Goal: Task Accomplishment & Management: Complete application form

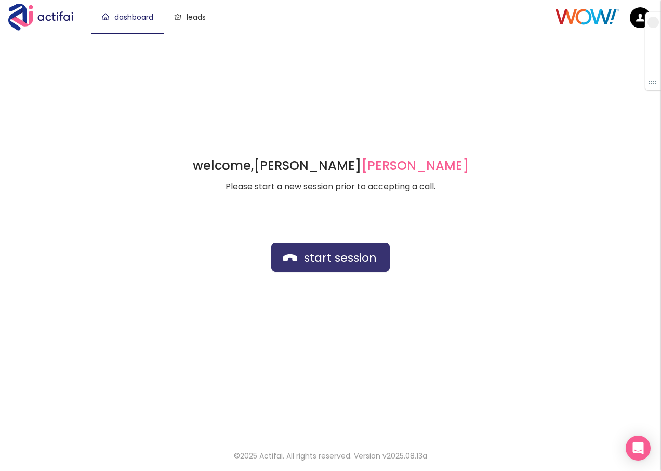
click at [302, 260] on button "start session" at bounding box center [330, 257] width 118 height 29
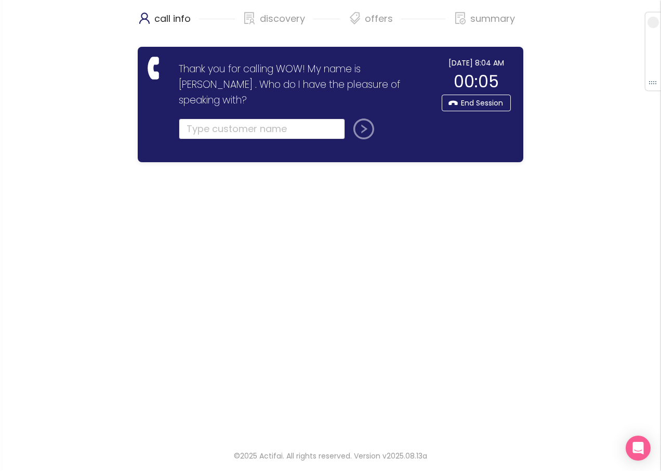
click at [216, 119] on input "text" at bounding box center [262, 128] width 166 height 21
type input "[PERSON_NAME]"
click at [368, 118] on button "submit" at bounding box center [361, 128] width 25 height 21
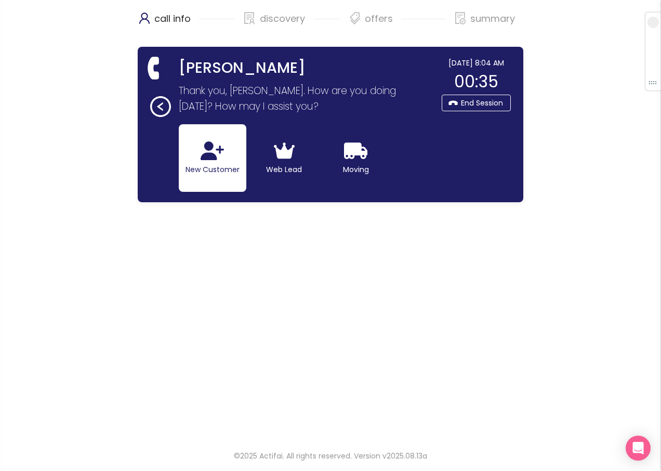
click at [232, 153] on button "New Customer" at bounding box center [213, 158] width 68 height 68
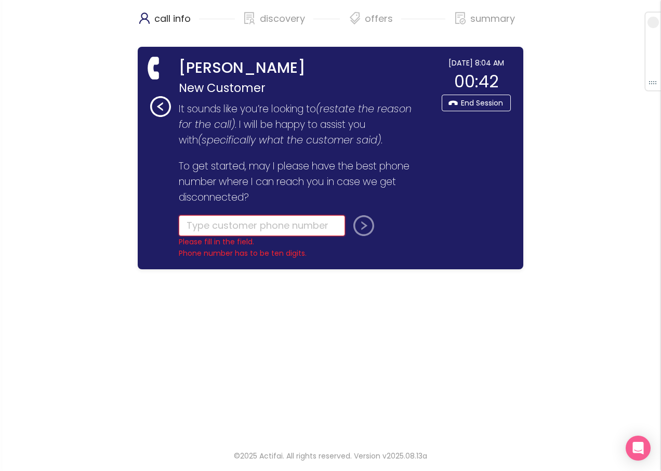
click at [234, 223] on input "tel" at bounding box center [262, 225] width 166 height 21
type input "[PHONE_NUMBER]"
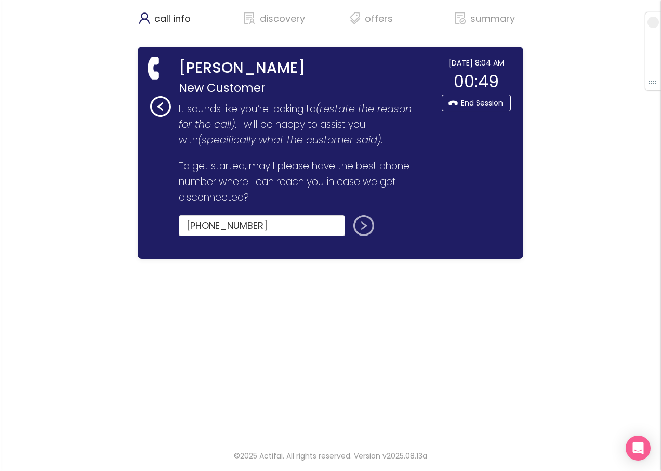
click at [368, 230] on button "submit" at bounding box center [361, 225] width 25 height 21
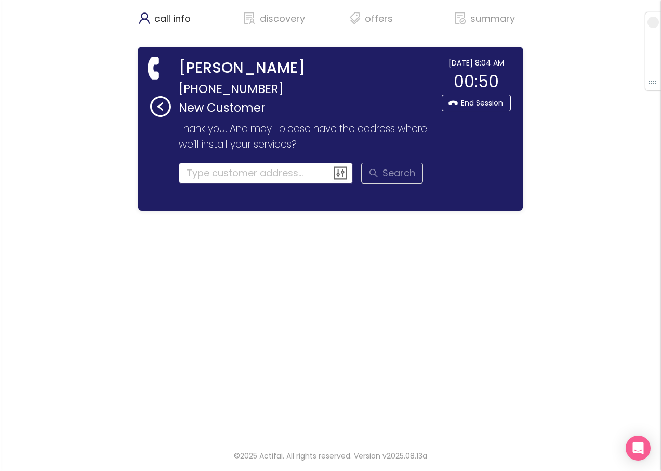
click at [217, 172] on input at bounding box center [266, 173] width 175 height 21
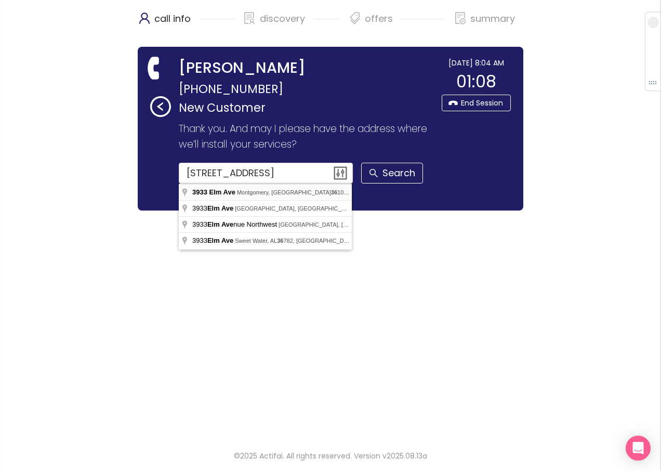
type input "[STREET_ADDRESS]"
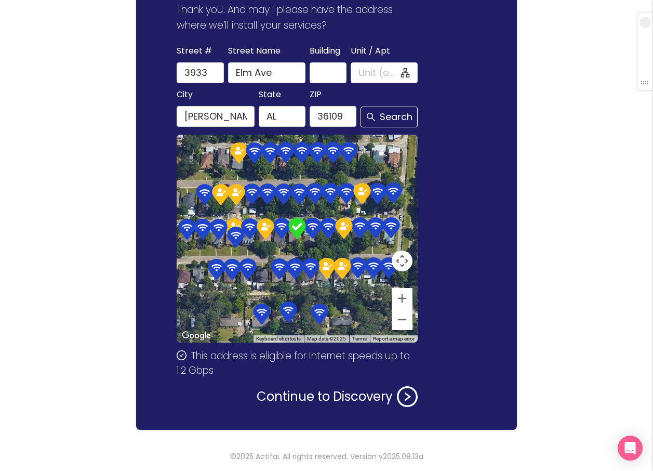
scroll to position [119, 0]
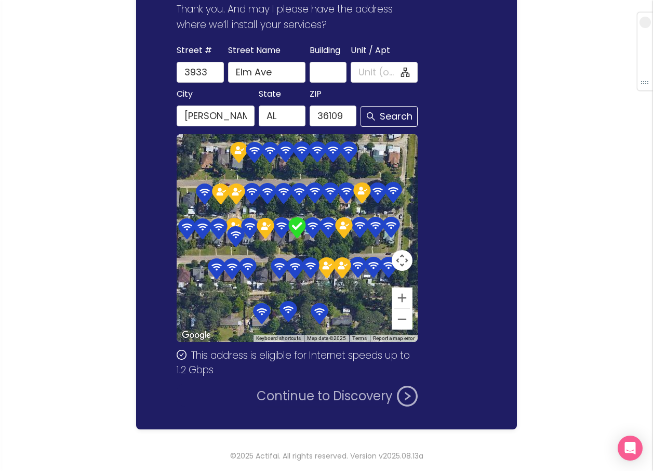
click at [313, 399] on button "Continue to Discovery" at bounding box center [337, 395] width 161 height 21
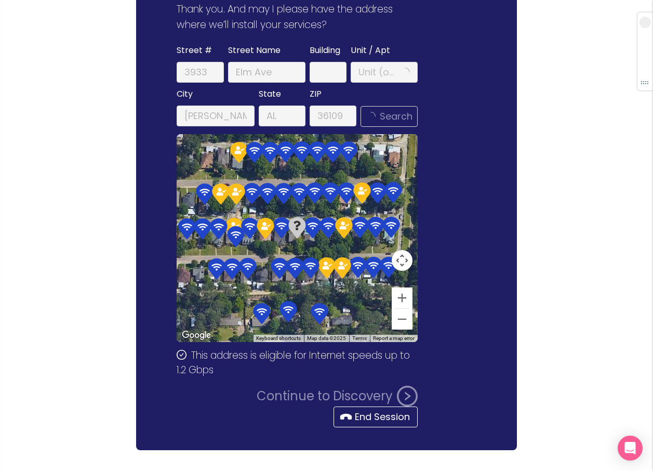
scroll to position [0, 0]
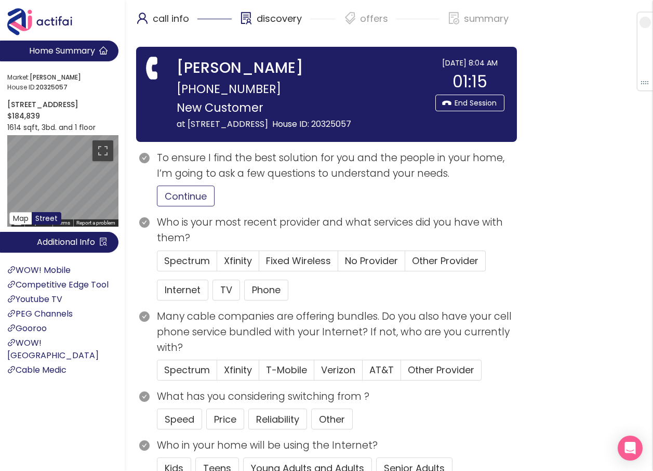
click at [172, 191] on button "Continue" at bounding box center [186, 195] width 58 height 21
click at [173, 293] on button "Internet" at bounding box center [182, 289] width 51 height 21
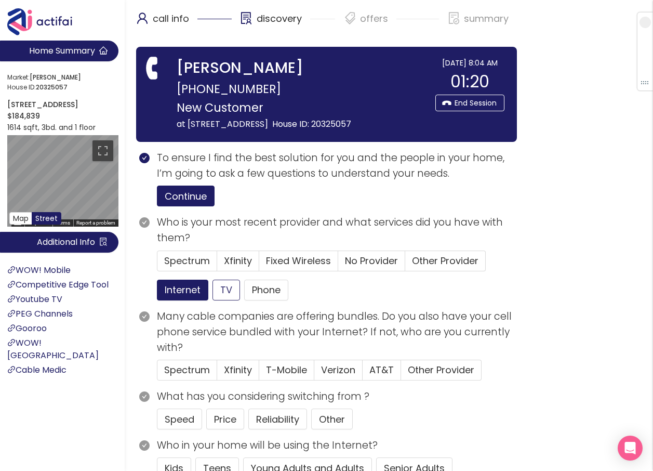
click at [269, 293] on button "Phone" at bounding box center [266, 289] width 44 height 21
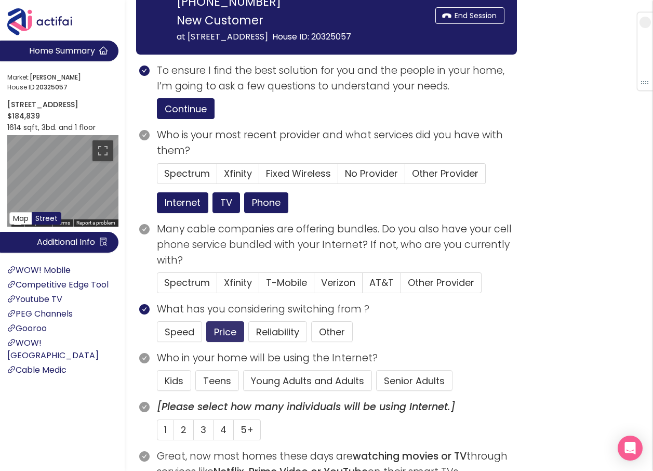
scroll to position [104, 0]
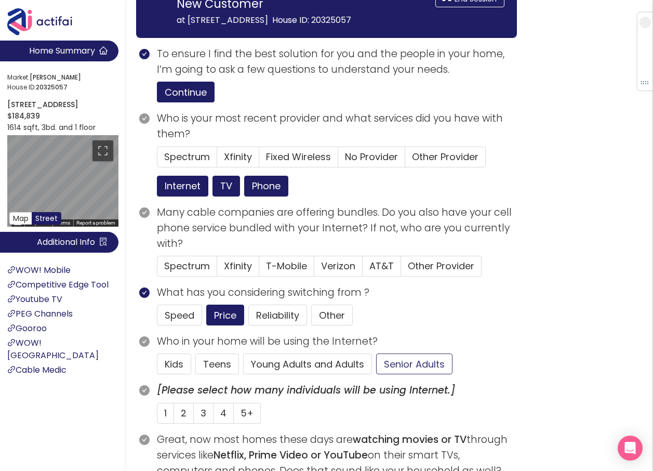
click at [398, 366] on button "Senior Adults" at bounding box center [414, 363] width 76 height 21
click at [189, 156] on span "Spectrum" at bounding box center [187, 156] width 46 height 13
click at [157, 160] on input "Spectrum" at bounding box center [157, 160] width 0 height 0
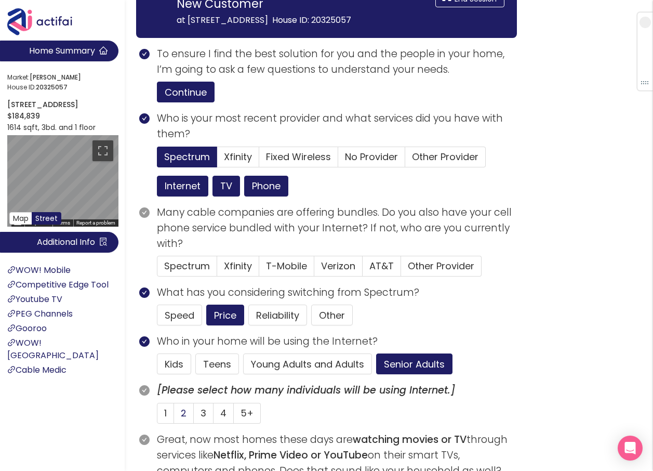
click at [184, 408] on span "2" at bounding box center [184, 412] width 6 height 13
click at [174, 416] on input "2" at bounding box center [174, 416] width 0 height 0
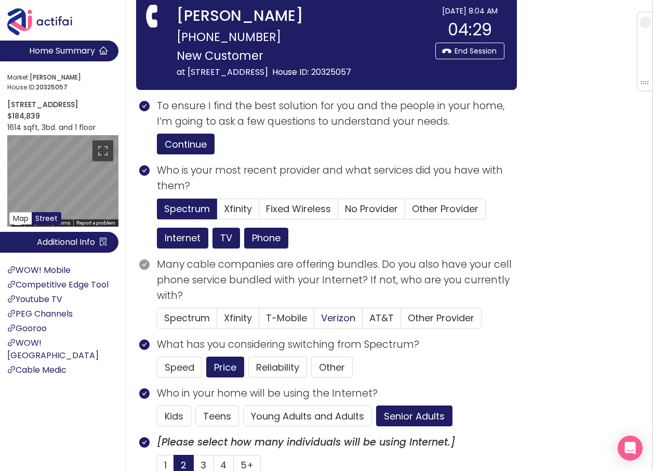
click at [338, 319] on span "Verizon" at bounding box center [338, 317] width 34 height 13
click at [314, 321] on input "Verizon" at bounding box center [314, 321] width 0 height 0
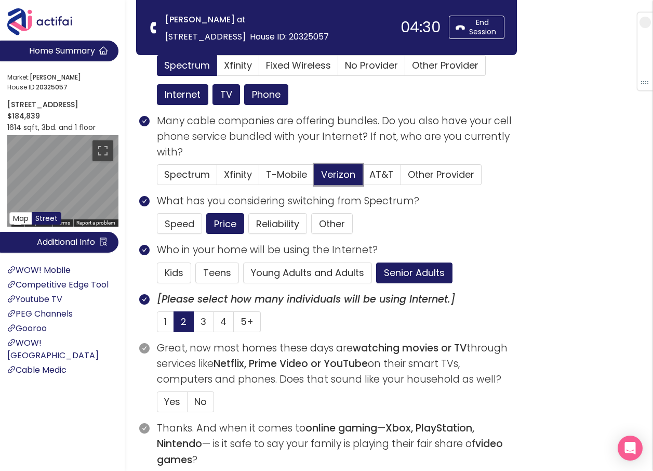
scroll to position [208, 0]
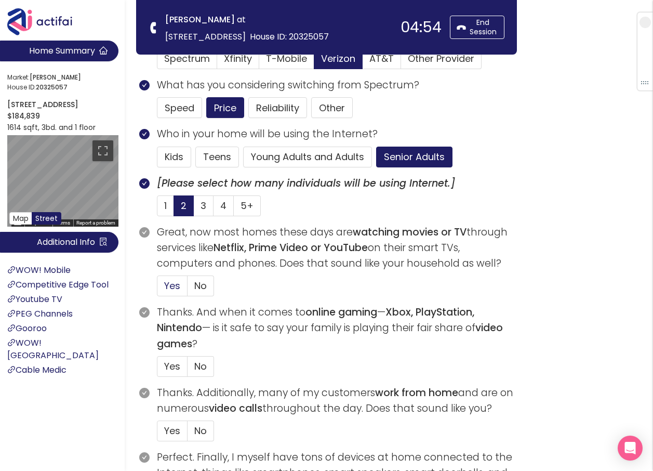
click at [176, 291] on span "Yes" at bounding box center [172, 285] width 16 height 13
click at [157, 289] on input "Yes" at bounding box center [157, 289] width 0 height 0
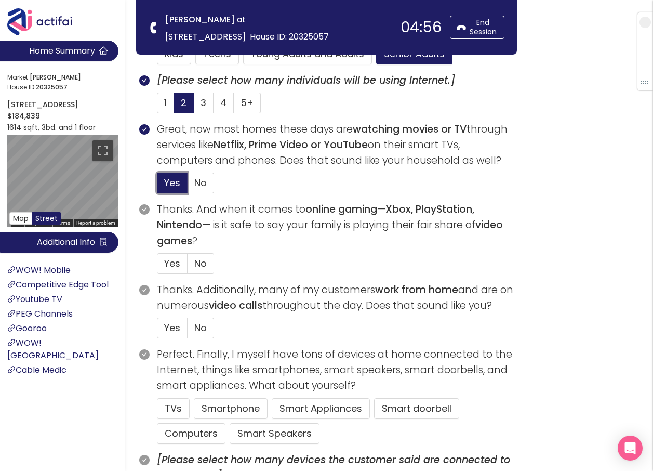
scroll to position [312, 0]
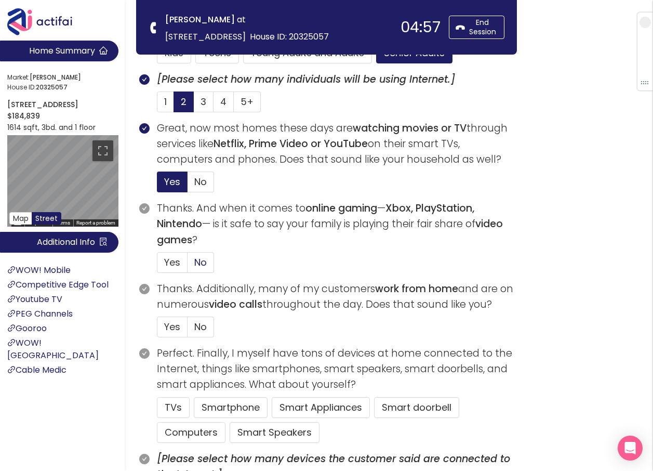
click at [198, 264] on span "No" at bounding box center [200, 262] width 12 height 13
click at [187, 265] on input "No" at bounding box center [187, 265] width 0 height 0
click at [200, 326] on span "No" at bounding box center [200, 326] width 12 height 13
click at [187, 330] on input "No" at bounding box center [187, 330] width 0 height 0
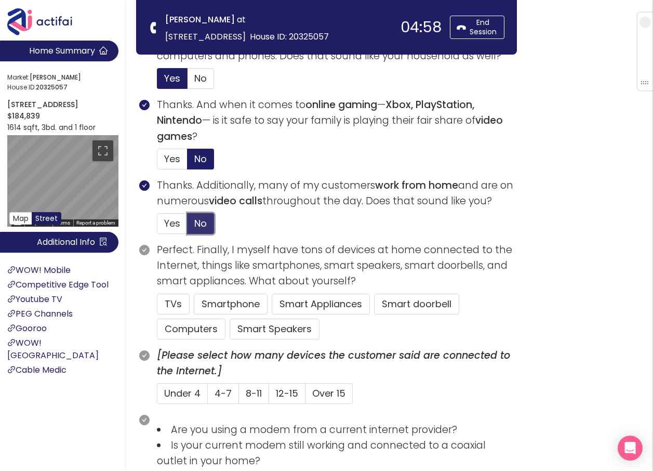
scroll to position [415, 0]
click at [173, 298] on button "TVs" at bounding box center [173, 303] width 33 height 21
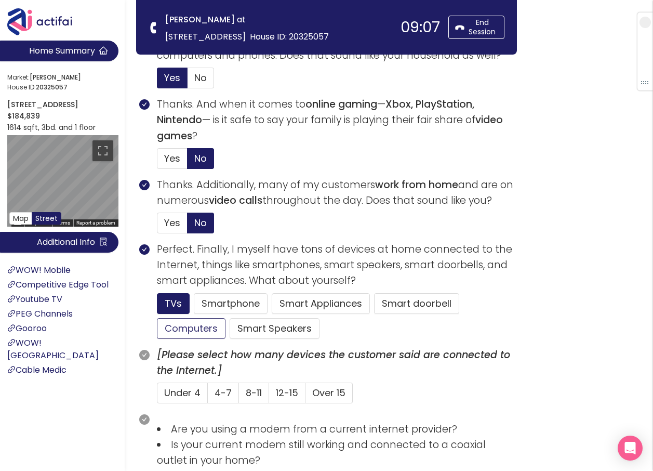
click at [210, 327] on button "Computers" at bounding box center [191, 328] width 69 height 21
click at [230, 318] on button "Smartphone" at bounding box center [275, 328] width 90 height 21
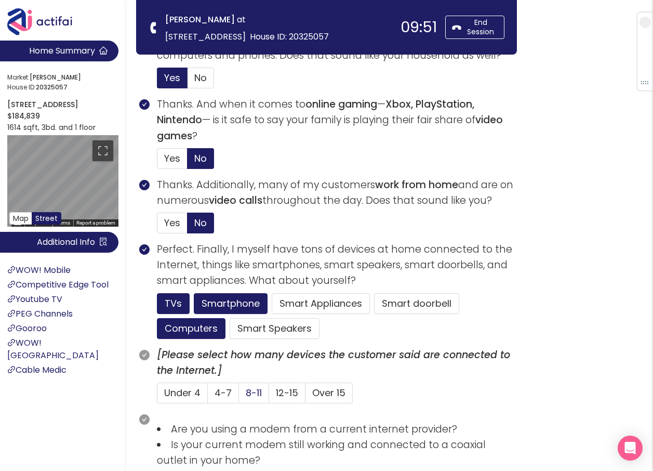
click at [257, 394] on span "8-11" at bounding box center [254, 392] width 16 height 13
click at [239, 396] on input "8-11" at bounding box center [239, 396] width 0 height 0
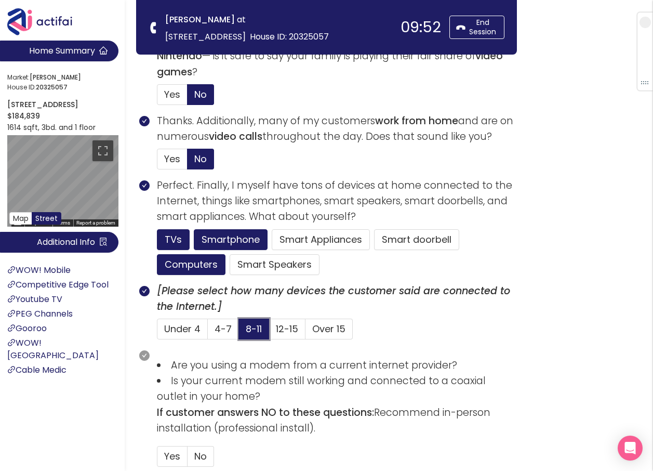
scroll to position [623, 0]
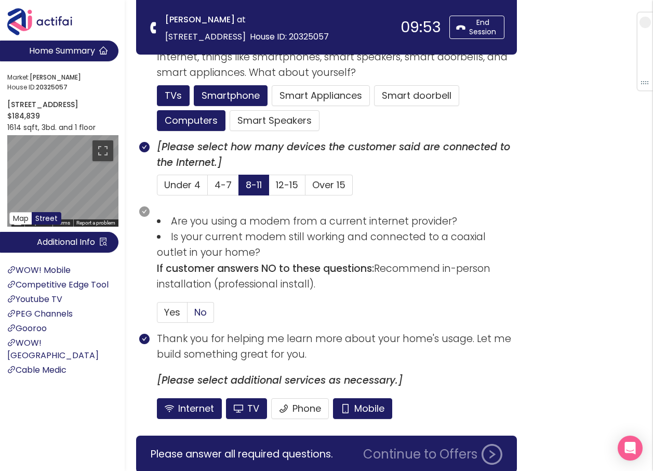
click at [211, 311] on label "No" at bounding box center [200, 312] width 26 height 21
click at [187, 315] on input "No" at bounding box center [187, 315] width 0 height 0
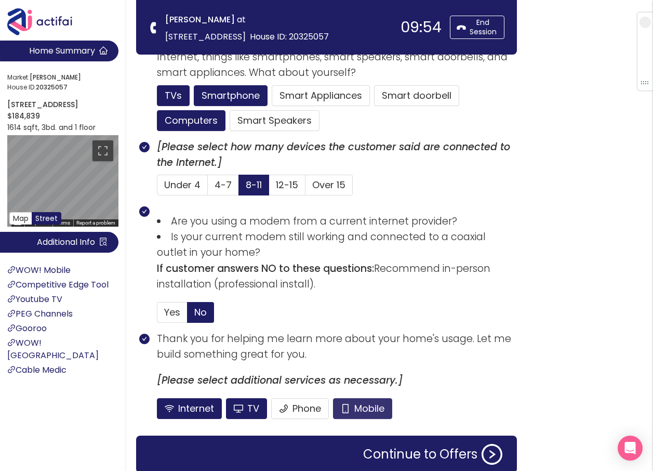
click at [358, 410] on button "Mobile" at bounding box center [362, 408] width 59 height 21
drag, startPoint x: 284, startPoint y: 409, endPoint x: 316, endPoint y: 412, distance: 32.4
click at [284, 408] on button "Phone" at bounding box center [300, 408] width 58 height 21
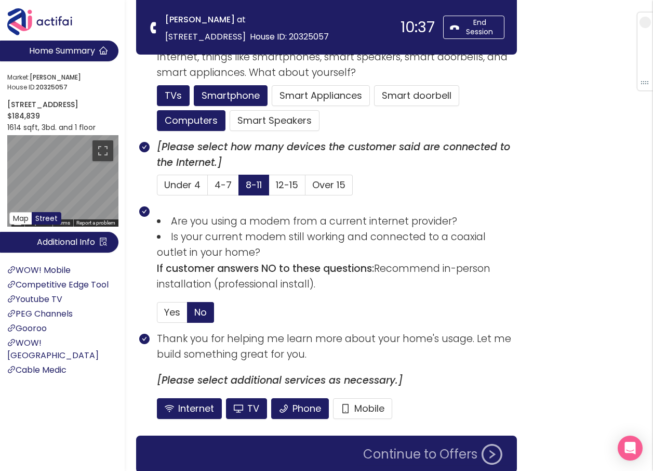
click at [413, 458] on button "Continue to Offers" at bounding box center [433, 454] width 152 height 21
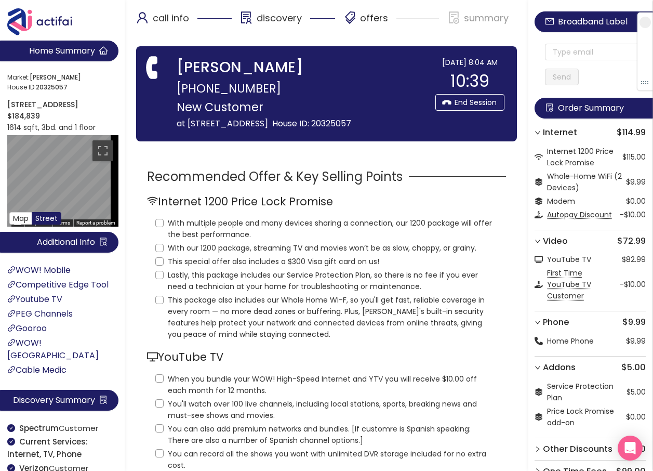
scroll to position [0, 0]
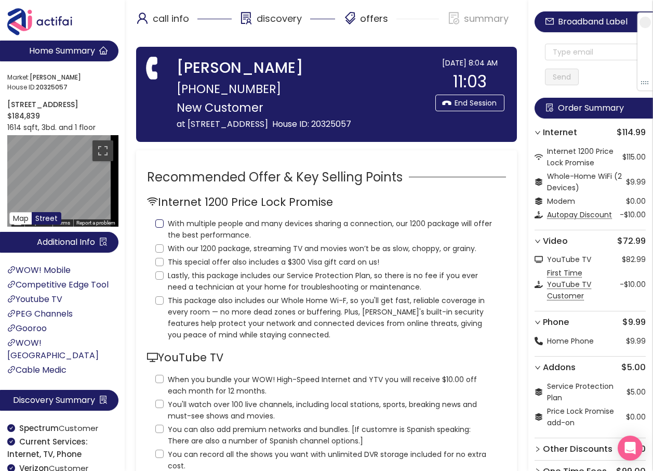
click at [160, 218] on label "With multiple people and many devices sharing a connection, our 1200 package wi…" at bounding box center [326, 228] width 342 height 25
click at [160, 219] on input "With multiple people and many devices sharing a connection, our 1200 package wi…" at bounding box center [159, 223] width 8 height 8
checkbox input "true"
click at [159, 244] on input "With our 1200 package, streaming TV and movies won’t be as slow, choppy, or gra…" at bounding box center [159, 248] width 8 height 8
checkbox input "true"
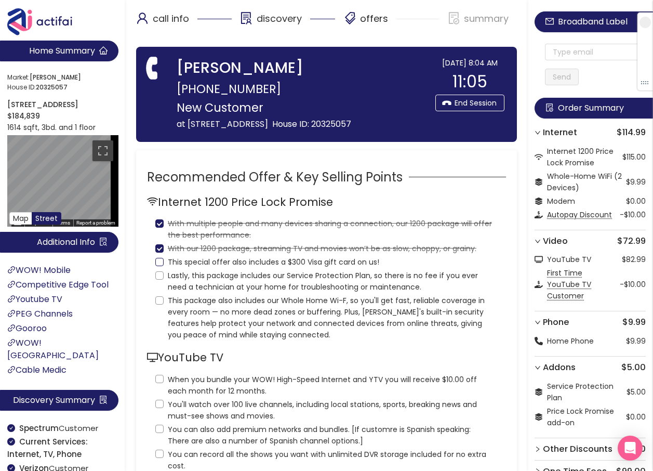
click at [159, 263] on input "This special offer also includes a $300 Visa gift card on us!" at bounding box center [159, 262] width 8 height 8
checkbox input "true"
click at [158, 276] on input "Lastly, this package includes our Service Protection Plan, so there is no fee i…" at bounding box center [159, 275] width 8 height 8
checkbox input "true"
click at [163, 303] on input "This package also includes our Whole Home Wi-F, so you'll get fast, reliable co…" at bounding box center [159, 300] width 8 height 8
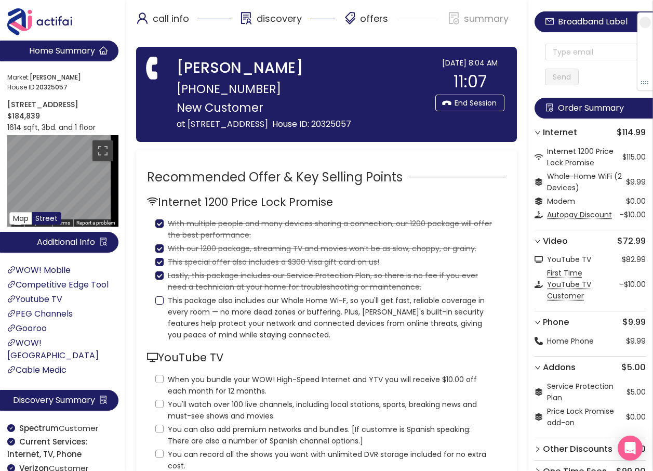
checkbox input "true"
click at [156, 372] on label "When you bundle your WOW! High-Speed Internet and YTV you will receive $10.00 o…" at bounding box center [326, 383] width 342 height 25
click at [156, 374] on input "When you bundle your WOW! High-Speed Internet and YTV you will receive $10.00 o…" at bounding box center [159, 378] width 8 height 8
checkbox input "true"
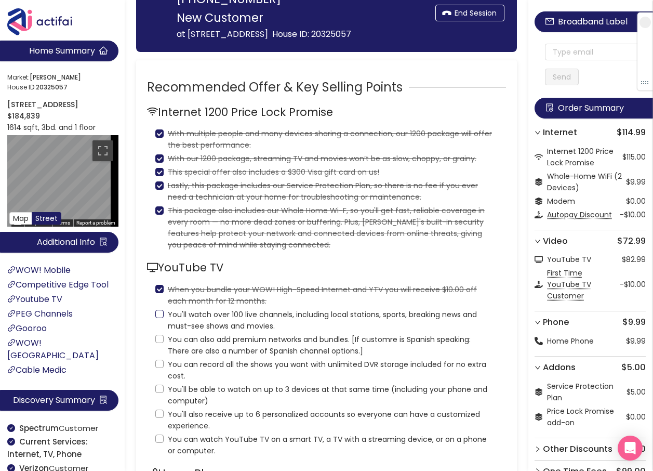
scroll to position [104, 0]
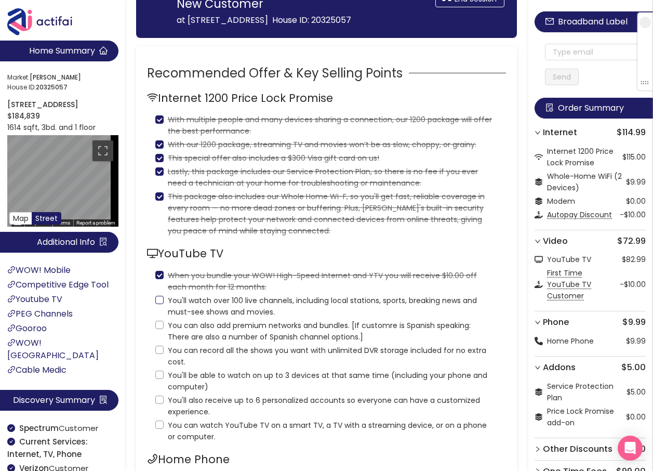
click at [172, 302] on span "You'll watch over 100 live channels, including local stations, sports, breaking…" at bounding box center [331, 305] width 334 height 23
click at [164, 302] on input "You'll watch over 100 live channels, including local stations, sports, breaking…" at bounding box center [159, 300] width 8 height 8
checkbox input "true"
click at [159, 324] on input "You can also add premium networks and bundles. [If customre is Spanish speaking…" at bounding box center [159, 324] width 8 height 8
checkbox input "true"
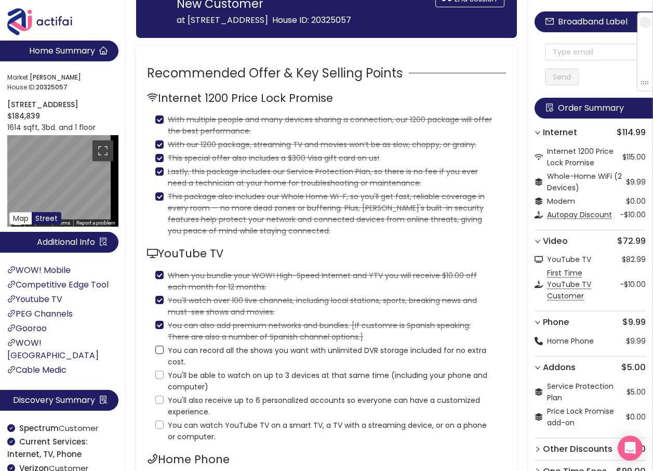
click at [159, 350] on input "You can record all the shows you want with unlimited DVR storage included for n…" at bounding box center [159, 349] width 8 height 8
checkbox input "true"
click at [161, 377] on input "You'll be able to watch on up to 3 devices at that same time (including your ph…" at bounding box center [159, 374] width 8 height 8
checkbox input "true"
click at [160, 406] on label "You'll also receive up to 6 personalized accounts so everyone can have a custom…" at bounding box center [326, 404] width 342 height 25
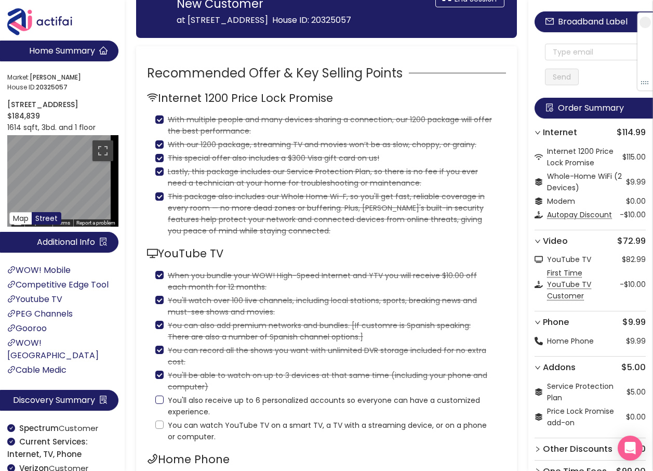
click at [160, 404] on input "You'll also receive up to 6 personalized accounts so everyone can have a custom…" at bounding box center [159, 399] width 8 height 8
checkbox input "true"
click at [162, 424] on input "You can watch YouTube TV on a smart TV, a TV with a streaming device, or on a p…" at bounding box center [159, 424] width 8 height 8
checkbox input "true"
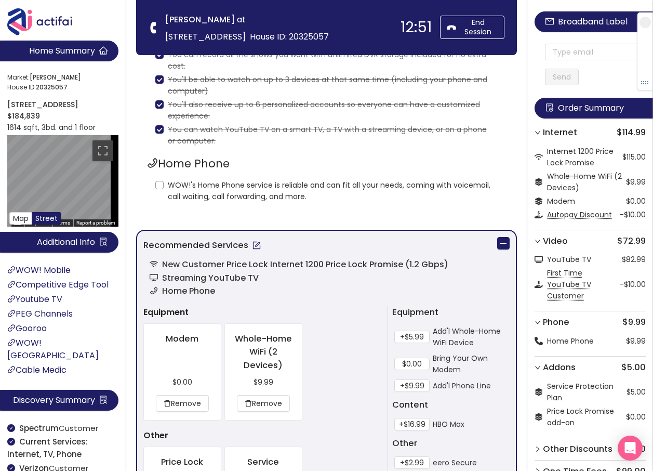
scroll to position [312, 0]
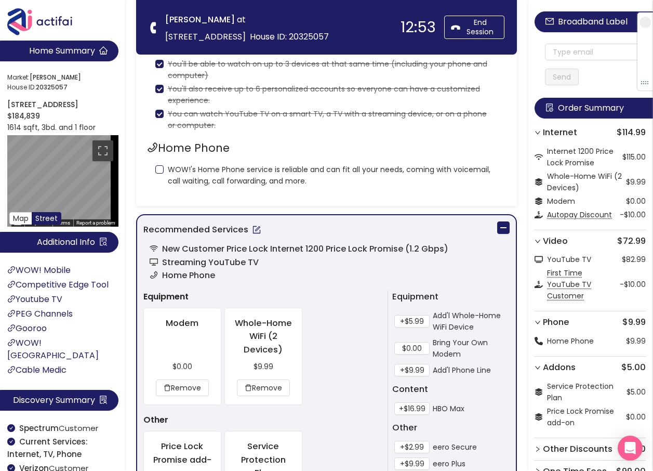
click at [161, 169] on input "WOW!'s Home Phone service is reliable and can fit all your needs, coming with v…" at bounding box center [159, 169] width 8 height 8
checkbox input "true"
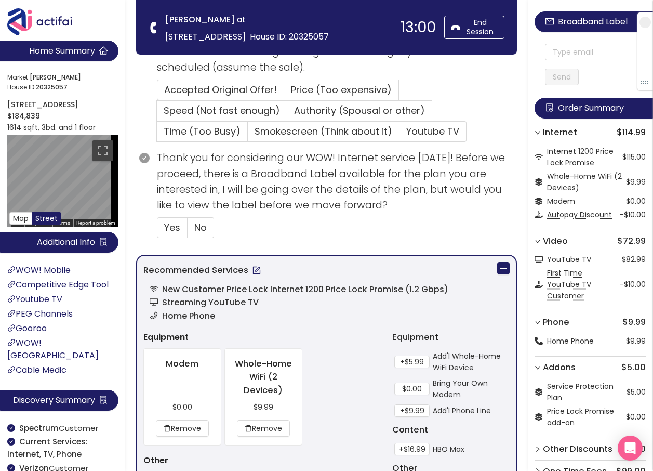
scroll to position [675, 0]
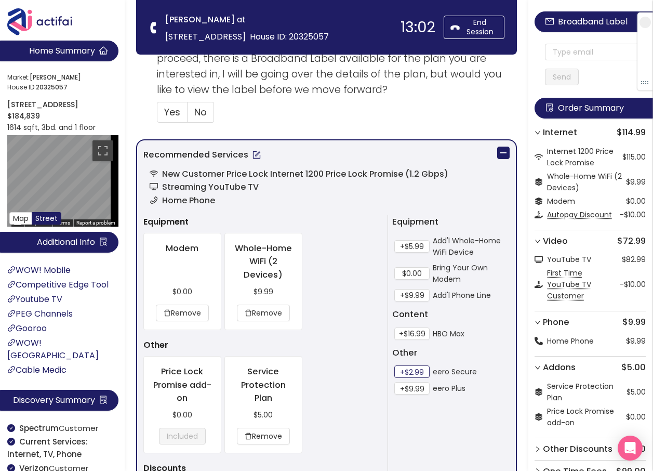
click at [408, 370] on button "+$2.99" at bounding box center [411, 371] width 35 height 12
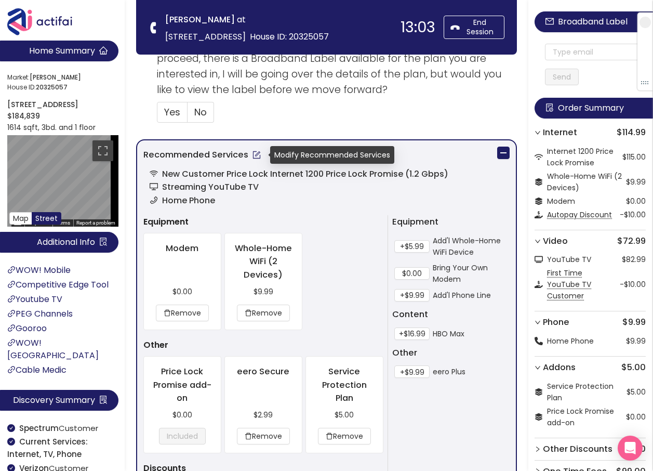
click at [258, 156] on button "button" at bounding box center [256, 154] width 17 height 17
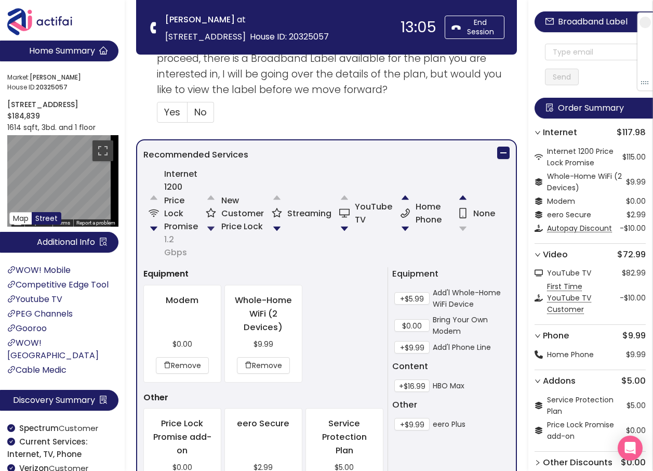
click at [213, 223] on button "button" at bounding box center [210, 228] width 21 height 21
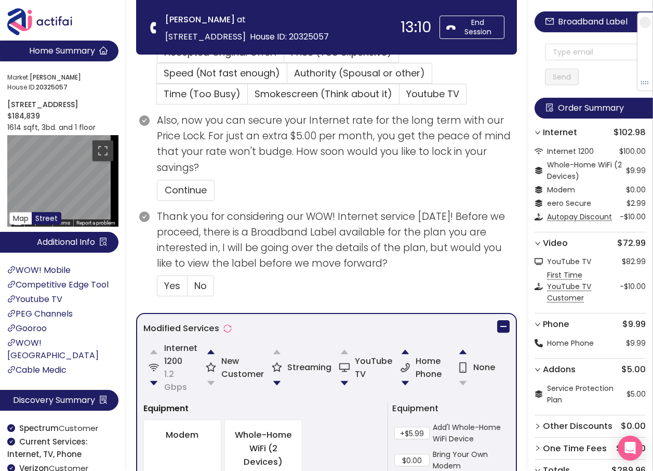
scroll to position [584, 0]
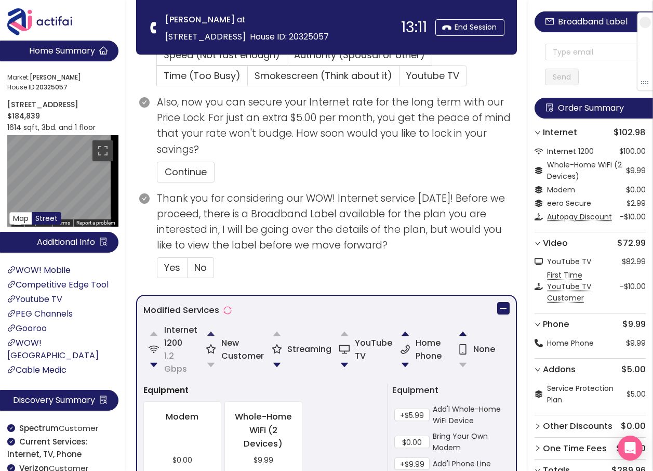
click at [209, 330] on button "button" at bounding box center [210, 333] width 21 height 21
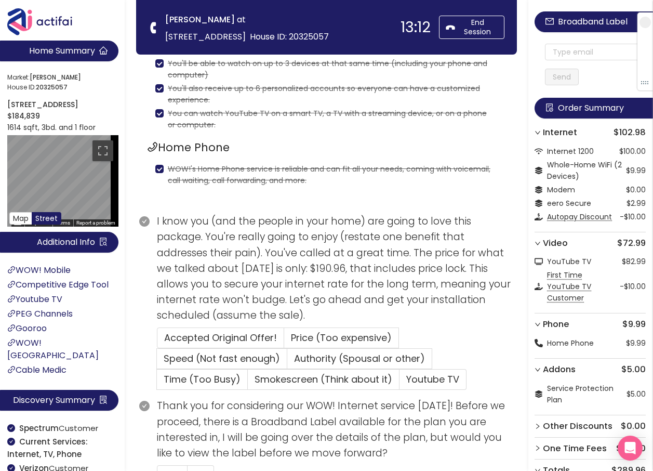
scroll to position [312, 0]
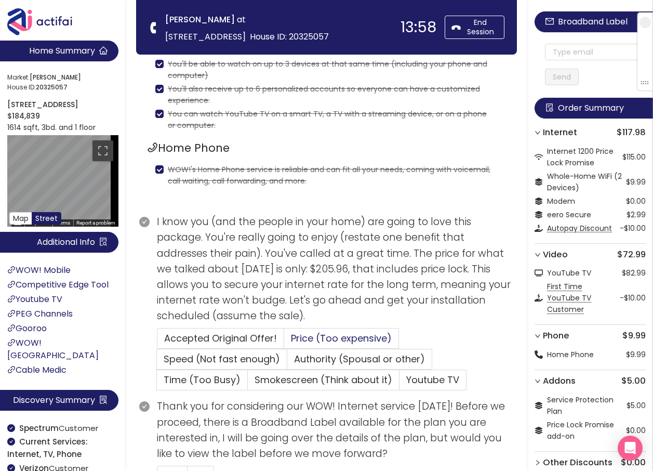
click at [326, 348] on label "Price (Too expensive)" at bounding box center [359, 358] width 145 height 21
click at [284, 341] on input "Price (Too expensive)" at bounding box center [284, 341] width 0 height 0
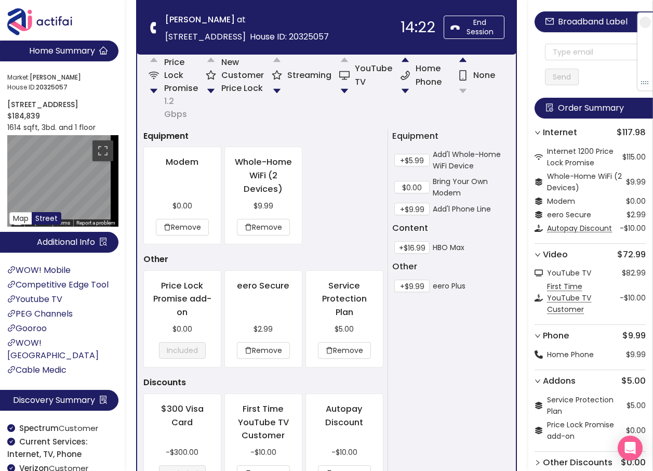
scroll to position [1146, 0]
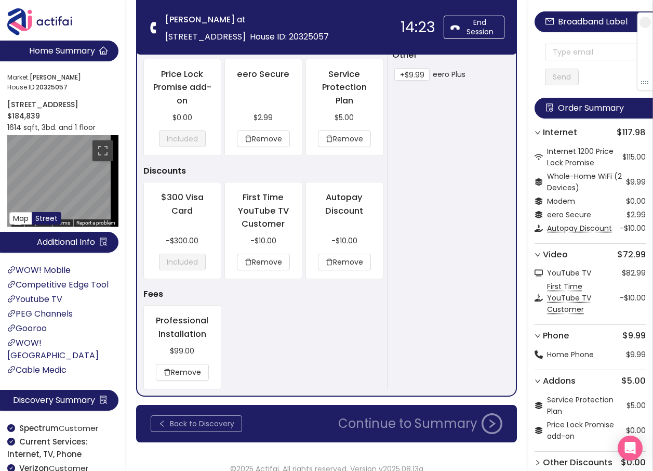
drag, startPoint x: 192, startPoint y: 408, endPoint x: 212, endPoint y: 402, distance: 21.2
click at [192, 415] on button "Back to Discovery" at bounding box center [196, 423] width 91 height 17
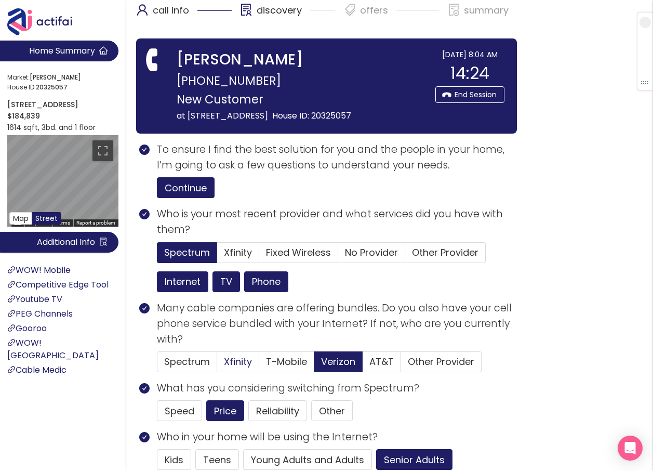
scroll to position [0, 0]
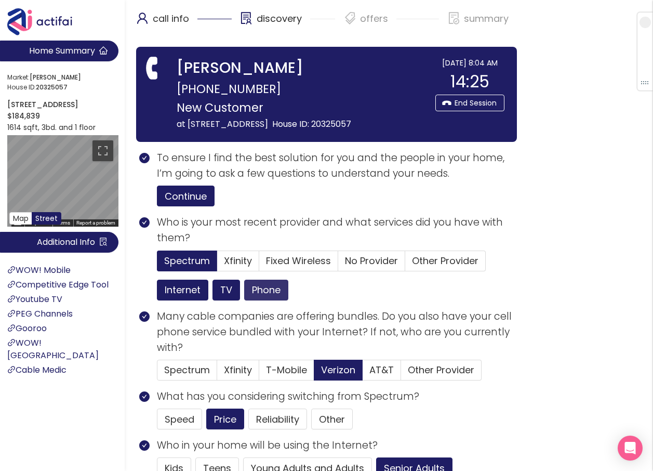
click at [258, 291] on button "Phone" at bounding box center [266, 289] width 44 height 21
click at [234, 292] on button "TV" at bounding box center [226, 289] width 28 height 21
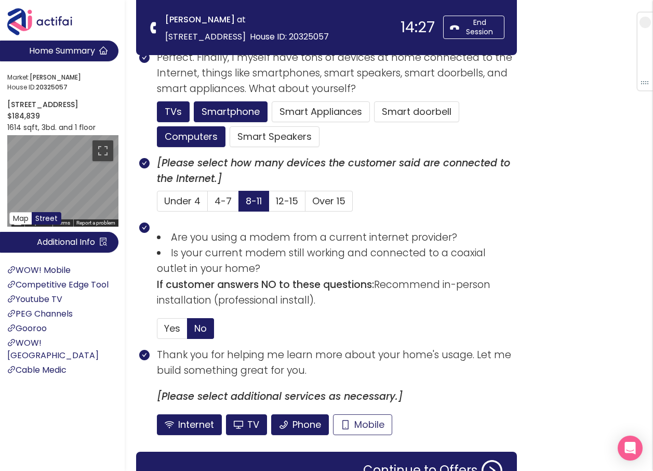
scroll to position [667, 0]
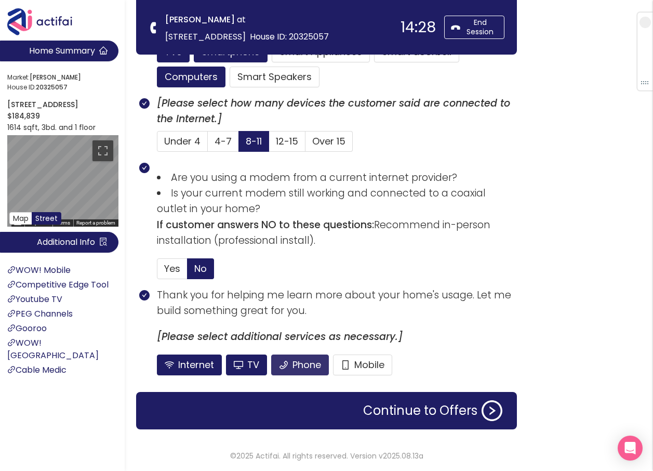
click at [304, 360] on button "Phone" at bounding box center [300, 364] width 58 height 21
drag, startPoint x: 262, startPoint y: 364, endPoint x: 314, endPoint y: 383, distance: 55.4
click at [262, 364] on button "TV" at bounding box center [246, 364] width 41 height 21
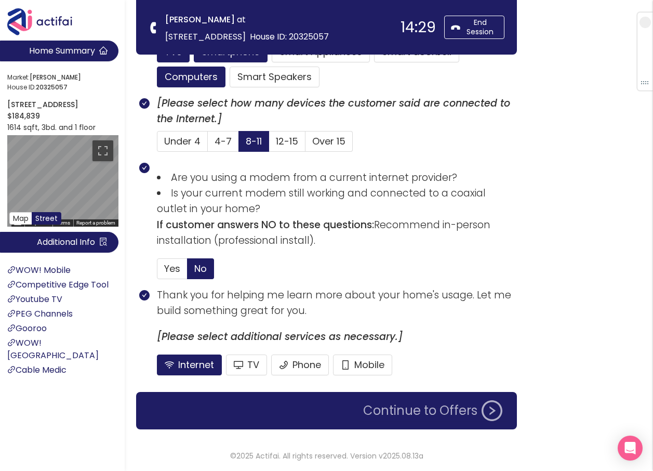
click at [401, 412] on button "Continue to Offers" at bounding box center [433, 410] width 152 height 21
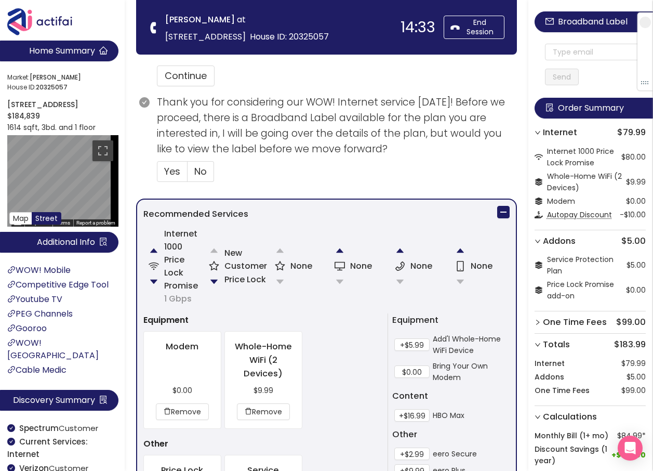
scroll to position [467, 0]
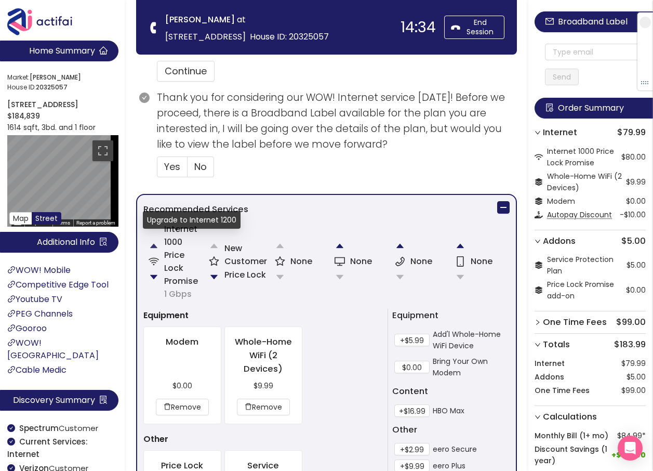
click at [157, 244] on button "button" at bounding box center [153, 245] width 21 height 21
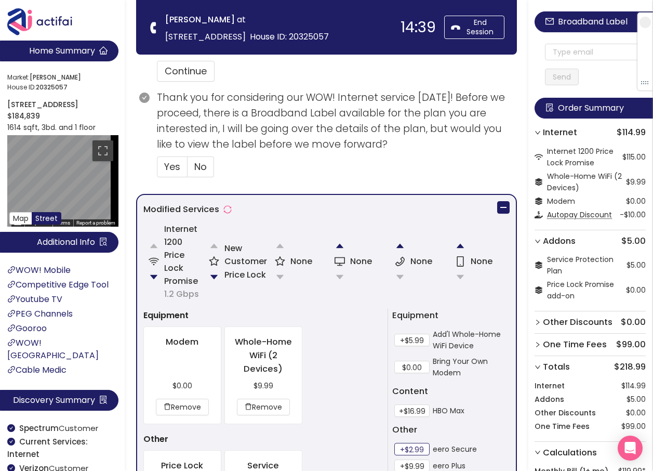
click at [417, 447] on button "+$2.99" at bounding box center [411, 449] width 35 height 12
click at [221, 274] on button "button" at bounding box center [214, 276] width 21 height 21
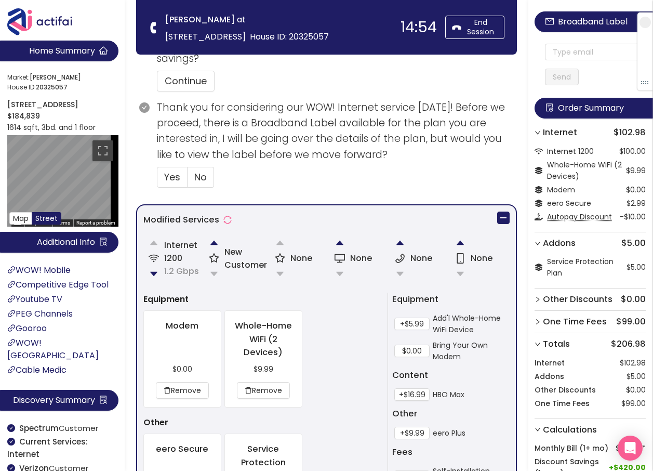
scroll to position [540, 0]
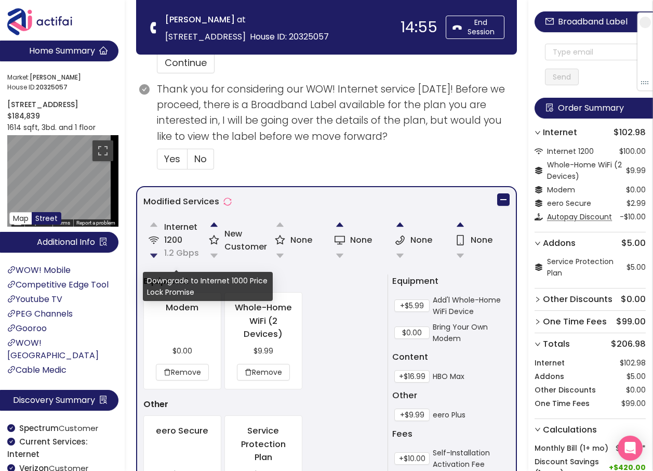
click at [156, 253] on button "button" at bounding box center [153, 255] width 21 height 21
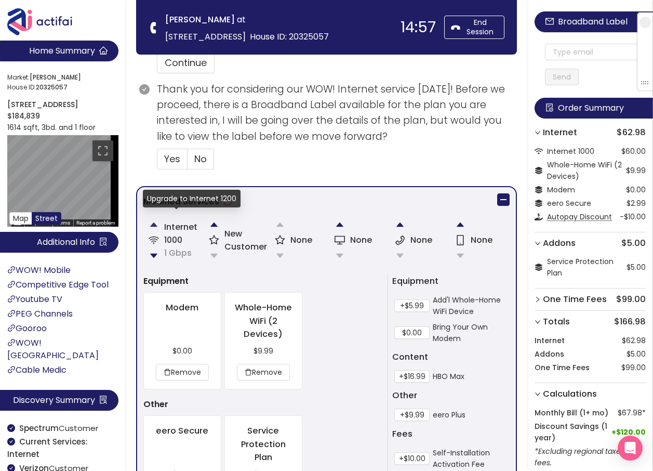
click at [152, 225] on button "button" at bounding box center [153, 224] width 21 height 21
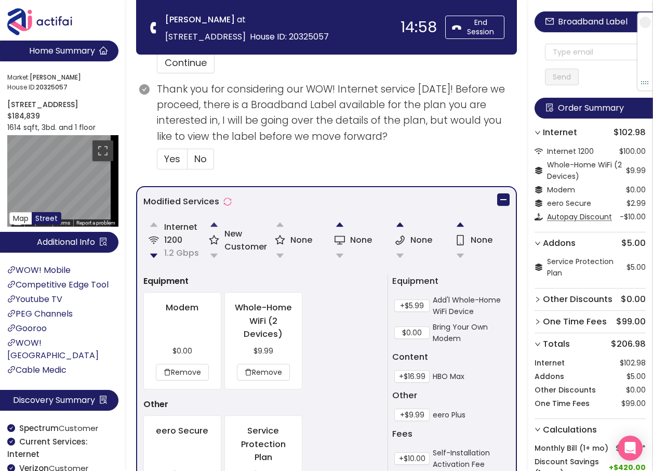
click at [214, 222] on button "button" at bounding box center [214, 224] width 21 height 21
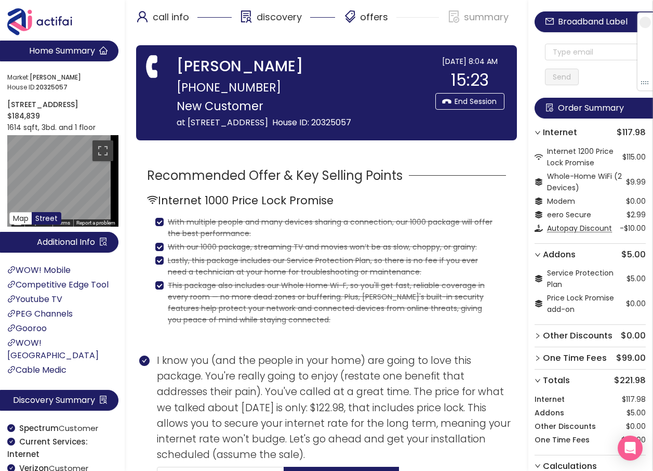
scroll to position [0, 0]
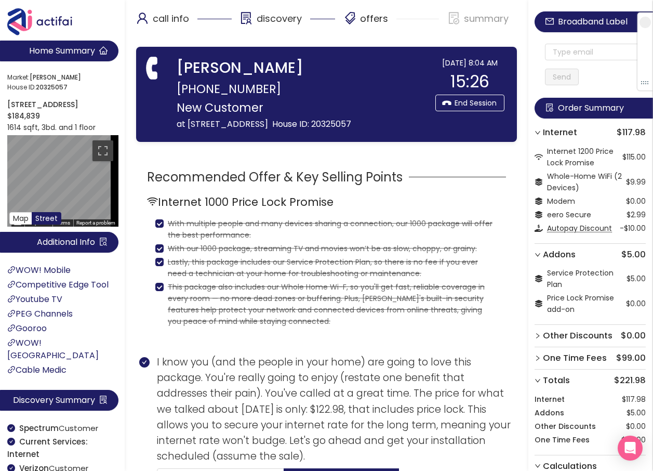
drag, startPoint x: 315, startPoint y: 124, endPoint x: 336, endPoint y: 121, distance: 20.9
click at [268, 121] on span "at [STREET_ADDRESS]" at bounding box center [222, 124] width 91 height 12
copy span "36109"
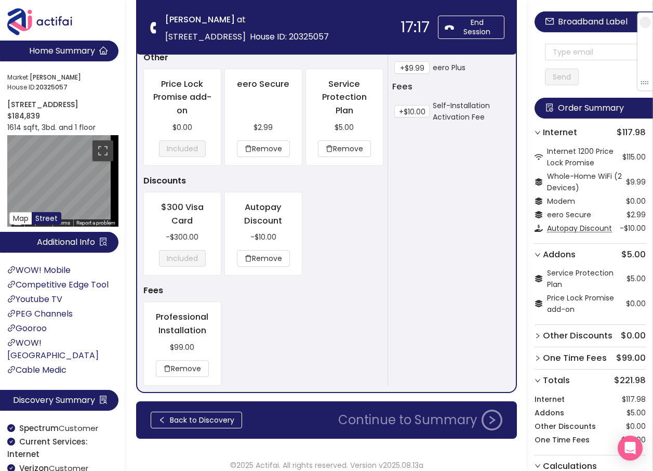
scroll to position [858, 0]
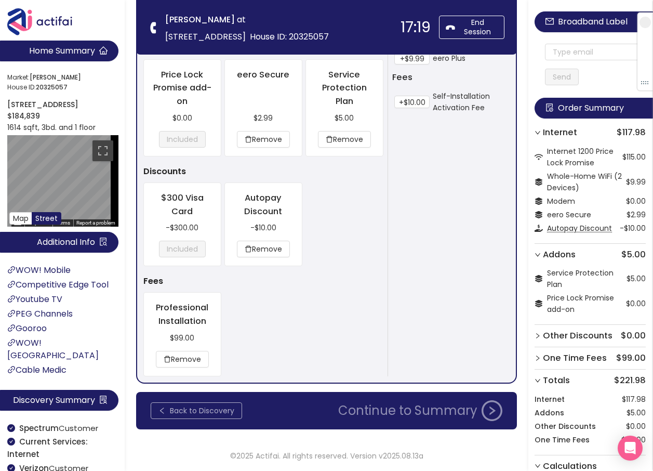
click at [182, 407] on button "Back to Discovery" at bounding box center [196, 410] width 91 height 17
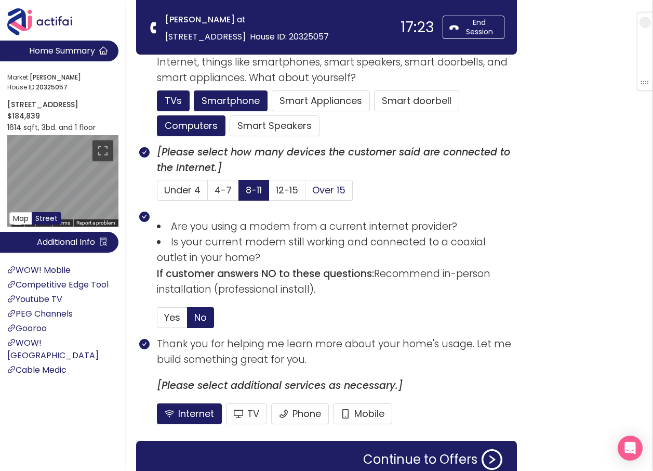
scroll to position [667, 0]
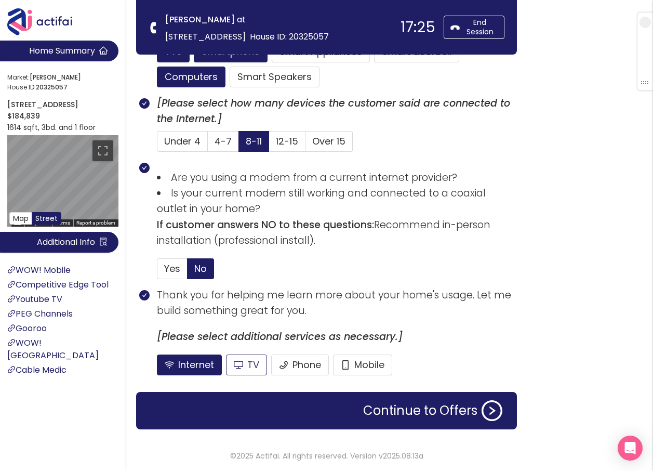
click at [246, 87] on button "TV" at bounding box center [275, 76] width 90 height 21
click at [292, 369] on button "Phone" at bounding box center [300, 364] width 58 height 21
click at [404, 422] on div "Continue to Offers" at bounding box center [326, 410] width 381 height 37
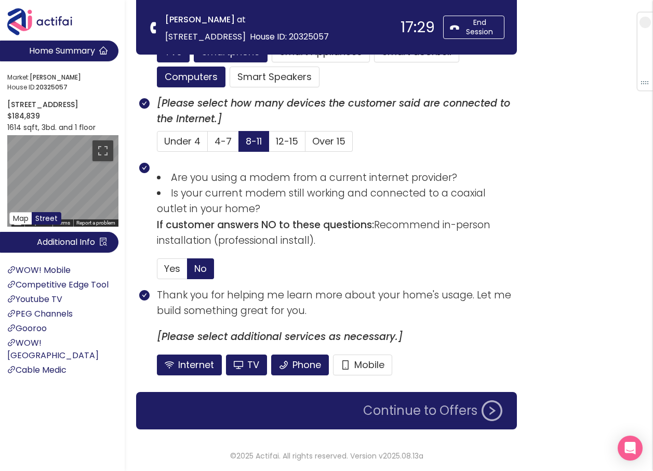
click at [408, 407] on button "Continue to Offers" at bounding box center [433, 410] width 152 height 21
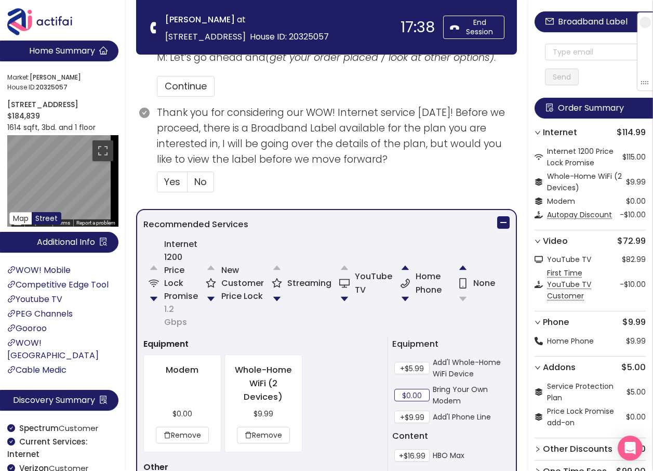
scroll to position [779, 0]
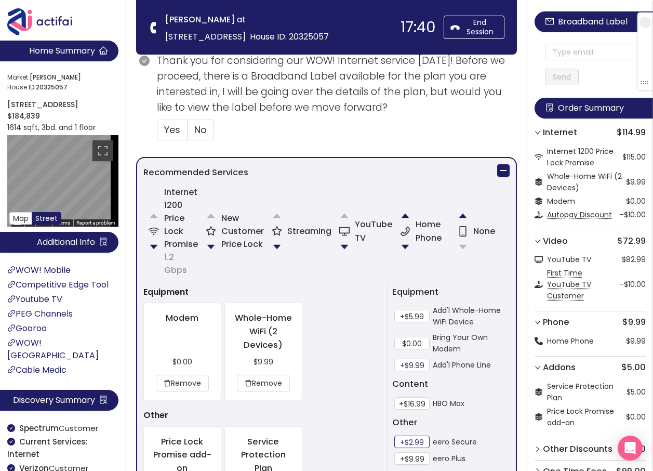
click at [420, 435] on button "+$2.99" at bounding box center [411, 441] width 35 height 12
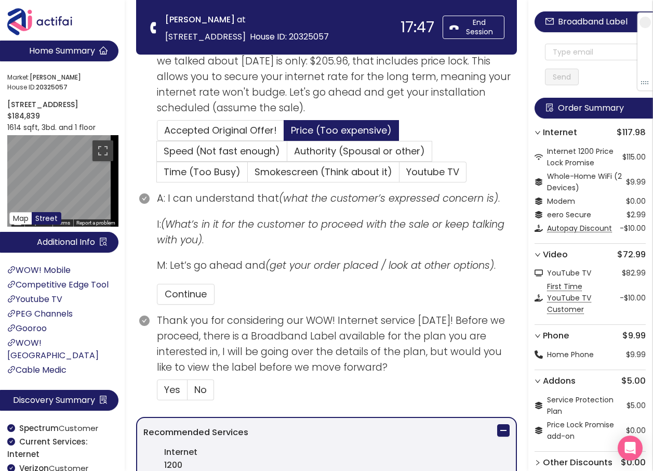
scroll to position [467, 0]
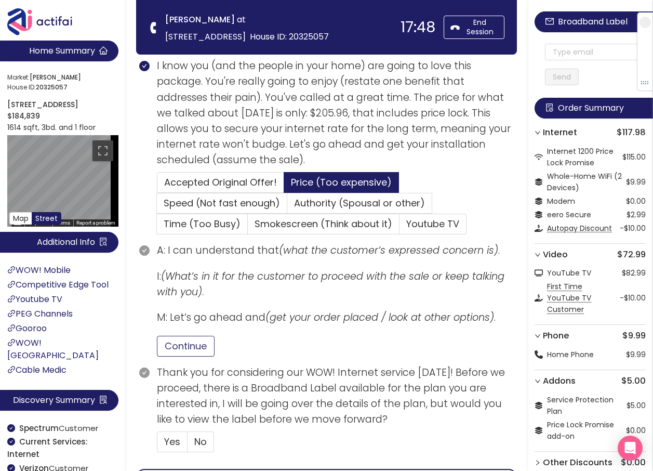
click at [189, 340] on button "Continue" at bounding box center [186, 346] width 58 height 21
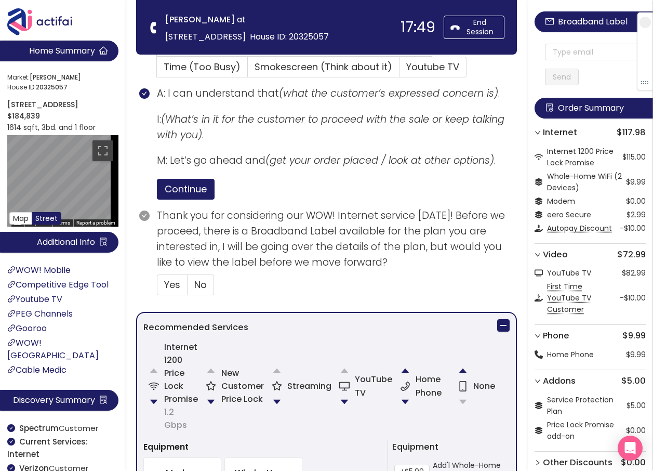
scroll to position [675, 0]
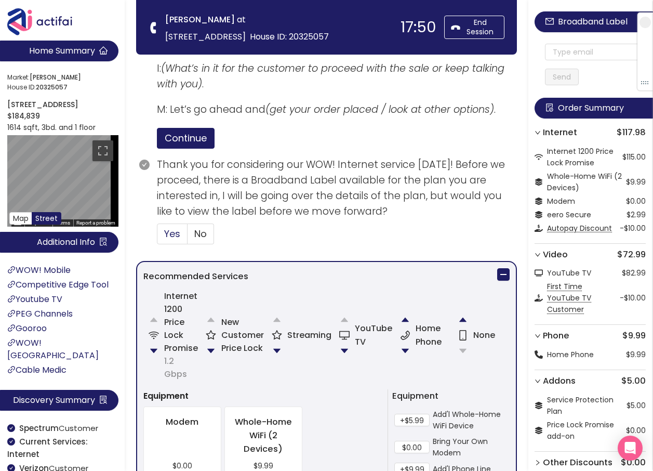
click at [165, 234] on span "Yes" at bounding box center [172, 233] width 16 height 13
click at [157, 237] on input "Yes" at bounding box center [157, 237] width 0 height 0
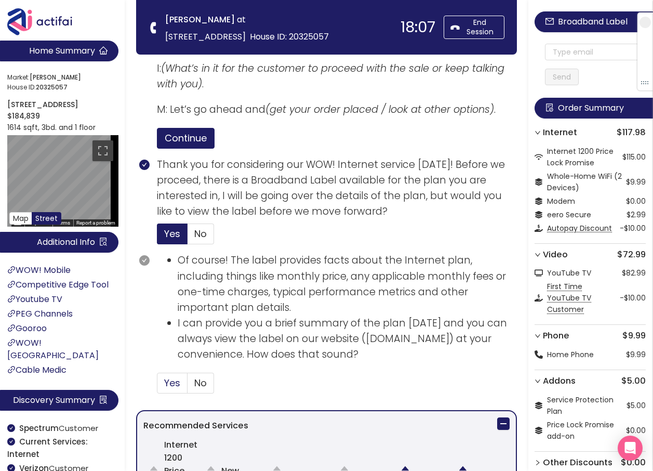
click at [173, 381] on span "Yes" at bounding box center [172, 382] width 16 height 13
click at [157, 386] on input "Yes" at bounding box center [157, 386] width 0 height 0
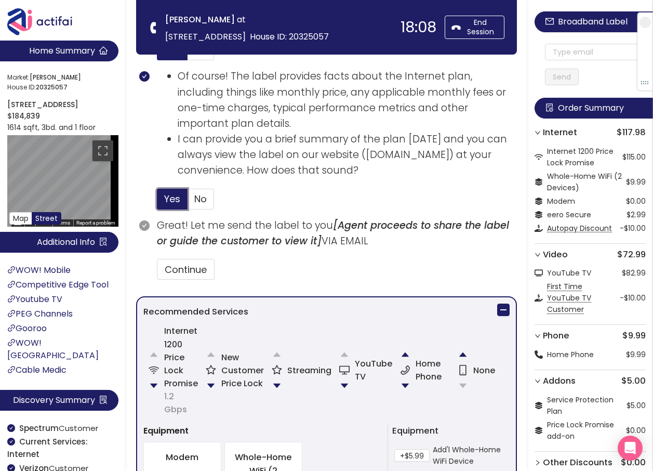
scroll to position [883, 0]
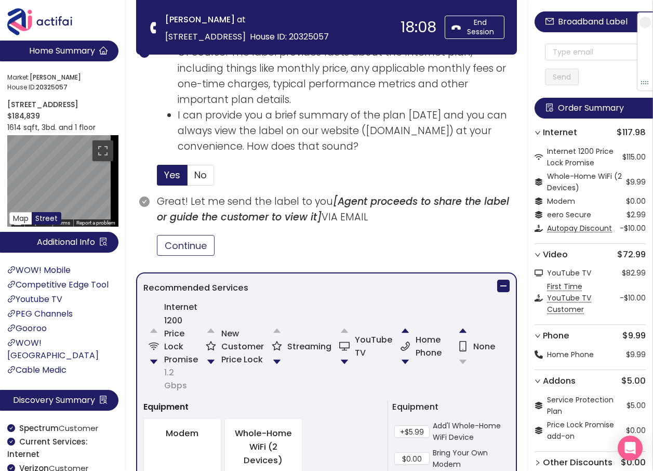
click at [184, 245] on button "Continue" at bounding box center [186, 245] width 58 height 21
click at [573, 56] on input "text" at bounding box center [595, 52] width 101 height 17
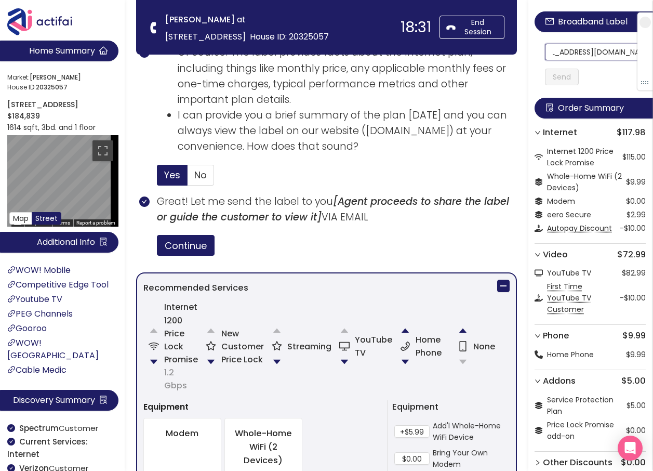
scroll to position [0, 0]
drag, startPoint x: 625, startPoint y: 53, endPoint x: 544, endPoint y: 51, distance: 81.6
click at [544, 51] on div "[EMAIL_ADDRESS][DOMAIN_NAME] Send" at bounding box center [589, 54] width 111 height 62
click at [557, 52] on input "[EMAIL_ADDRESS][DOMAIN_NAME]" at bounding box center [595, 52] width 101 height 17
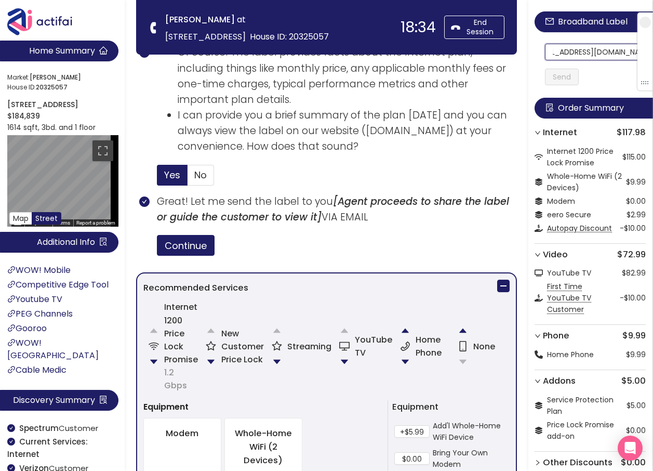
drag, startPoint x: 557, startPoint y: 53, endPoint x: 635, endPoint y: 61, distance: 78.3
click at [635, 61] on div "[EMAIL_ADDRESS][DOMAIN_NAME] Send" at bounding box center [595, 65] width 101 height 42
type input "[EMAIL_ADDRESS][DOMAIN_NAME]"
click at [565, 77] on button "Send" at bounding box center [562, 77] width 34 height 17
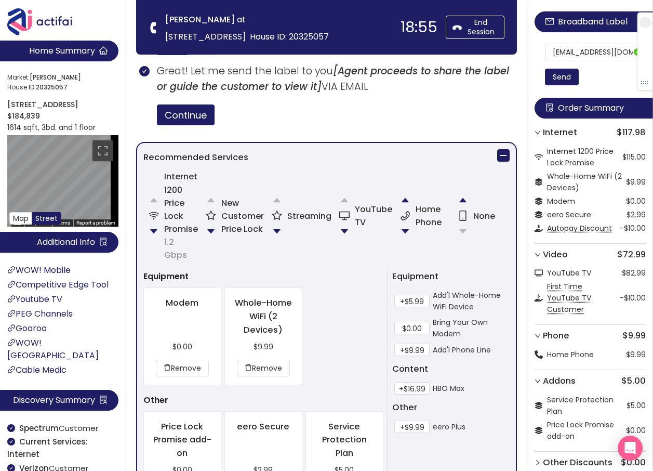
scroll to position [1365, 0]
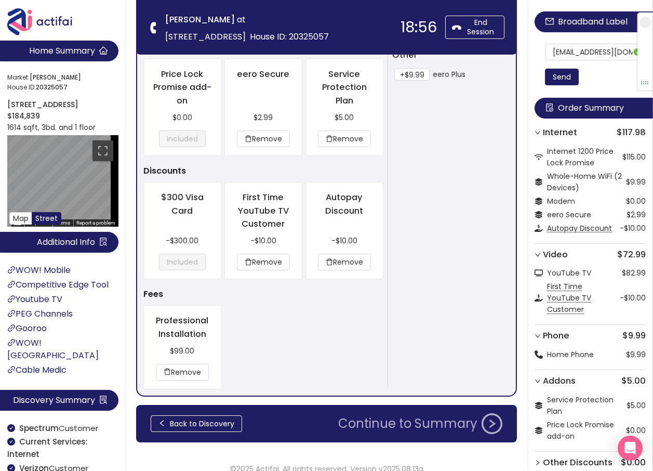
click at [398, 413] on button "Continue to Summary" at bounding box center [420, 423] width 177 height 21
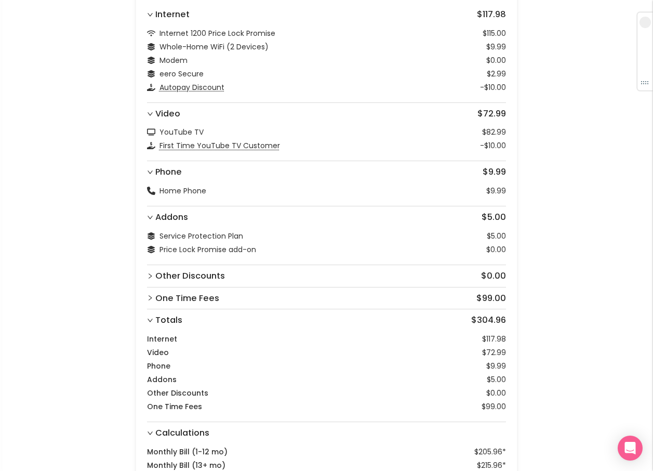
scroll to position [293, 0]
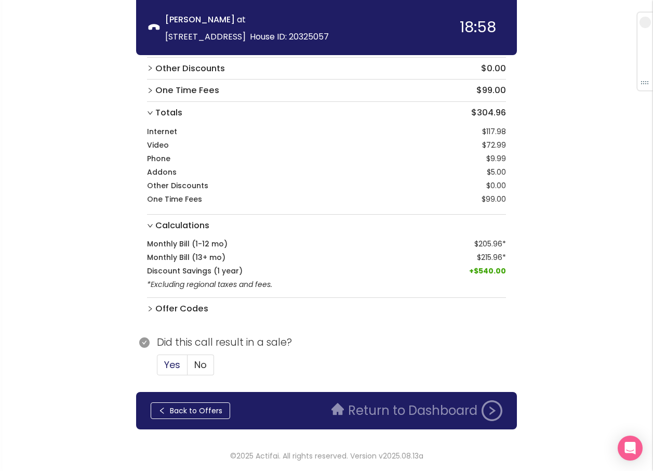
click at [172, 364] on span "Yes" at bounding box center [172, 364] width 16 height 13
click at [157, 368] on input "Yes" at bounding box center [157, 368] width 0 height 0
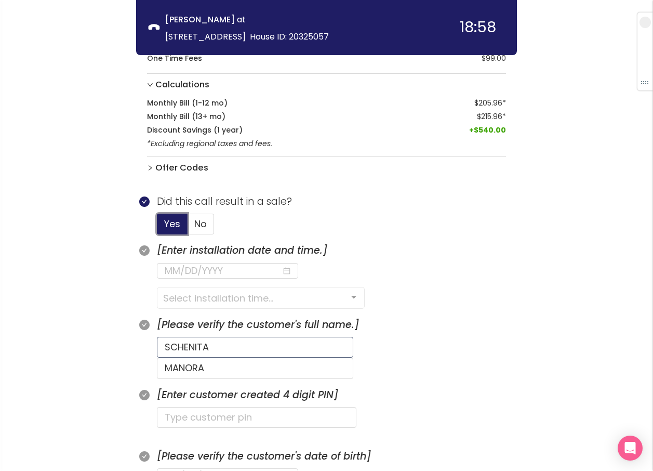
scroll to position [449, 0]
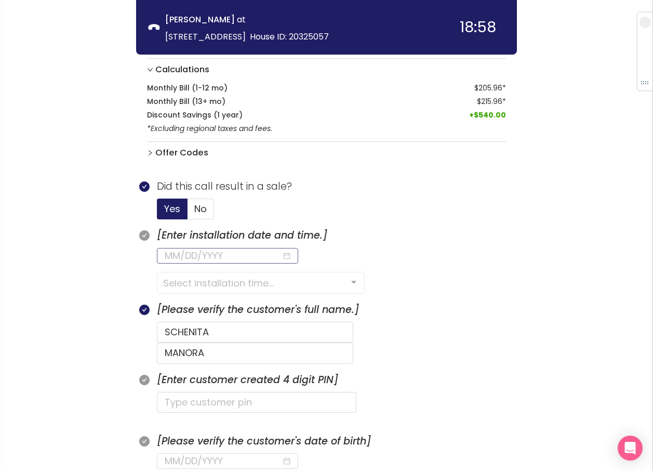
click at [202, 253] on input at bounding box center [223, 255] width 117 height 15
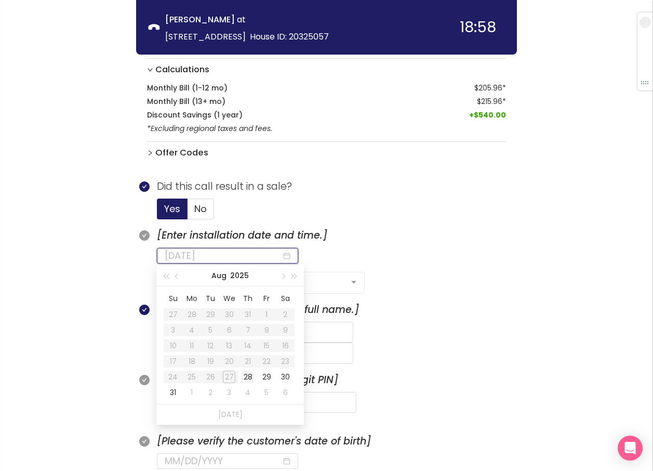
type input "[DATE]"
click at [248, 379] on div "28" at bounding box center [248, 376] width 12 height 12
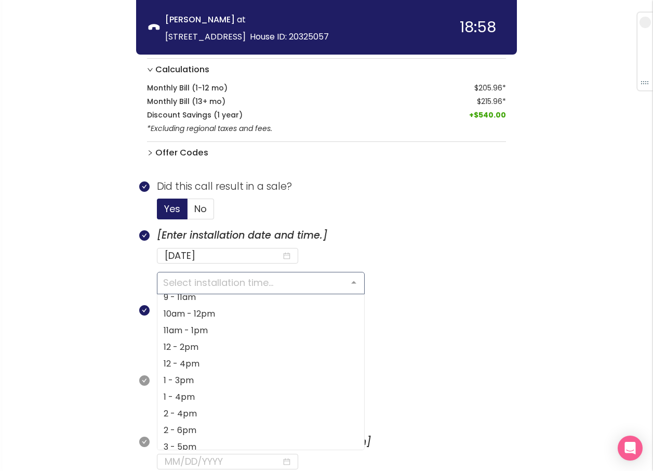
scroll to position [77, 0]
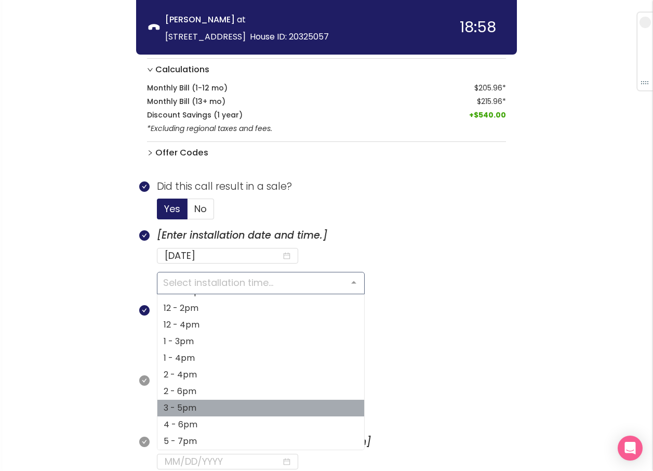
click at [222, 407] on span "3 - 5pm" at bounding box center [260, 407] width 207 height 17
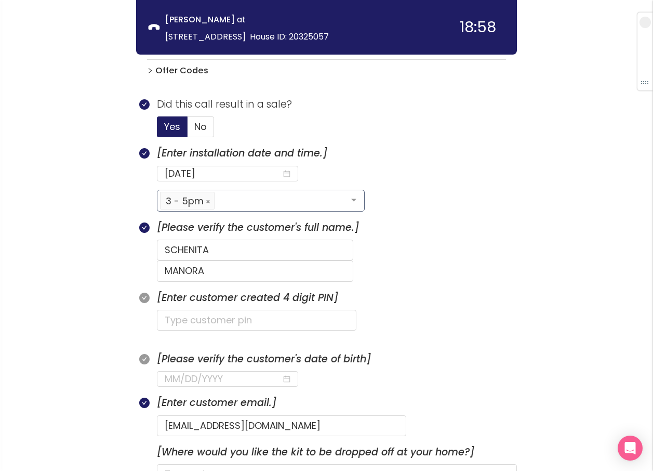
scroll to position [553, 0]
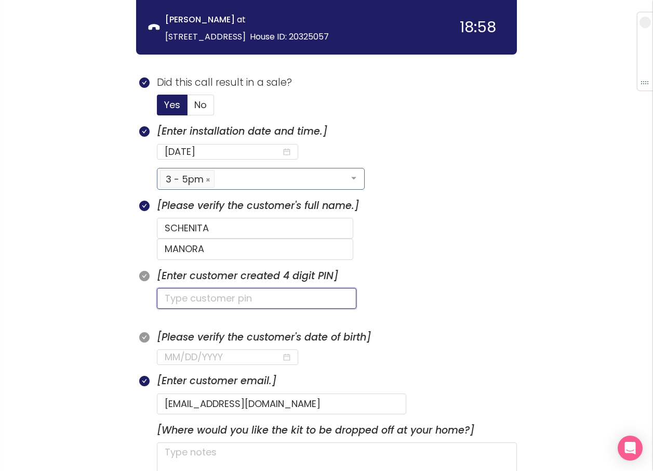
click at [171, 288] on input "text" at bounding box center [256, 298] width 199 height 21
type input "7580"
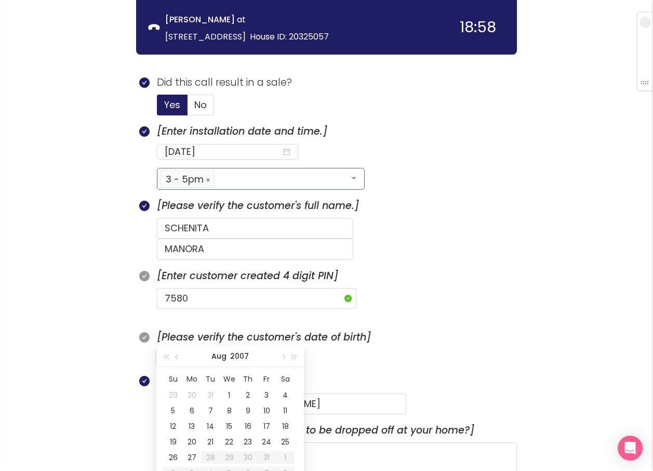
click at [175, 350] on input at bounding box center [223, 357] width 117 height 15
click at [169, 438] on div "20" at bounding box center [173, 441] width 12 height 12
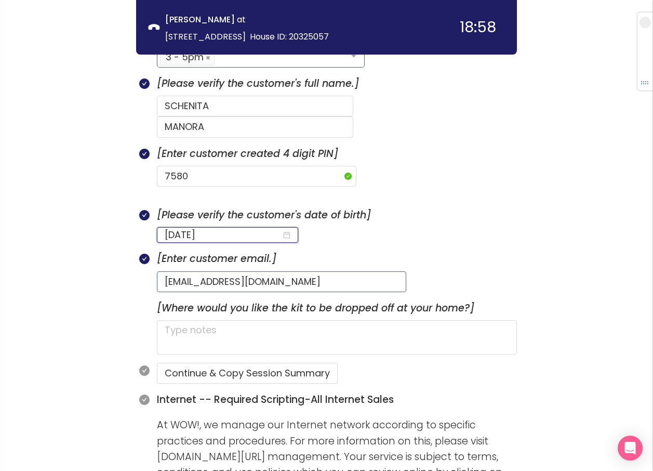
scroll to position [709, 0]
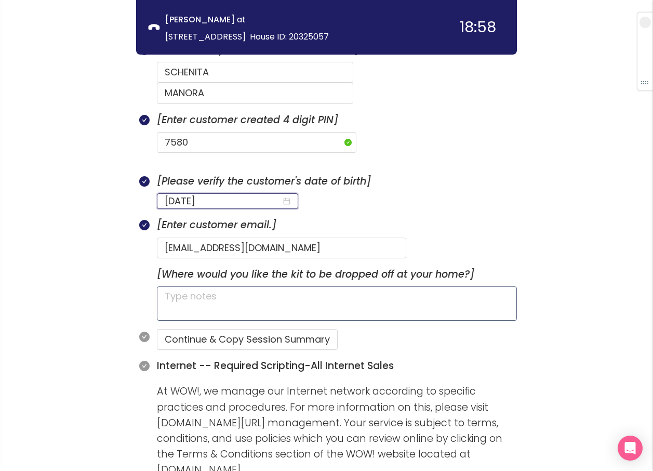
type input "[DATE]"
click at [186, 286] on textarea at bounding box center [337, 303] width 360 height 34
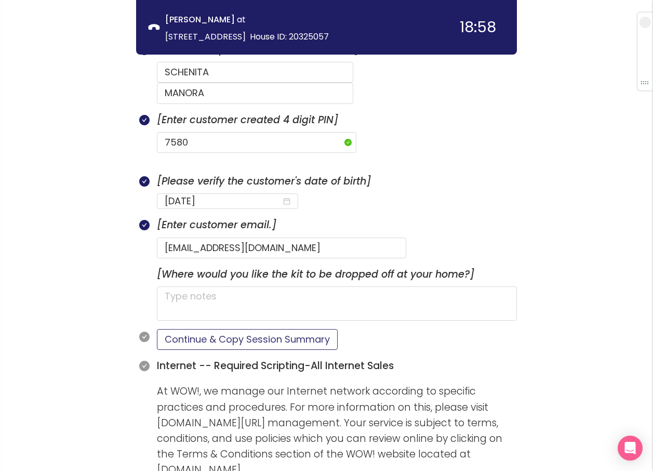
click at [198, 329] on button "Continue & Copy Session Summary" at bounding box center [247, 339] width 181 height 21
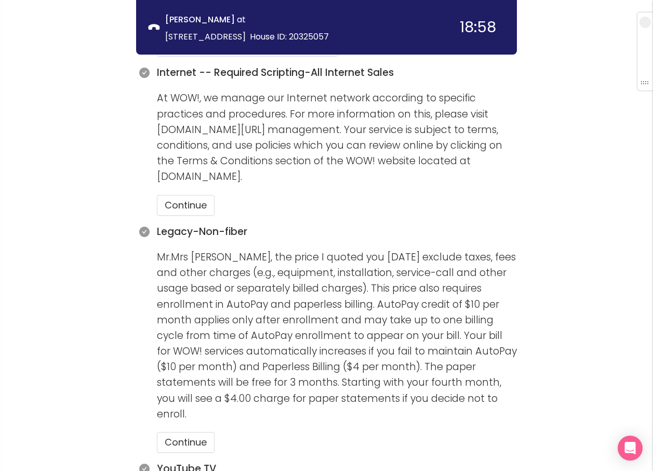
scroll to position [1021, 0]
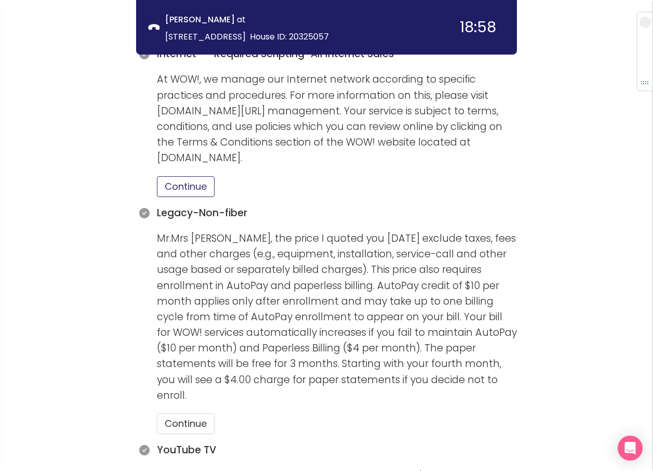
click at [175, 176] on button "Continue" at bounding box center [186, 186] width 58 height 21
click at [169, 413] on button "Continue" at bounding box center [186, 423] width 58 height 21
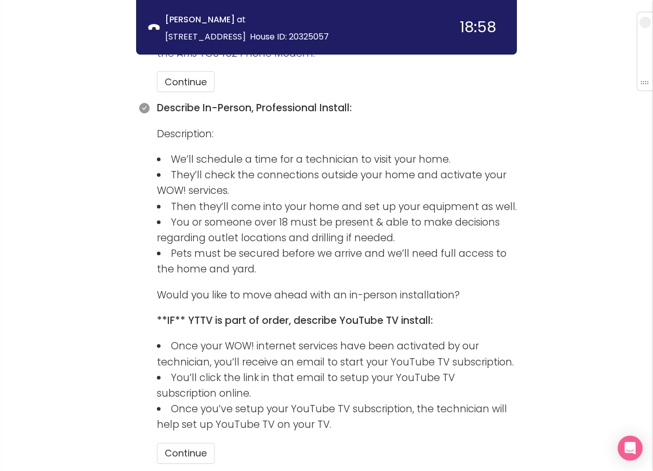
scroll to position [1937, 0]
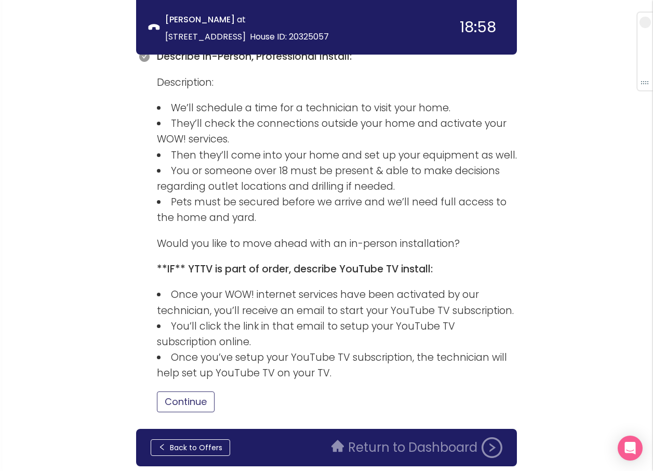
drag, startPoint x: 194, startPoint y: 366, endPoint x: 211, endPoint y: 367, distance: 17.7
click at [194, 391] on button "Continue" at bounding box center [186, 401] width 58 height 21
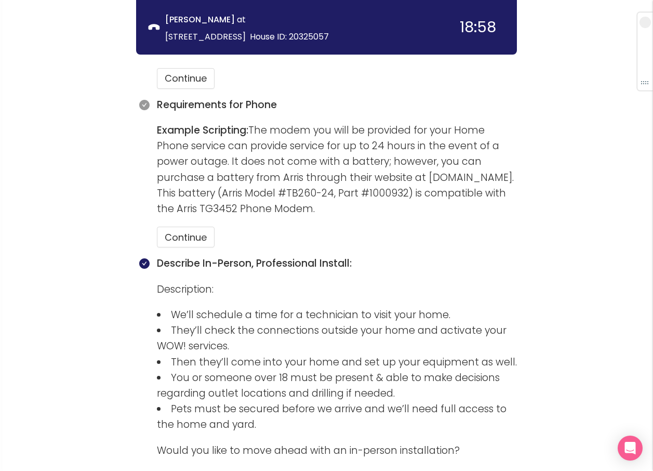
scroll to position [1729, 0]
click at [188, 227] on button "Continue" at bounding box center [186, 237] width 58 height 21
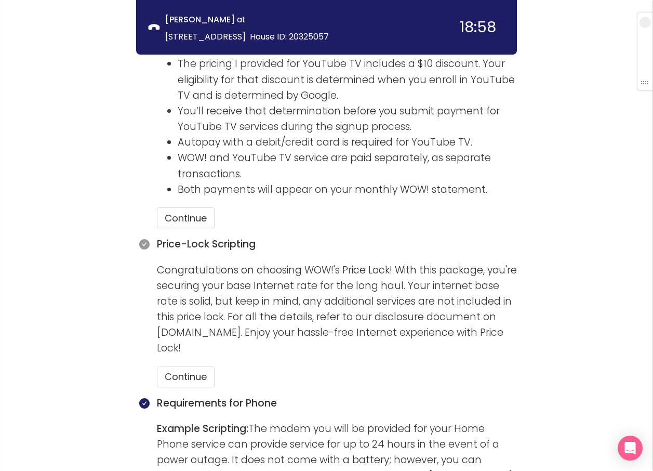
scroll to position [1402, 0]
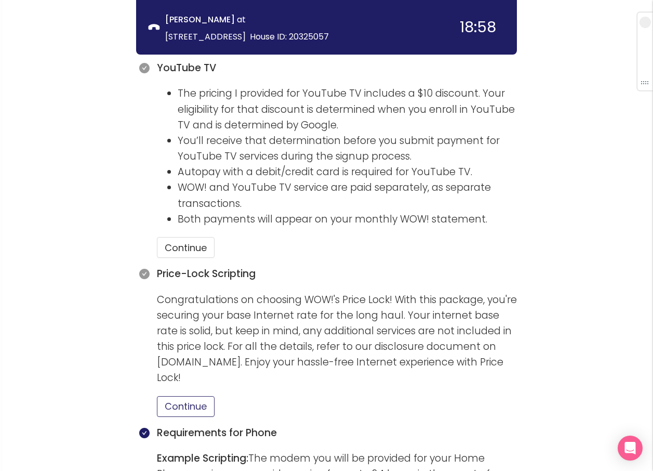
click at [190, 396] on button "Continue" at bounding box center [186, 406] width 58 height 21
click at [198, 237] on button "Continue" at bounding box center [186, 247] width 58 height 21
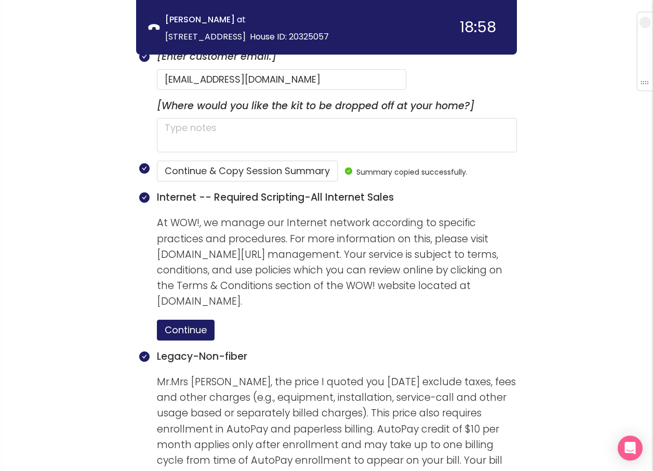
scroll to position [831, 0]
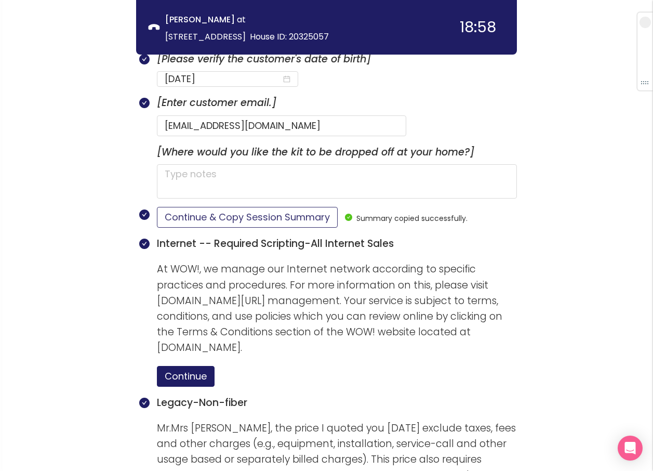
click at [234, 207] on button "Continue & Copy Session Summary" at bounding box center [247, 217] width 181 height 21
click at [609, 326] on div "call info discovery offers summary [PERSON_NAME] at [STREET_ADDRESS] House ID: …" at bounding box center [326, 422] width 653 height 2506
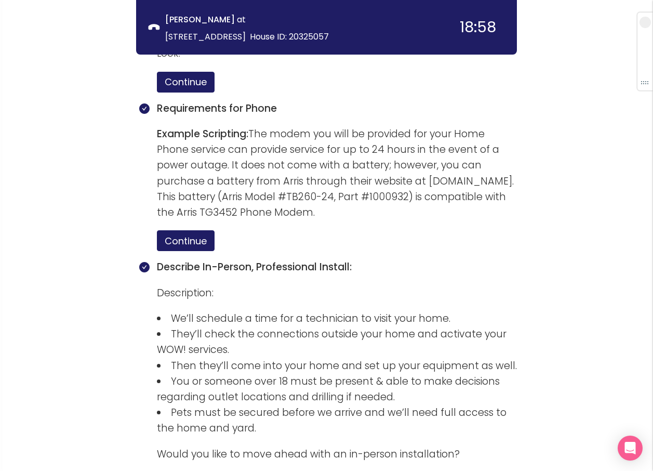
scroll to position [2033, 0]
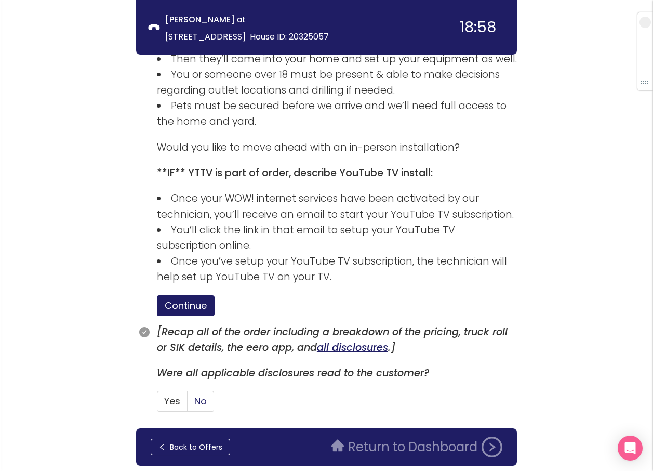
click at [206, 394] on span "No" at bounding box center [200, 400] width 12 height 13
click at [187, 404] on input "No" at bounding box center [187, 404] width 0 height 0
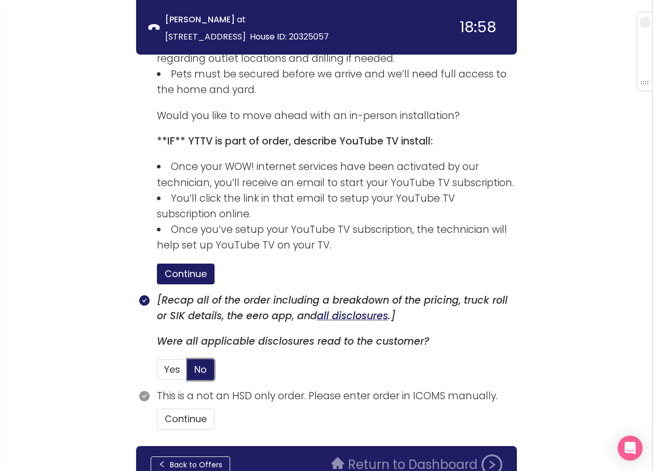
scroll to position [2082, 0]
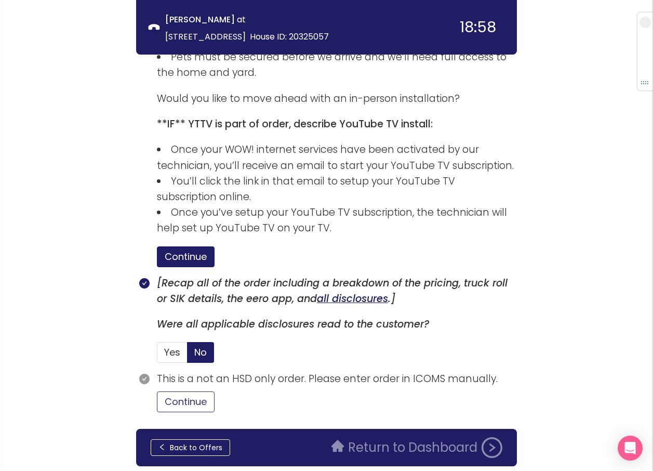
click at [194, 391] on button "Continue" at bounding box center [186, 401] width 58 height 21
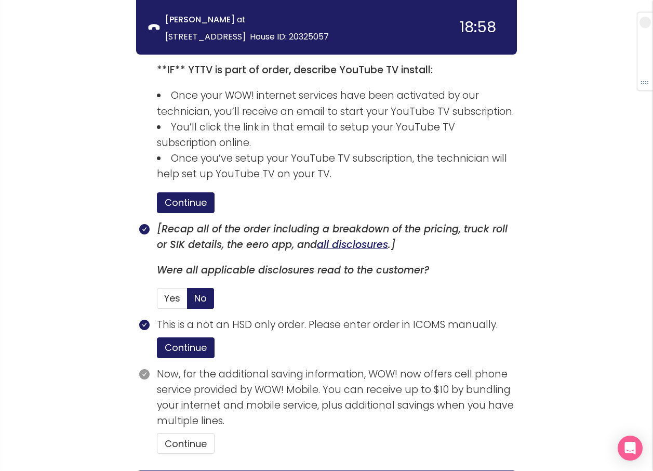
scroll to position [2178, 0]
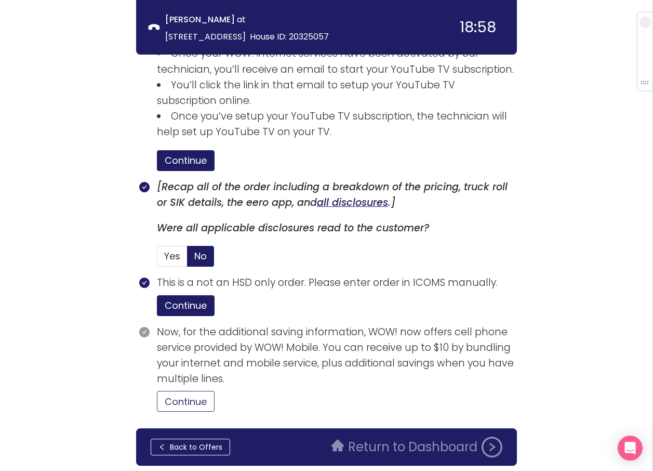
click at [195, 391] on button "Continue" at bounding box center [186, 401] width 58 height 21
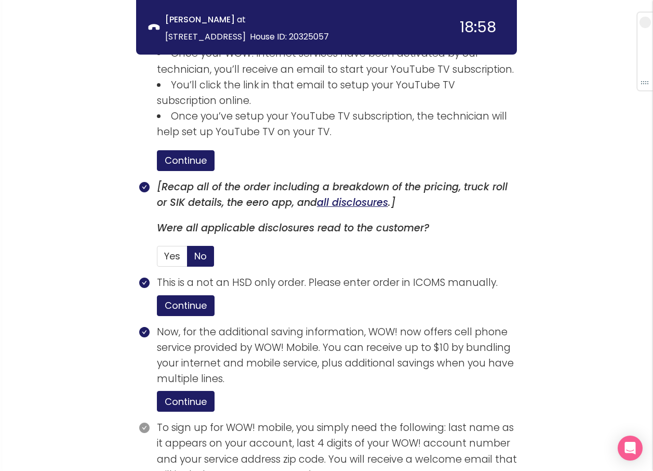
scroll to position [2274, 0]
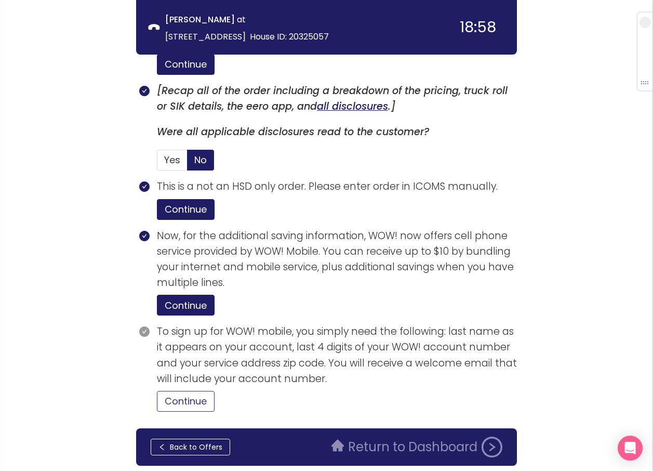
click at [202, 391] on button "Continue" at bounding box center [186, 401] width 58 height 21
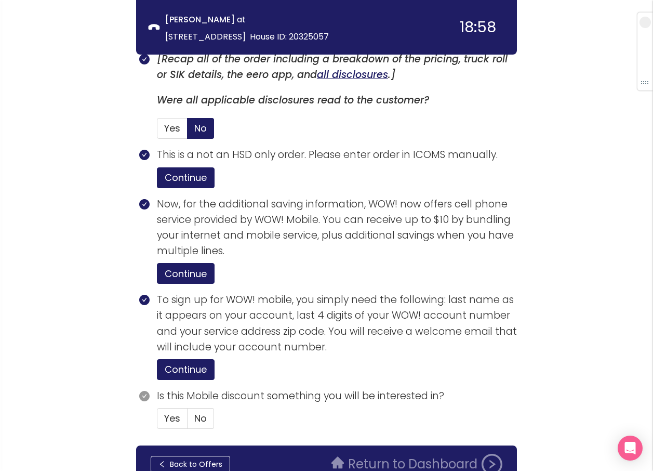
scroll to position [2323, 0]
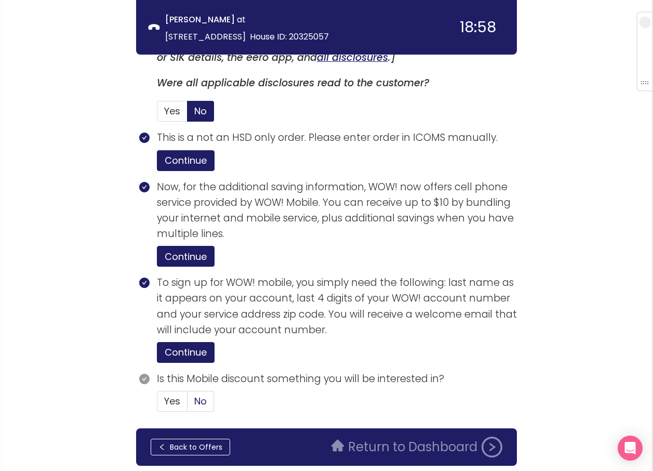
click at [202, 394] on span "No" at bounding box center [200, 400] width 12 height 13
click at [187, 404] on input "No" at bounding box center [187, 404] width 0 height 0
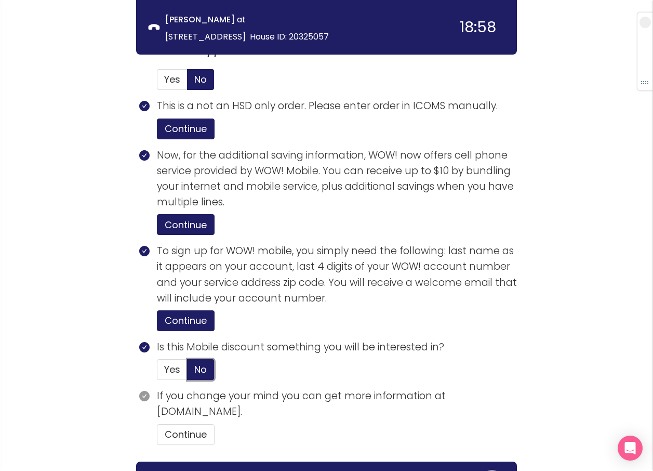
scroll to position [2387, 0]
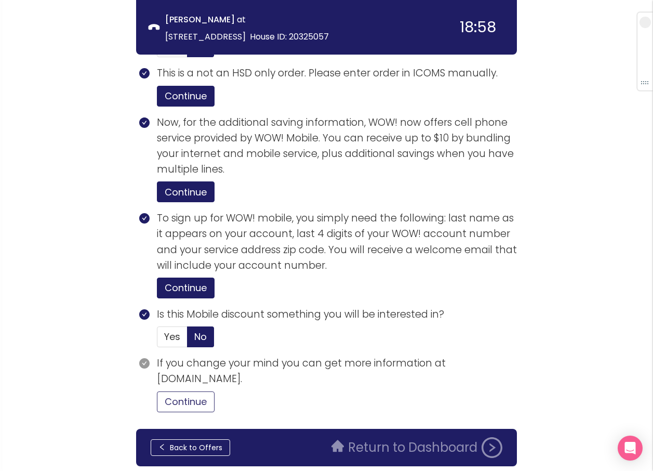
click at [187, 391] on button "Continue" at bounding box center [186, 401] width 58 height 21
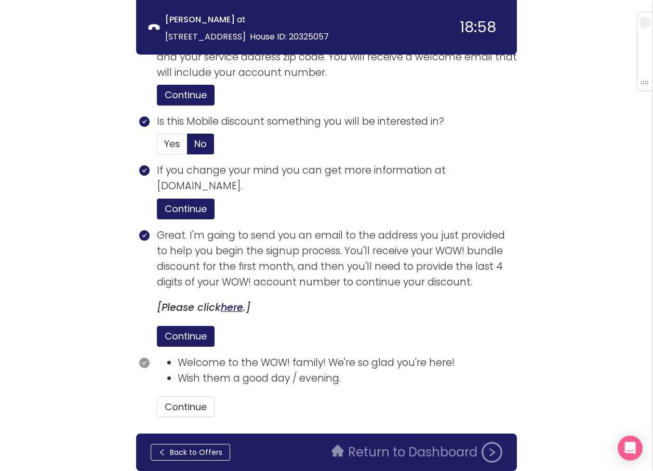
scroll to position [2585, 0]
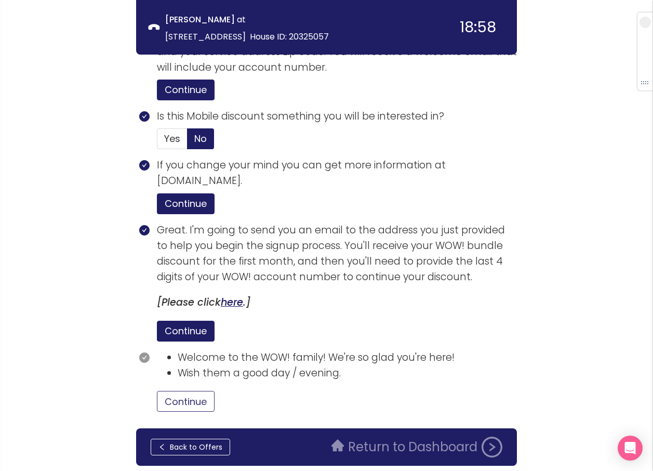
click at [200, 391] on button "Continue" at bounding box center [186, 401] width 58 height 21
click at [387, 428] on div "Back to Offers Return to Dashboard" at bounding box center [326, 446] width 381 height 37
click at [387, 436] on button "Return to Dashboard" at bounding box center [416, 446] width 183 height 21
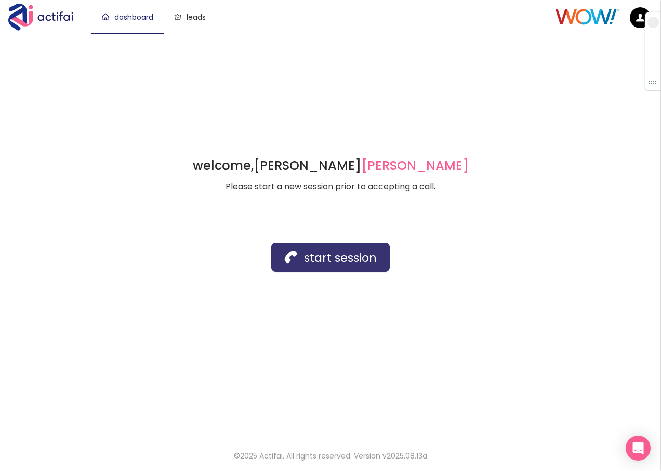
click at [298, 254] on button "start session" at bounding box center [330, 257] width 118 height 29
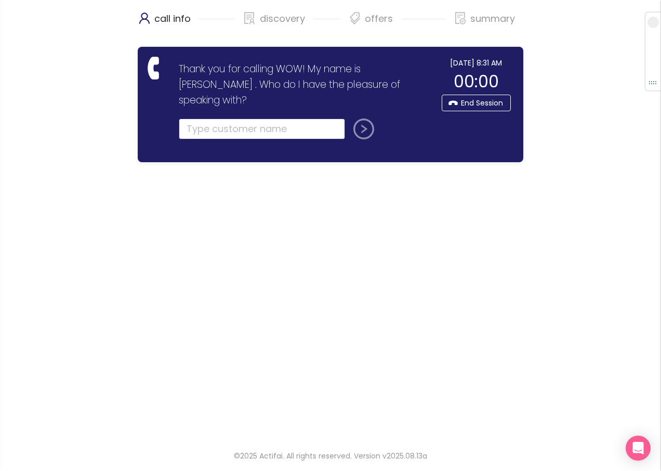
click at [197, 118] on input "text" at bounding box center [262, 128] width 166 height 21
type input "[PERSON_NAME]"
click at [358, 118] on button "submit" at bounding box center [361, 128] width 25 height 21
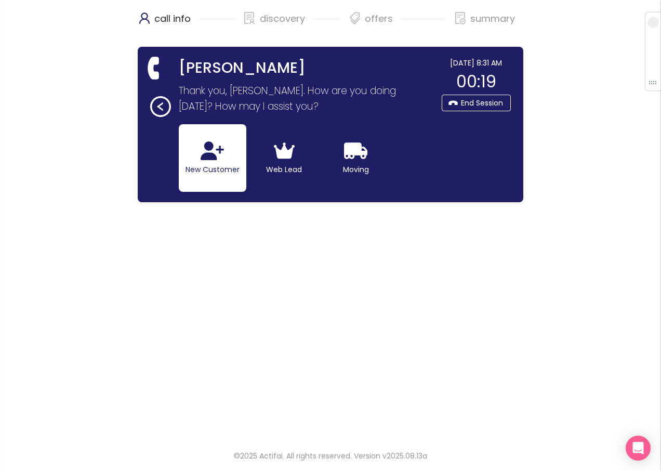
click at [230, 155] on button "New Customer" at bounding box center [213, 158] width 68 height 68
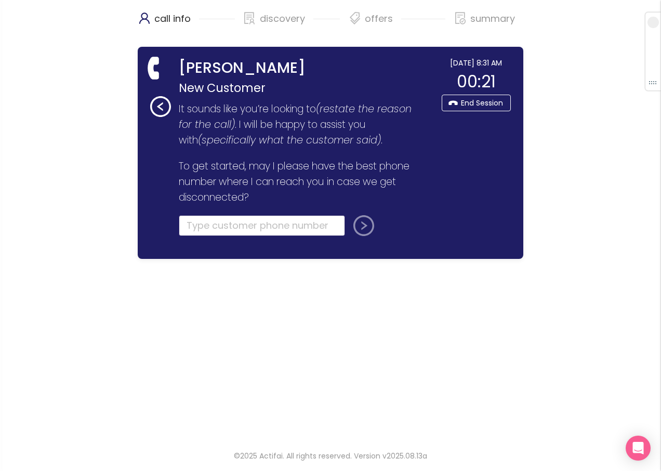
click at [200, 223] on input "tel" at bounding box center [262, 225] width 166 height 21
type input "[PHONE_NUMBER]"
click at [372, 223] on button "submit" at bounding box center [361, 225] width 25 height 21
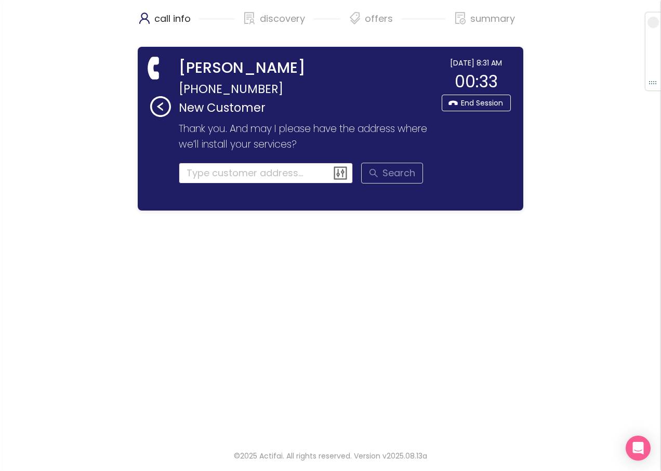
click at [206, 169] on input at bounding box center [266, 173] width 175 height 21
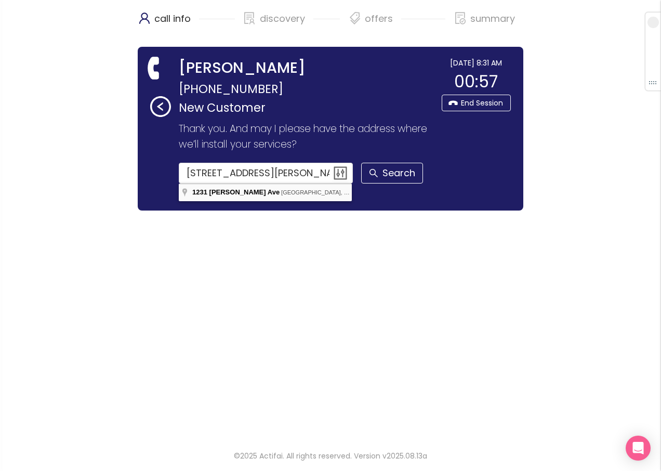
type input "[STREET_ADDRESS][PERSON_NAME]"
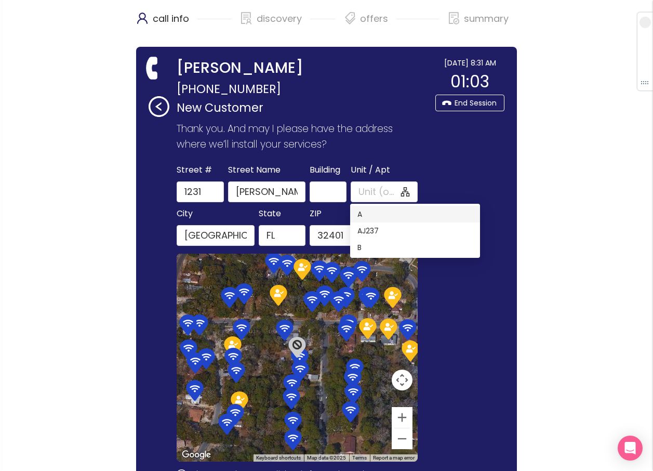
click at [358, 217] on div "A" at bounding box center [414, 213] width 115 height 11
type input "A"
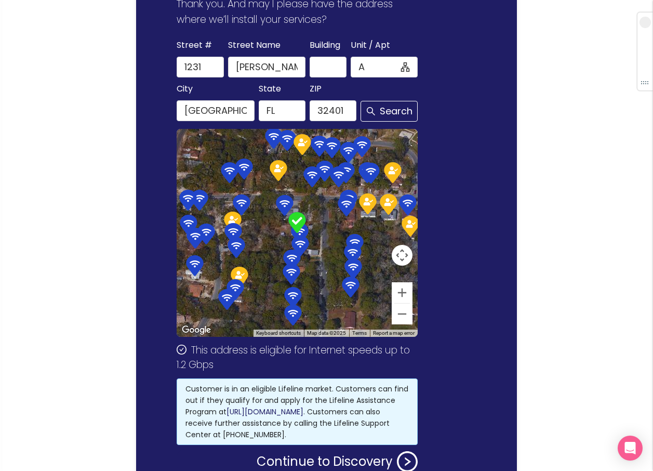
scroll to position [190, 0]
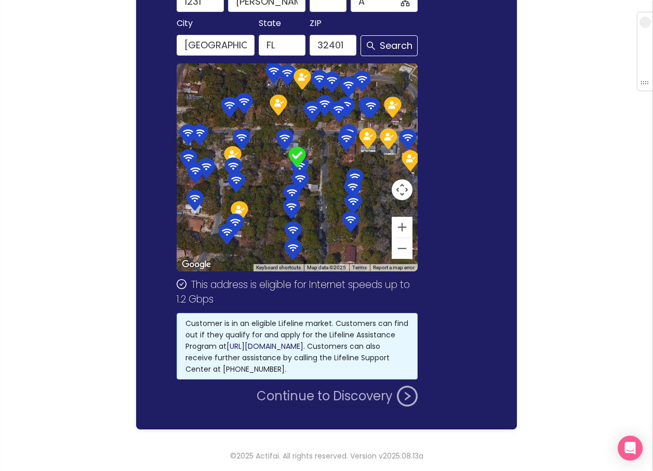
click at [327, 395] on button "Continue to Discovery" at bounding box center [337, 395] width 161 height 21
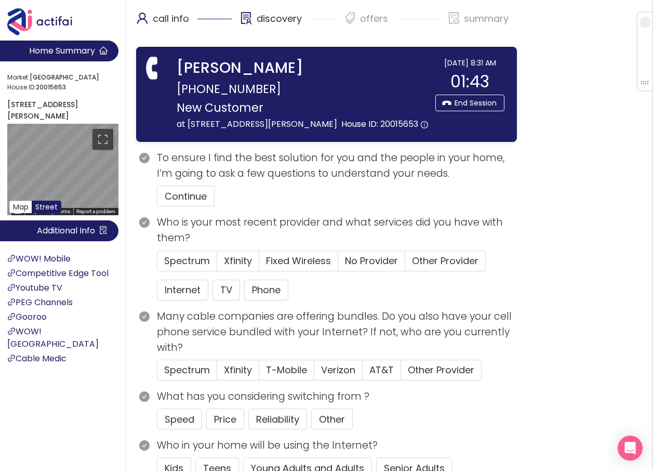
click at [176, 206] on button "Continue" at bounding box center [186, 195] width 58 height 21
click at [370, 267] on span "No Provider" at bounding box center [371, 260] width 53 height 13
click at [338, 264] on input "No Provider" at bounding box center [338, 264] width 0 height 0
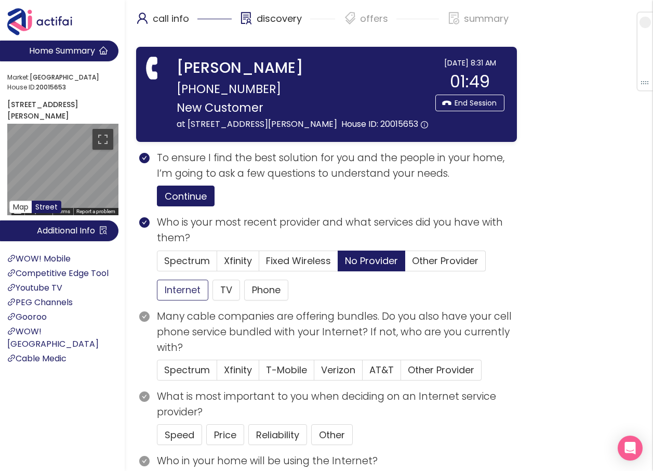
click at [180, 300] on button "Internet" at bounding box center [182, 289] width 51 height 21
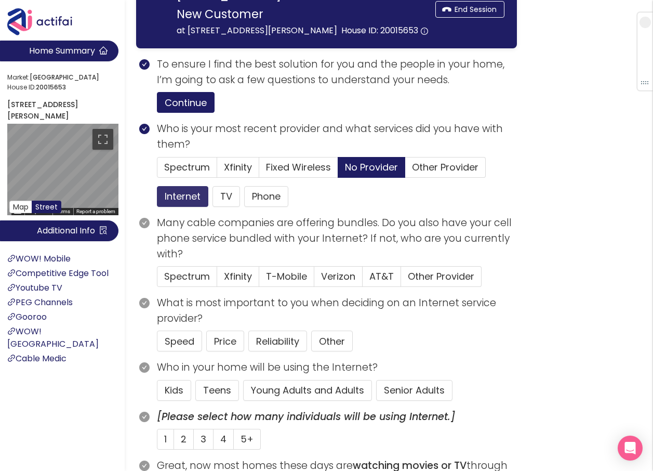
scroll to position [104, 0]
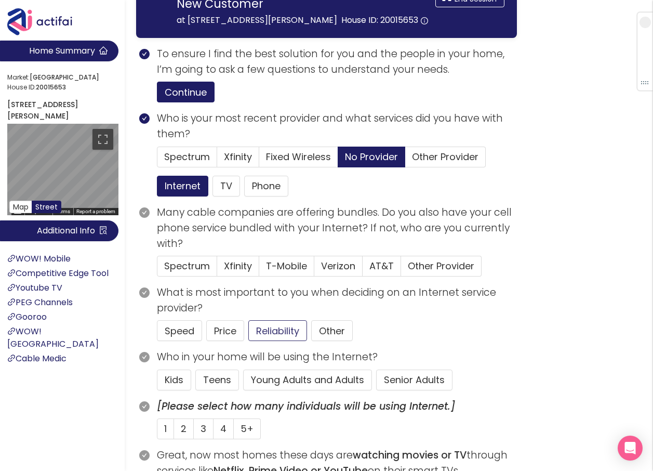
click at [259, 341] on button "Reliability" at bounding box center [277, 330] width 59 height 21
click at [338, 390] on button "Young Adults and Adults" at bounding box center [307, 379] width 129 height 21
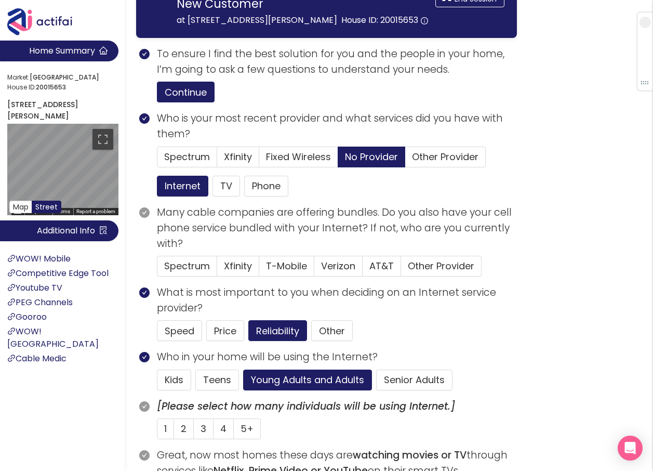
drag, startPoint x: 245, startPoint y: 446, endPoint x: 264, endPoint y: 435, distance: 22.1
drag, startPoint x: 264, startPoint y: 435, endPoint x: 568, endPoint y: 296, distance: 334.7
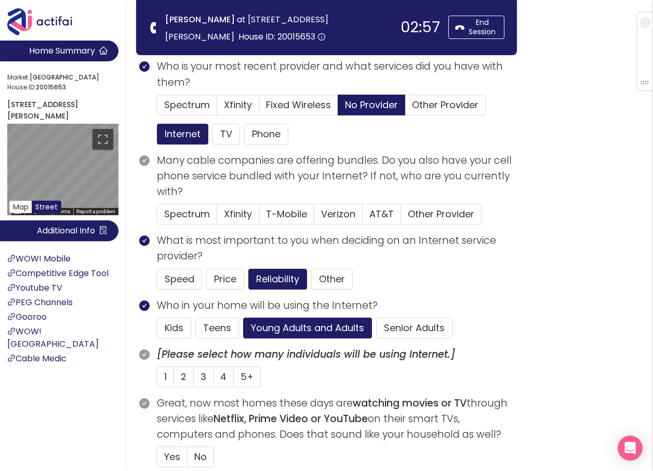
scroll to position [52, 0]
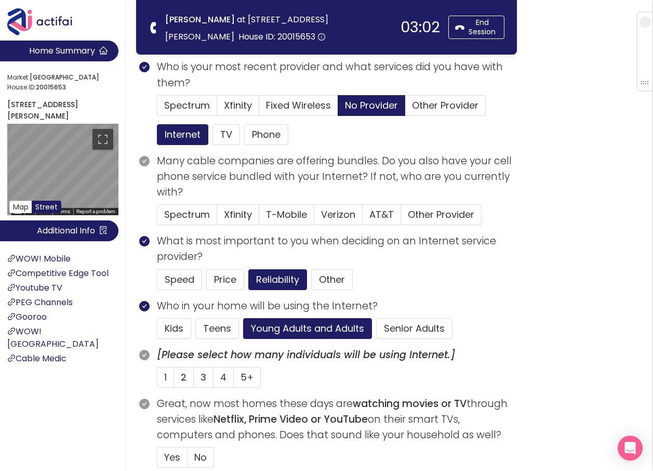
click at [181, 378] on span "2" at bounding box center [184, 376] width 6 height 13
click at [174, 380] on input "2" at bounding box center [174, 380] width 0 height 0
click at [433, 218] on span "Other Provider" at bounding box center [441, 214] width 66 height 13
click at [401, 218] on input "Other Provider" at bounding box center [401, 218] width 0 height 0
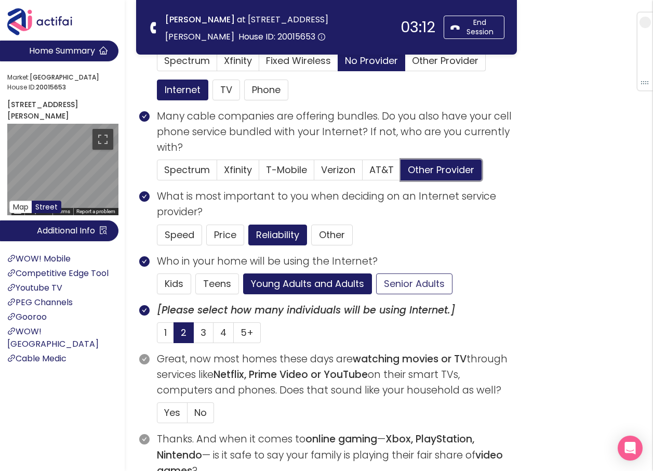
scroll to position [208, 0]
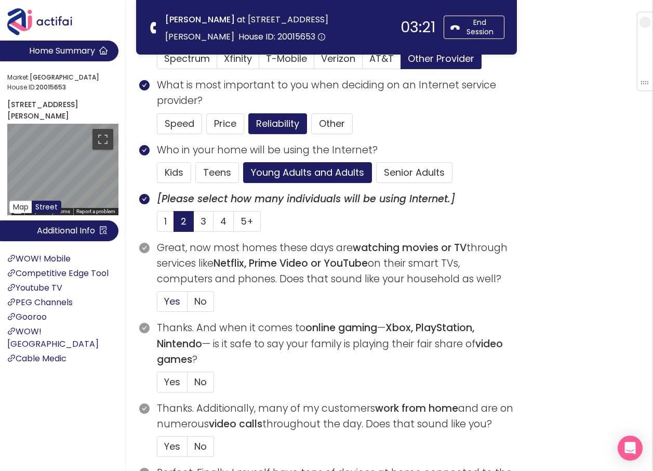
click at [170, 291] on label "Yes" at bounding box center [172, 301] width 31 height 21
click at [157, 304] on input "Yes" at bounding box center [157, 304] width 0 height 0
click at [196, 381] on span "No" at bounding box center [200, 381] width 12 height 13
click at [187, 385] on input "No" at bounding box center [187, 385] width 0 height 0
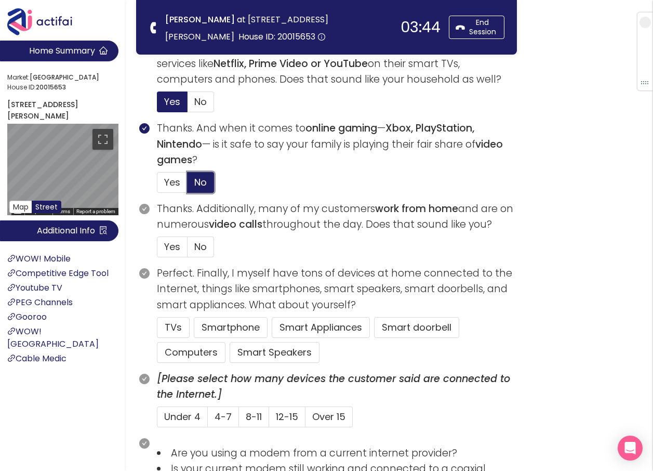
scroll to position [415, 0]
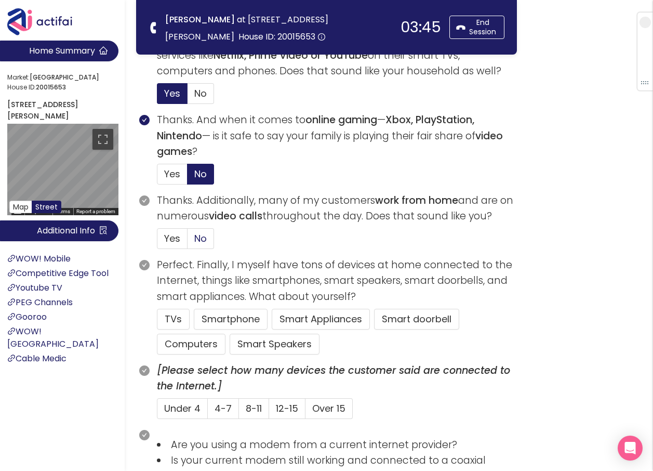
click at [192, 240] on label "No" at bounding box center [200, 238] width 26 height 21
click at [187, 242] on input "No" at bounding box center [187, 242] width 0 height 0
click at [169, 320] on button "TVs" at bounding box center [173, 319] width 33 height 21
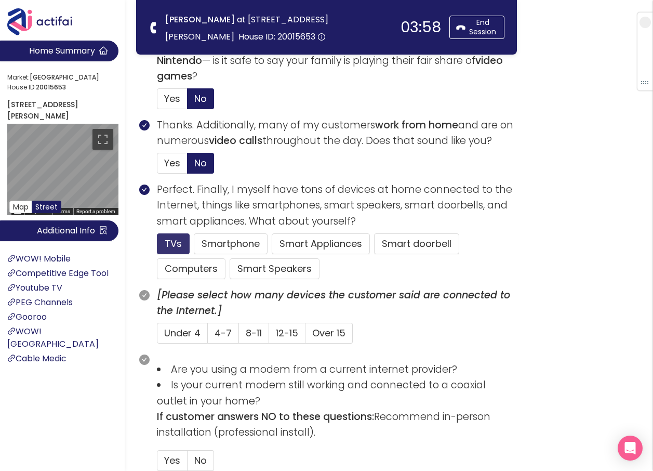
scroll to position [571, 0]
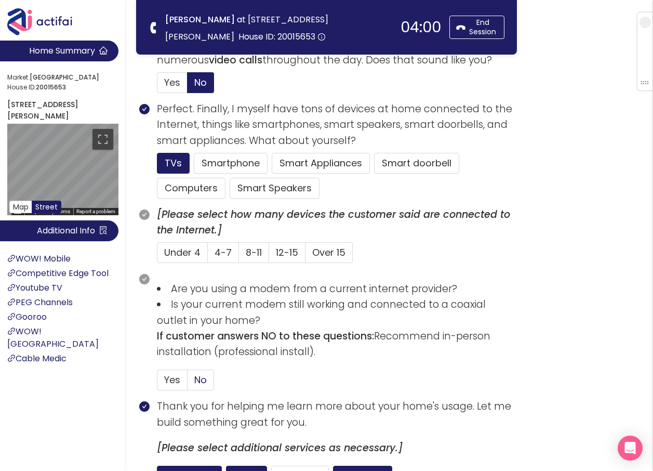
click at [200, 380] on span "No" at bounding box center [200, 379] width 12 height 13
click at [187, 383] on input "No" at bounding box center [187, 383] width 0 height 0
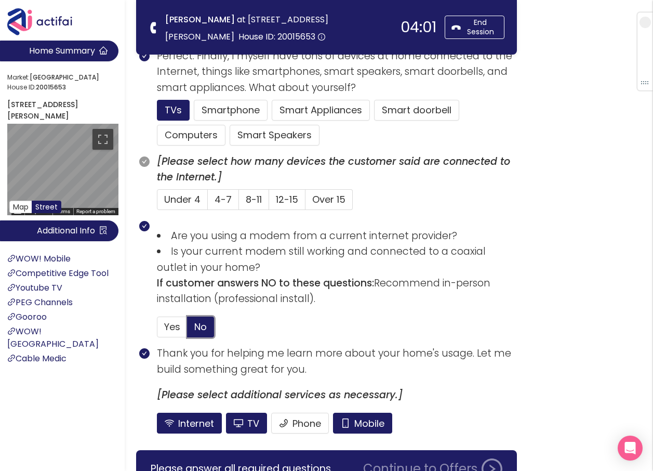
scroll to position [682, 0]
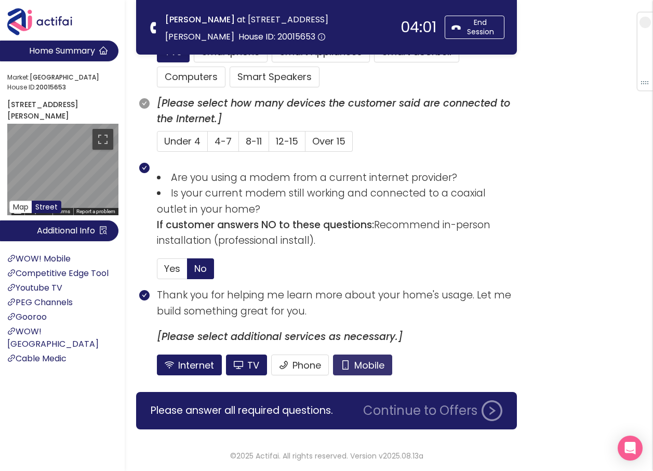
click at [351, 367] on button "Mobile" at bounding box center [362, 364] width 59 height 21
click at [238, 367] on button "TV" at bounding box center [246, 364] width 41 height 21
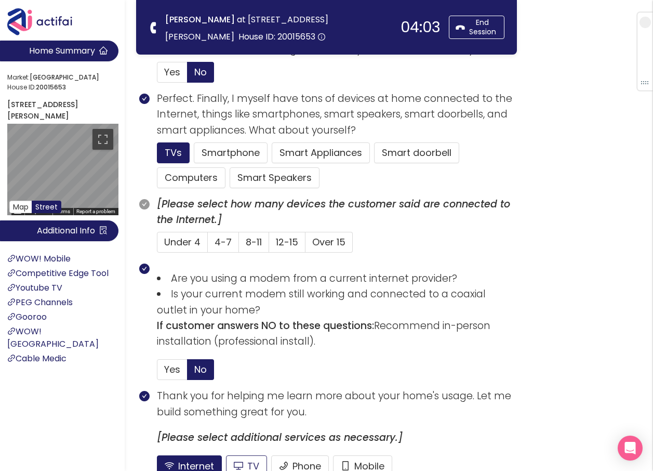
scroll to position [579, 0]
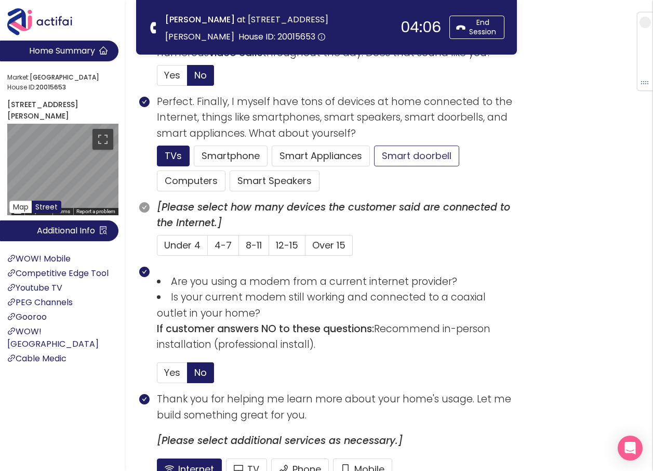
click at [432, 158] on button "Smart doorbell" at bounding box center [416, 155] width 85 height 21
click at [231, 170] on button "Smartphone" at bounding box center [275, 180] width 90 height 21
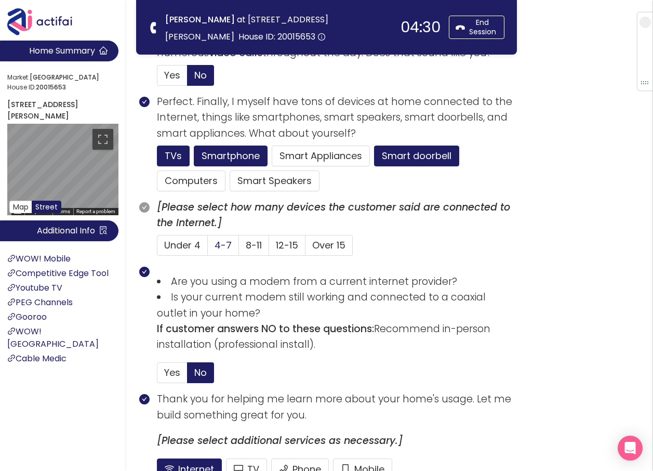
click at [217, 241] on span "4-7" at bounding box center [223, 244] width 17 height 13
click at [208, 248] on input "4-7" at bounding box center [208, 248] width 0 height 0
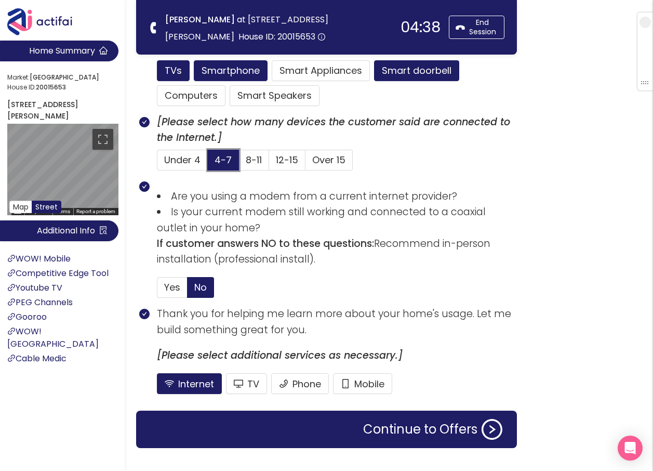
scroll to position [682, 0]
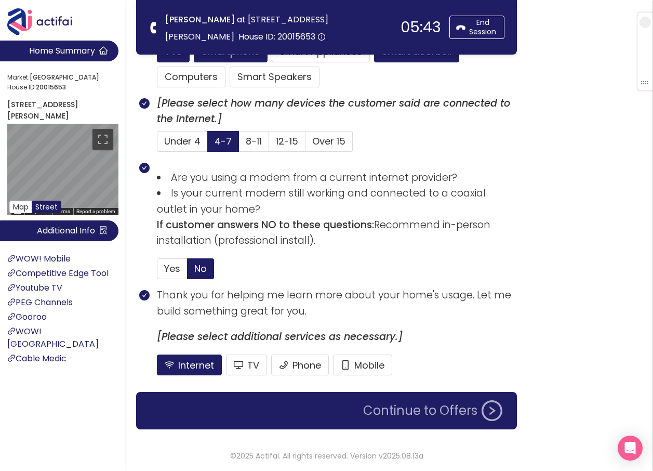
click at [391, 416] on button "Continue to Offers" at bounding box center [433, 410] width 152 height 21
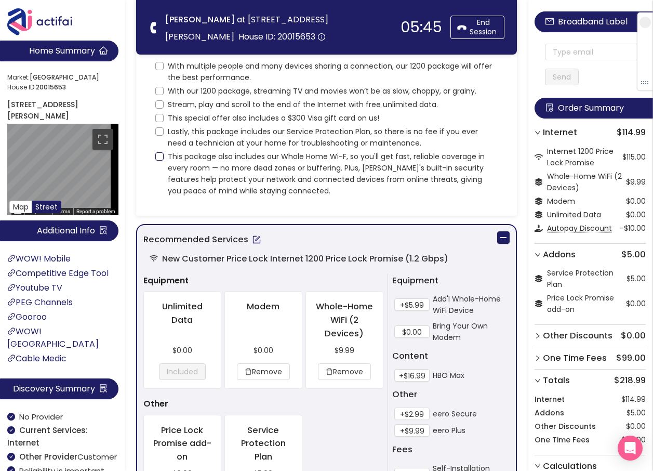
scroll to position [0, 0]
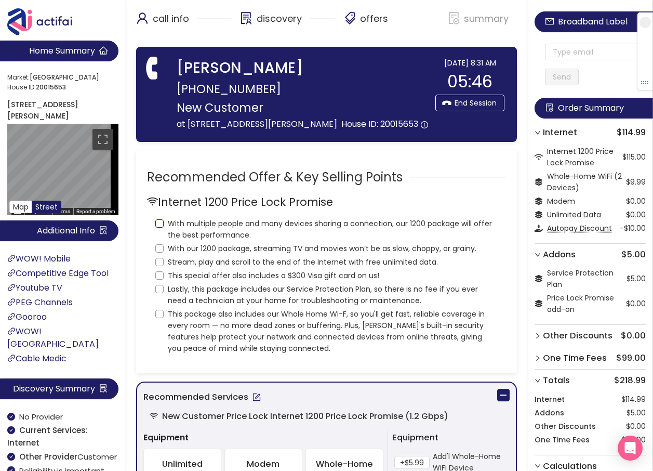
click at [160, 227] on input "With multiple people and many devices sharing a connection, our 1200 package wi…" at bounding box center [159, 223] width 8 height 8
checkbox input "true"
click at [157, 252] on input "With our 1200 package, streaming TV and movies won’t be as slow, choppy, or gra…" at bounding box center [159, 248] width 8 height 8
checkbox input "true"
click at [163, 279] on input "This special offer also includes a $300 Visa gift card on us!" at bounding box center [159, 275] width 8 height 8
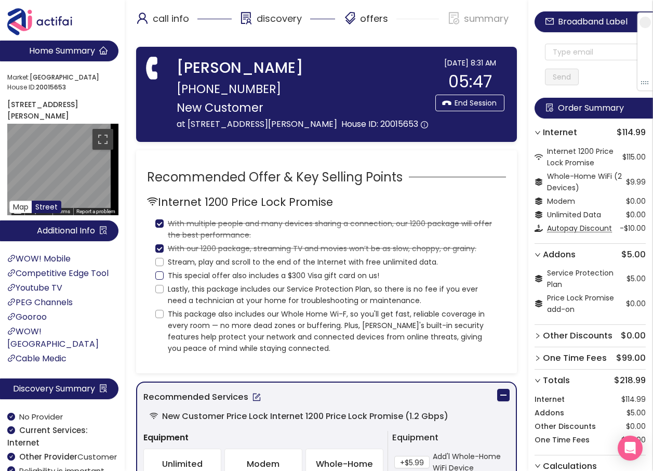
checkbox input "true"
click at [162, 266] on input "Stream, play and scroll to the end of the Internet with free unlimited data." at bounding box center [159, 262] width 8 height 8
checkbox input "true"
click at [157, 293] on input "Lastly, this package includes our Service Protection Plan, so there is no fee i…" at bounding box center [159, 289] width 8 height 8
checkbox input "true"
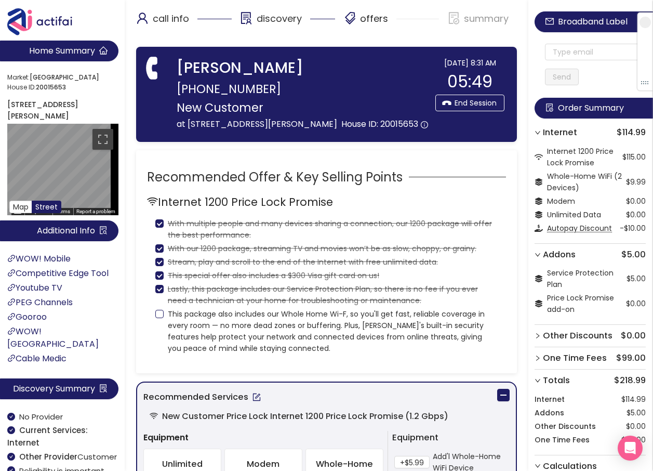
click at [162, 318] on input "This package also includes our Whole Home Wi-F, so you'll get fast, reliable co…" at bounding box center [159, 314] width 8 height 8
checkbox input "true"
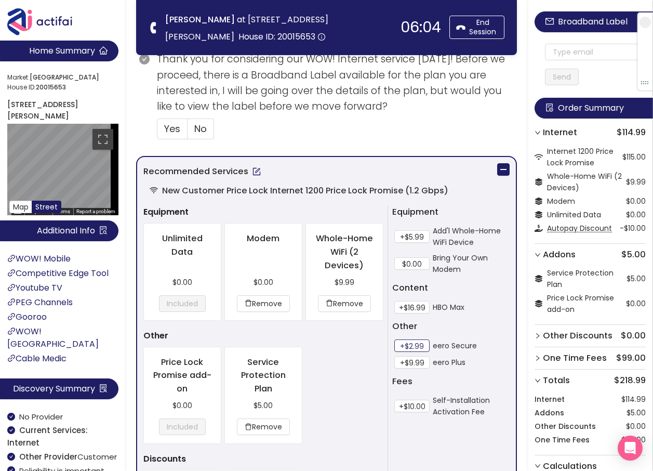
scroll to position [415, 0]
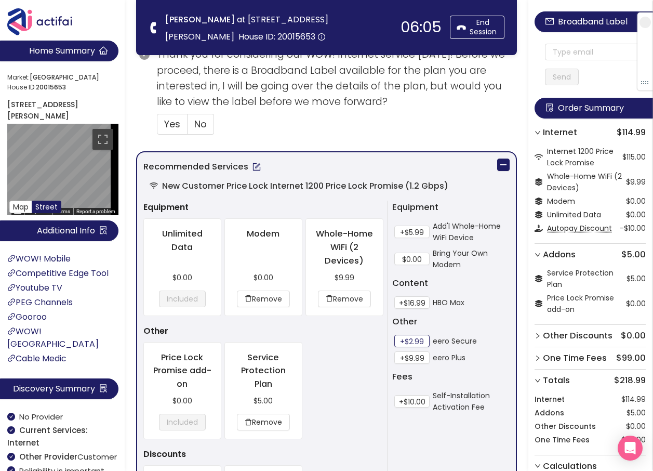
click at [407, 343] on button "+$2.99" at bounding box center [411, 340] width 35 height 12
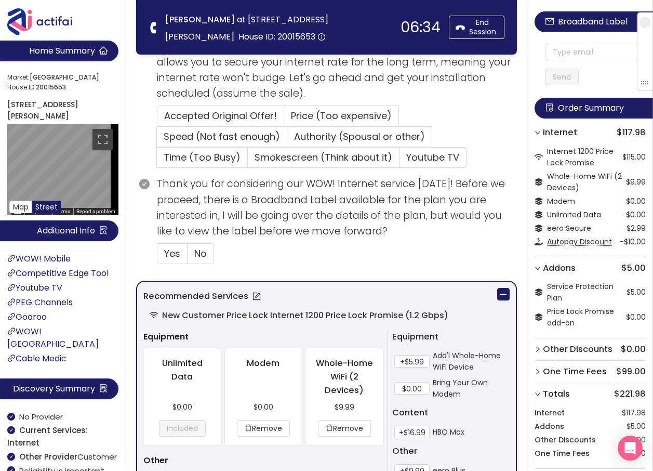
scroll to position [312, 0]
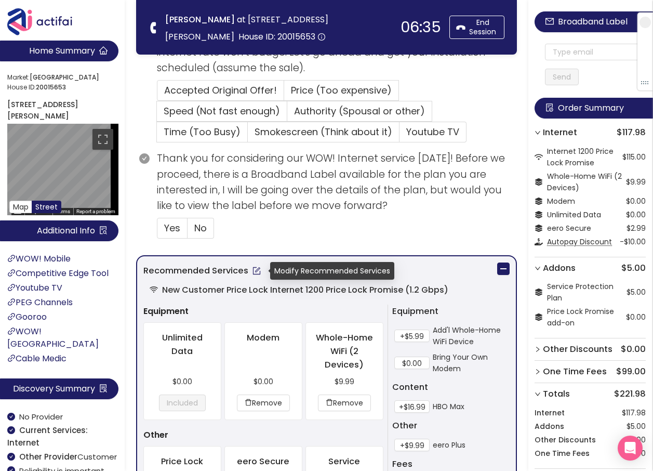
click at [254, 270] on button "button" at bounding box center [256, 270] width 17 height 17
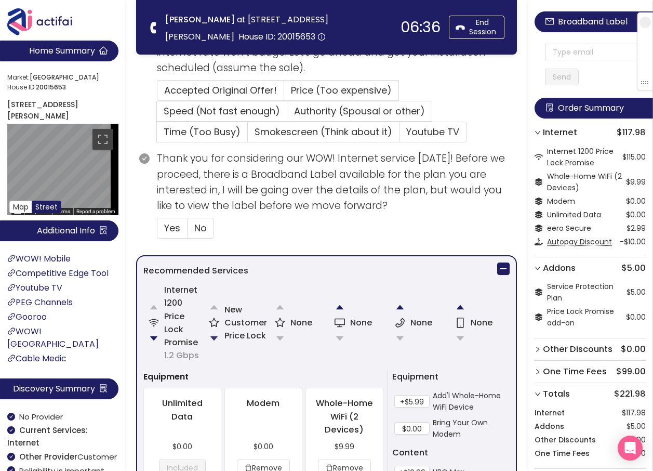
click at [216, 337] on button "button" at bounding box center [214, 338] width 21 height 21
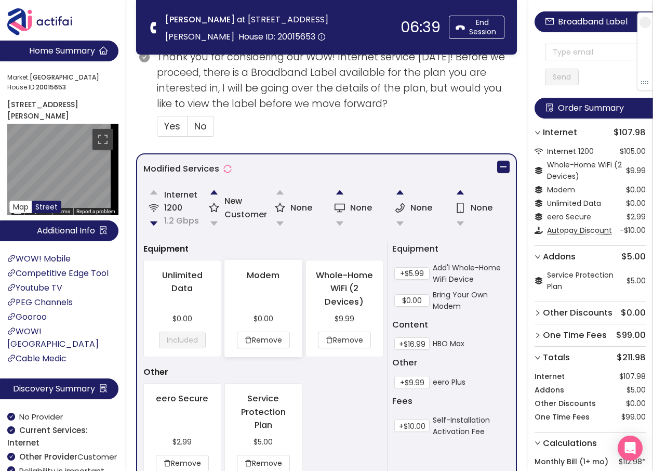
scroll to position [480, 0]
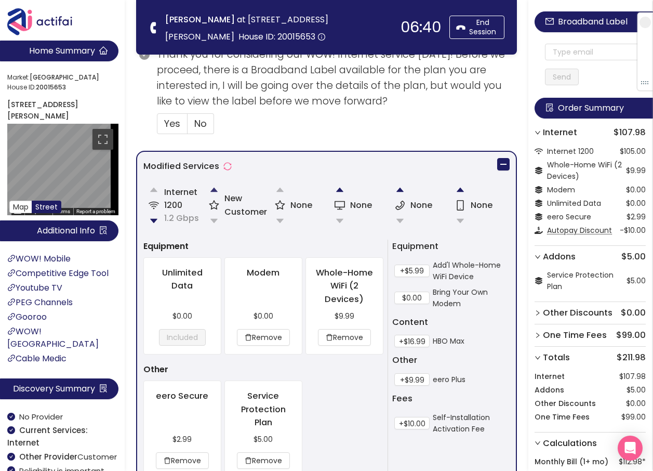
click at [213, 189] on button "button" at bounding box center [214, 189] width 21 height 21
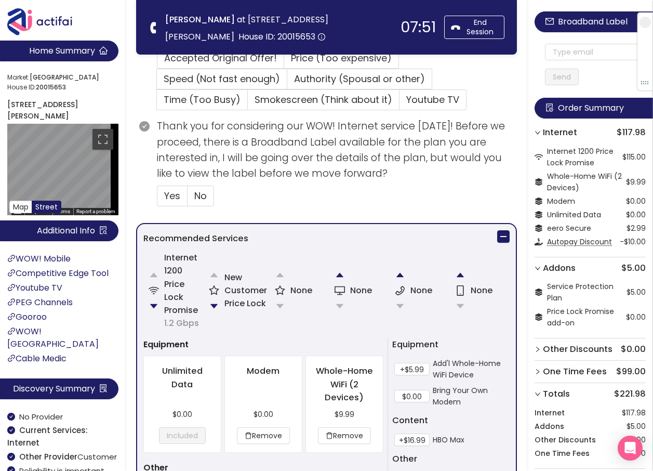
scroll to position [312, 0]
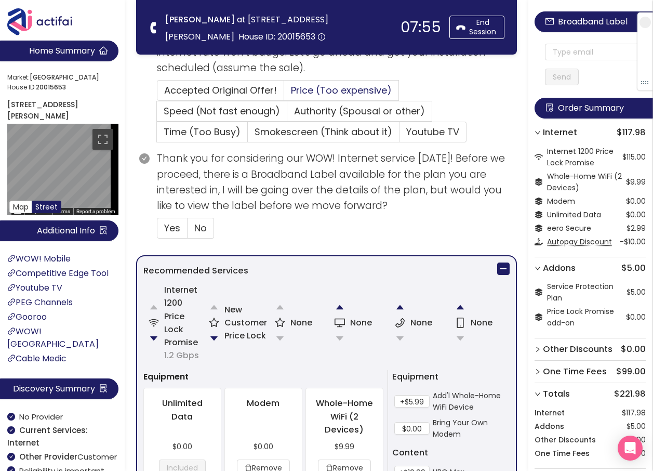
click at [296, 85] on span "Price (Too expensive)" at bounding box center [341, 90] width 101 height 13
click at [284, 93] on input "Price (Too expensive)" at bounding box center [284, 93] width 0 height 0
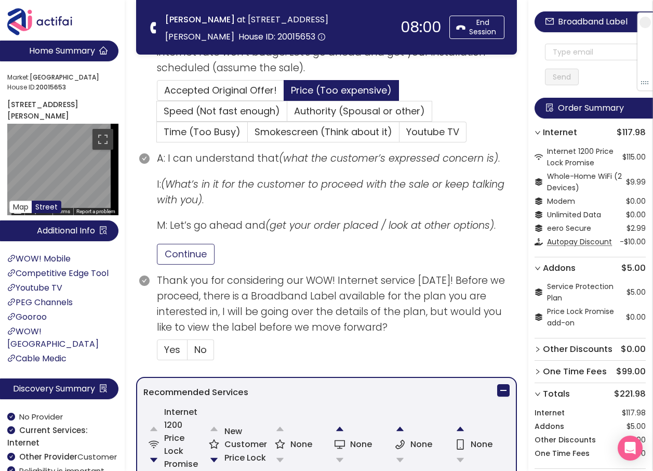
click at [178, 249] on button "Continue" at bounding box center [186, 254] width 58 height 21
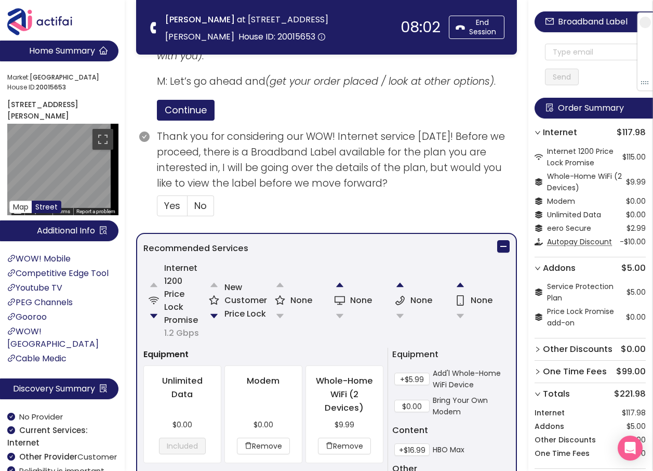
scroll to position [467, 0]
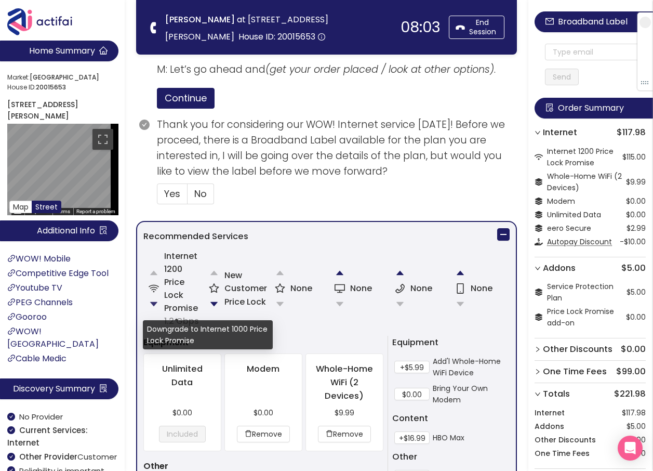
click at [154, 301] on button "button" at bounding box center [153, 303] width 21 height 21
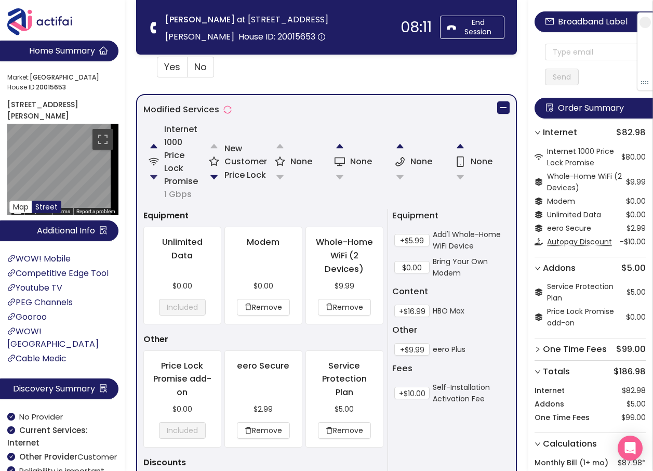
scroll to position [623, 0]
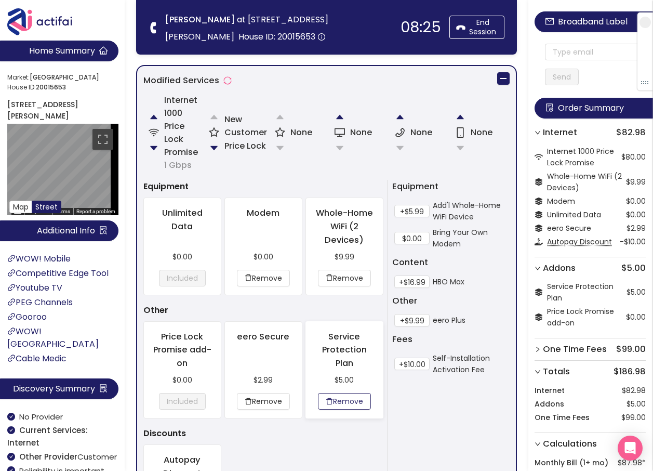
click at [350, 403] on button "Remove" at bounding box center [344, 401] width 53 height 17
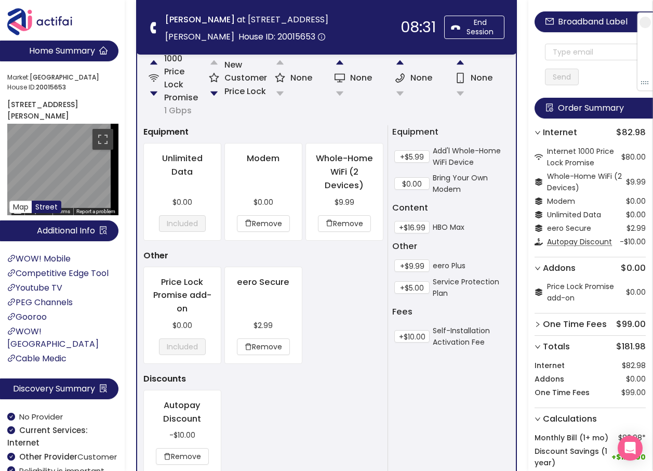
scroll to position [727, 0]
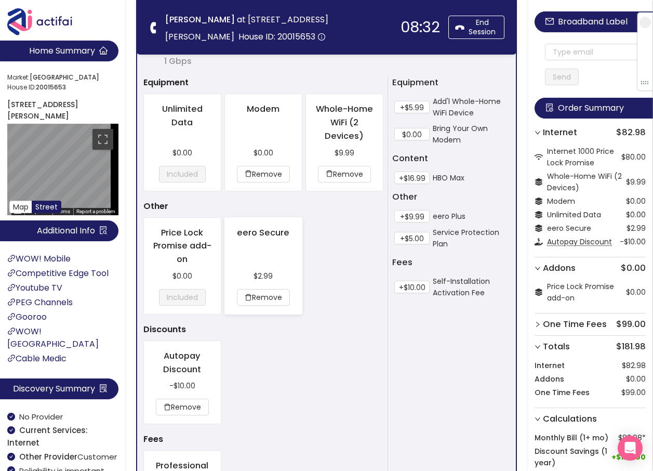
click at [279, 280] on p "$2.99" at bounding box center [263, 275] width 60 height 11
click at [265, 293] on button "Remove" at bounding box center [263, 297] width 53 height 17
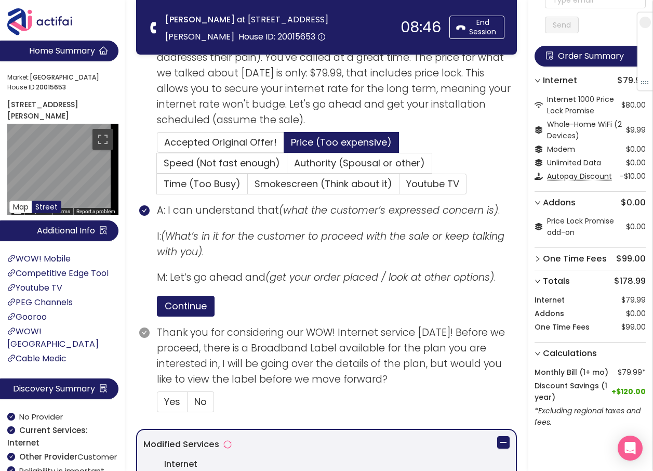
scroll to position [312, 0]
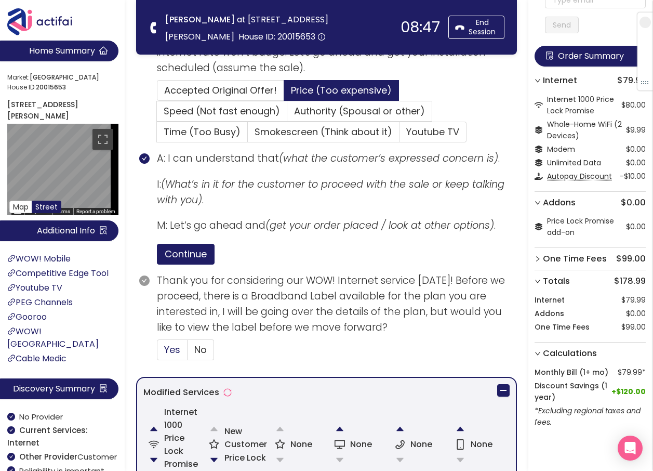
click at [174, 351] on span "Yes" at bounding box center [172, 349] width 16 height 13
click at [157, 353] on input "Yes" at bounding box center [157, 353] width 0 height 0
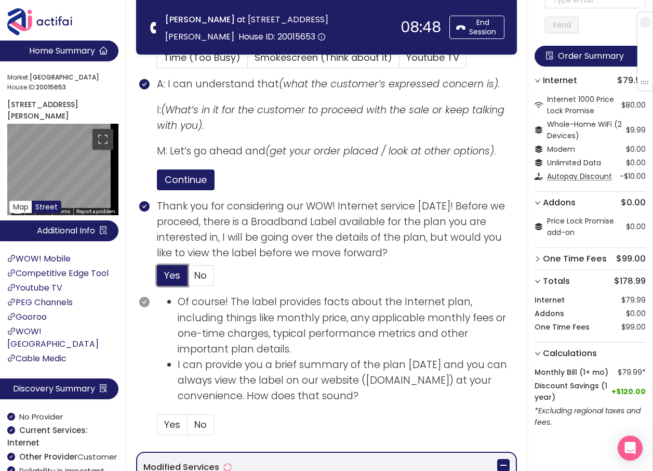
scroll to position [519, 0]
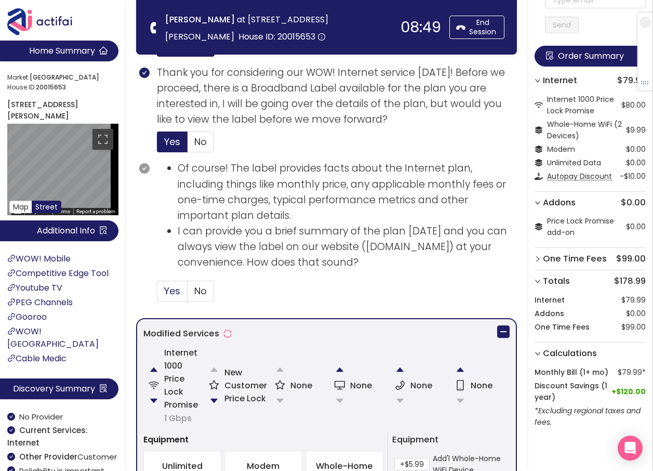
click at [167, 293] on span "Yes" at bounding box center [172, 290] width 16 height 13
click at [157, 294] on input "Yes" at bounding box center [157, 294] width 0 height 0
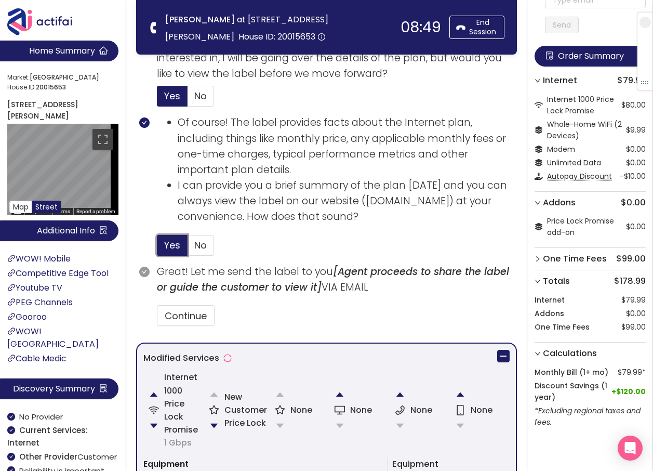
scroll to position [623, 0]
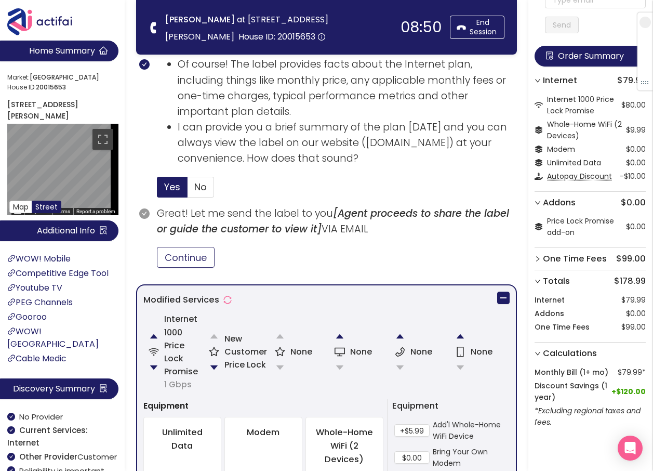
click at [182, 261] on button "Continue" at bounding box center [186, 257] width 58 height 21
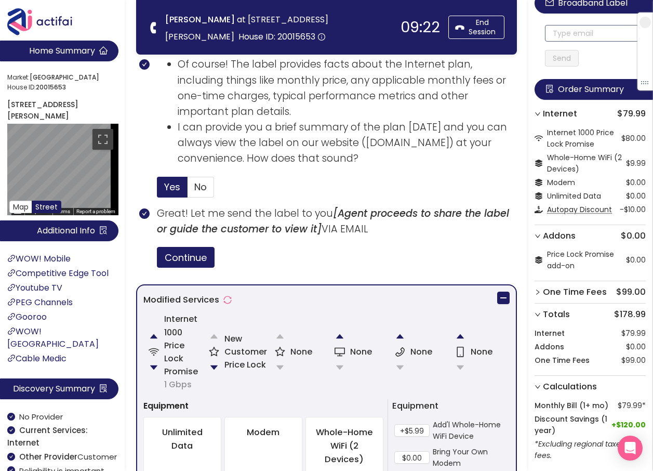
scroll to position [0, 0]
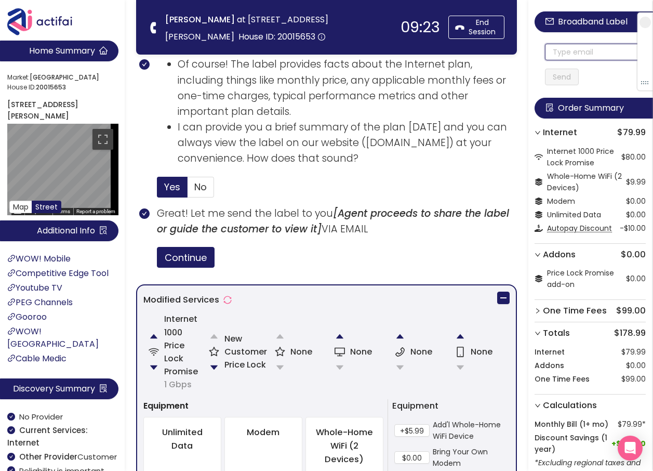
click at [565, 51] on input "text" at bounding box center [595, 52] width 101 height 17
drag, startPoint x: 613, startPoint y: 55, endPoint x: 540, endPoint y: 51, distance: 73.3
click at [540, 51] on div "Broadband Label [EMAIL_ADDRESS][DOMAIN_NAME] Send Order Summary Internet $79.99…" at bounding box center [590, 263] width 125 height 527
click at [557, 53] on input "[EMAIL_ADDRESS][DOMAIN_NAME]" at bounding box center [595, 52] width 101 height 17
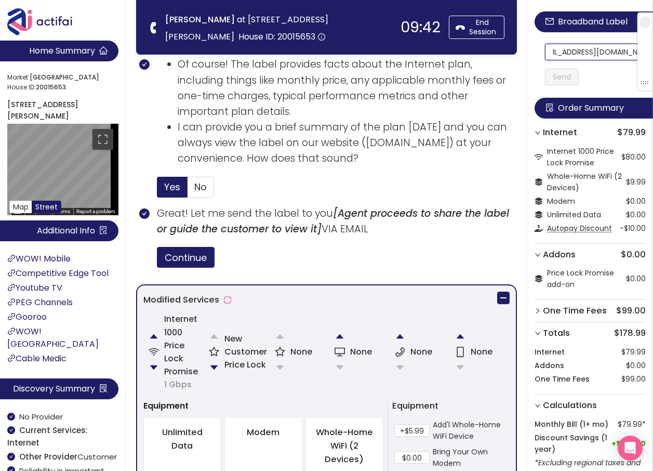
drag, startPoint x: 557, startPoint y: 53, endPoint x: 635, endPoint y: 52, distance: 77.9
click at [635, 52] on input "[EMAIL_ADDRESS][DOMAIN_NAME]" at bounding box center [595, 52] width 101 height 17
type input "[EMAIL_ADDRESS][DOMAIN_NAME]"
click at [561, 77] on button "Send" at bounding box center [562, 77] width 34 height 17
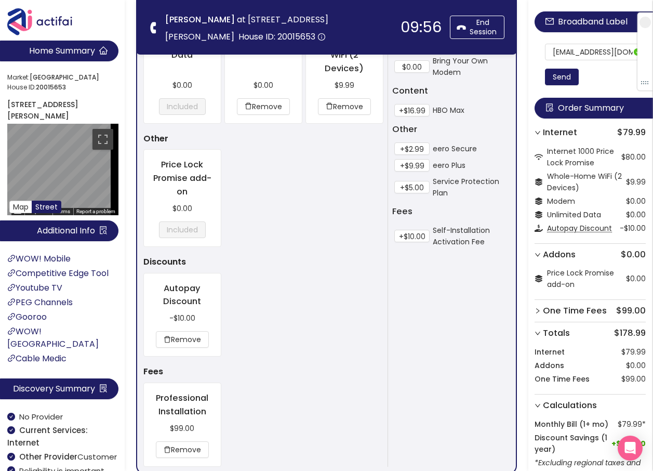
scroll to position [1104, 0]
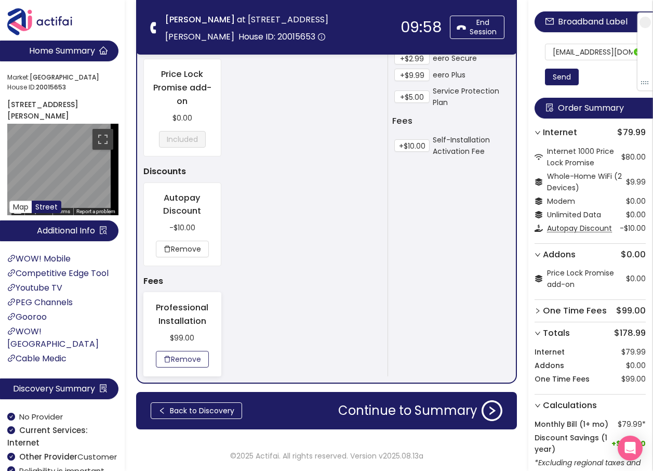
click at [190, 353] on button "Remove" at bounding box center [182, 359] width 53 height 17
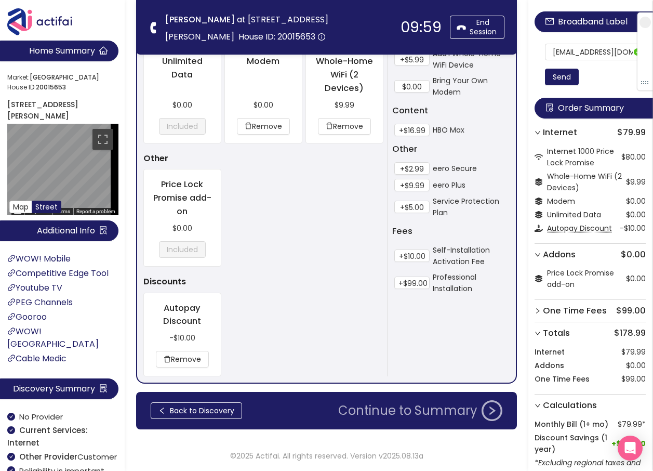
click at [418, 410] on button "Continue to Summary" at bounding box center [420, 410] width 177 height 21
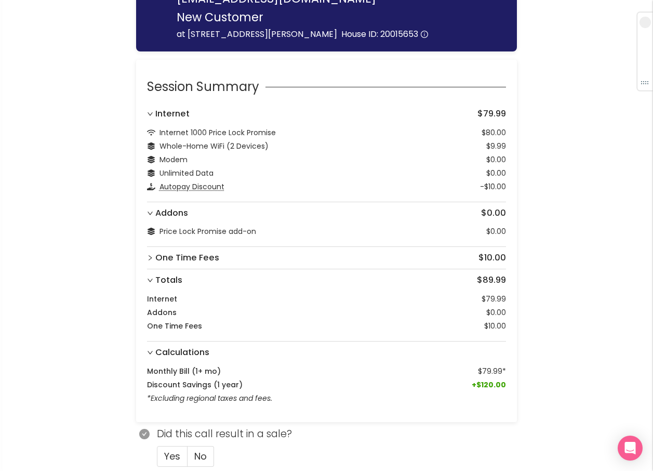
scroll to position [78, 0]
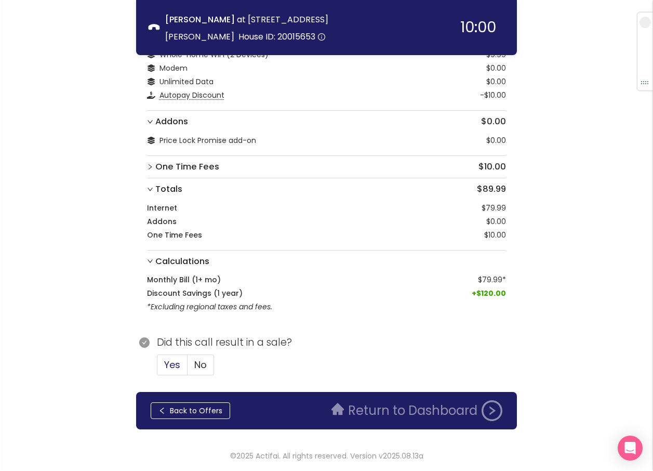
click at [171, 368] on span "Yes" at bounding box center [172, 364] width 16 height 13
click at [157, 368] on input "Yes" at bounding box center [157, 368] width 0 height 0
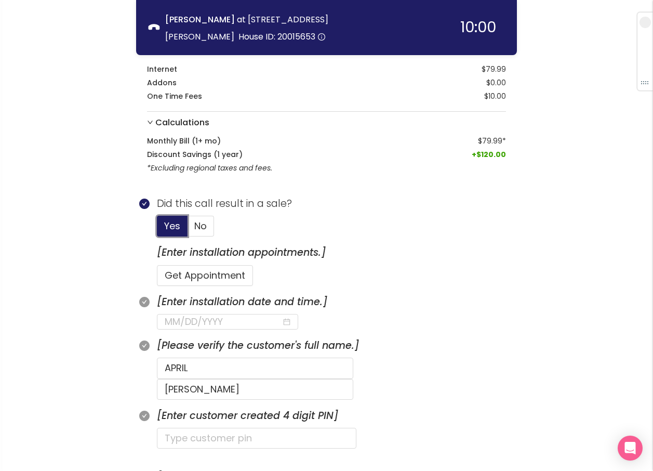
scroll to position [234, 0]
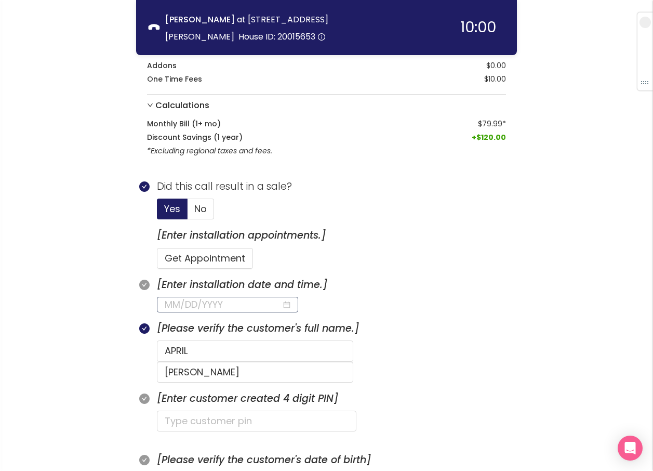
click at [193, 305] on input at bounding box center [223, 304] width 117 height 15
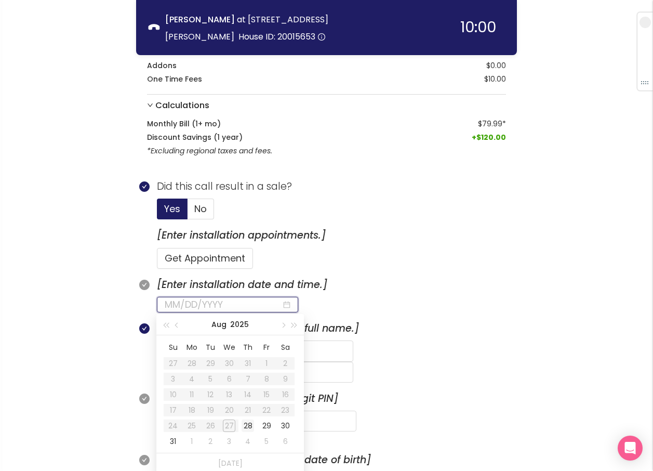
type input "[DATE]"
click at [250, 422] on div "28" at bounding box center [248, 425] width 12 height 12
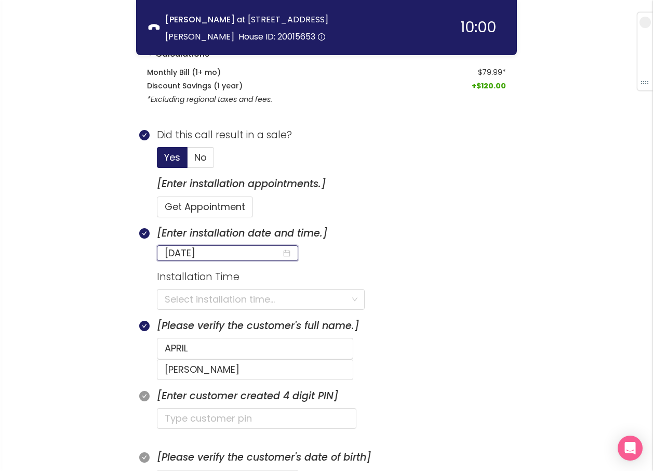
scroll to position [390, 0]
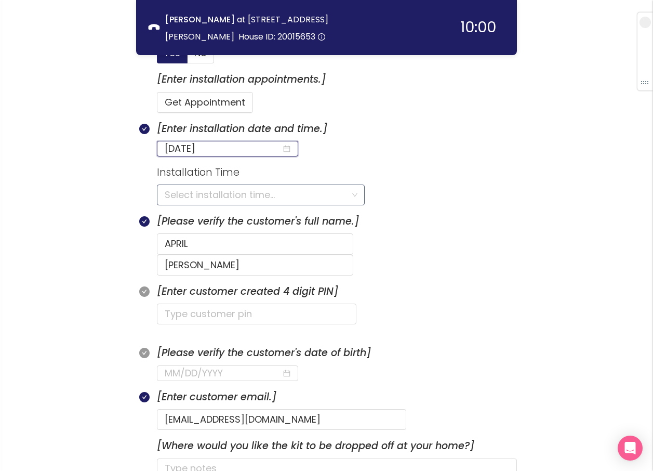
click at [199, 190] on input "search" at bounding box center [257, 195] width 185 height 20
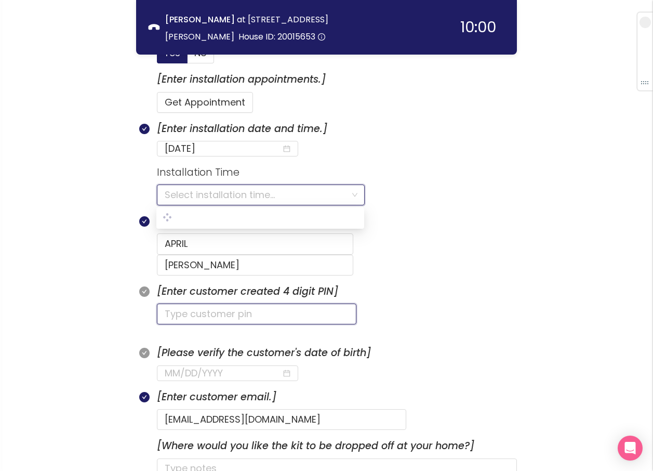
click at [180, 303] on input "text" at bounding box center [256, 313] width 199 height 21
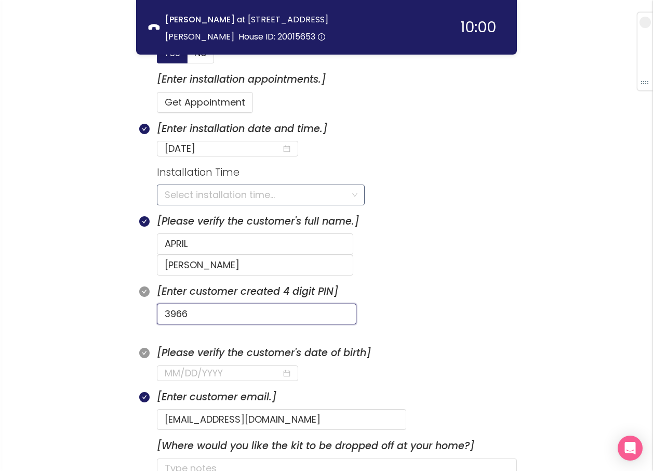
type input "3966"
click at [170, 197] on input "search" at bounding box center [257, 195] width 185 height 20
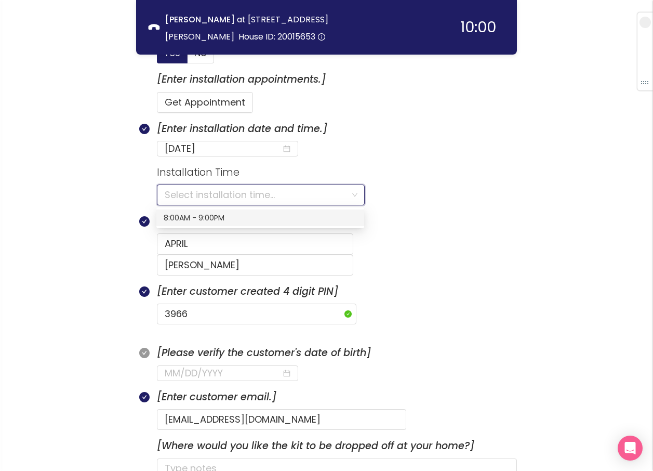
click at [178, 220] on div "8:00AM - 9:00PM" at bounding box center [260, 217] width 193 height 11
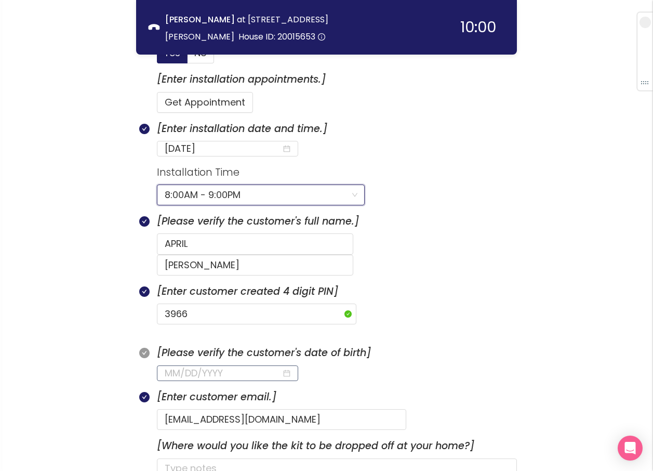
click at [169, 366] on input at bounding box center [223, 373] width 117 height 15
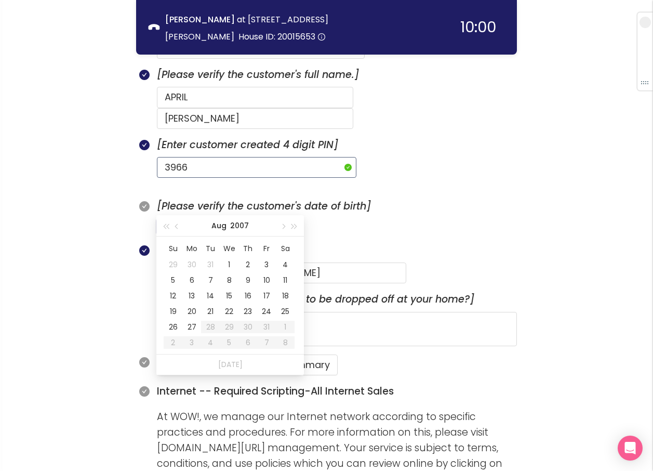
scroll to position [545, 0]
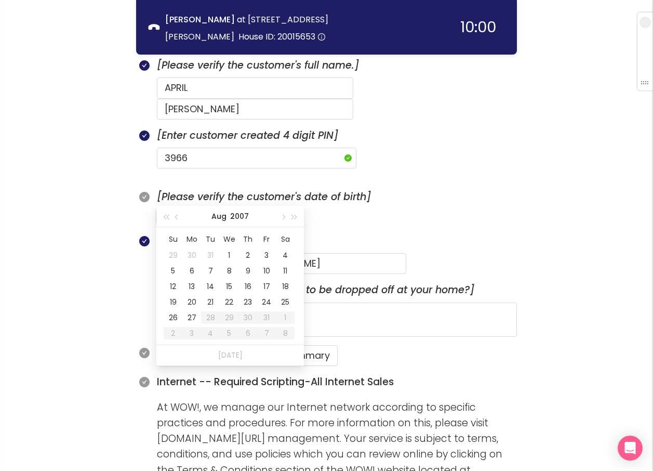
type input "[DATE]"
click at [166, 210] on input at bounding box center [223, 217] width 117 height 15
click at [251, 270] on div "12" at bounding box center [248, 270] width 12 height 12
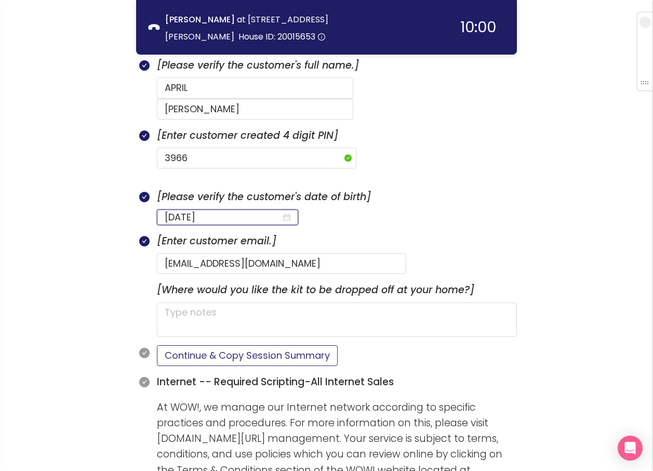
type input "[DATE]"
click at [267, 345] on button "Continue & Copy Session Summary" at bounding box center [247, 355] width 181 height 21
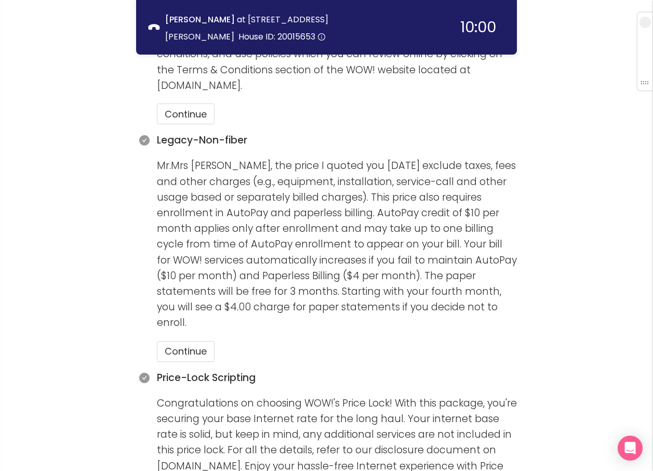
scroll to position [961, 0]
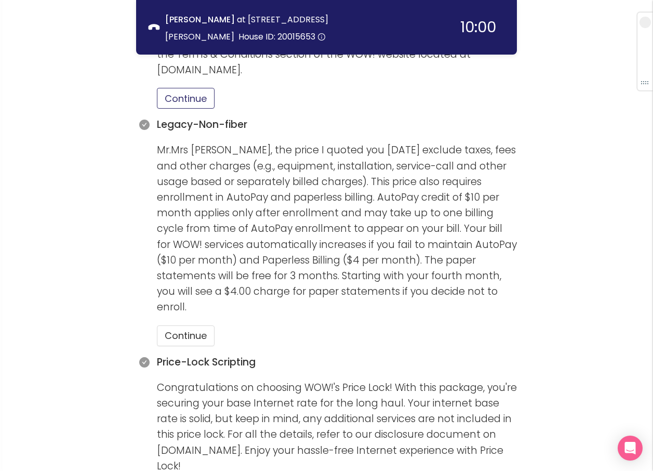
click at [181, 88] on button "Continue" at bounding box center [186, 98] width 58 height 21
click at [197, 325] on button "Continue" at bounding box center [186, 335] width 58 height 21
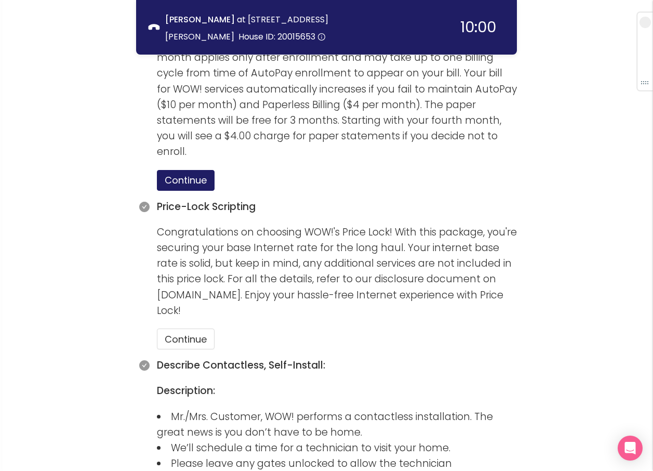
scroll to position [1117, 0]
click at [195, 328] on button "Continue" at bounding box center [186, 338] width 58 height 21
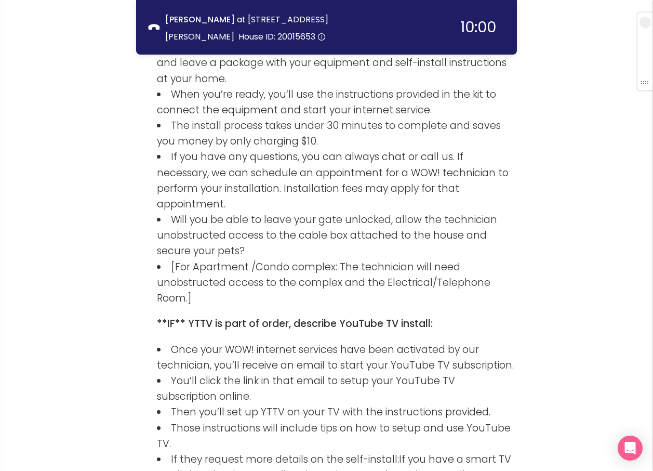
scroll to position [1712, 0]
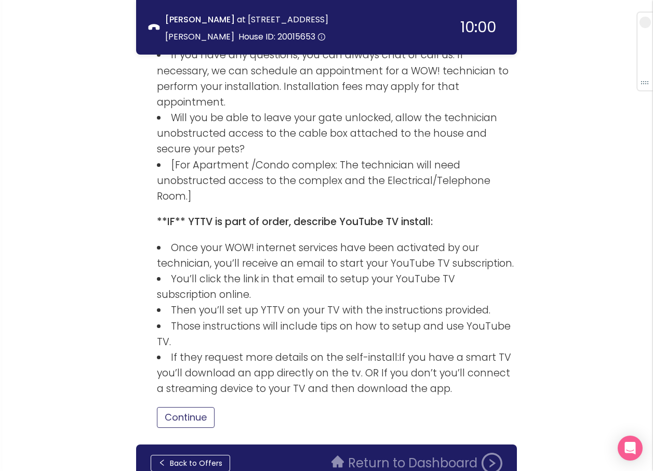
click at [201, 407] on button "Continue" at bounding box center [186, 417] width 58 height 21
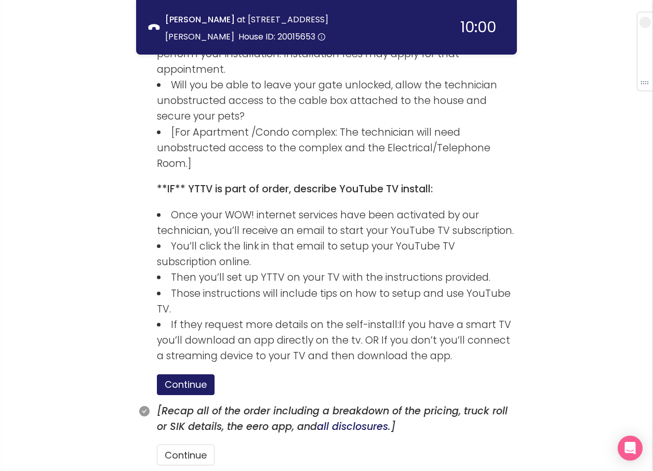
scroll to position [1783, 0]
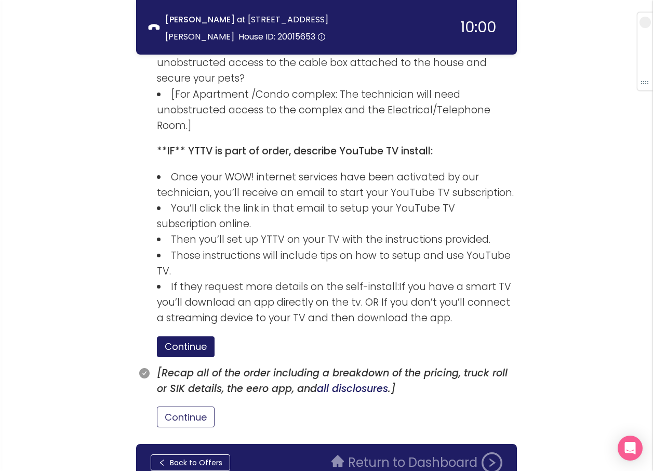
drag, startPoint x: 184, startPoint y: 360, endPoint x: 255, endPoint y: 351, distance: 71.3
click at [184, 406] on button "Continue" at bounding box center [186, 416] width 58 height 21
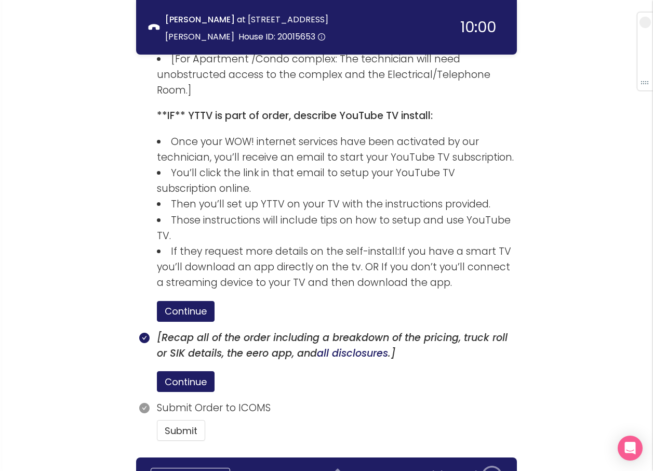
scroll to position [1832, 0]
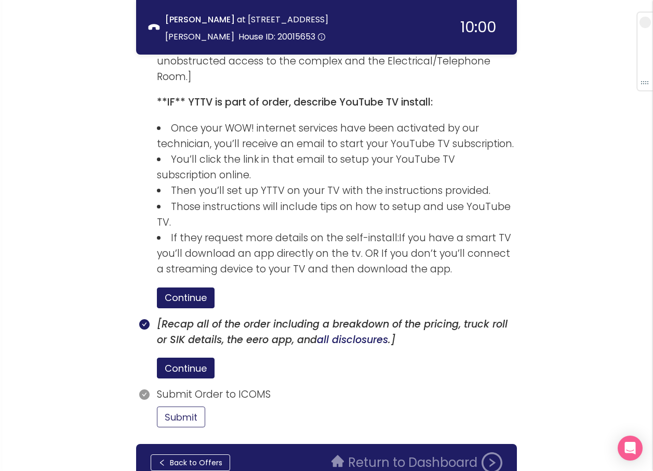
click at [177, 406] on button "Submit" at bounding box center [181, 416] width 48 height 21
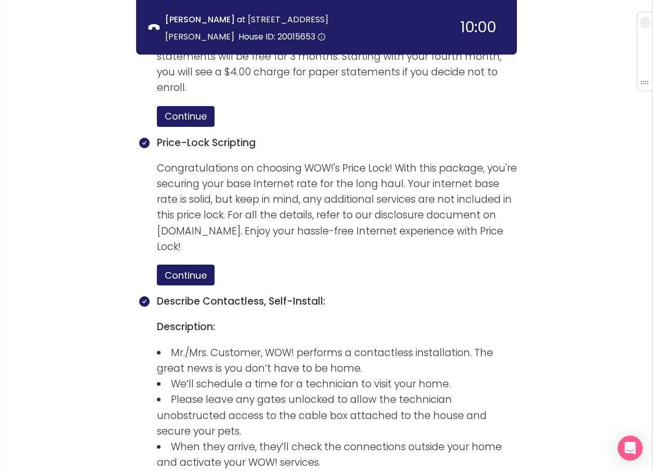
scroll to position [1927, 0]
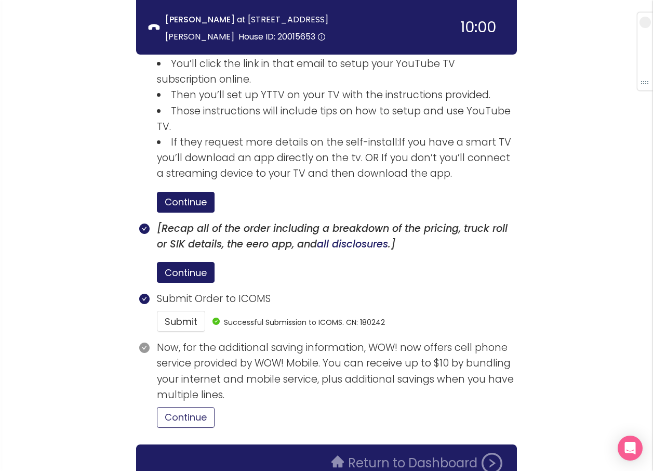
click at [189, 407] on button "Continue" at bounding box center [186, 417] width 58 height 21
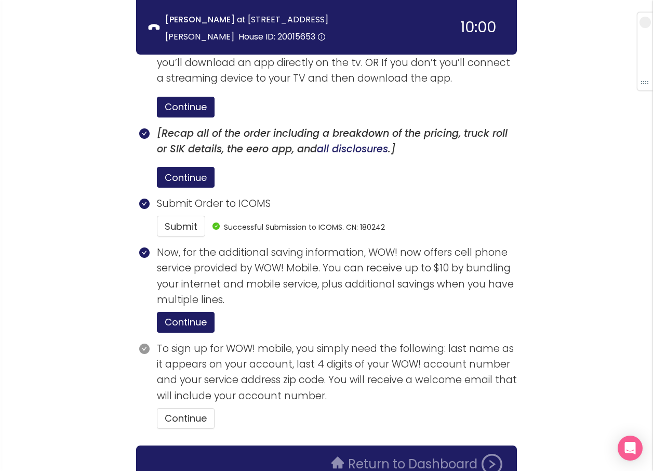
scroll to position [2023, 0]
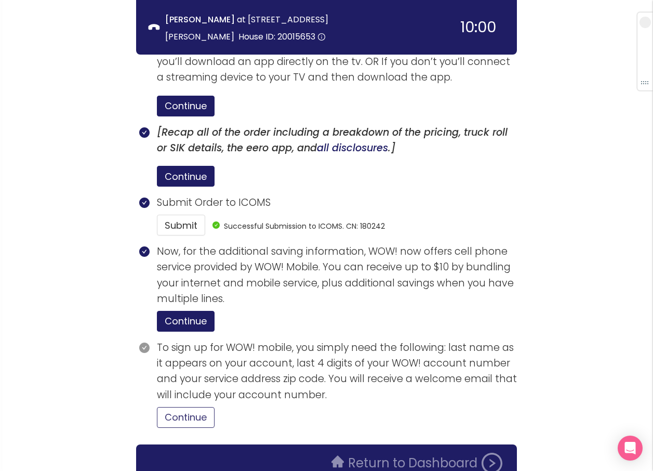
click at [209, 407] on button "Continue" at bounding box center [186, 417] width 58 height 21
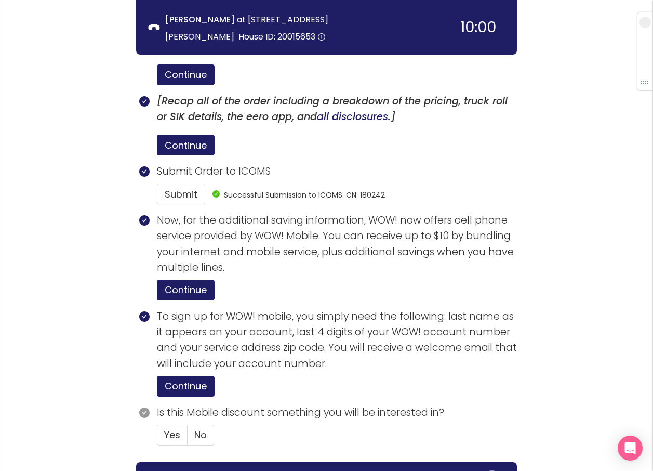
scroll to position [2072, 0]
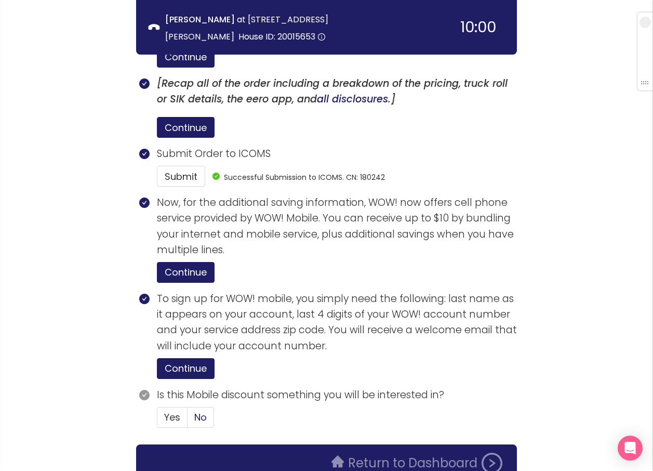
click at [206, 410] on span "No" at bounding box center [200, 416] width 12 height 13
click at [187, 420] on input "No" at bounding box center [187, 420] width 0 height 0
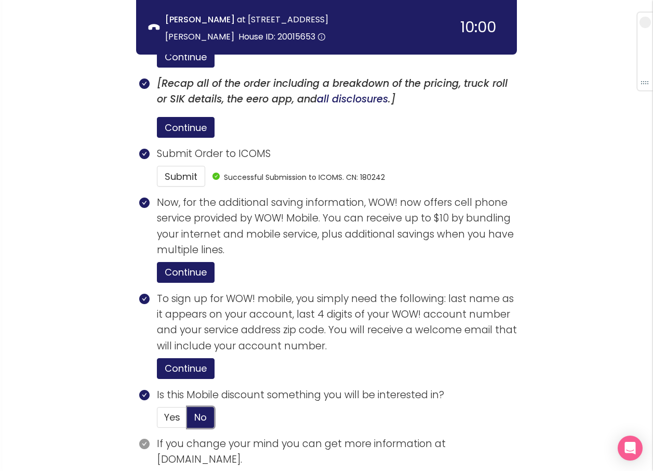
scroll to position [2137, 0]
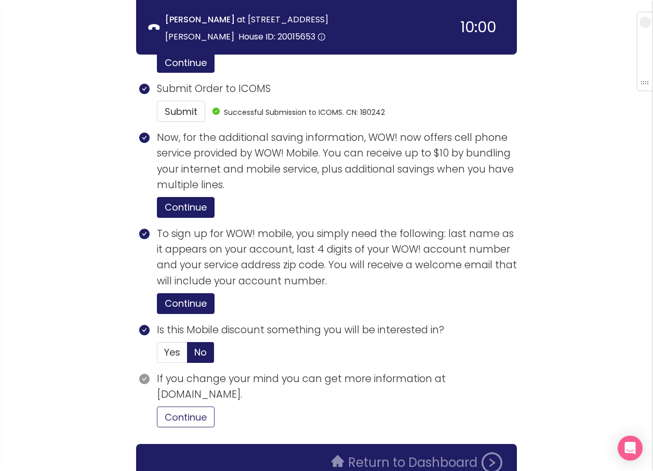
click at [195, 406] on button "Continue" at bounding box center [186, 416] width 58 height 21
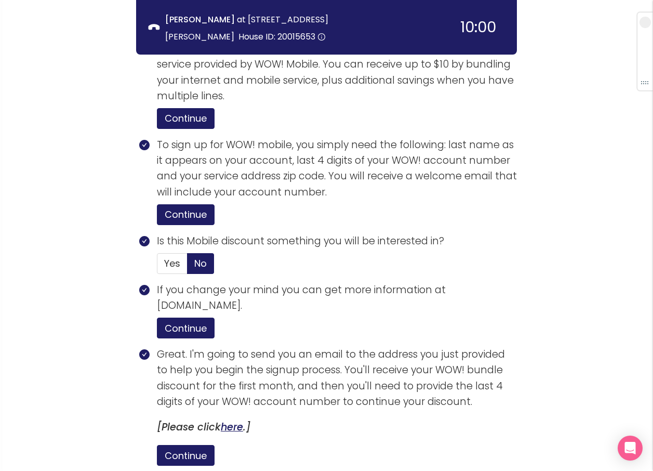
scroll to position [2335, 0]
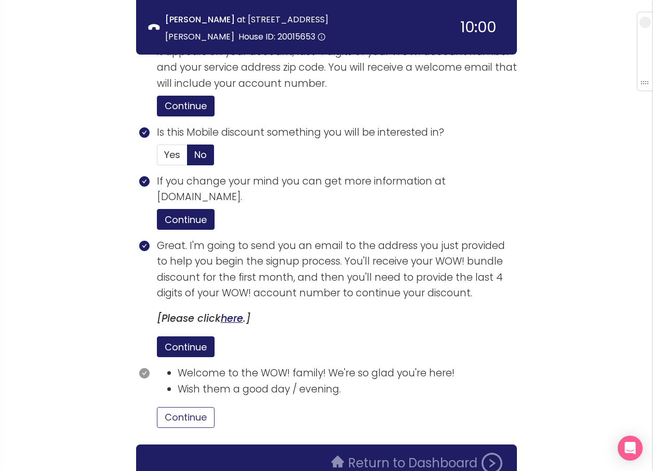
click at [165, 407] on button "Continue" at bounding box center [186, 417] width 58 height 21
click at [382, 452] on button "Return to Dashboard" at bounding box center [416, 462] width 183 height 21
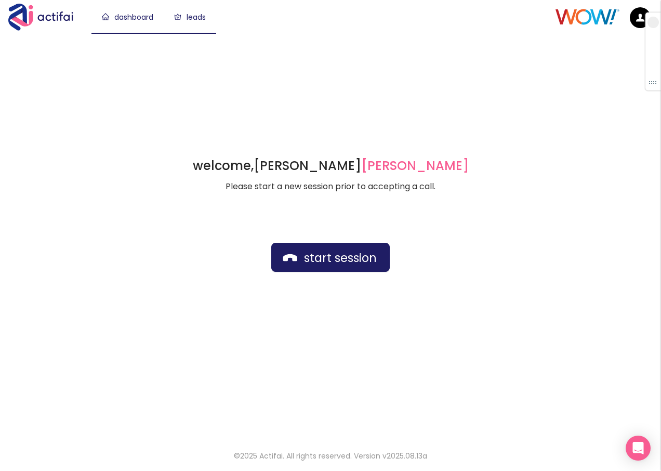
drag, startPoint x: 204, startPoint y: 10, endPoint x: 204, endPoint y: 16, distance: 5.7
click at [204, 12] on link "leads" at bounding box center [190, 17] width 32 height 10
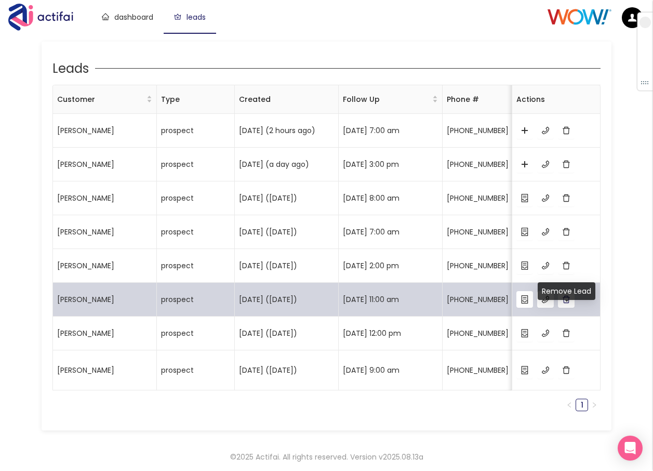
click at [567, 307] on button "button" at bounding box center [566, 299] width 17 height 17
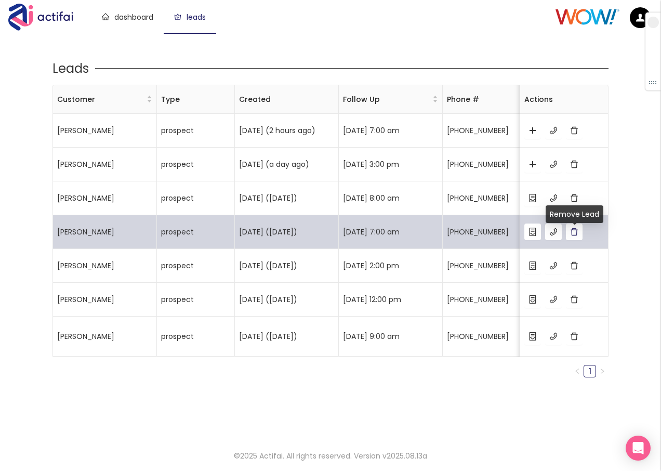
click at [575, 240] on button "button" at bounding box center [574, 231] width 17 height 17
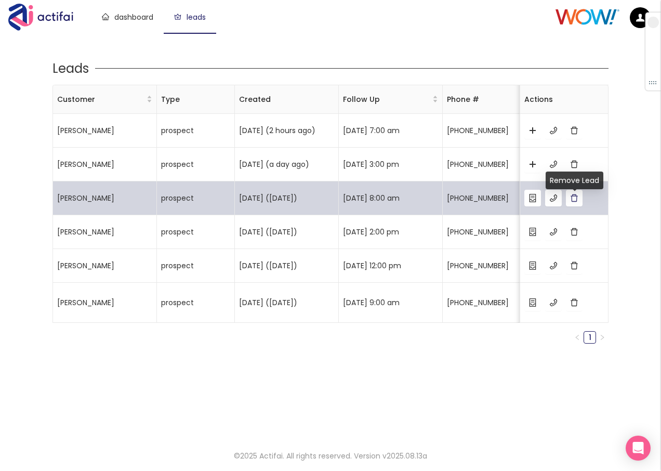
click at [575, 204] on button "button" at bounding box center [574, 198] width 17 height 17
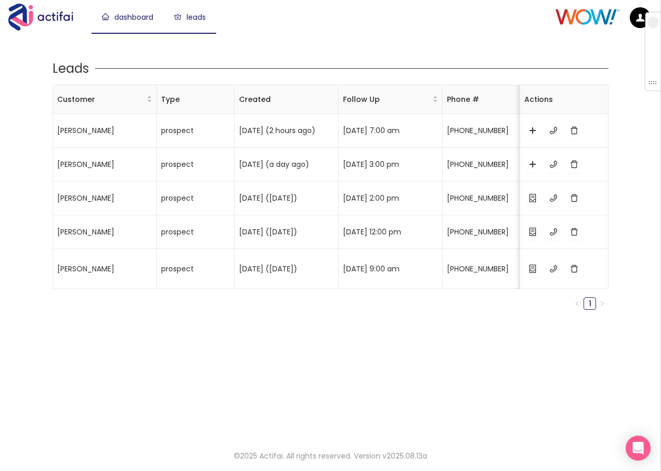
click at [127, 22] on link "dashboard" at bounding box center [127, 17] width 51 height 10
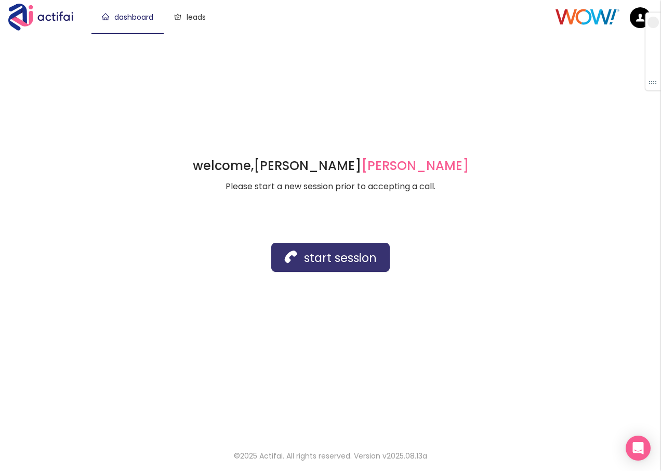
click at [323, 268] on button "start session" at bounding box center [330, 257] width 118 height 29
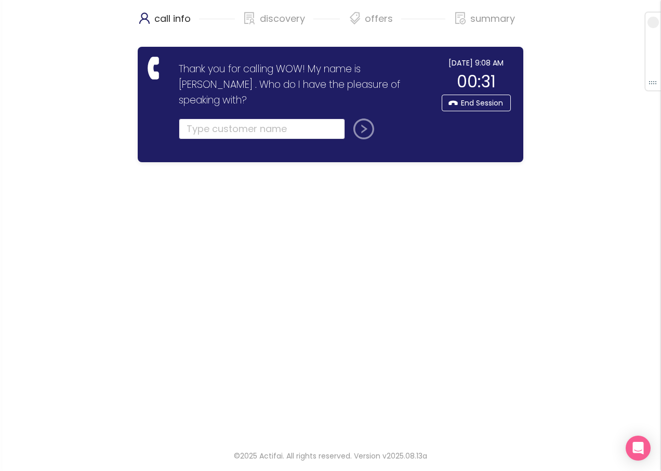
click at [213, 118] on input "text" at bounding box center [262, 128] width 166 height 21
click at [247, 118] on input "[PERSON_NAME]" at bounding box center [262, 128] width 166 height 21
type input "[PERSON_NAME]"
click at [362, 118] on button "submit" at bounding box center [361, 128] width 25 height 21
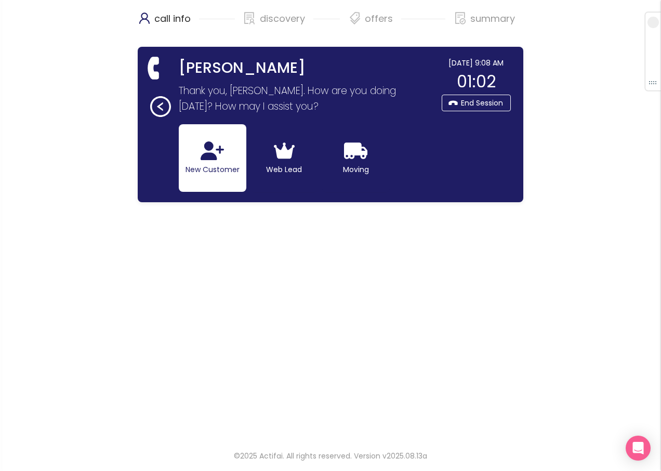
click at [209, 163] on button "New Customer" at bounding box center [213, 158] width 68 height 68
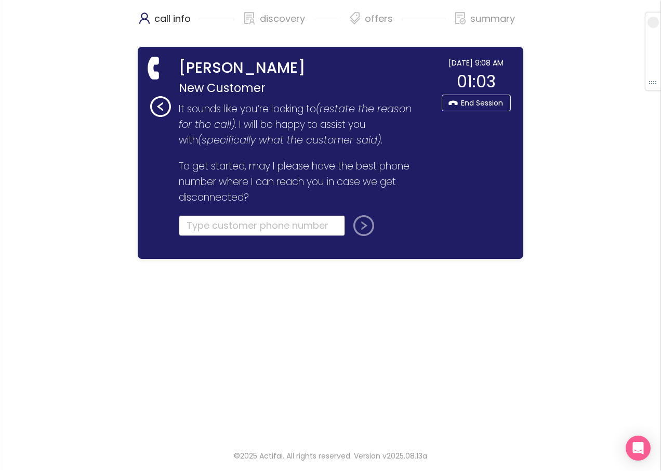
click at [209, 224] on input "tel" at bounding box center [262, 225] width 166 height 21
type input "[PHONE_NUMBER]"
click at [356, 222] on button "submit" at bounding box center [361, 225] width 25 height 21
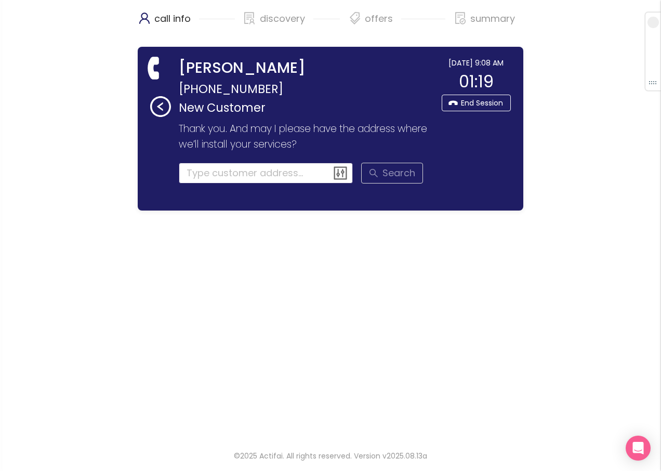
click at [206, 176] on input at bounding box center [266, 173] width 175 height 21
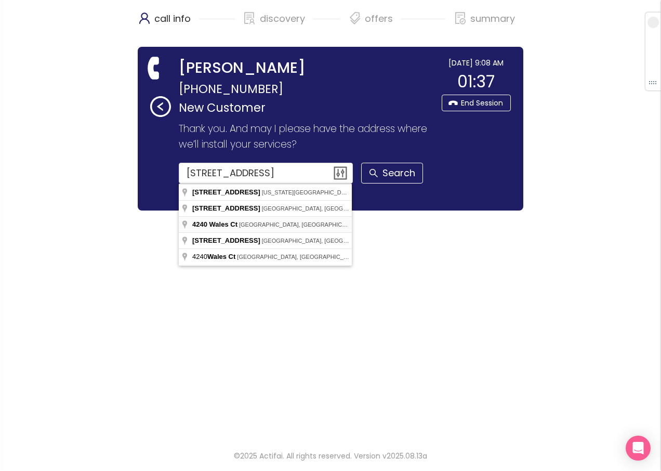
type input "[STREET_ADDRESS]"
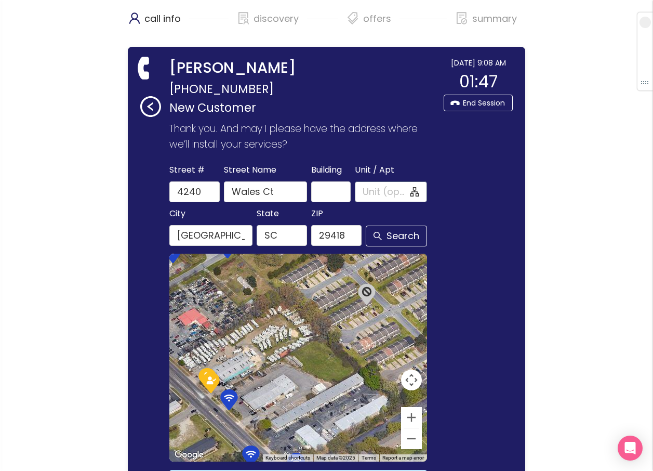
click at [363, 189] on input "Unit / Apt" at bounding box center [385, 191] width 45 height 15
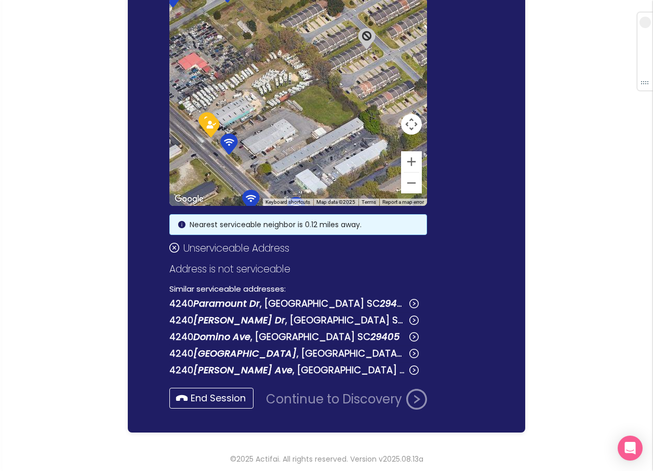
scroll to position [260, 0]
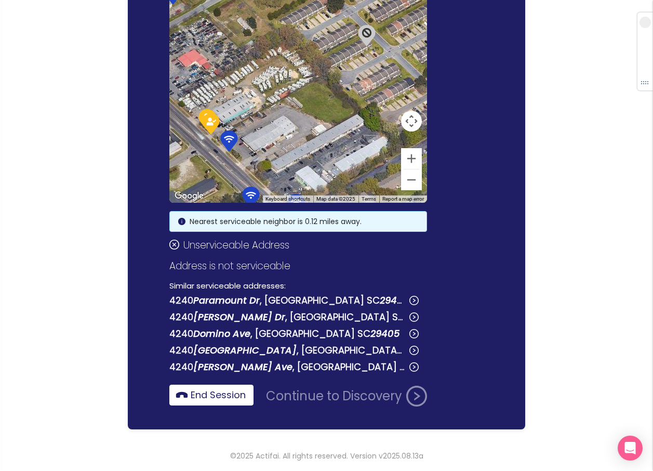
click at [253, 405] on button "End Session" at bounding box center [211, 394] width 84 height 21
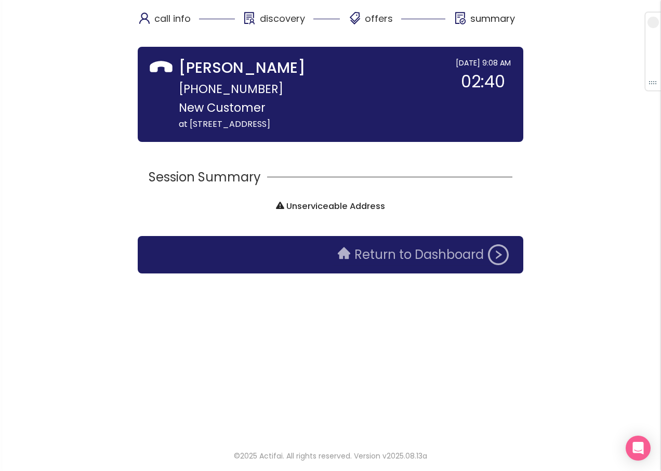
click at [390, 254] on button "Return to Dashboard" at bounding box center [422, 254] width 183 height 21
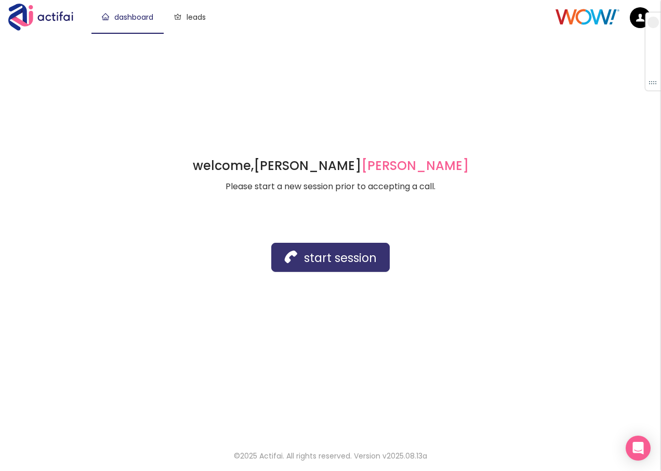
click at [316, 258] on button "start session" at bounding box center [330, 257] width 118 height 29
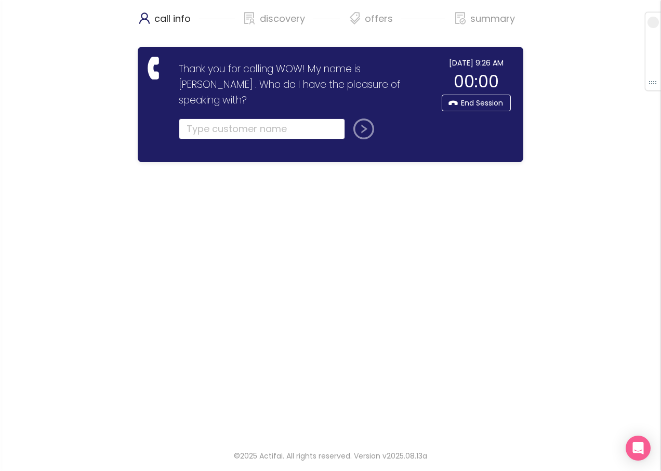
click at [229, 118] on input "text" at bounding box center [262, 128] width 166 height 21
click at [243, 118] on input "BRECK" at bounding box center [262, 128] width 166 height 21
type input "[PERSON_NAME]"
click at [349, 118] on button "submit" at bounding box center [361, 128] width 25 height 21
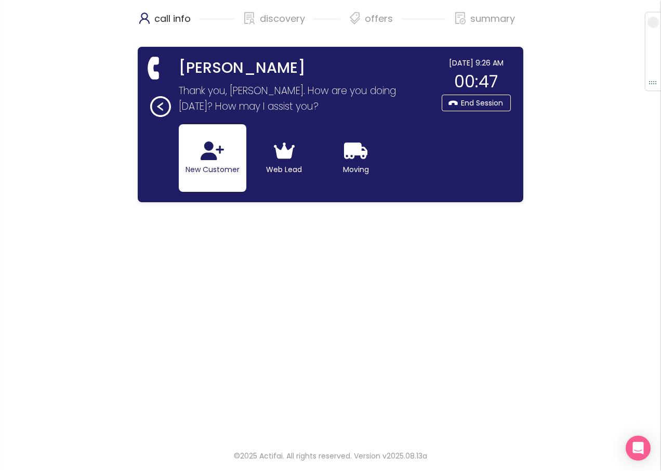
click at [230, 166] on button "New Customer" at bounding box center [213, 158] width 68 height 68
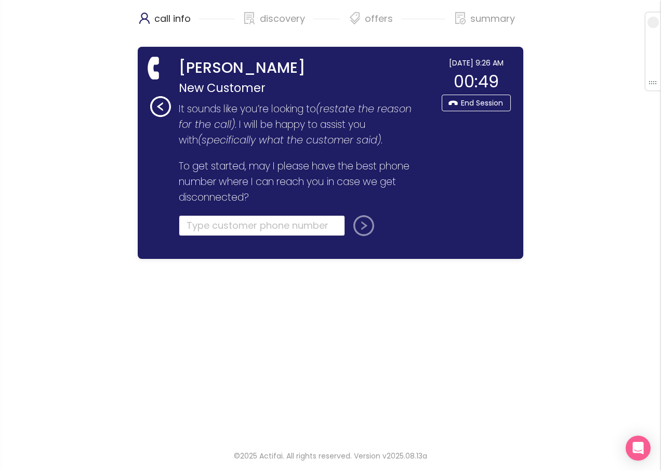
click at [198, 229] on input "tel" at bounding box center [262, 225] width 166 height 21
type input "[PHONE_NUMBER]"
click at [349, 215] on button "submit" at bounding box center [361, 225] width 25 height 21
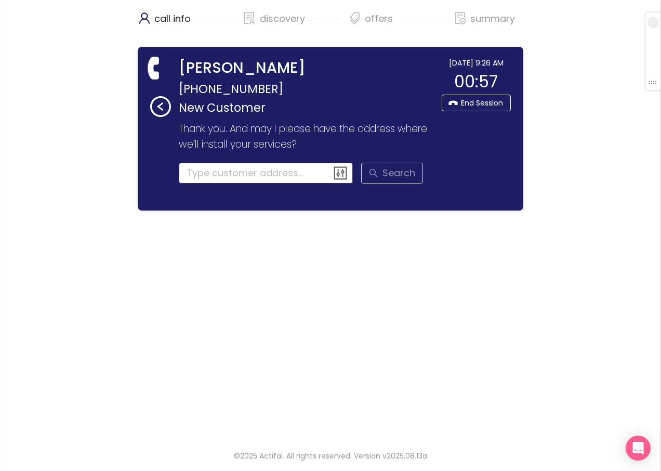
click at [203, 176] on input at bounding box center [266, 173] width 175 height 21
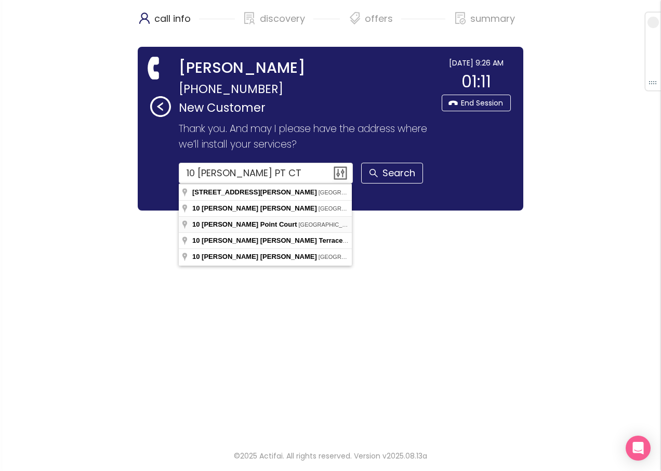
type input "[STREET_ADDRESS][PERSON_NAME]"
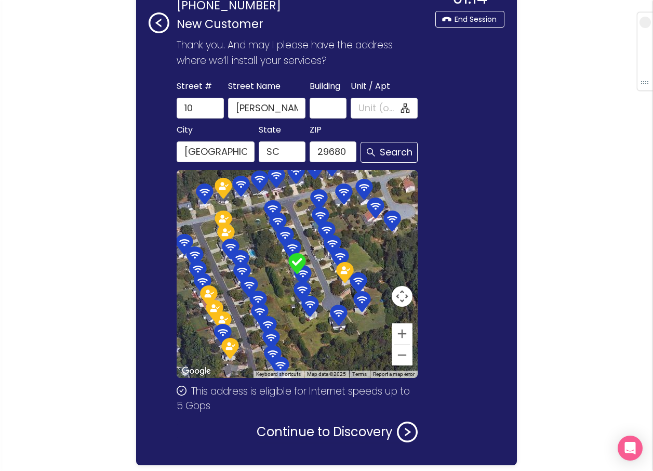
scroll to position [119, 0]
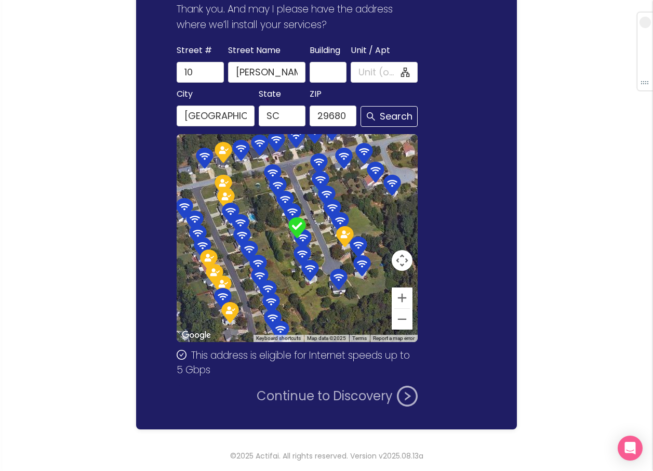
click at [334, 396] on button "Continue to Discovery" at bounding box center [337, 395] width 161 height 21
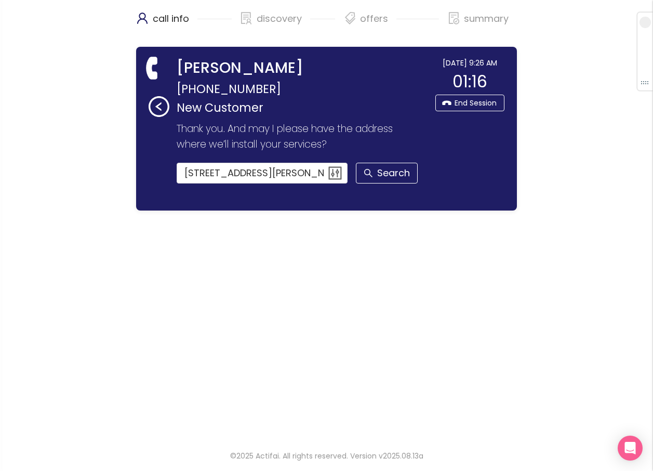
scroll to position [0, 0]
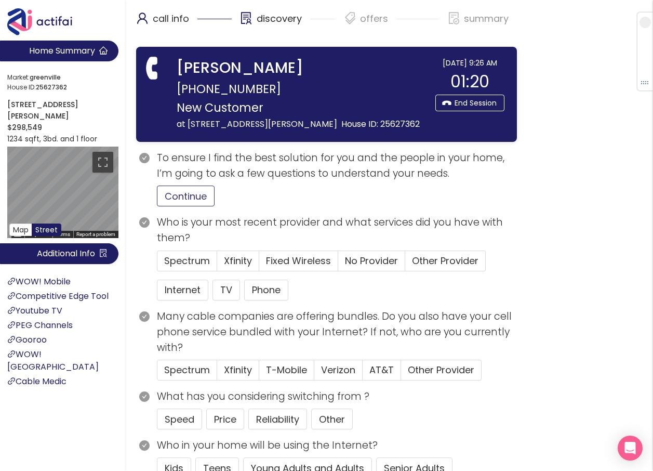
click at [183, 206] on button "Continue" at bounding box center [186, 195] width 58 height 21
click at [176, 267] on span "Spectrum" at bounding box center [187, 260] width 46 height 13
click at [157, 264] on input "Spectrum" at bounding box center [157, 264] width 0 height 0
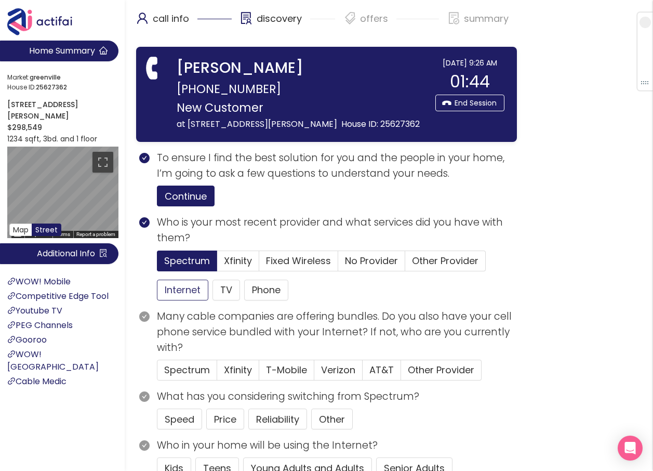
click at [176, 300] on button "Internet" at bounding box center [182, 289] width 51 height 21
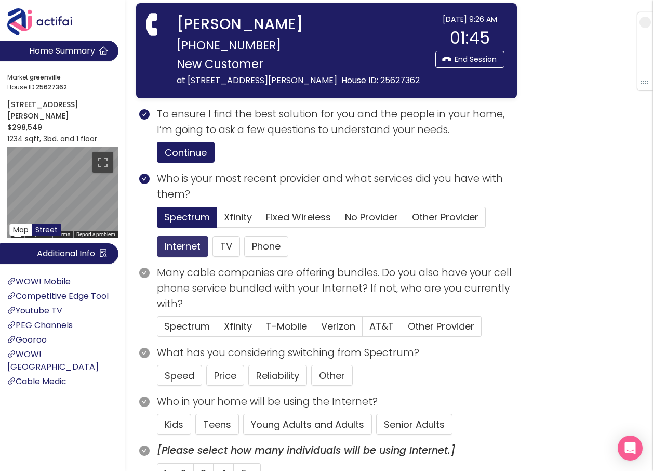
scroll to position [104, 0]
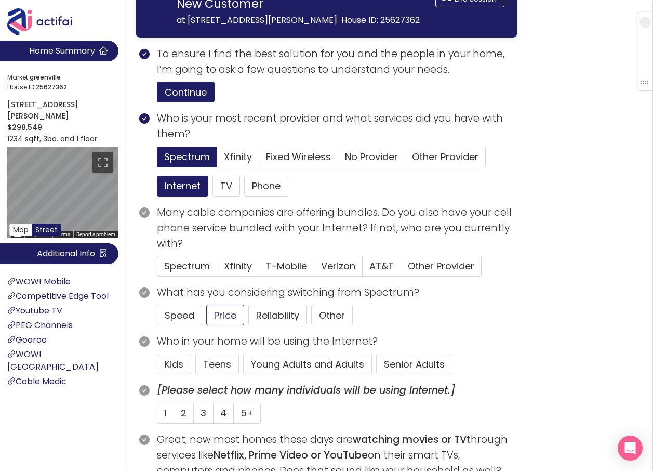
click at [273, 374] on button "Young Adults and Adults" at bounding box center [307, 363] width 129 height 21
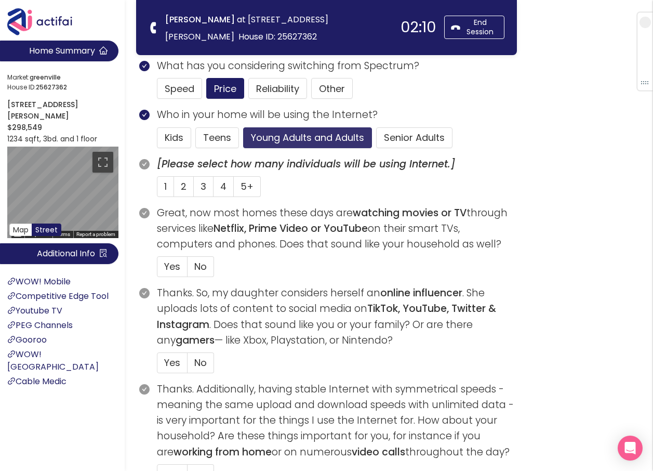
scroll to position [260, 0]
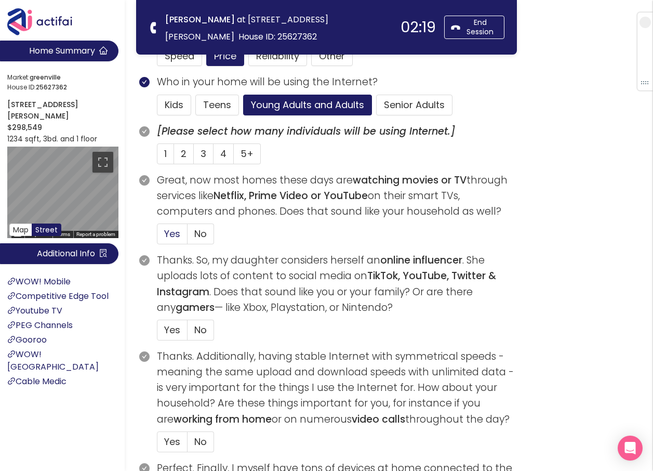
click at [172, 237] on span "Yes" at bounding box center [172, 233] width 16 height 13
click at [157, 237] on input "Yes" at bounding box center [157, 237] width 0 height 0
click at [166, 325] on span "Yes" at bounding box center [172, 329] width 16 height 13
click at [157, 333] on input "Yes" at bounding box center [157, 333] width 0 height 0
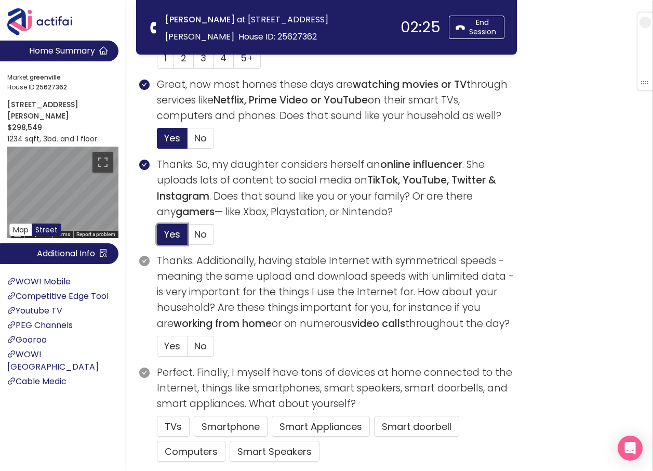
scroll to position [364, 0]
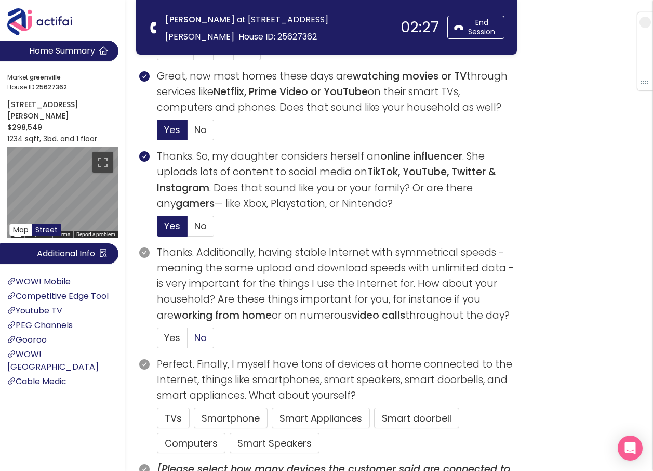
click at [200, 336] on span "No" at bounding box center [200, 337] width 12 height 13
click at [187, 341] on input "No" at bounding box center [187, 341] width 0 height 0
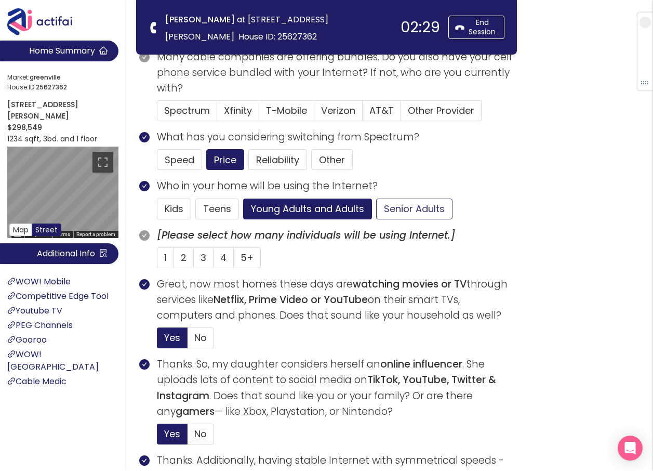
click at [406, 204] on button "Senior Adults" at bounding box center [414, 208] width 76 height 21
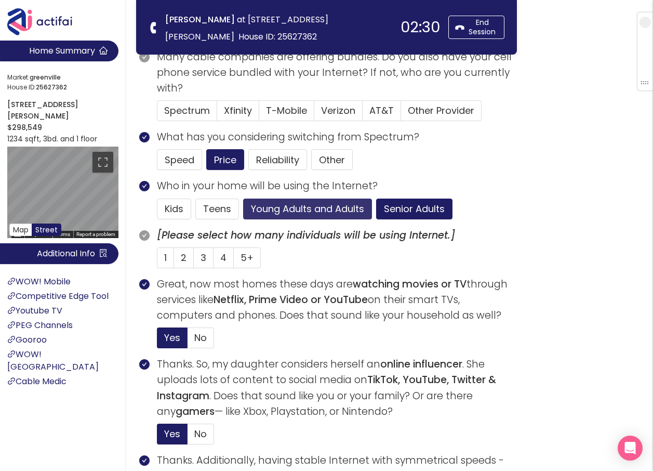
click at [340, 206] on button "Young Adults and Adults" at bounding box center [307, 208] width 129 height 21
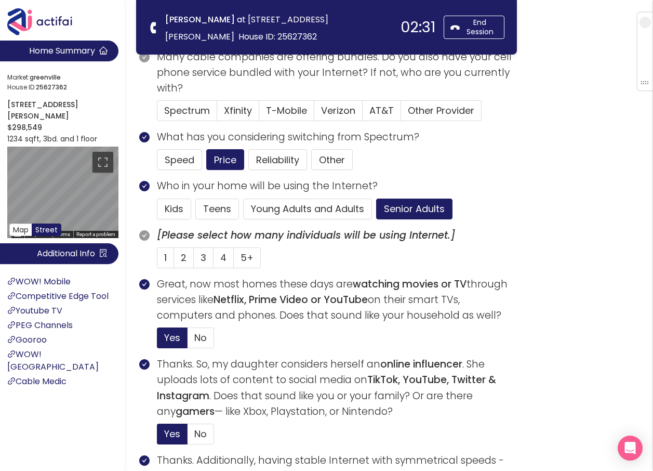
click at [165, 253] on span "1" at bounding box center [165, 257] width 3 height 13
click at [157, 261] on input "1" at bounding box center [157, 261] width 0 height 0
click at [328, 115] on span "Verizon" at bounding box center [338, 110] width 34 height 13
click at [314, 114] on input "Verizon" at bounding box center [314, 114] width 0 height 0
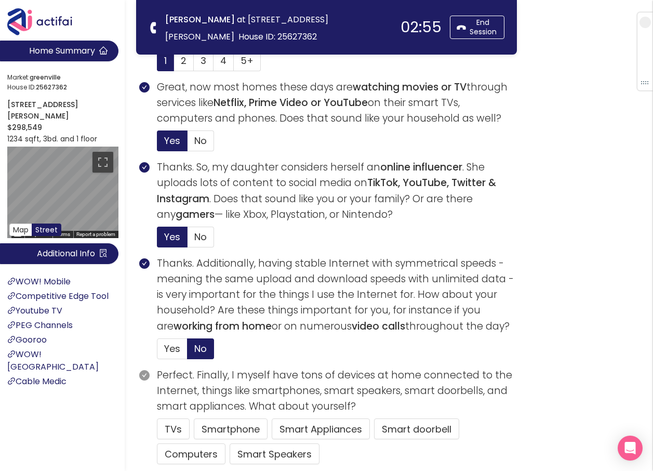
scroll to position [415, 0]
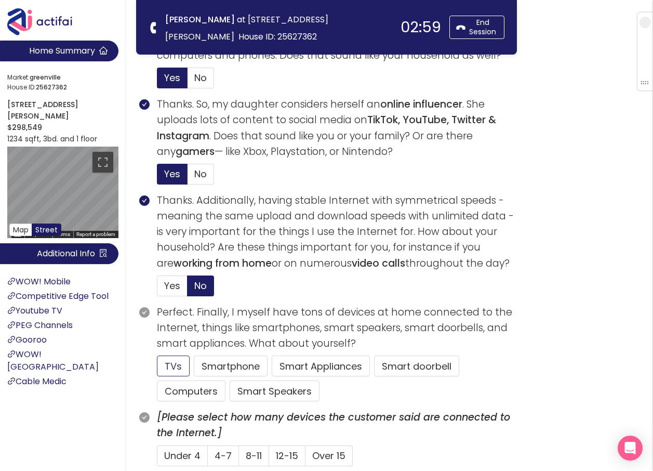
click at [183, 368] on button "TVs" at bounding box center [173, 365] width 33 height 21
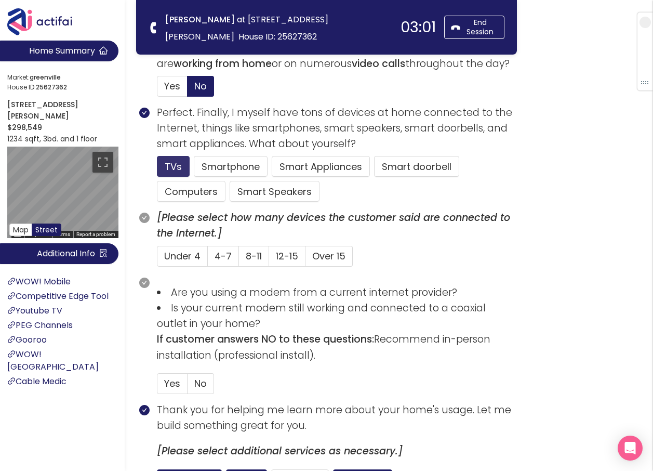
scroll to position [623, 0]
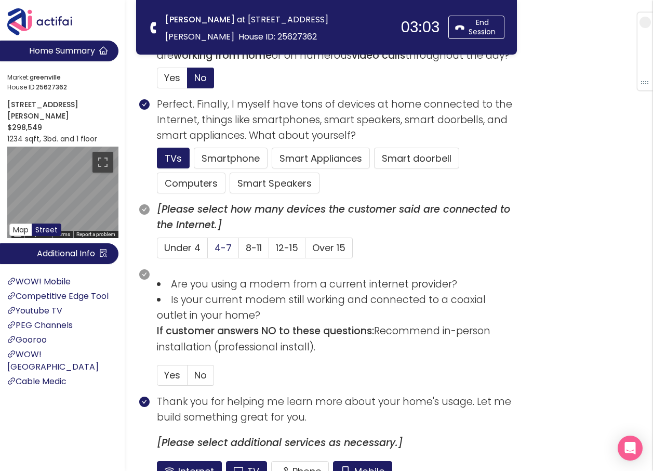
click at [223, 251] on span "4-7" at bounding box center [223, 247] width 17 height 13
click at [208, 251] on input "4-7" at bounding box center [208, 251] width 0 height 0
click at [230, 172] on button "Smartphone" at bounding box center [275, 182] width 90 height 21
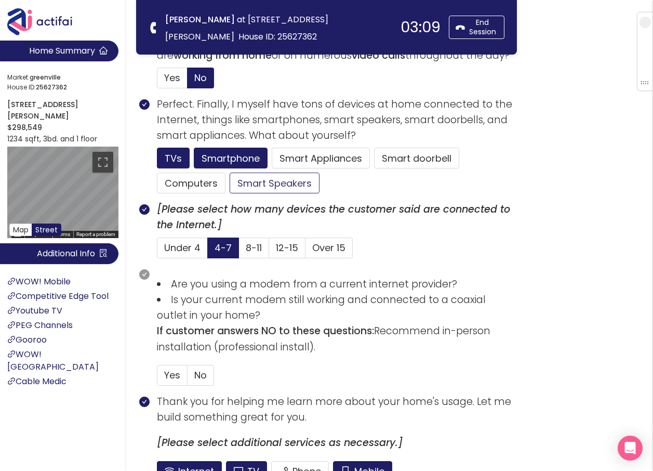
click at [253, 182] on button "Smart Speakers" at bounding box center [275, 182] width 90 height 21
click at [203, 374] on span "No" at bounding box center [200, 374] width 12 height 13
click at [187, 378] on input "No" at bounding box center [187, 378] width 0 height 0
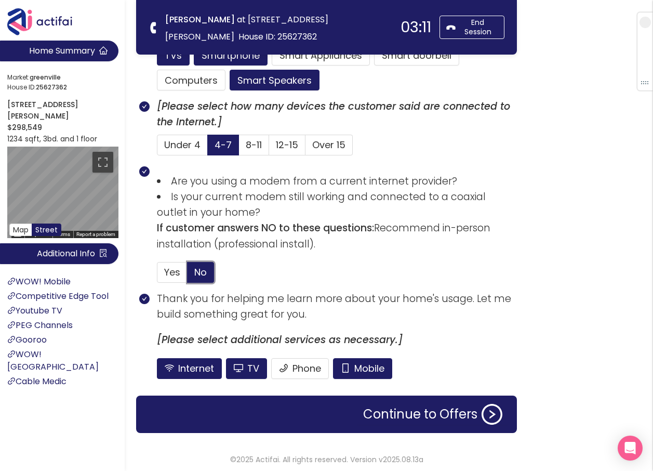
scroll to position [730, 0]
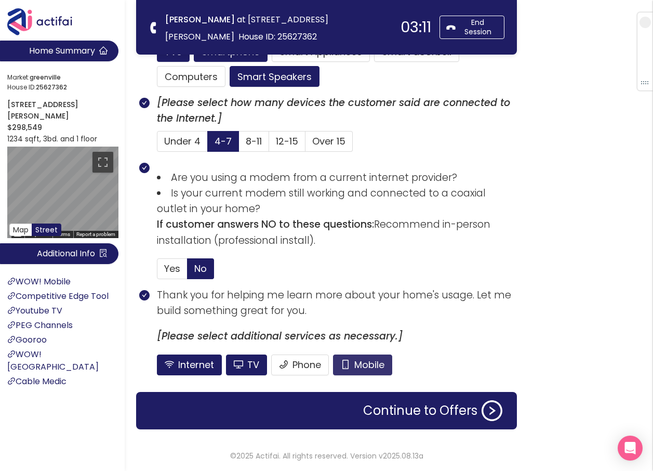
drag, startPoint x: 357, startPoint y: 370, endPoint x: 258, endPoint y: 343, distance: 102.4
click at [357, 368] on button "Mobile" at bounding box center [362, 364] width 59 height 21
drag, startPoint x: 241, startPoint y: 365, endPoint x: 281, endPoint y: 374, distance: 41.7
click at [241, 87] on button "TV" at bounding box center [275, 76] width 90 height 21
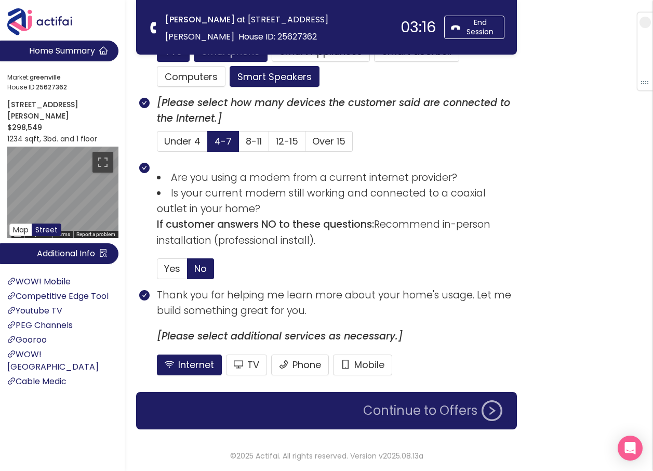
click at [392, 412] on button "Continue to Offers" at bounding box center [433, 410] width 152 height 21
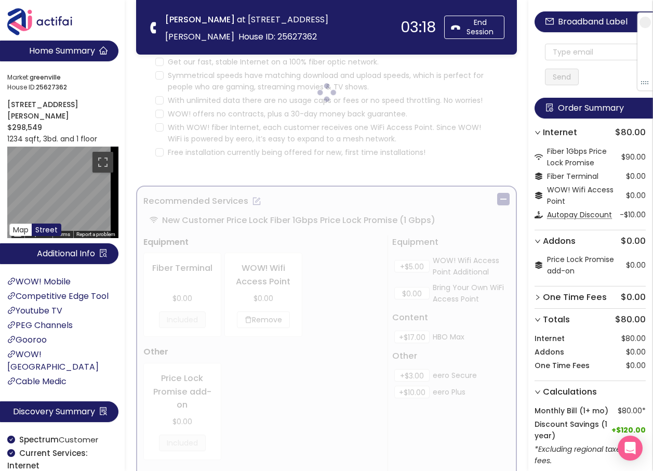
scroll to position [0, 0]
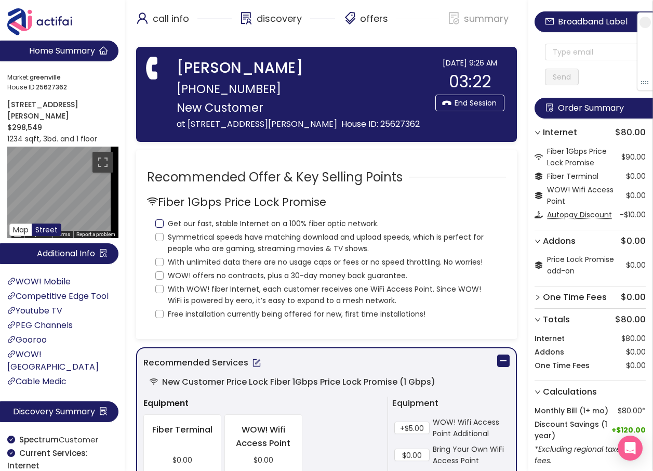
click at [160, 227] on input "Get our fast, stable Internet on a 100% fiber optic network." at bounding box center [159, 223] width 8 height 8
checkbox input "true"
click at [159, 241] on input "Symmetrical speeds have matching download and upload speeds, which is perfect f…" at bounding box center [159, 237] width 8 height 8
checkbox input "true"
click at [160, 266] on input "With unlimited data there are no usage caps or fees or no speed throttling. No …" at bounding box center [159, 262] width 8 height 8
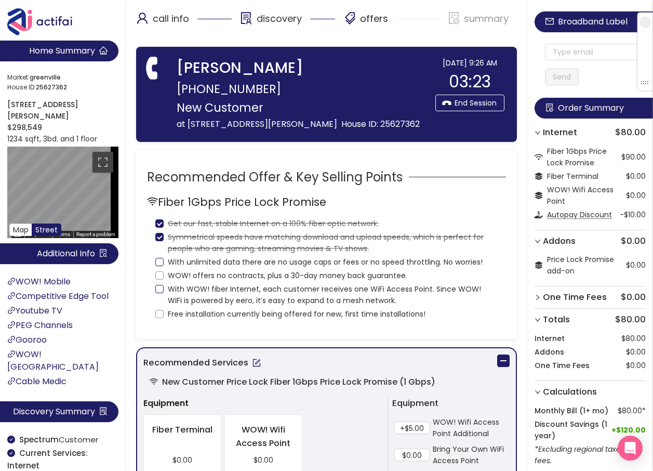
checkbox input "true"
click at [164, 281] on span "WOW! offers no contracts, plus a 30-day money back guarantee." at bounding box center [288, 275] width 248 height 11
click at [164, 279] on input "WOW! offers no contracts, plus a 30-day money back guarantee." at bounding box center [159, 275] width 8 height 8
checkbox input "true"
click at [161, 293] on input "With WOW! fiber Internet, each customer receives one WiFi Access Point. Since W…" at bounding box center [159, 289] width 8 height 8
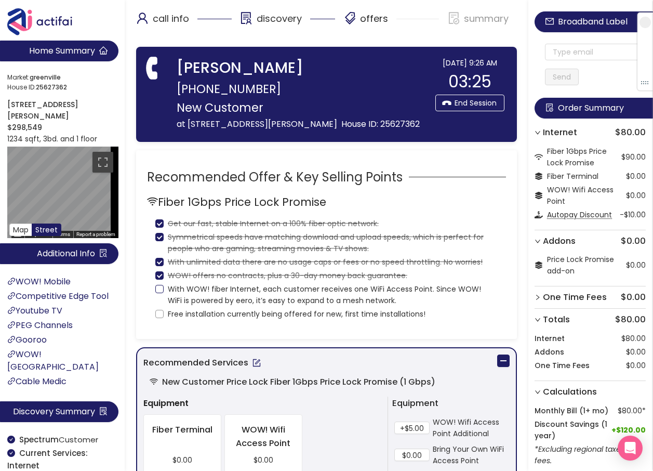
checkbox input "true"
click at [158, 318] on input "Free installation currently being offered for new, first time installations!" at bounding box center [159, 314] width 8 height 8
checkbox input "true"
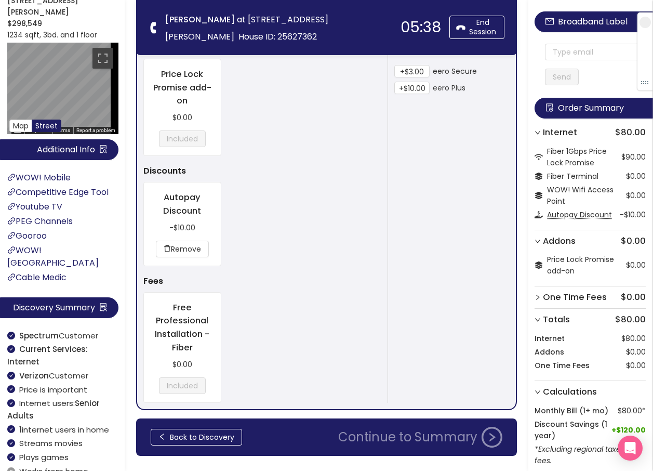
scroll to position [677, 0]
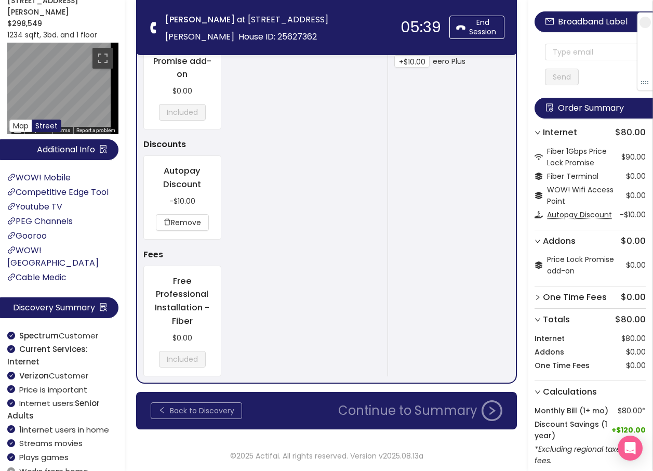
click at [212, 405] on button "Back to Discovery" at bounding box center [196, 410] width 91 height 17
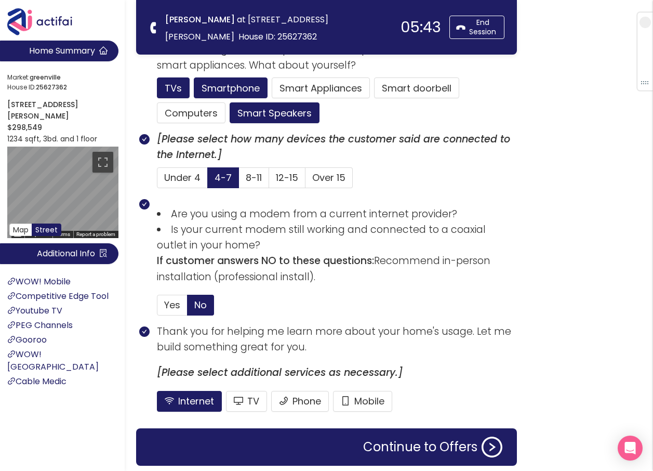
scroll to position [730, 0]
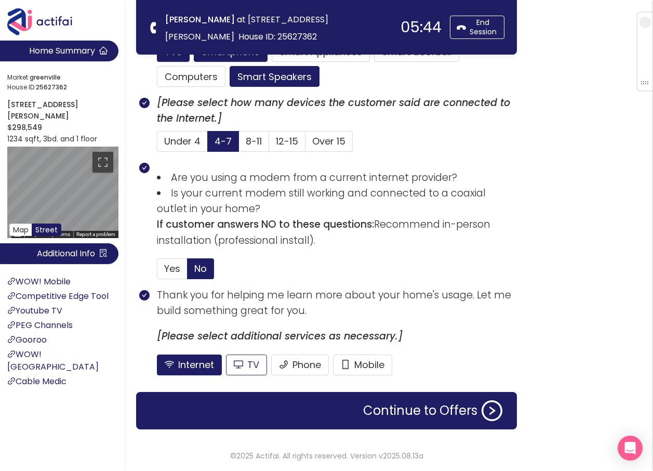
click at [248, 87] on button "TV" at bounding box center [275, 76] width 90 height 21
click at [401, 412] on button "Continue to Offers" at bounding box center [433, 410] width 152 height 21
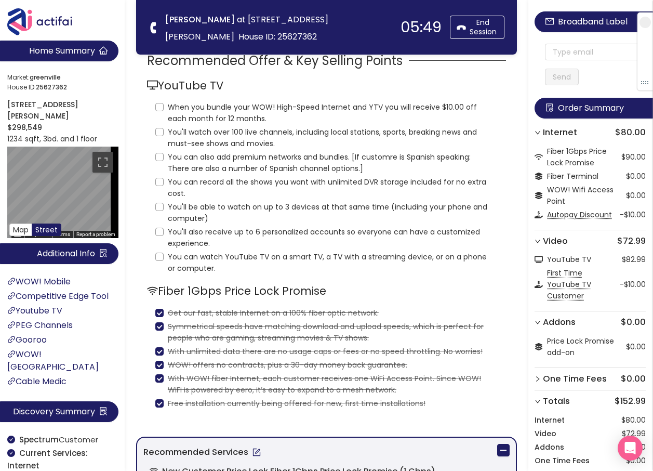
scroll to position [0, 0]
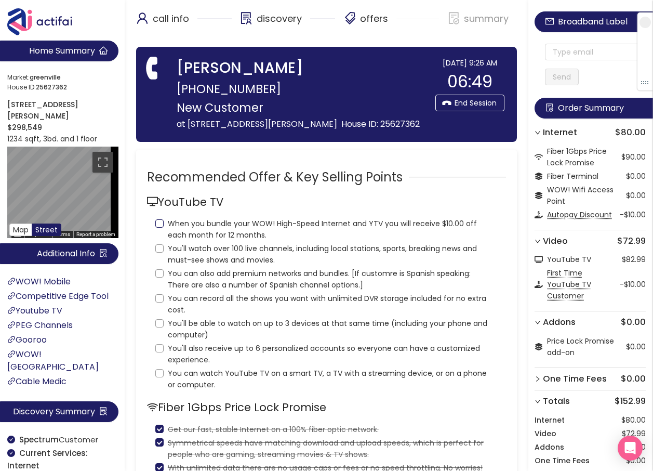
click at [157, 227] on input "When you bundle your WOW! High-Speed Internet and YTV you will receive $10.00 o…" at bounding box center [159, 223] width 8 height 8
checkbox input "true"
click at [157, 252] on input "You'll watch over 100 live channels, including local stations, sports, breaking…" at bounding box center [159, 248] width 8 height 8
checkbox input "true"
click at [158, 277] on input "You can also add premium networks and bundles. [If customre is Spanish speaking…" at bounding box center [159, 273] width 8 height 8
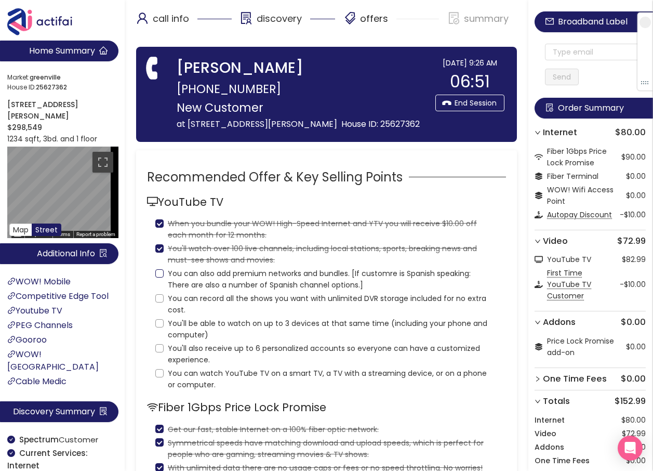
checkbox input "true"
click at [154, 398] on div "YouTube TV When you bundle your WOW! High-Speed Internet and YTV you will recei…" at bounding box center [326, 461] width 359 height 127
click at [157, 327] on input "You'll be able to watch on up to 3 devices at that same time (including your ph…" at bounding box center [159, 323] width 8 height 8
checkbox input "true"
click at [160, 302] on input "You can record all the shows you want with unlimited DVR storage included for n…" at bounding box center [159, 298] width 8 height 8
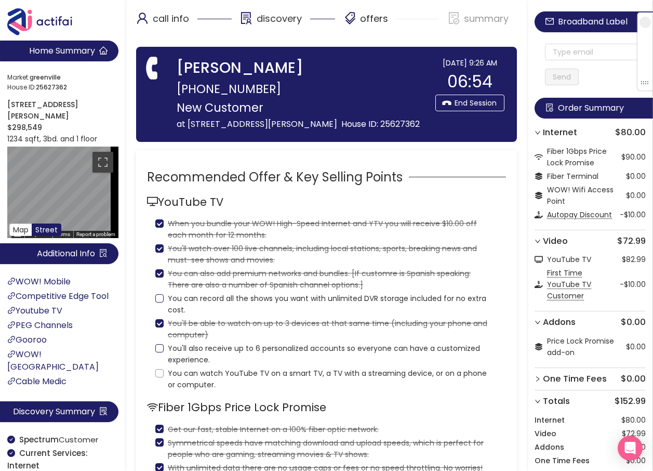
checkbox input "true"
click at [159, 352] on input "You'll also receive up to 6 personalized accounts so everyone can have a custom…" at bounding box center [159, 348] width 8 height 8
checkbox input "true"
click at [163, 377] on input "You can watch YouTube TV on a smart TV, a TV with a streaming device, or on a p…" at bounding box center [159, 373] width 8 height 8
checkbox input "true"
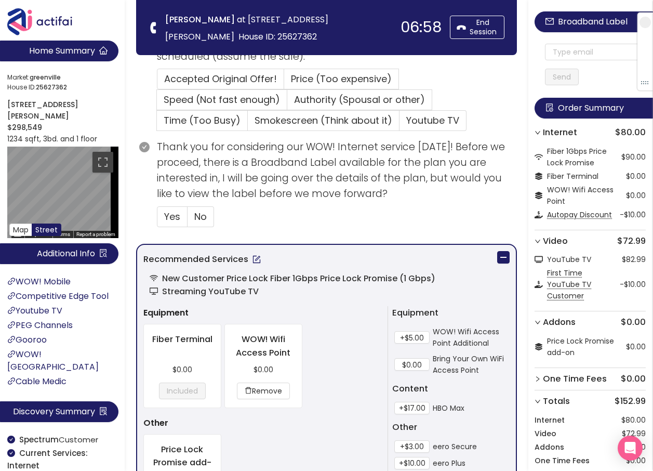
scroll to position [493, 0]
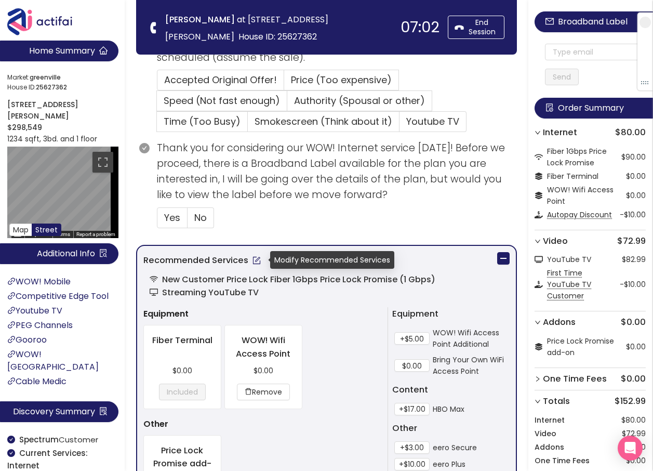
click at [258, 260] on button "button" at bounding box center [256, 260] width 17 height 17
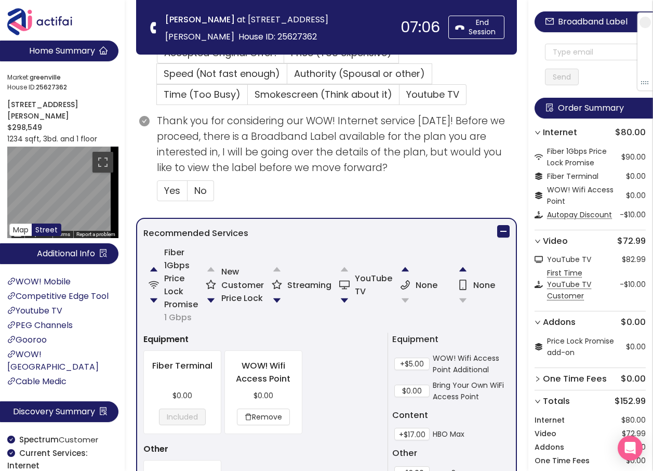
scroll to position [649, 0]
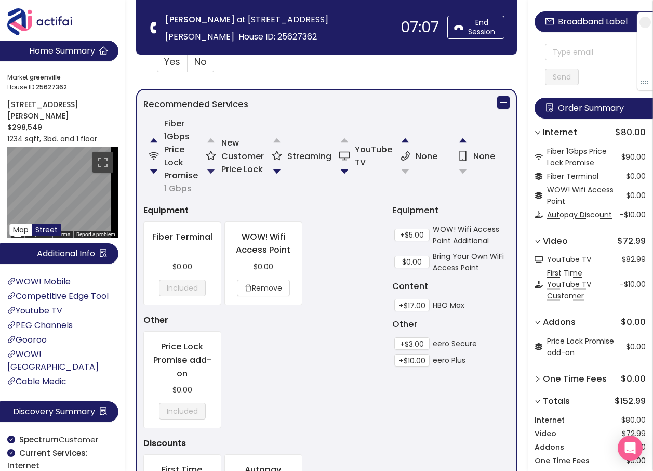
click at [215, 169] on button "button" at bounding box center [210, 171] width 21 height 21
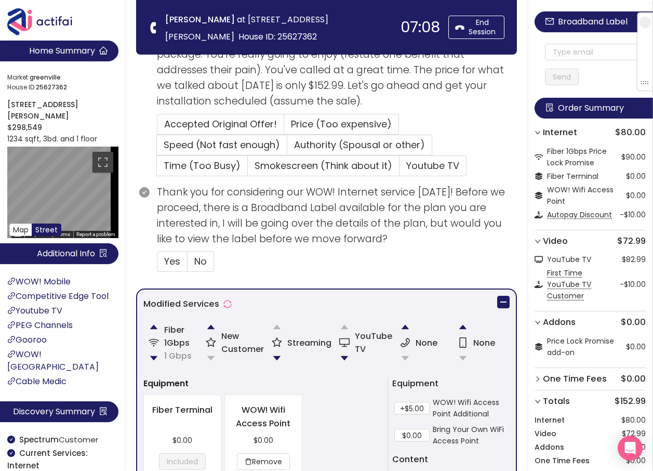
scroll to position [410, 0]
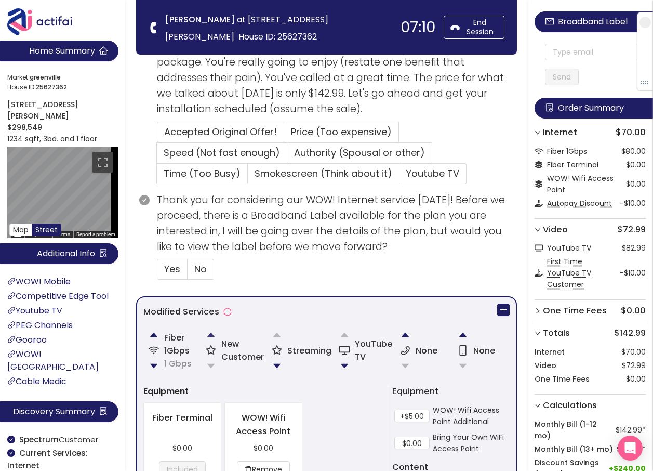
click at [211, 338] on button "button" at bounding box center [210, 334] width 21 height 21
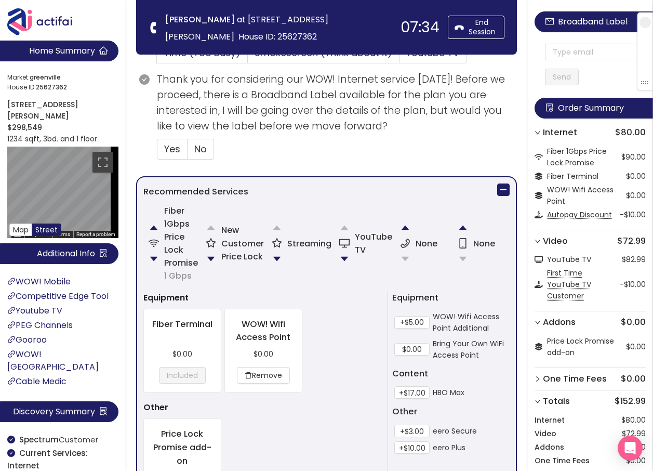
scroll to position [566, 0]
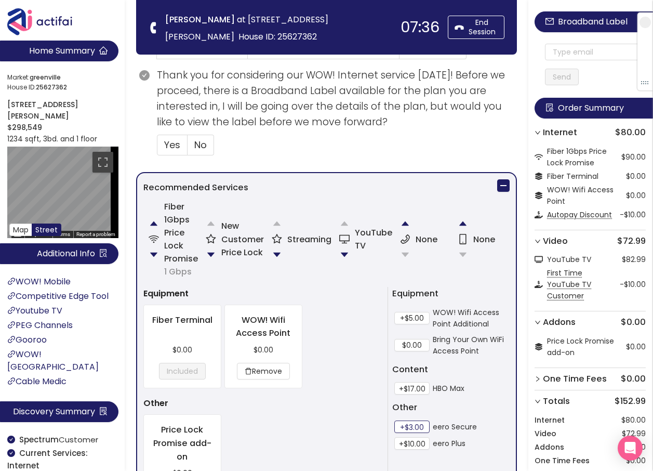
click at [423, 426] on button "+$3.00" at bounding box center [411, 426] width 35 height 12
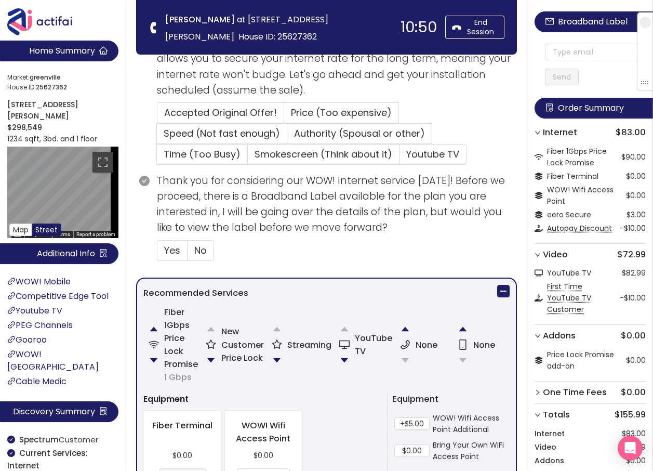
scroll to position [442, 0]
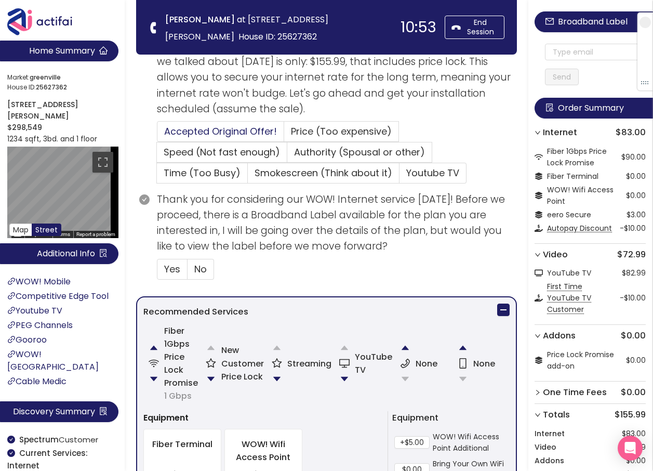
click at [217, 128] on span "Accepted Original Offer!" at bounding box center [220, 131] width 113 height 13
click at [157, 135] on input "Accepted Original Offer!" at bounding box center [157, 135] width 0 height 0
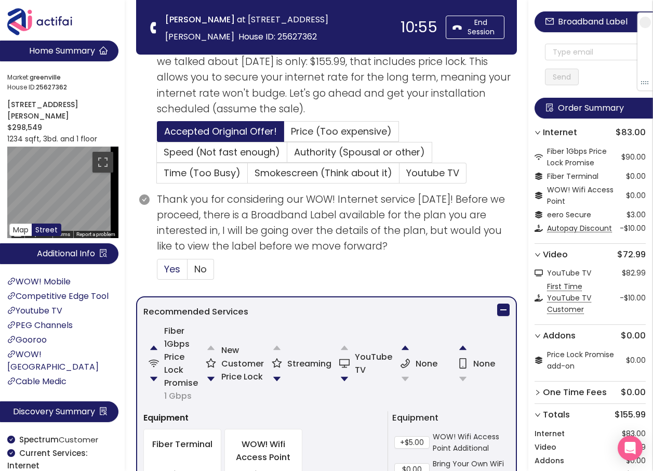
drag, startPoint x: 176, startPoint y: 269, endPoint x: 184, endPoint y: 275, distance: 9.7
click at [175, 269] on span "Yes" at bounding box center [172, 268] width 16 height 13
click at [157, 272] on input "Yes" at bounding box center [157, 272] width 0 height 0
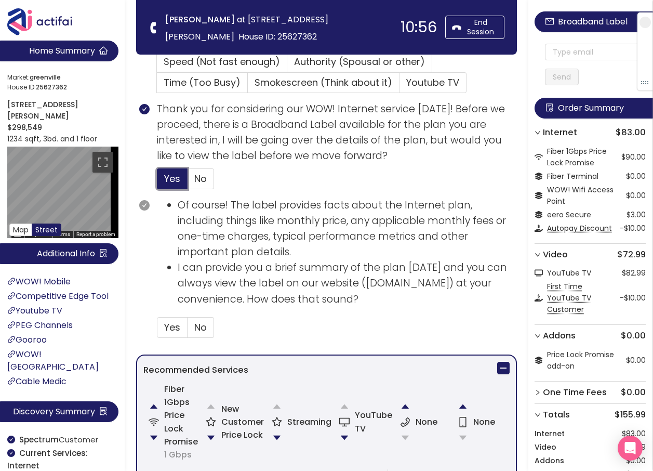
scroll to position [546, 0]
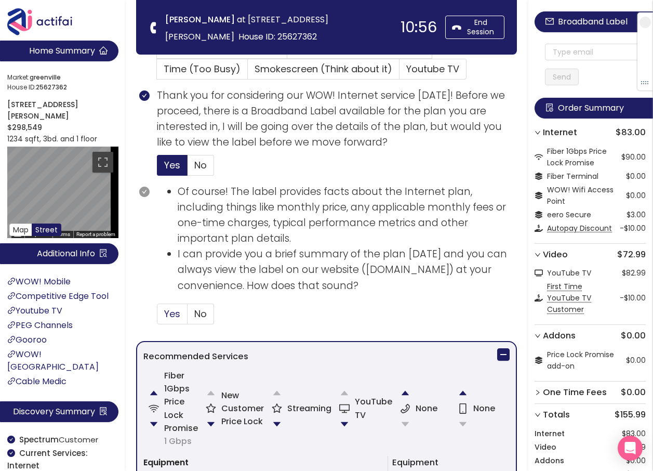
click at [176, 316] on span "Yes" at bounding box center [172, 313] width 16 height 13
click at [157, 317] on input "Yes" at bounding box center [157, 317] width 0 height 0
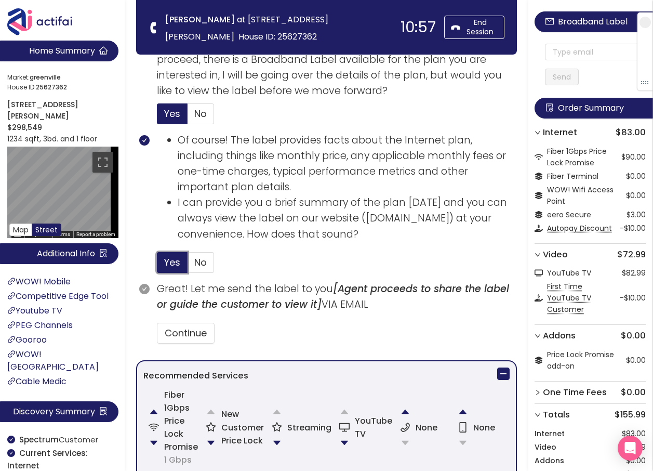
scroll to position [598, 0]
click at [184, 330] on button "Continue" at bounding box center [186, 332] width 58 height 21
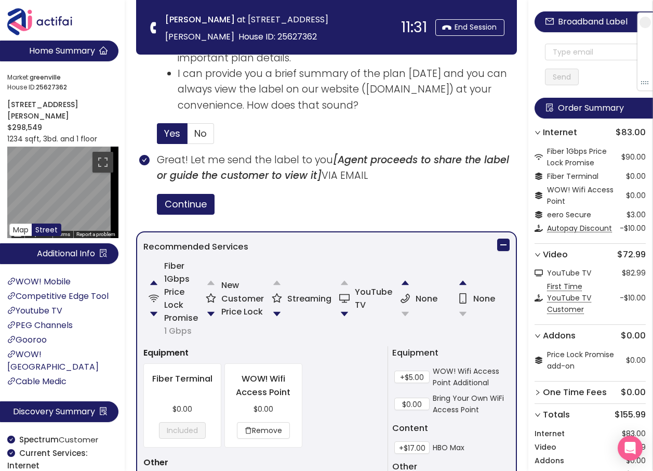
scroll to position [702, 0]
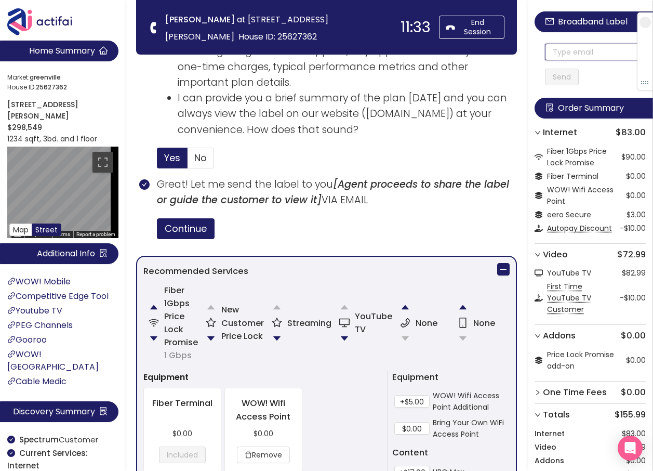
click at [581, 55] on input "text" at bounding box center [595, 52] width 101 height 17
click at [204, 158] on span "No" at bounding box center [200, 157] width 12 height 13
click at [187, 161] on input "No" at bounding box center [187, 161] width 0 height 0
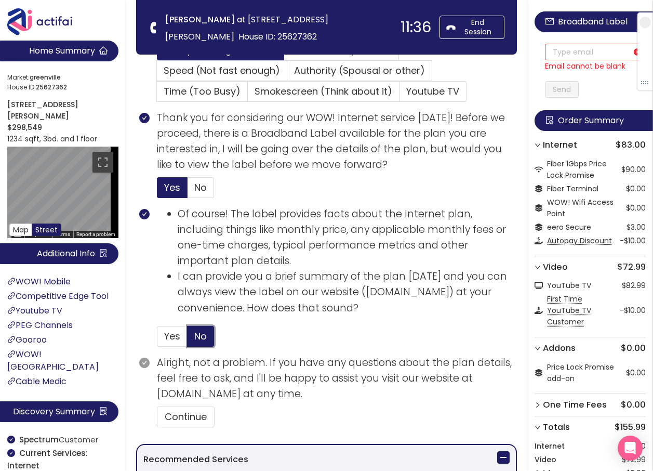
scroll to position [494, 0]
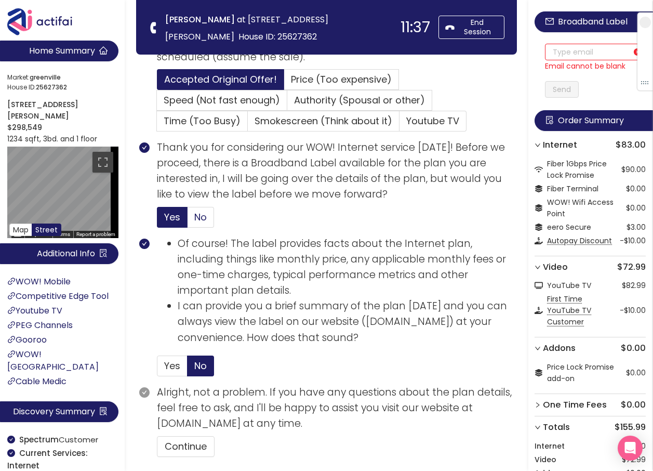
click at [198, 219] on span "No" at bounding box center [200, 216] width 12 height 13
click at [187, 220] on input "No" at bounding box center [187, 220] width 0 height 0
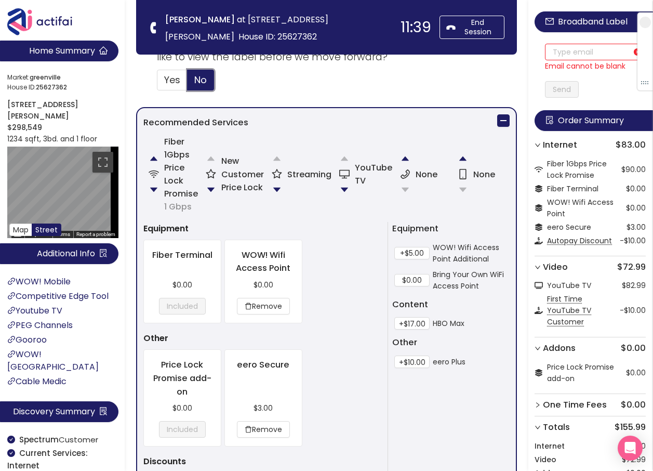
scroll to position [961, 0]
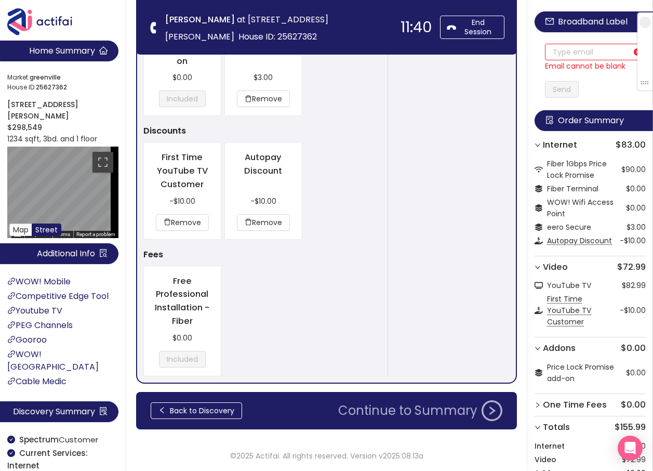
click at [406, 410] on button "Continue to Summary" at bounding box center [420, 410] width 177 height 21
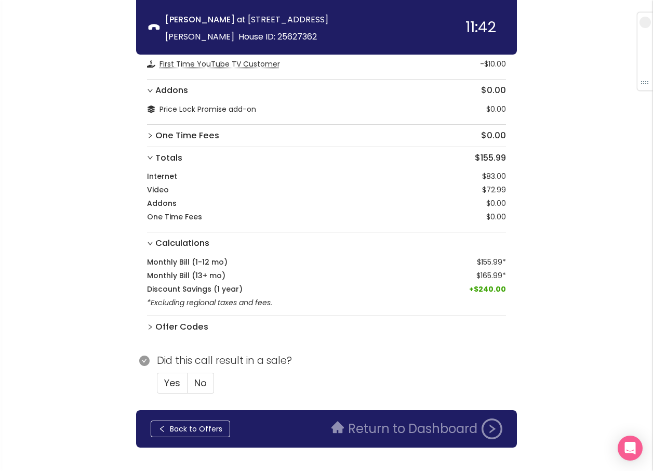
scroll to position [186, 0]
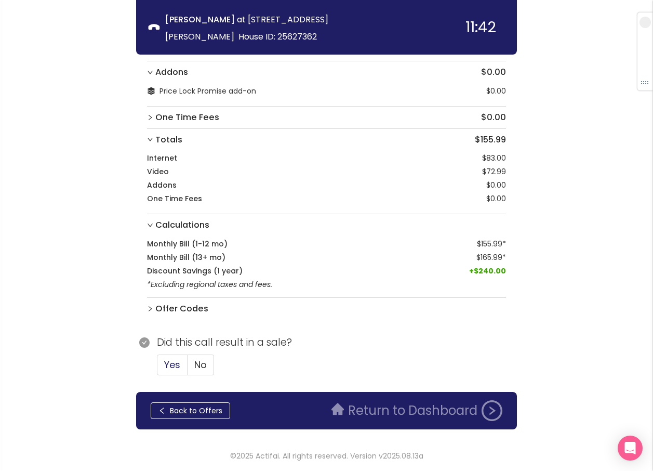
click at [164, 360] on span "Yes" at bounding box center [172, 364] width 16 height 13
click at [157, 368] on input "Yes" at bounding box center [157, 368] width 0 height 0
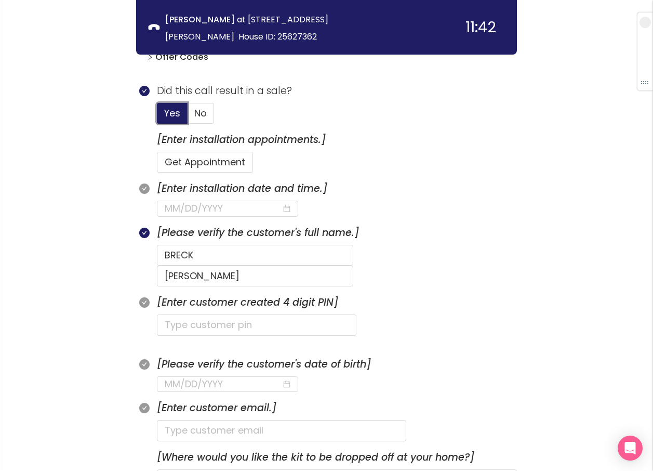
scroll to position [446, 0]
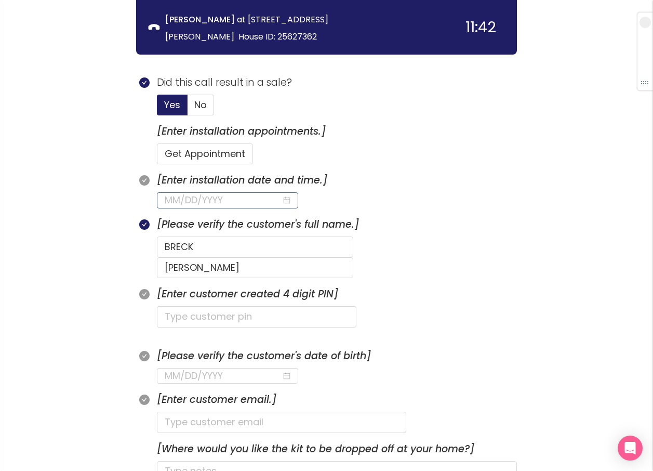
click at [217, 198] on input at bounding box center [223, 200] width 117 height 15
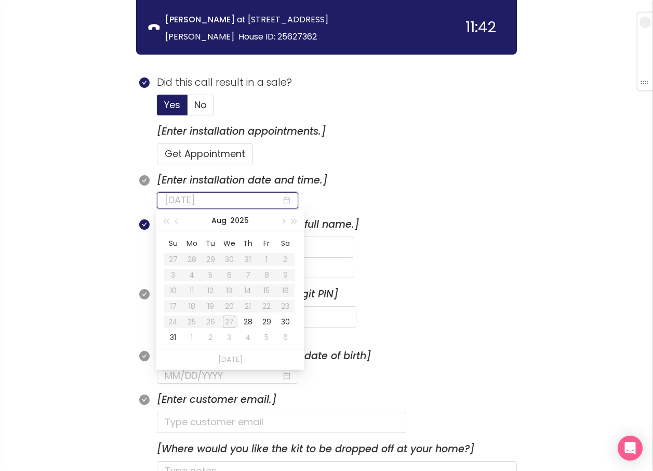
click at [246, 320] on div "28" at bounding box center [248, 321] width 12 height 12
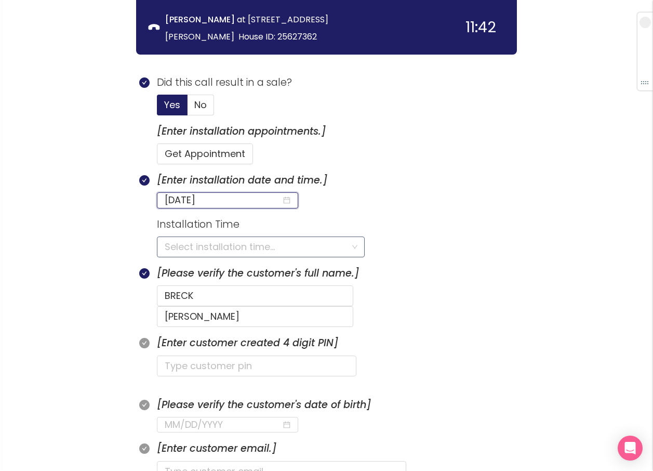
click at [186, 247] on input "search" at bounding box center [257, 247] width 185 height 20
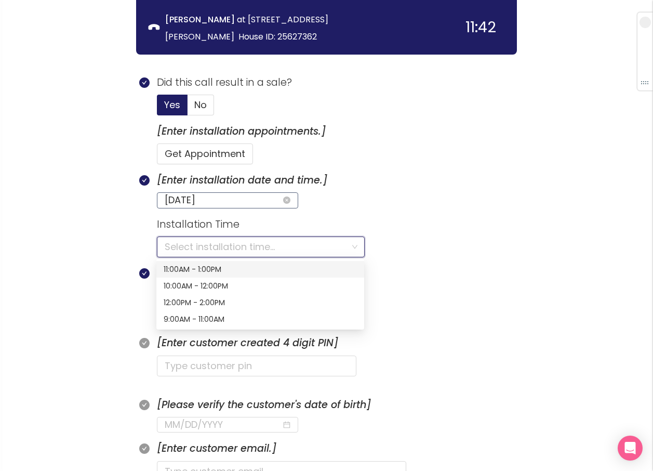
click at [234, 199] on input "[DATE]" at bounding box center [223, 200] width 117 height 15
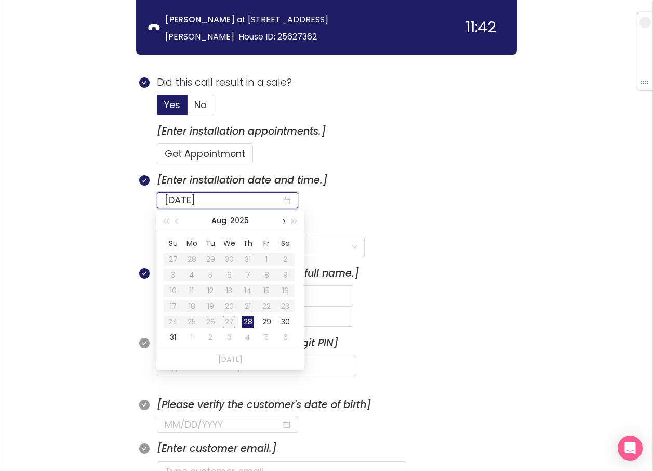
click at [283, 221] on span "button" at bounding box center [282, 221] width 5 height 5
click at [229, 289] on div "17" at bounding box center [229, 290] width 12 height 12
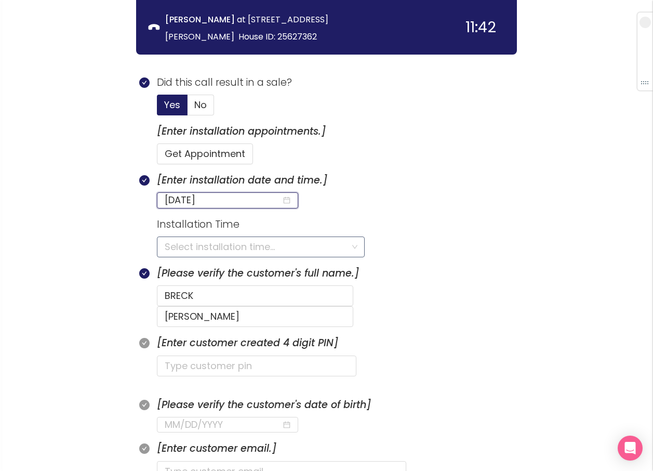
click at [189, 247] on input "search" at bounding box center [257, 247] width 185 height 20
click at [225, 202] on input "[DATE]" at bounding box center [223, 200] width 117 height 15
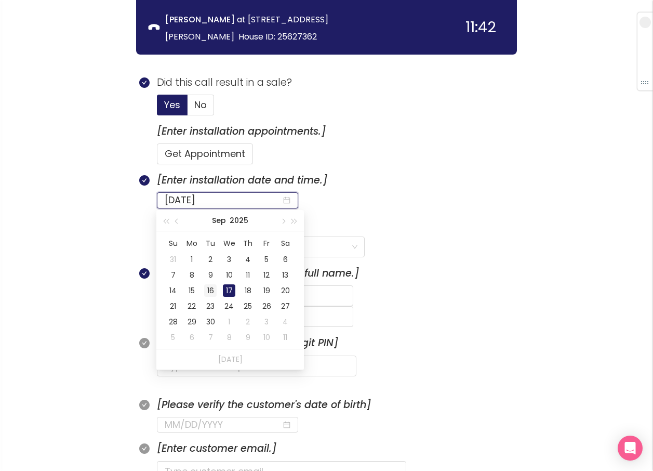
type input "[DATE]"
click at [212, 289] on div "16" at bounding box center [210, 290] width 12 height 12
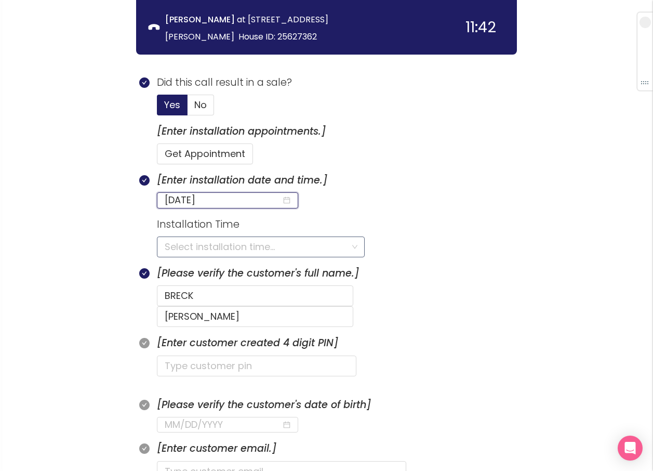
click at [180, 243] on input "search" at bounding box center [257, 247] width 185 height 20
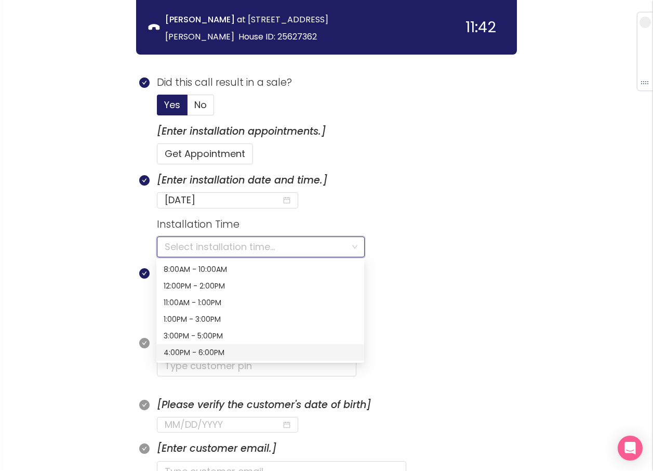
click at [168, 350] on div "4:00PM - 6:00PM" at bounding box center [260, 351] width 193 height 11
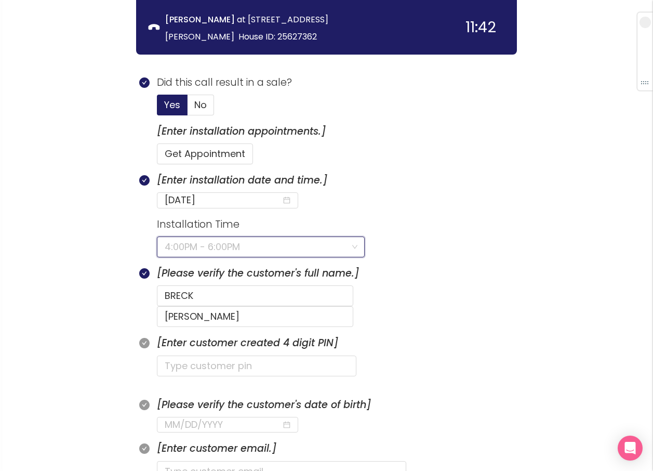
click at [224, 250] on span "4:00PM - 6:00PM" at bounding box center [261, 247] width 192 height 20
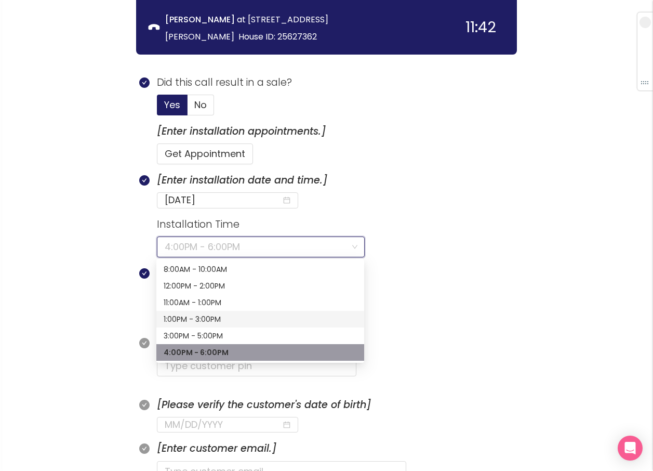
click at [178, 317] on div "1:00PM - 3:00PM" at bounding box center [260, 318] width 193 height 11
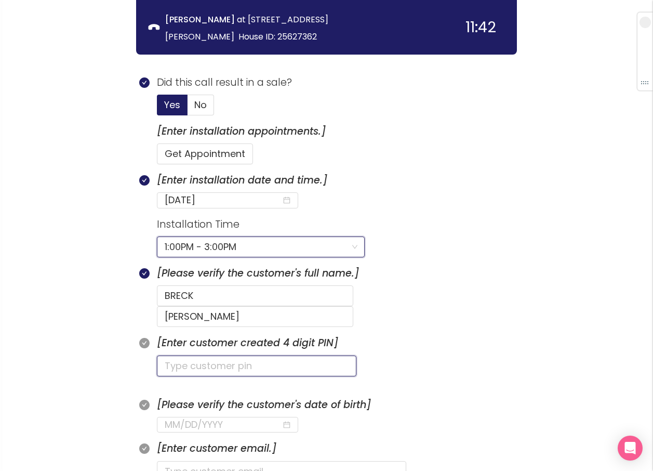
click at [186, 355] on input "text" at bounding box center [256, 365] width 199 height 21
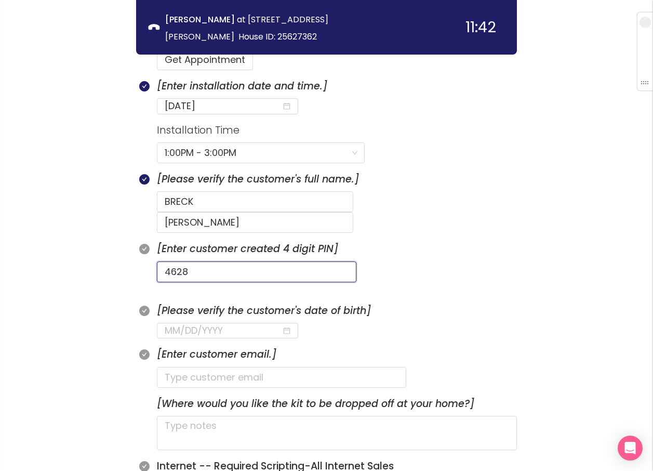
scroll to position [653, 0]
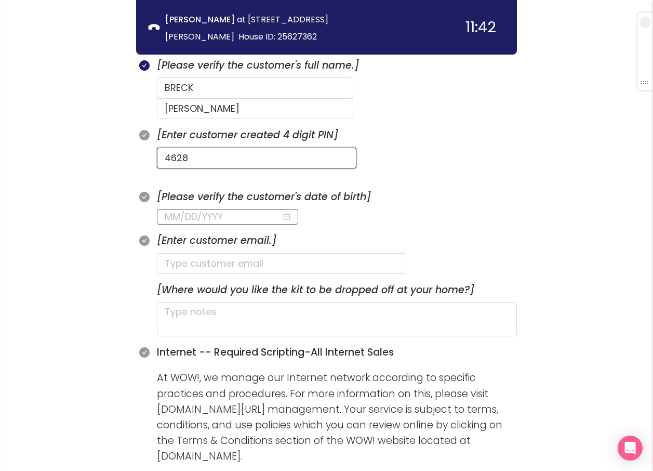
type input "4628"
click at [165, 209] on input at bounding box center [223, 216] width 117 height 15
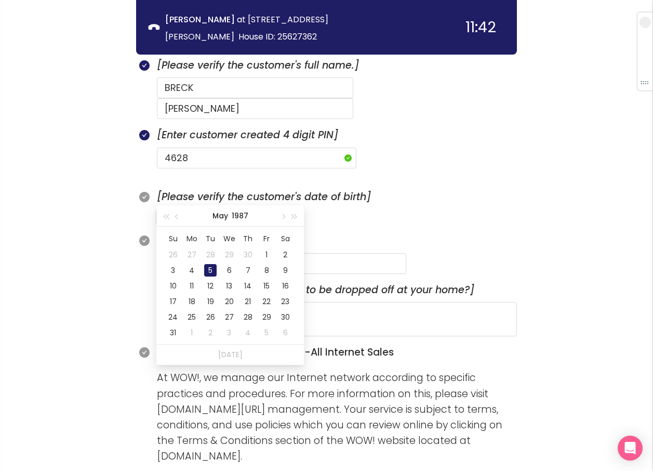
click at [212, 266] on div "5" at bounding box center [210, 270] width 12 height 12
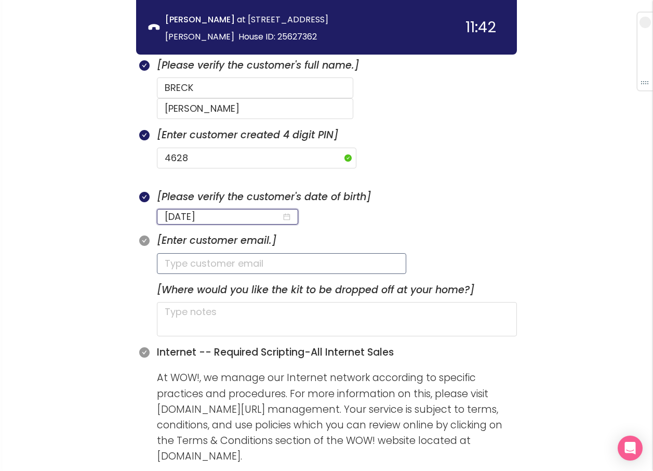
type input "[DATE]"
click at [193, 253] on input "text" at bounding box center [281, 263] width 249 height 21
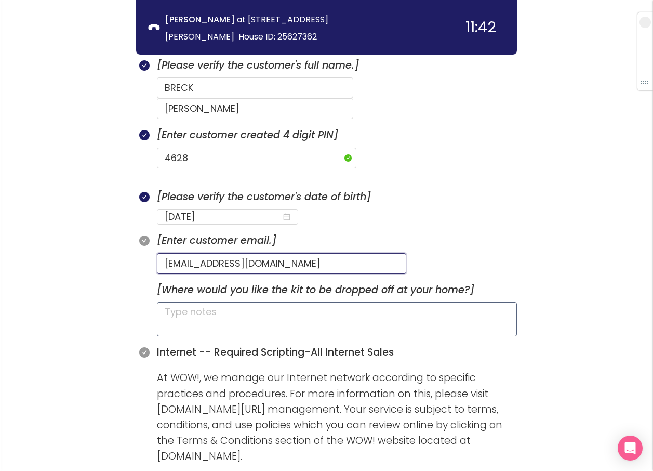
type input "[EMAIL_ADDRESS][DOMAIN_NAME]"
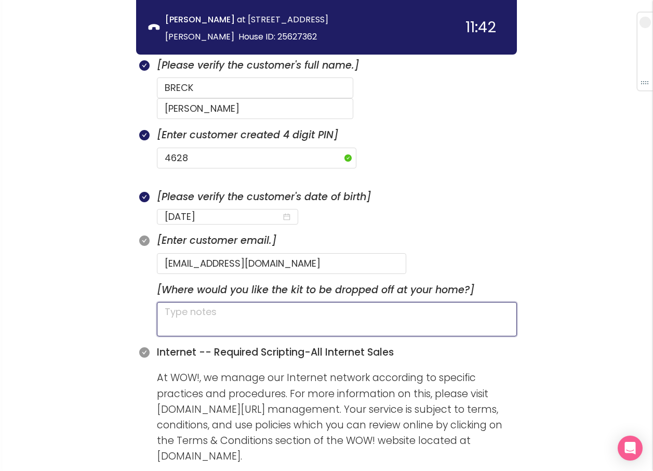
click at [183, 302] on textarea at bounding box center [337, 319] width 360 height 34
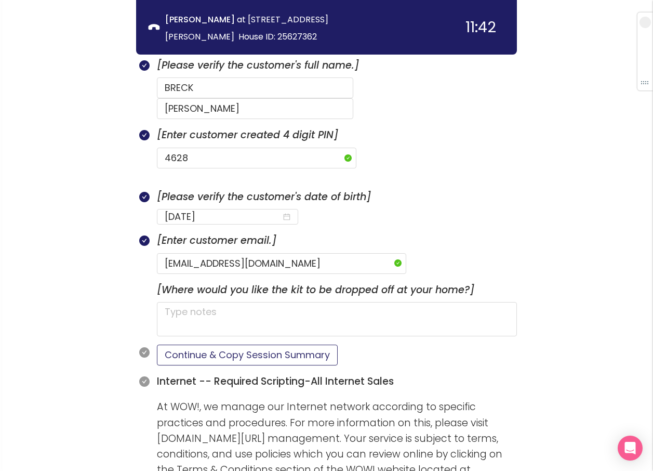
click at [219, 344] on button "Continue & Copy Session Summary" at bounding box center [247, 354] width 181 height 21
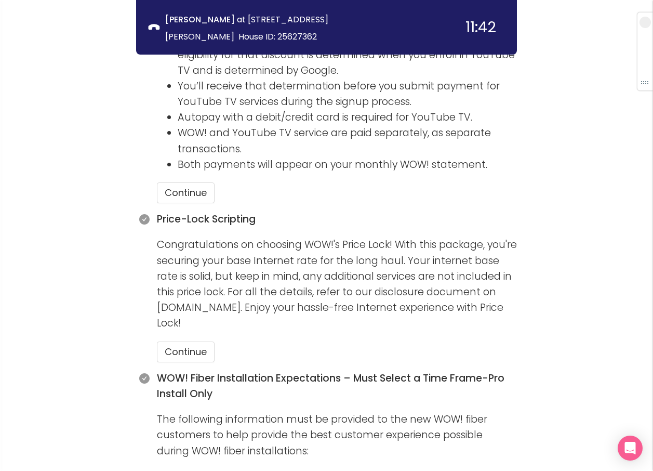
scroll to position [1432, 0]
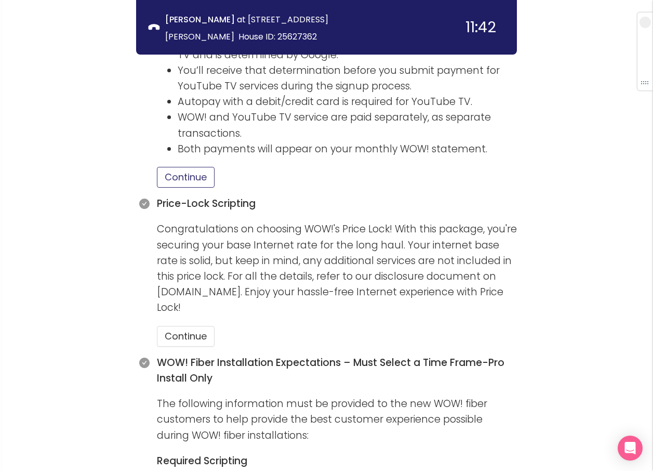
click at [174, 167] on button "Continue" at bounding box center [186, 177] width 58 height 21
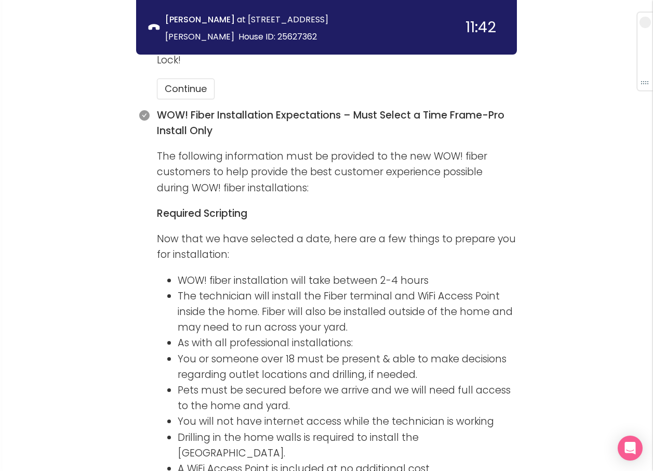
scroll to position [1536, 0]
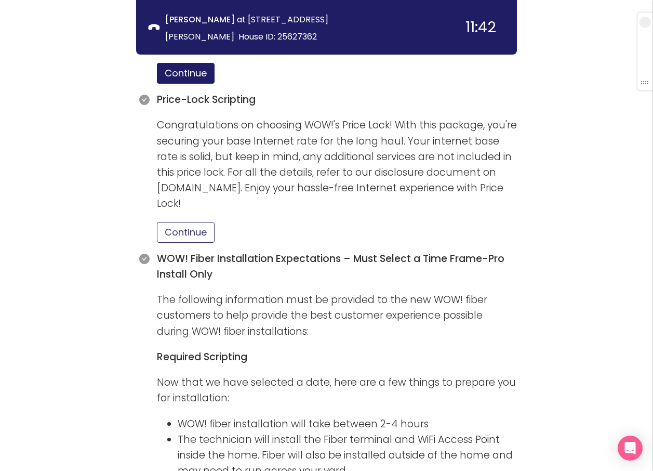
click at [195, 222] on button "Continue" at bounding box center [186, 232] width 58 height 21
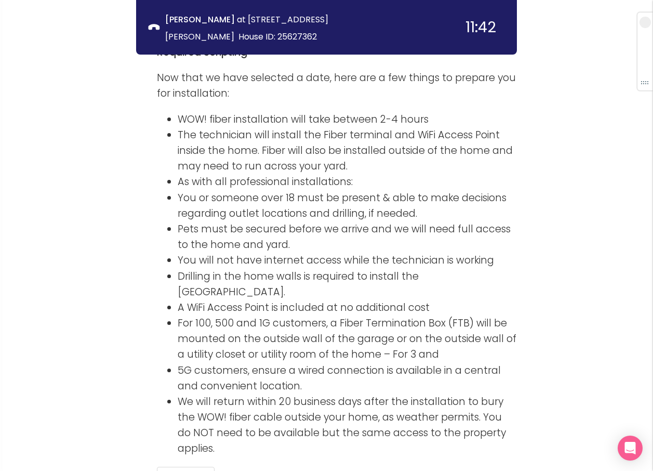
scroll to position [1900, 0]
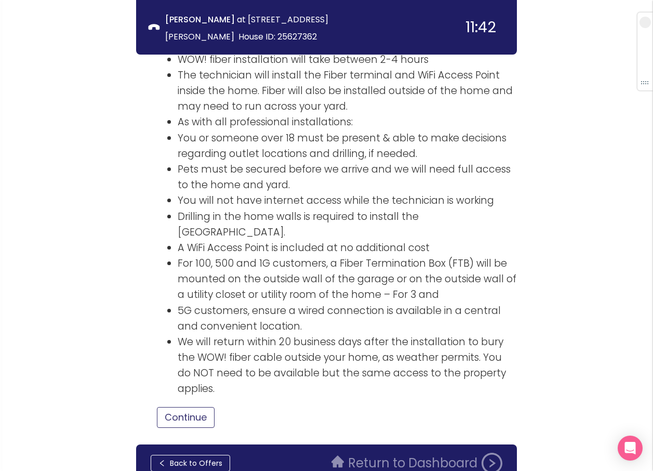
click at [181, 407] on button "Continue" at bounding box center [186, 417] width 58 height 21
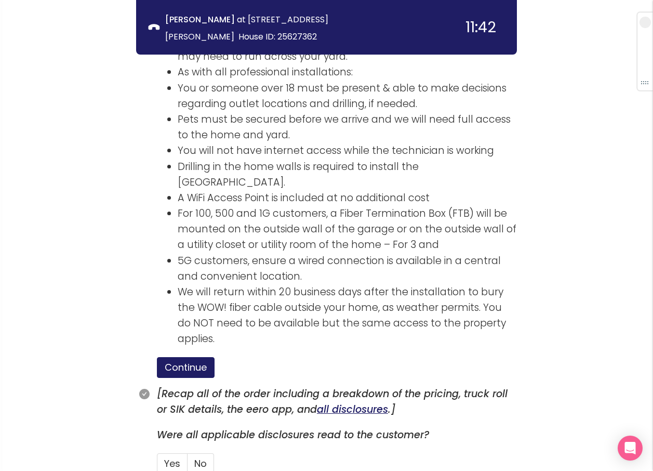
scroll to position [1952, 0]
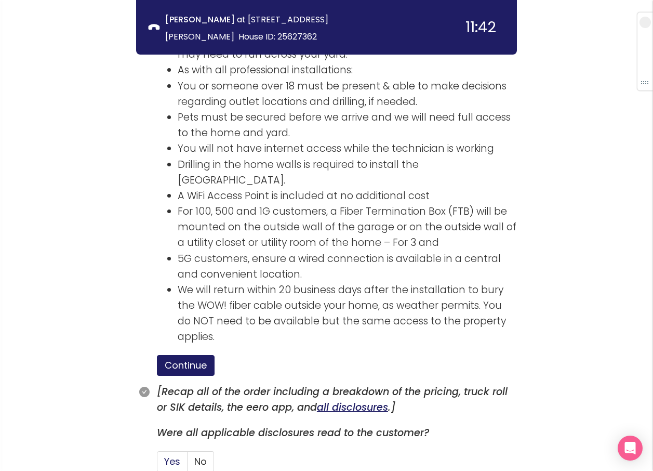
click at [174, 454] on span "Yes" at bounding box center [172, 460] width 16 height 13
click at [157, 464] on input "Yes" at bounding box center [157, 464] width 0 height 0
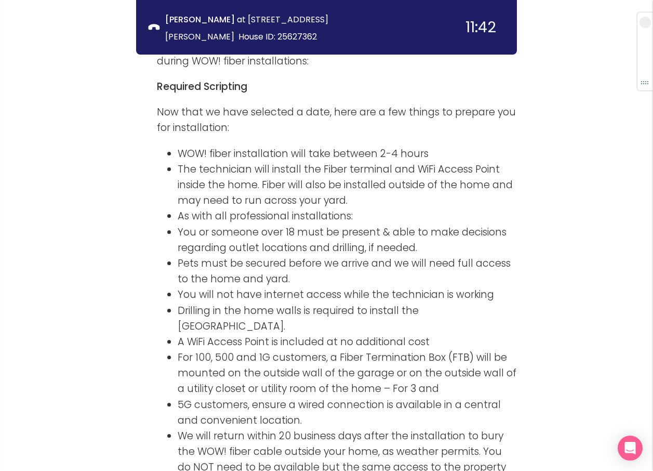
scroll to position [2045, 0]
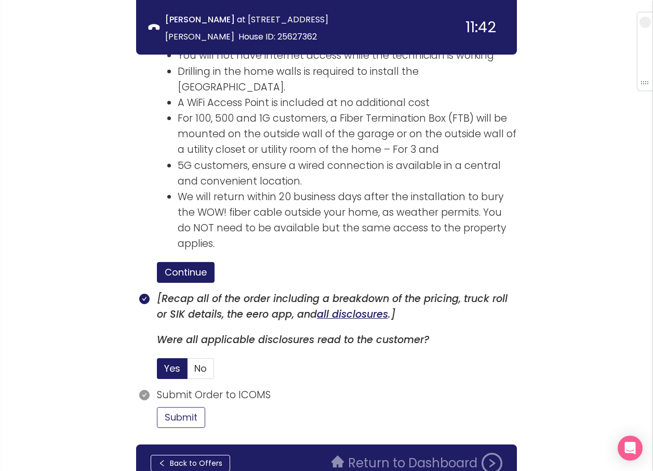
click at [185, 407] on button "Submit" at bounding box center [181, 417] width 48 height 21
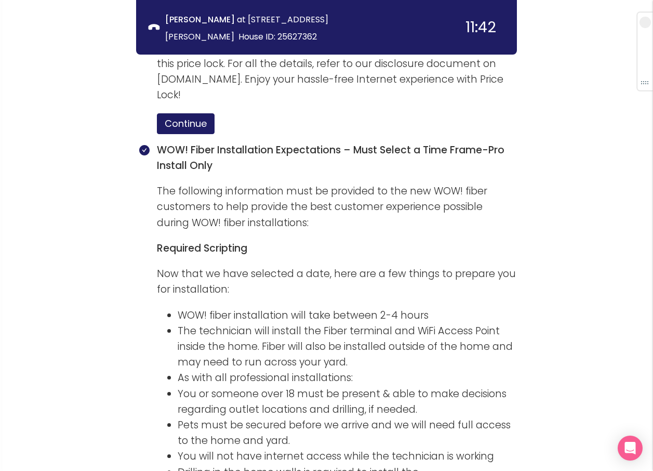
scroll to position [2141, 0]
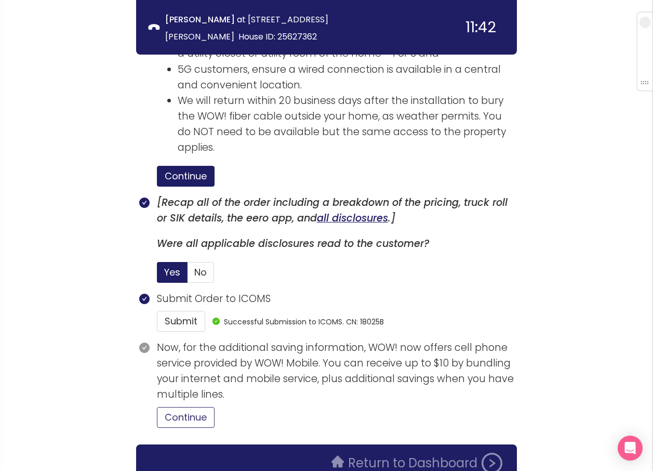
click at [185, 407] on button "Continue" at bounding box center [186, 417] width 58 height 21
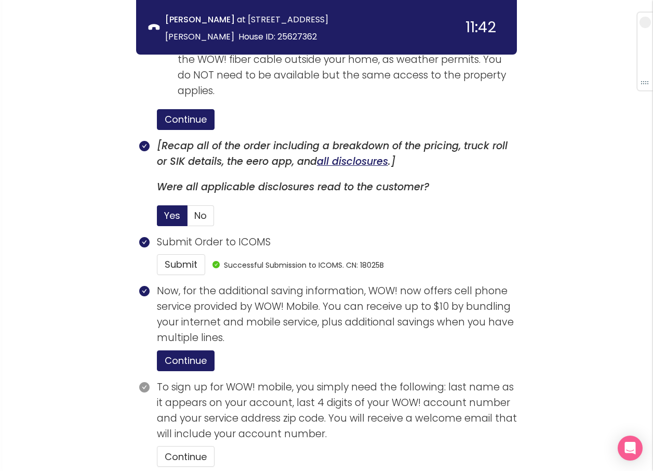
scroll to position [2237, 0]
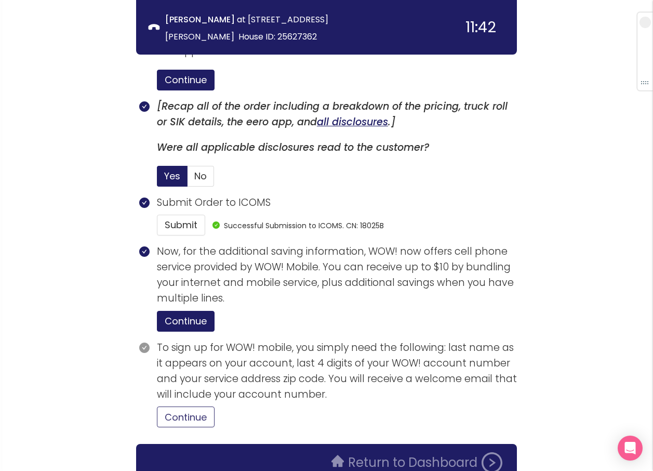
click at [184, 406] on button "Continue" at bounding box center [186, 416] width 58 height 21
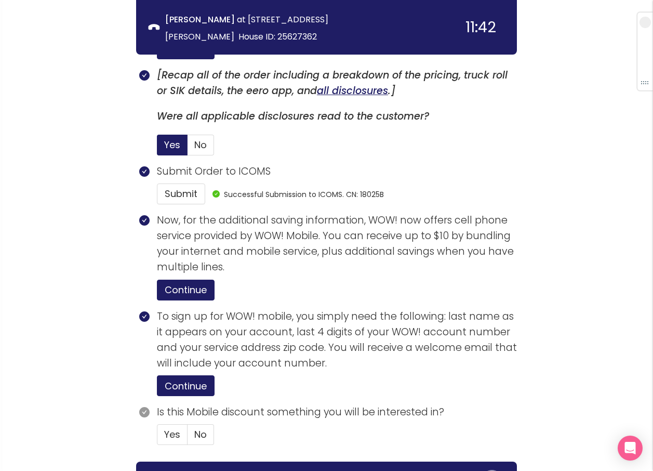
scroll to position [2286, 0]
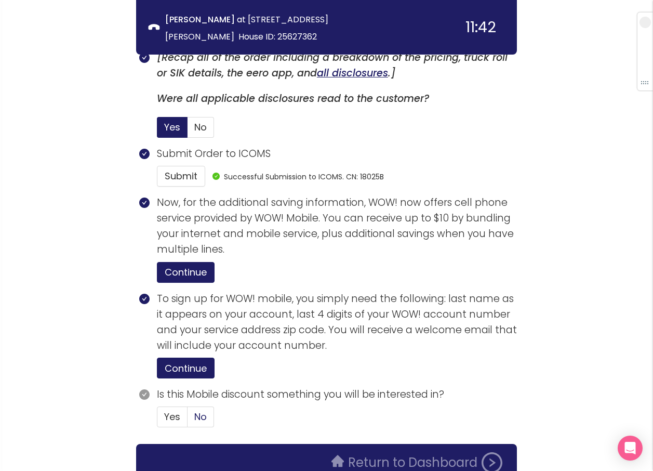
click at [201, 410] on span "No" at bounding box center [200, 416] width 12 height 13
click at [187, 420] on input "No" at bounding box center [187, 420] width 0 height 0
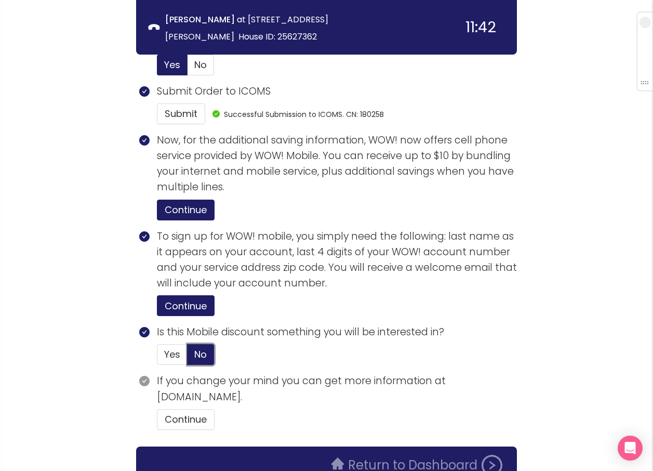
scroll to position [2351, 0]
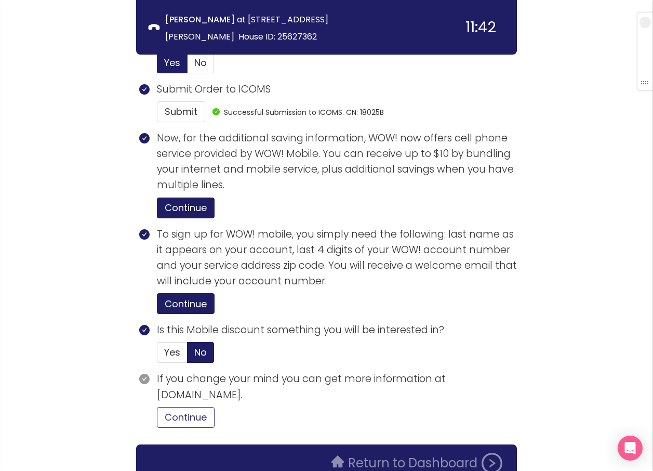
click at [187, 407] on button "Continue" at bounding box center [186, 417] width 58 height 21
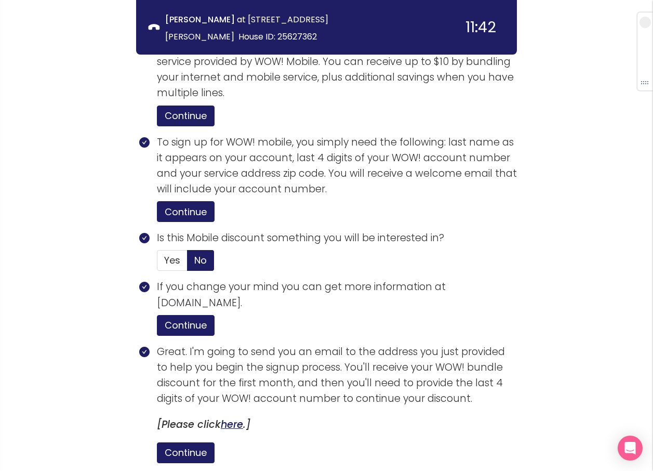
scroll to position [2549, 0]
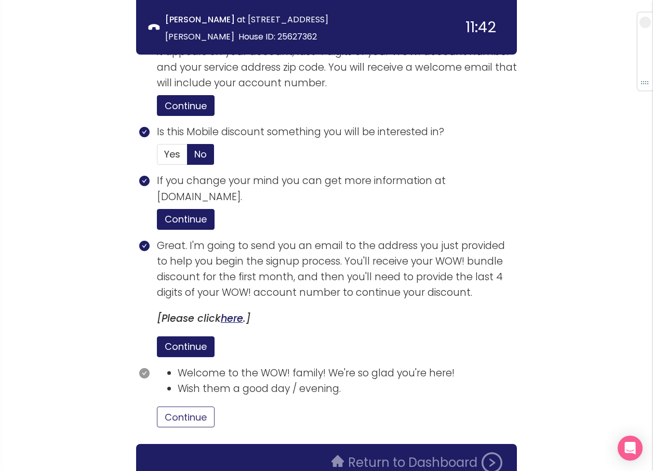
click at [193, 406] on button "Continue" at bounding box center [186, 416] width 58 height 21
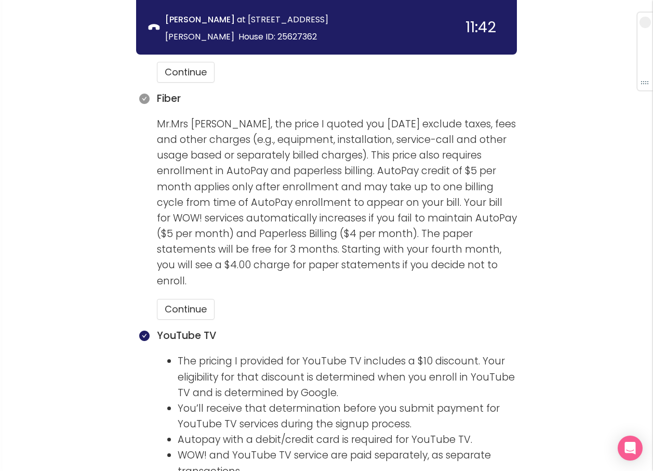
scroll to position [1094, 0]
click at [191, 299] on button "Continue" at bounding box center [186, 309] width 58 height 21
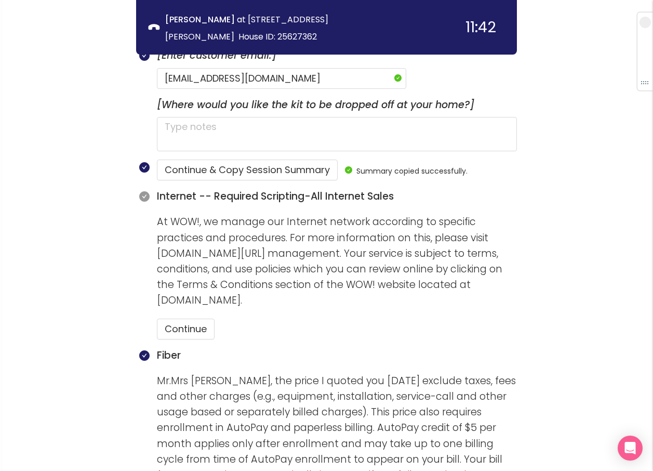
scroll to position [835, 0]
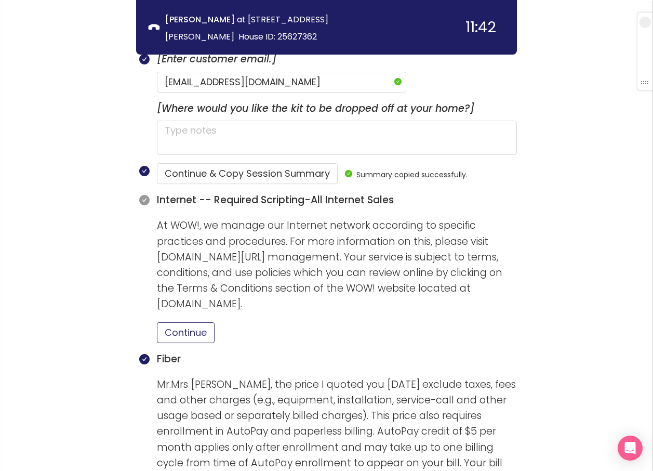
click at [197, 322] on button "Continue" at bounding box center [186, 332] width 58 height 21
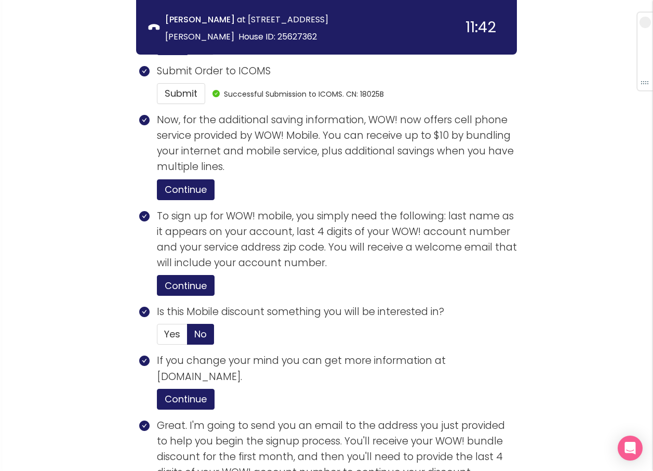
scroll to position [2549, 0]
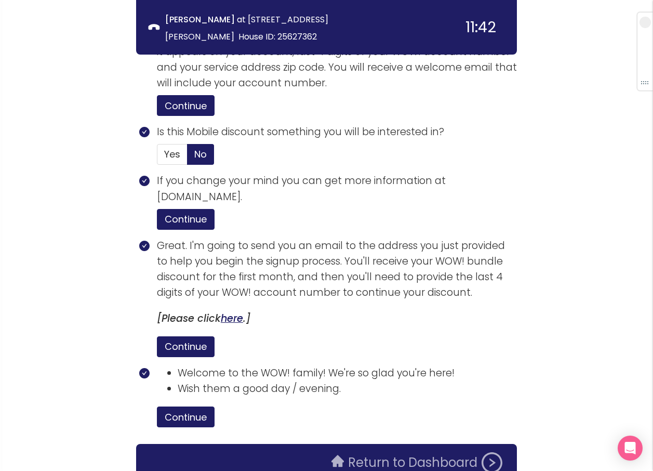
click at [399, 452] on button "Return to Dashboard" at bounding box center [416, 462] width 183 height 21
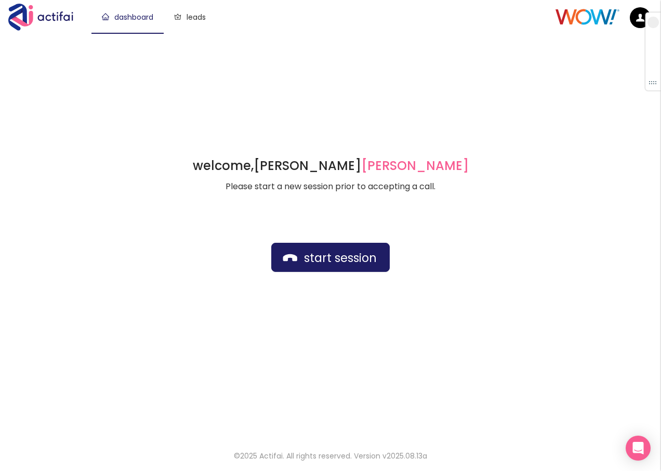
drag, startPoint x: 346, startPoint y: 397, endPoint x: 350, endPoint y: 380, distance: 17.5
click at [346, 397] on div "welcome, [PERSON_NAME] german Please start a new session prior to accepting a c…" at bounding box center [330, 235] width 661 height 404
click at [315, 260] on button "start session" at bounding box center [330, 257] width 118 height 29
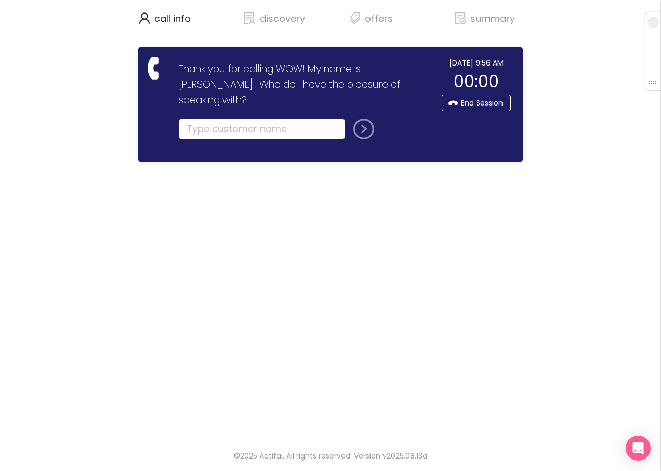
click at [197, 118] on input "text" at bounding box center [262, 128] width 166 height 21
type input "[PERSON_NAME]"
click at [354, 118] on button "submit" at bounding box center [361, 128] width 25 height 21
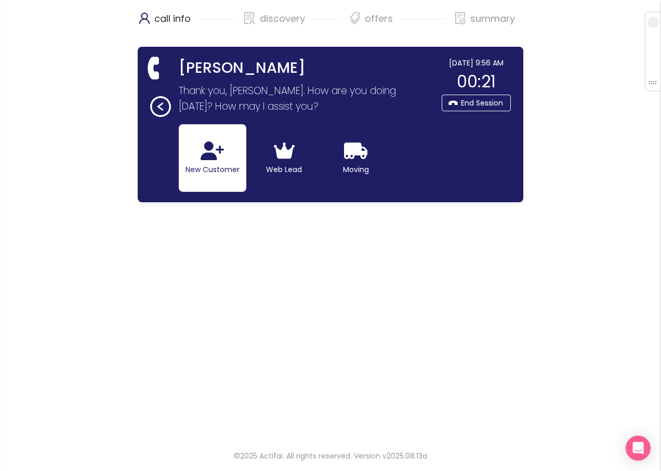
click at [208, 151] on icon "button" at bounding box center [211, 150] width 23 height 19
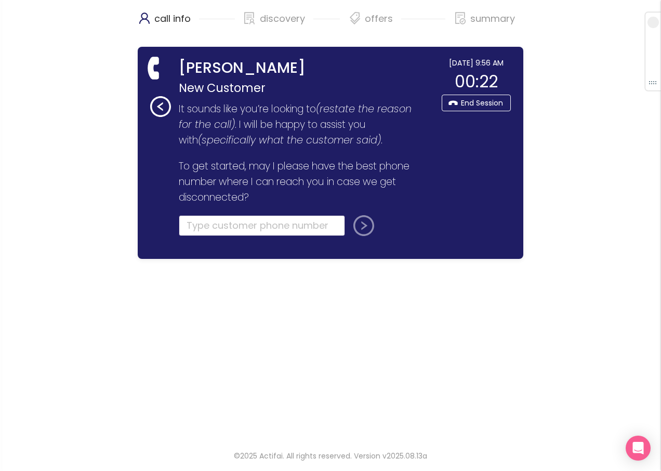
click at [198, 223] on input "tel" at bounding box center [262, 225] width 166 height 21
type input "[PHONE_NUMBER]"
click at [365, 226] on button "submit" at bounding box center [361, 225] width 25 height 21
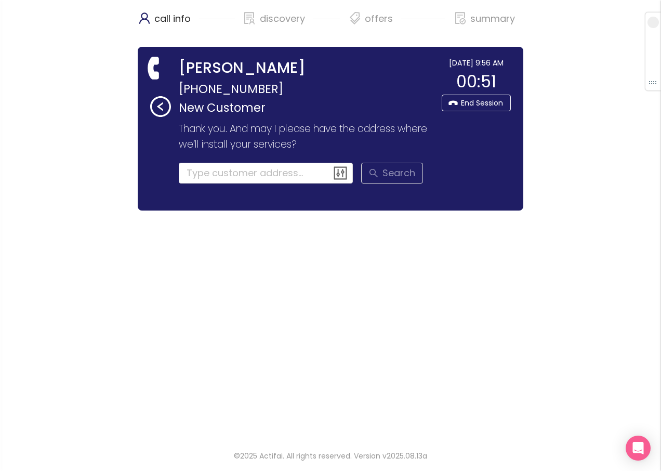
click at [570, 225] on div "call info discovery offers summary [PERSON_NAME] [PHONE_NUMBER] New Customer Th…" at bounding box center [330, 218] width 661 height 437
click at [206, 169] on input at bounding box center [266, 173] width 175 height 21
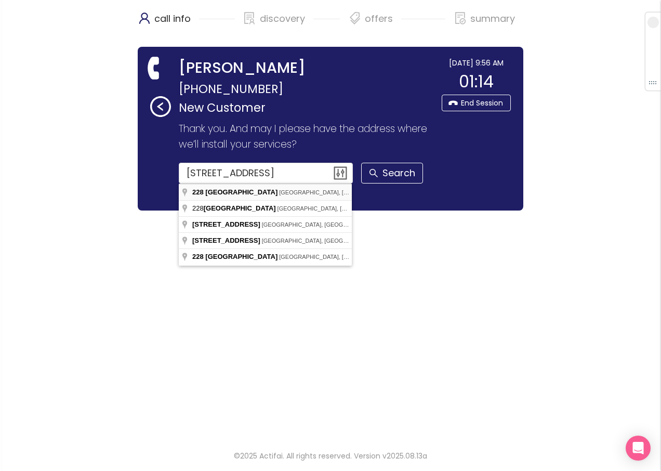
type input "[STREET_ADDRESS]"
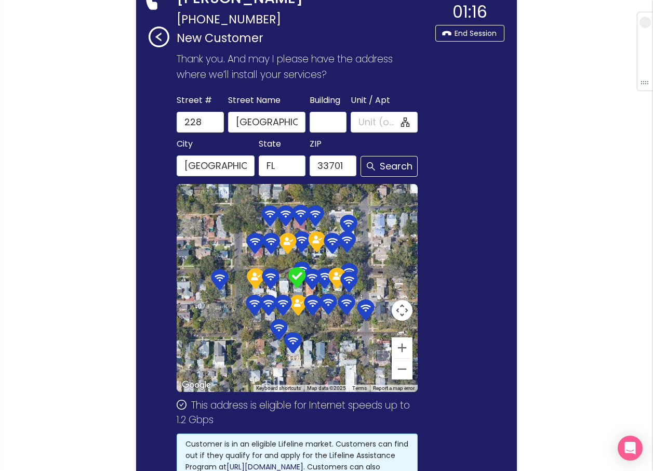
scroll to position [190, 0]
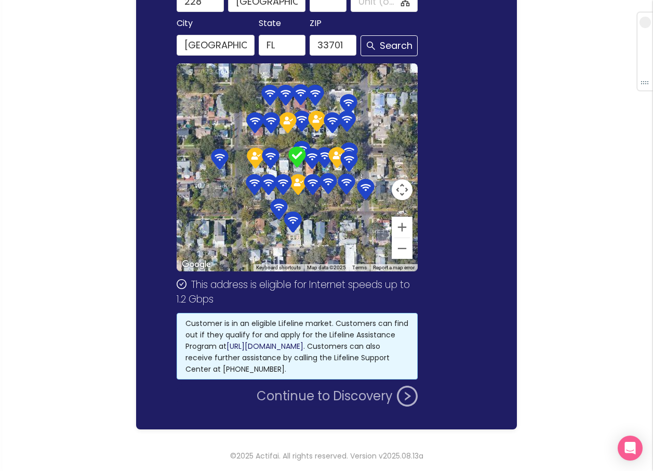
click at [314, 403] on button "Continue to Discovery" at bounding box center [337, 395] width 161 height 21
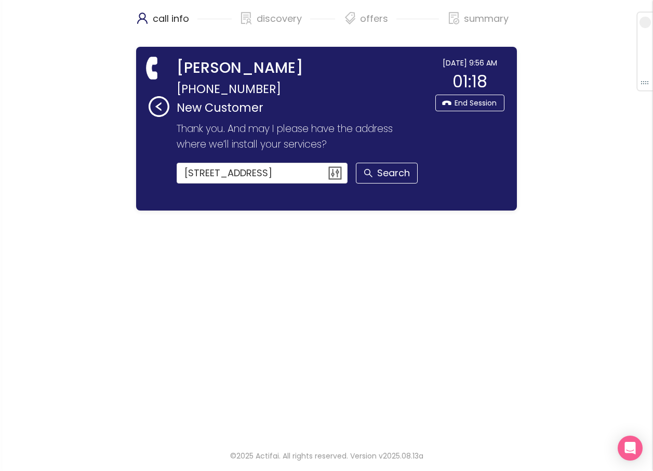
scroll to position [0, 0]
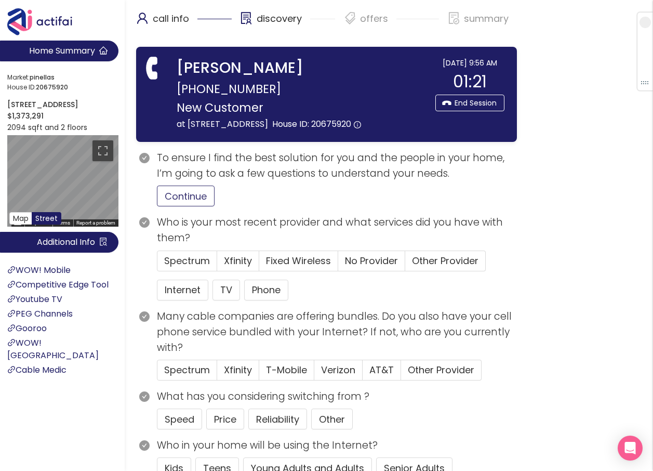
click at [183, 206] on button "Continue" at bounding box center [186, 195] width 58 height 21
click at [179, 267] on span "Spectrum" at bounding box center [187, 260] width 46 height 13
click at [157, 264] on input "Spectrum" at bounding box center [157, 264] width 0 height 0
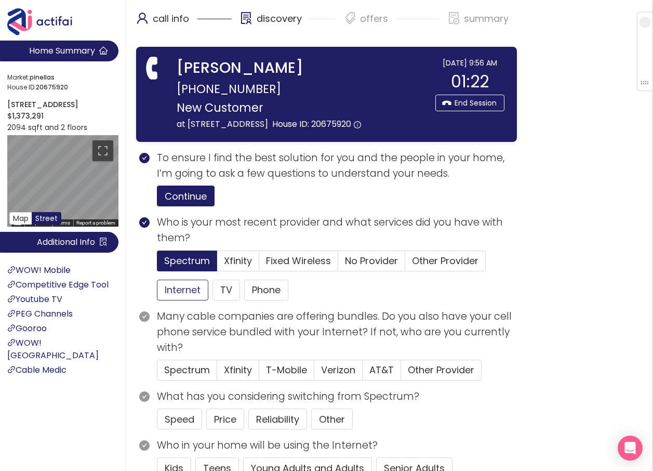
click at [182, 300] on button "Internet" at bounding box center [182, 289] width 51 height 21
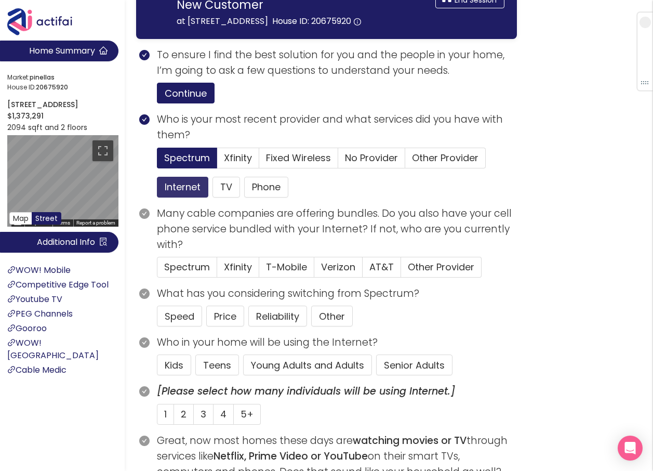
scroll to position [104, 0]
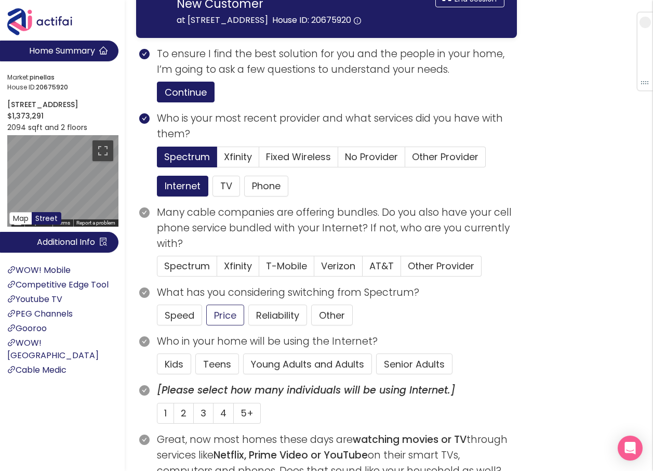
click at [428, 272] on span "Other Provider" at bounding box center [441, 265] width 66 height 13
click at [401, 269] on input "Other Provider" at bounding box center [401, 269] width 0 height 0
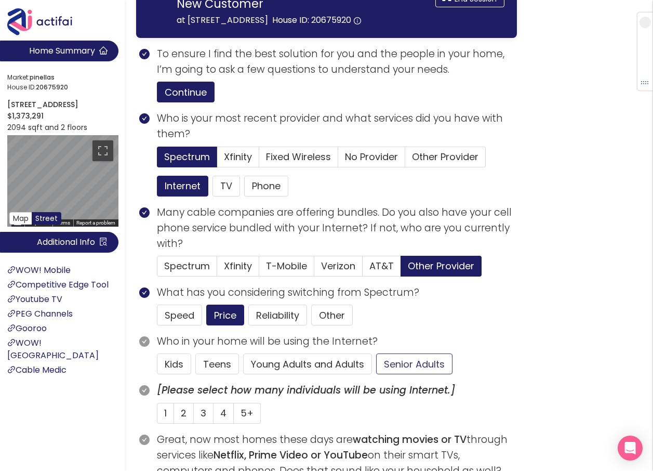
click at [420, 369] on button "Senior Adults" at bounding box center [414, 363] width 76 height 21
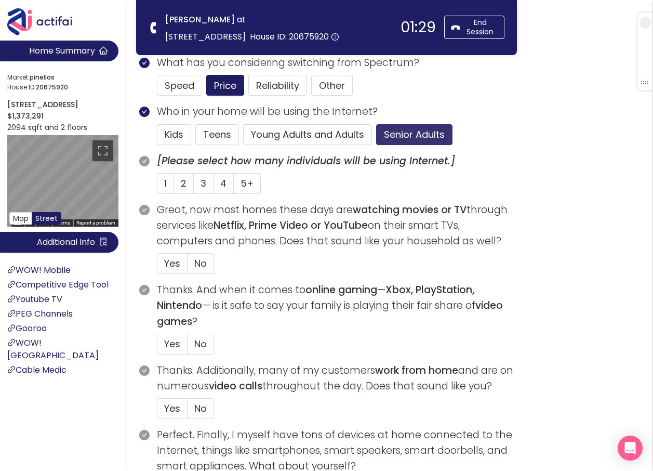
scroll to position [260, 0]
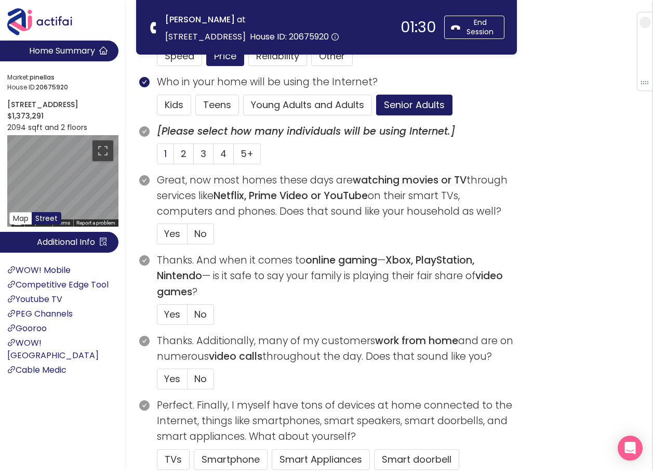
click at [165, 155] on span "1" at bounding box center [165, 153] width 3 height 13
click at [157, 157] on input "1" at bounding box center [157, 157] width 0 height 0
click at [163, 234] on label "Yes" at bounding box center [172, 233] width 31 height 21
click at [157, 237] on input "Yes" at bounding box center [157, 237] width 0 height 0
click at [196, 310] on span "No" at bounding box center [200, 313] width 12 height 13
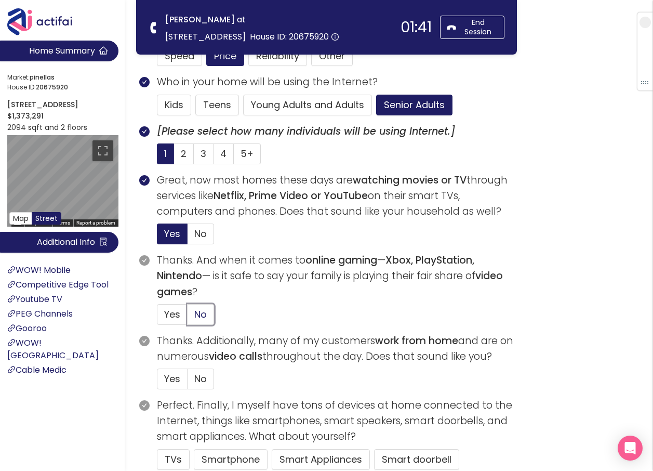
click at [187, 317] on input "No" at bounding box center [187, 317] width 0 height 0
click at [208, 376] on label "No" at bounding box center [200, 378] width 26 height 21
click at [187, 382] on input "No" at bounding box center [187, 382] width 0 height 0
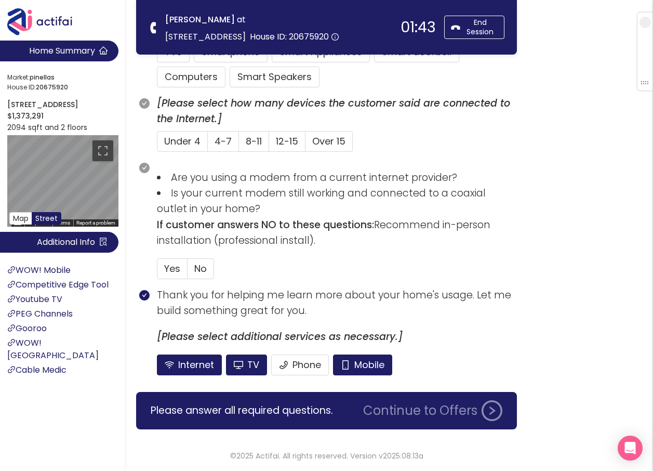
scroll to position [563, 0]
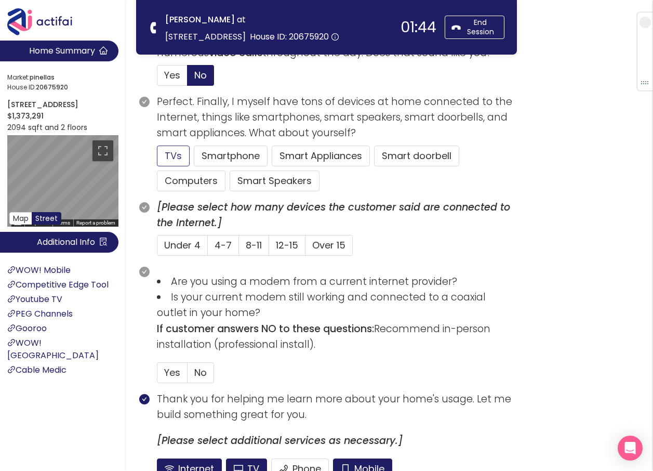
click at [172, 157] on button "TVs" at bounding box center [173, 155] width 33 height 21
click at [183, 177] on button "Computers" at bounding box center [191, 180] width 69 height 21
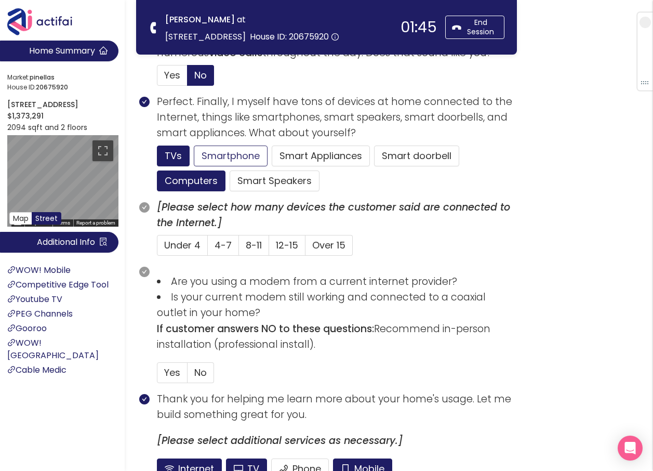
click at [230, 170] on button "Smartphone" at bounding box center [275, 180] width 90 height 21
click at [219, 248] on span "4-7" at bounding box center [223, 244] width 17 height 13
click at [208, 248] on input "4-7" at bounding box center [208, 248] width 0 height 0
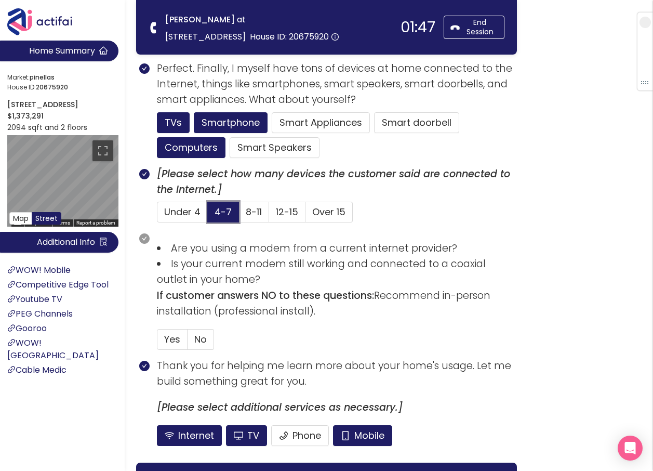
scroll to position [615, 0]
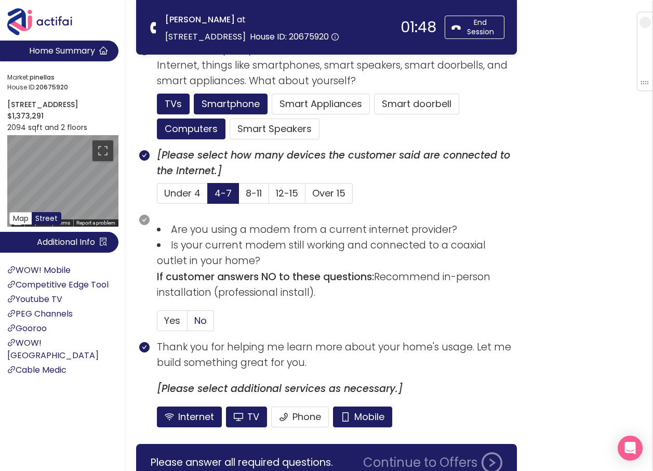
click at [204, 320] on span "No" at bounding box center [200, 320] width 12 height 13
click at [187, 324] on input "No" at bounding box center [187, 324] width 0 height 0
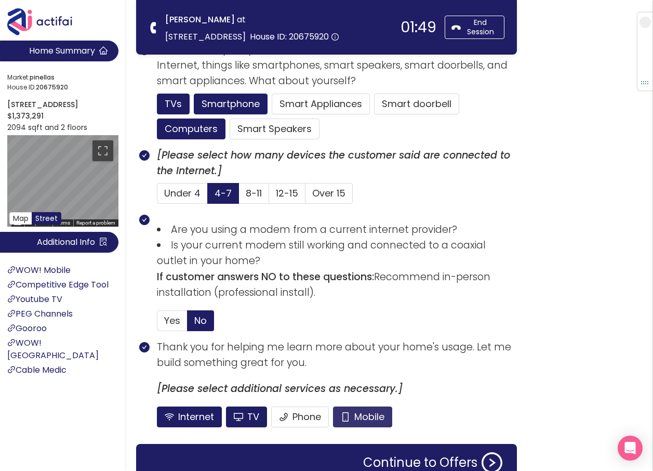
click at [376, 421] on button "Mobile" at bounding box center [362, 416] width 59 height 21
click at [256, 419] on button "TV" at bounding box center [246, 416] width 41 height 21
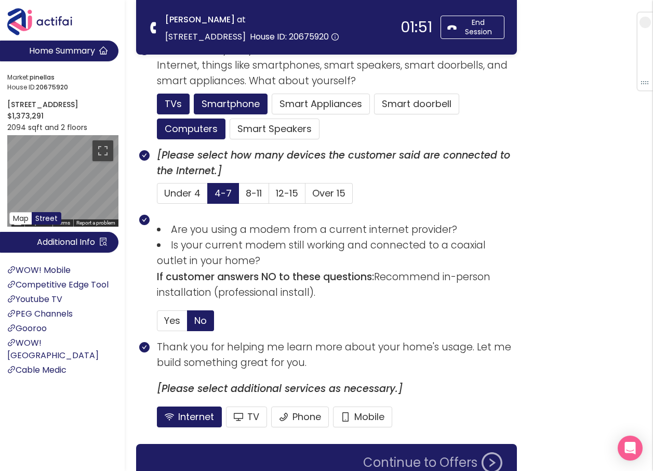
click at [409, 453] on button "Continue to Offers" at bounding box center [433, 462] width 152 height 21
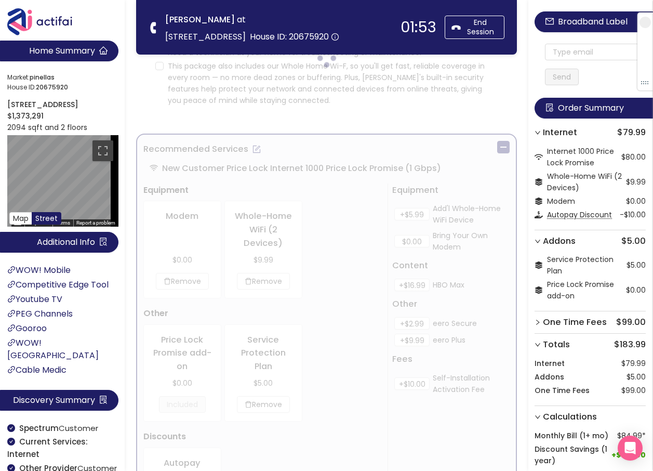
scroll to position [0, 0]
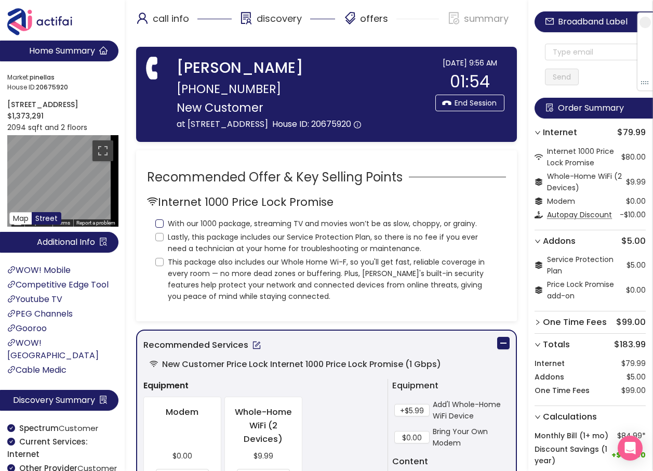
click at [159, 227] on input "With our 1000 package, streaming TV and movies won’t be as slow, choppy, or gra…" at bounding box center [159, 223] width 8 height 8
checkbox input "true"
click at [157, 241] on input "Lastly, this package includes our Service Protection Plan, so there is no fee i…" at bounding box center [159, 237] width 8 height 8
checkbox input "true"
click at [159, 266] on input "This package also includes our Whole Home Wi-F, so you'll get fast, reliable co…" at bounding box center [159, 262] width 8 height 8
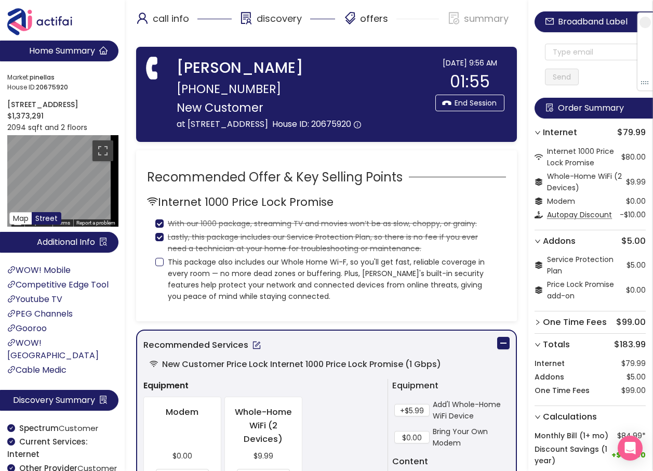
checkbox input "true"
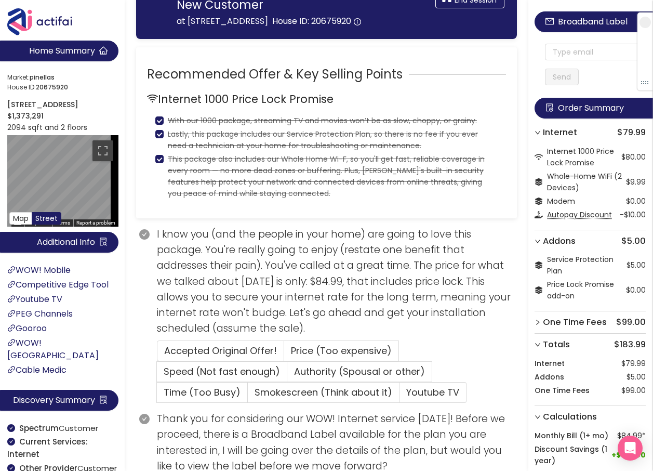
scroll to position [104, 0]
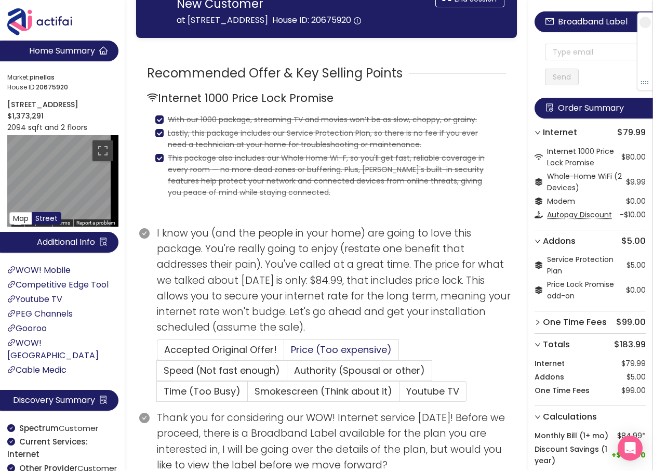
click at [356, 356] on span "Price (Too expensive)" at bounding box center [341, 349] width 101 height 13
click at [284, 353] on input "Price (Too expensive)" at bounding box center [284, 353] width 0 height 0
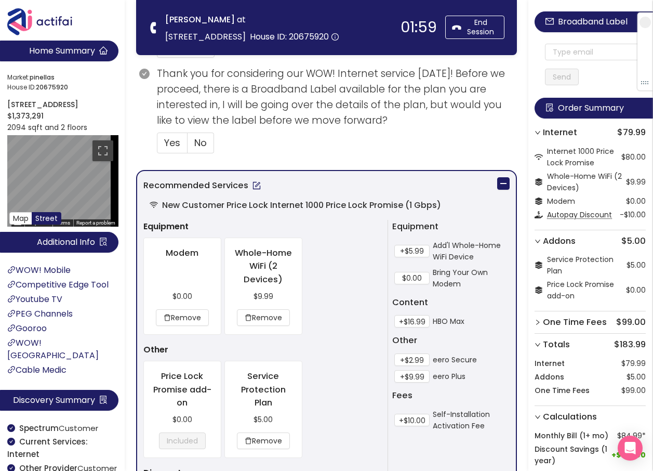
scroll to position [467, 0]
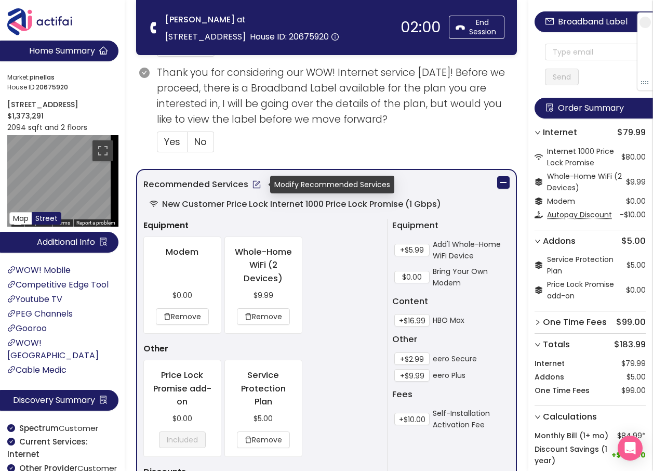
click at [254, 182] on button "button" at bounding box center [256, 184] width 17 height 17
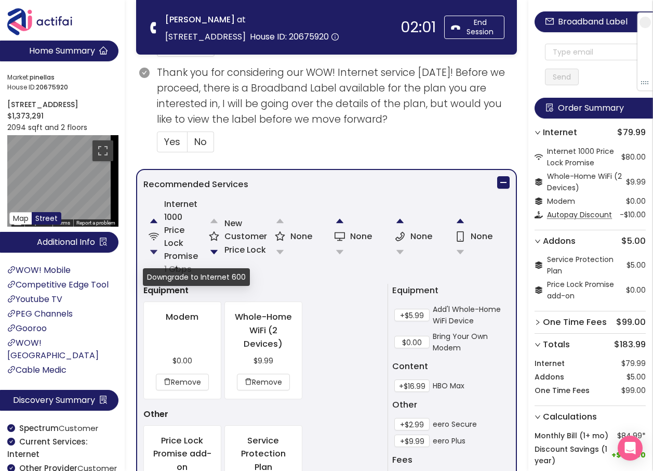
click at [157, 250] on button "button" at bounding box center [153, 252] width 21 height 21
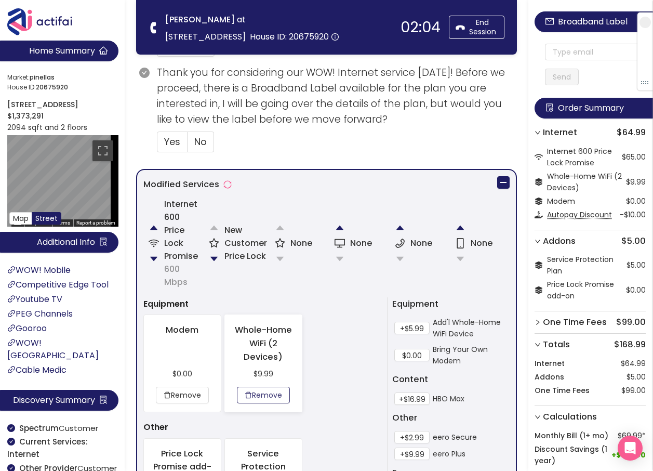
click at [255, 398] on button "Remove" at bounding box center [263, 394] width 53 height 17
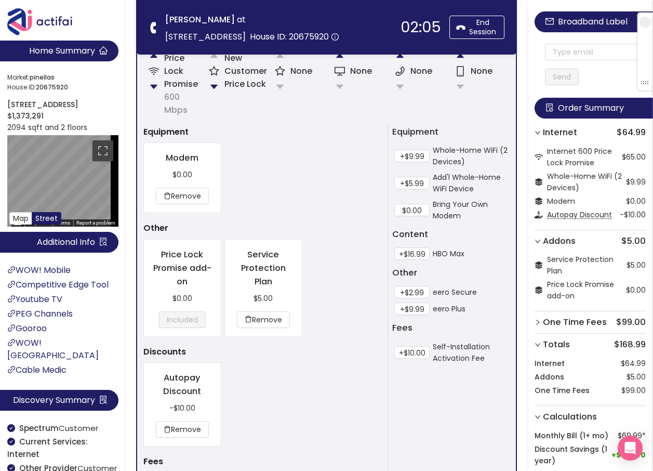
scroll to position [675, 0]
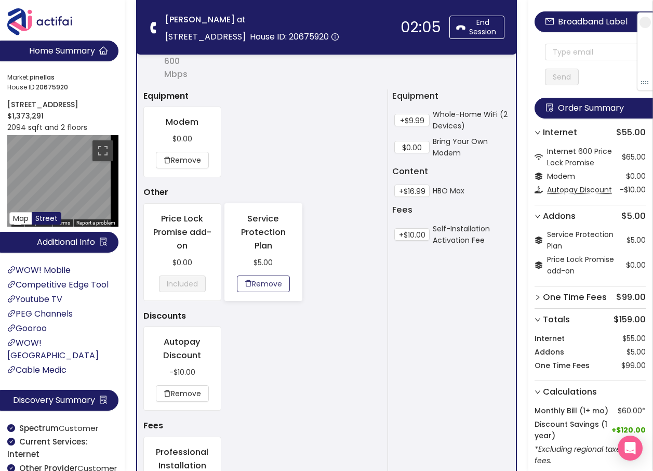
click at [257, 281] on button "Remove" at bounding box center [263, 283] width 53 height 17
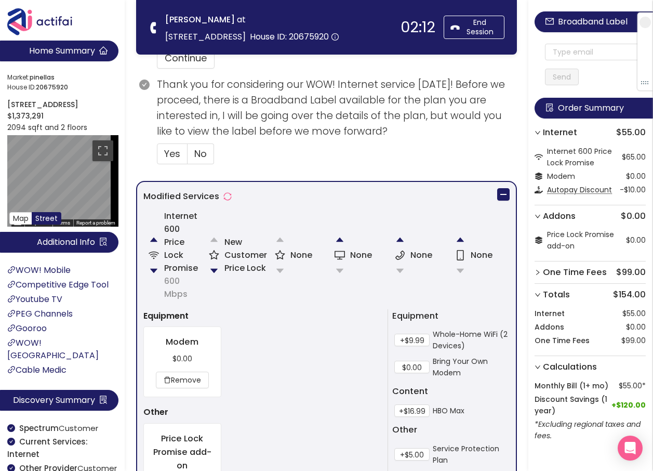
scroll to position [467, 0]
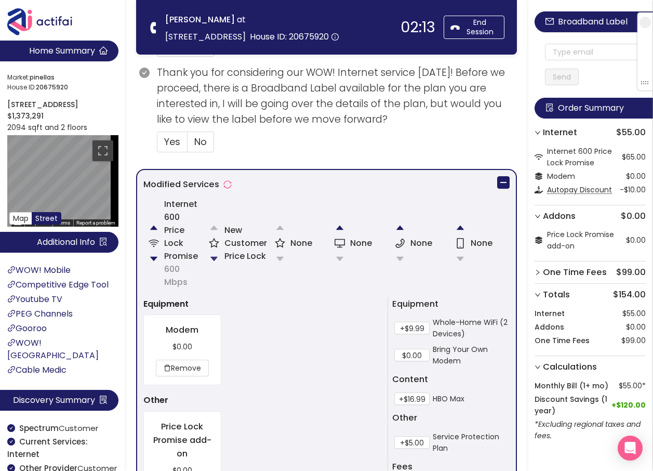
click at [216, 254] on button "button" at bounding box center [214, 258] width 21 height 21
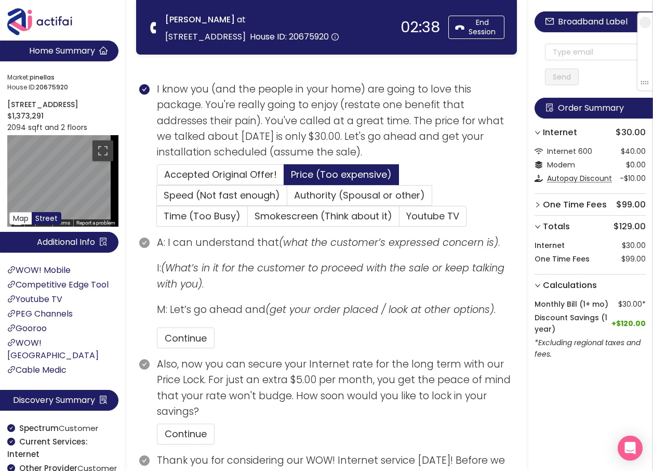
scroll to position [125, 0]
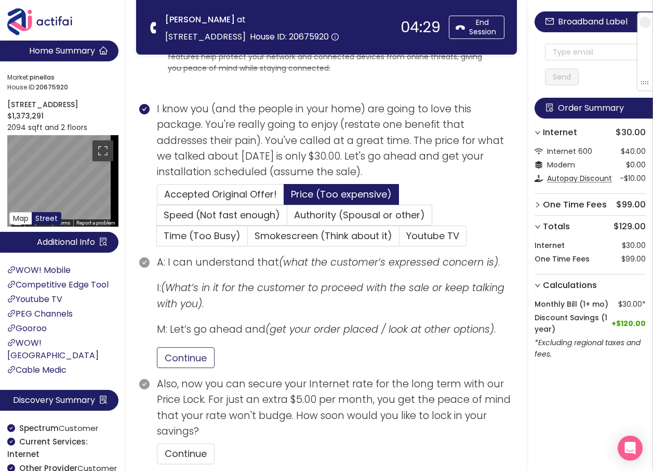
click at [168, 355] on button "Continue" at bounding box center [186, 357] width 58 height 21
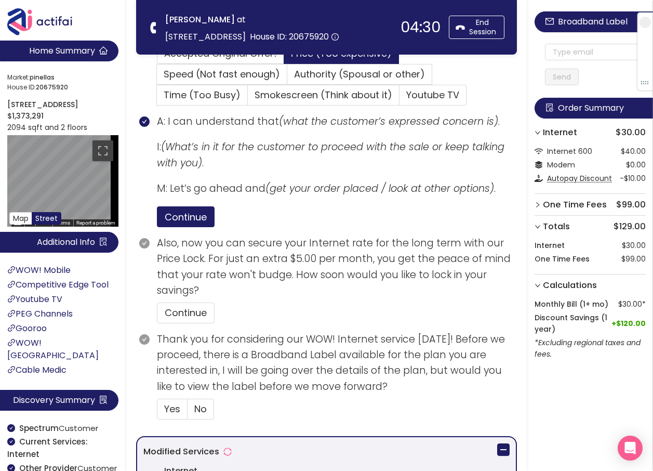
scroll to position [280, 0]
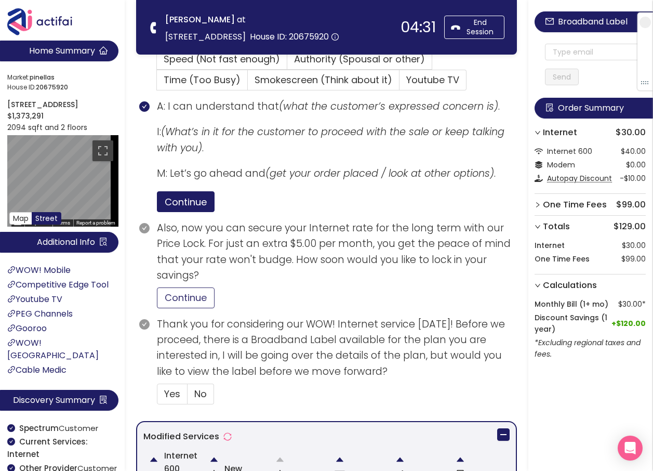
click at [189, 301] on button "Continue" at bounding box center [186, 297] width 58 height 21
click at [173, 395] on span "Yes" at bounding box center [172, 393] width 16 height 13
click at [157, 397] on input "Yes" at bounding box center [157, 397] width 0 height 0
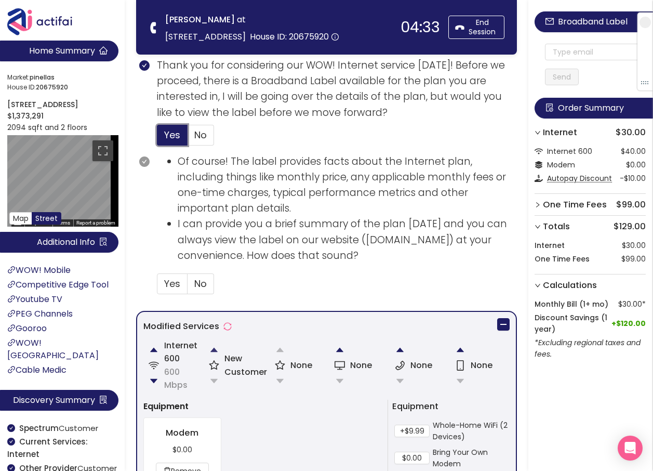
scroll to position [540, 0]
click at [166, 278] on span "Yes" at bounding box center [172, 282] width 16 height 13
click at [157, 286] on input "Yes" at bounding box center [157, 286] width 0 height 0
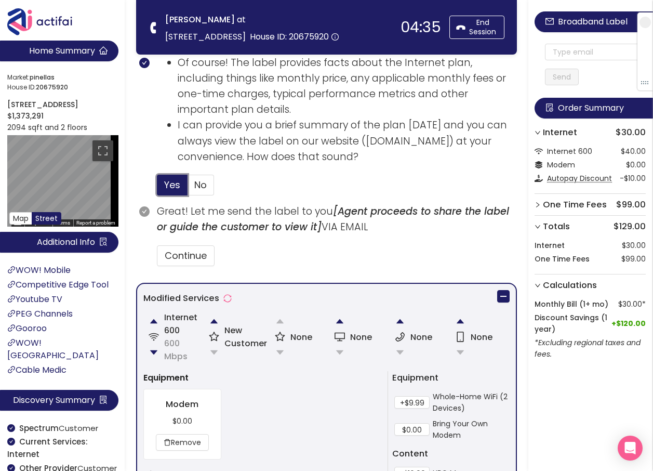
scroll to position [644, 0]
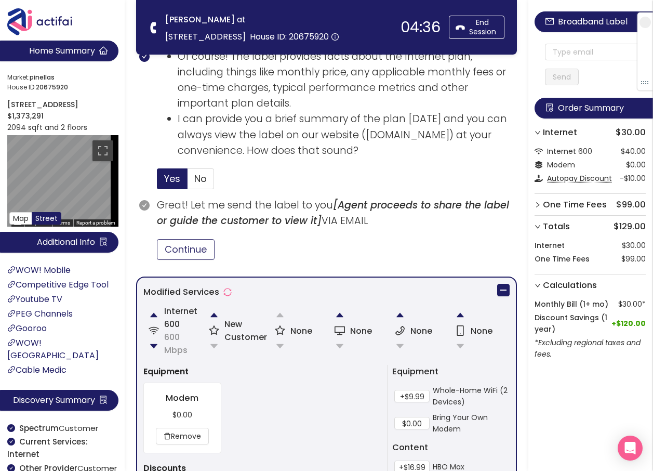
click at [182, 244] on button "Continue" at bounding box center [186, 249] width 58 height 21
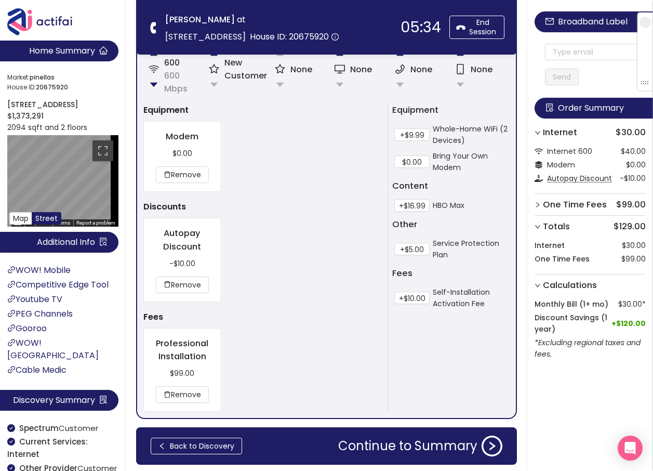
scroll to position [941, 0]
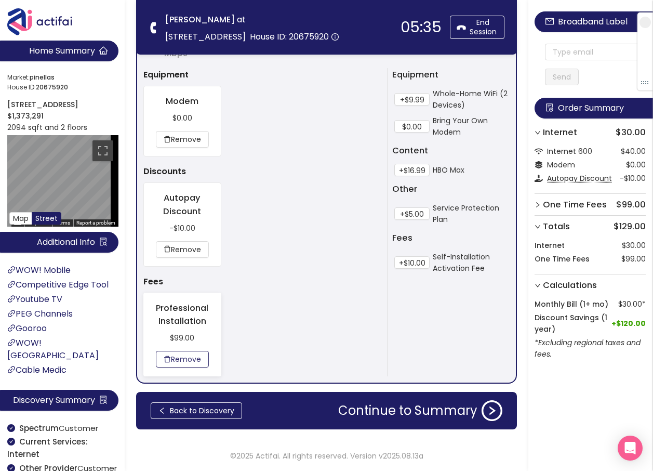
click at [179, 356] on button "Remove" at bounding box center [182, 359] width 53 height 17
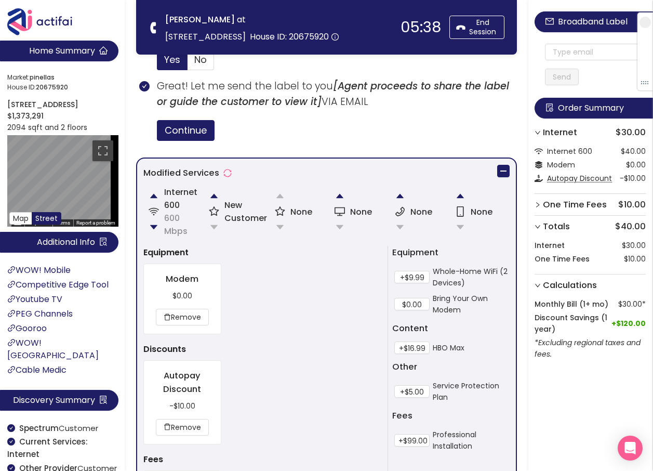
scroll to position [733, 0]
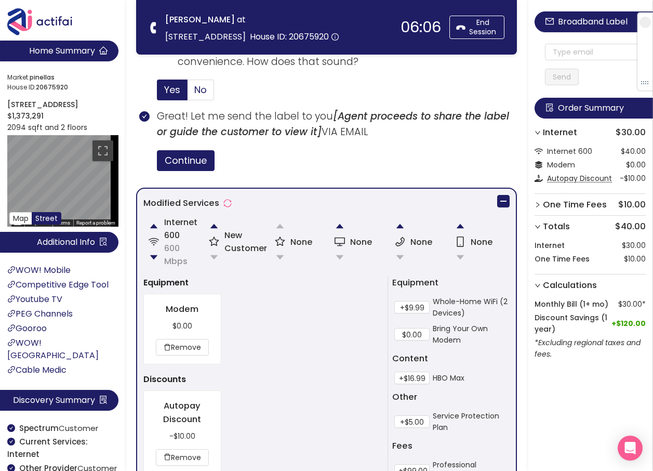
click at [187, 93] on input "No" at bounding box center [187, 93] width 0 height 0
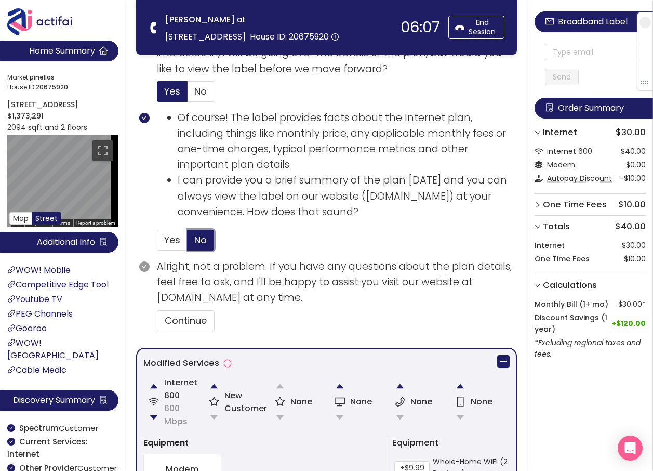
scroll to position [577, 0]
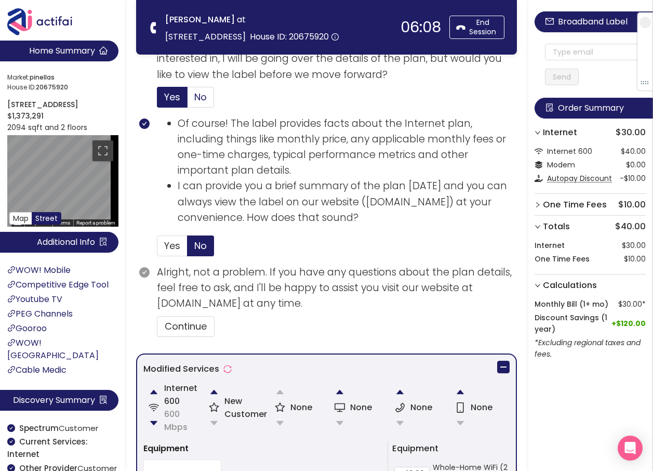
click at [196, 95] on span "No" at bounding box center [200, 96] width 12 height 13
click at [187, 100] on input "No" at bounding box center [187, 100] width 0 height 0
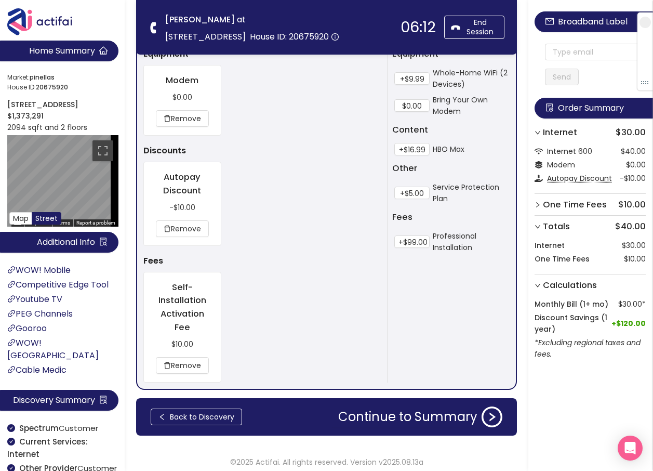
scroll to position [748, 0]
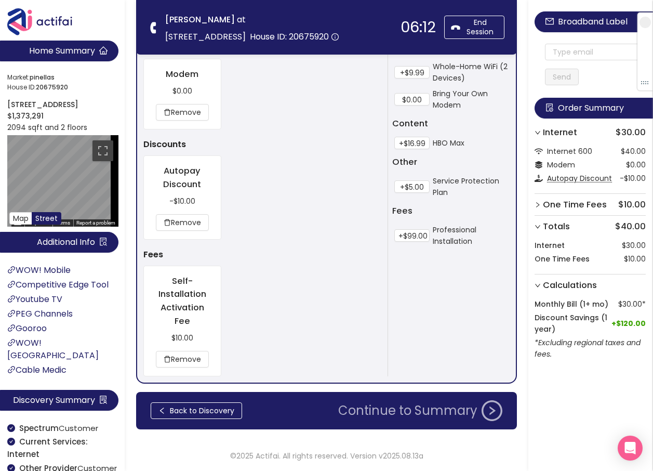
click at [409, 409] on button "Continue to Summary" at bounding box center [420, 410] width 177 height 21
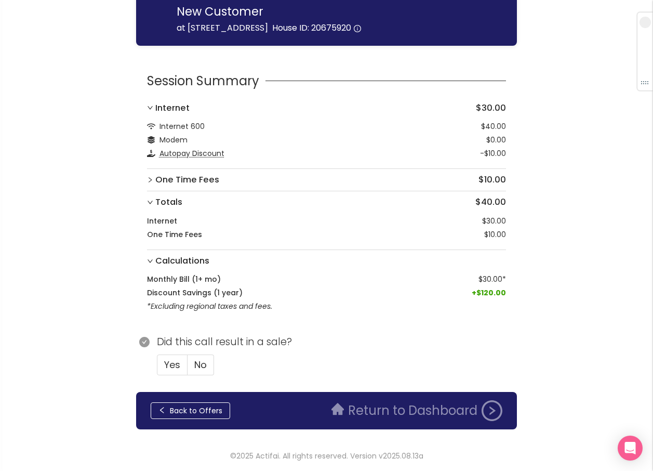
scroll to position [110, 0]
click at [163, 372] on label "Yes" at bounding box center [172, 364] width 31 height 21
click at [157, 368] on input "Yes" at bounding box center [157, 368] width 0 height 0
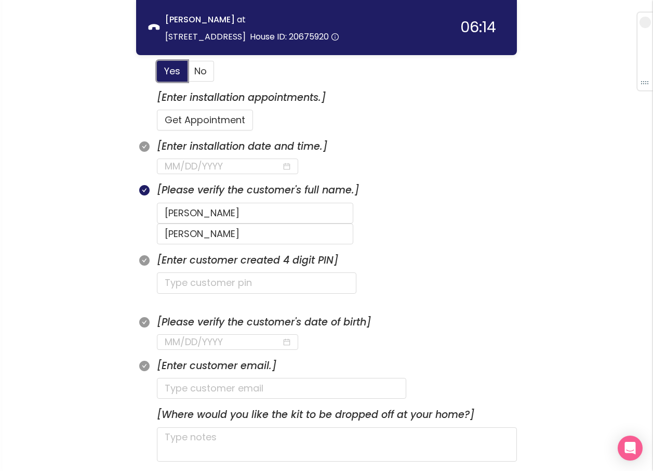
scroll to position [318, 0]
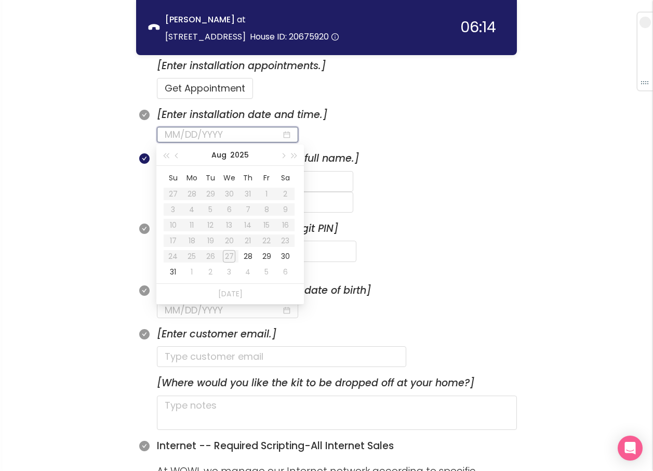
click at [212, 133] on input at bounding box center [223, 134] width 117 height 15
type input "[DATE]"
click at [251, 256] on div "28" at bounding box center [248, 256] width 12 height 12
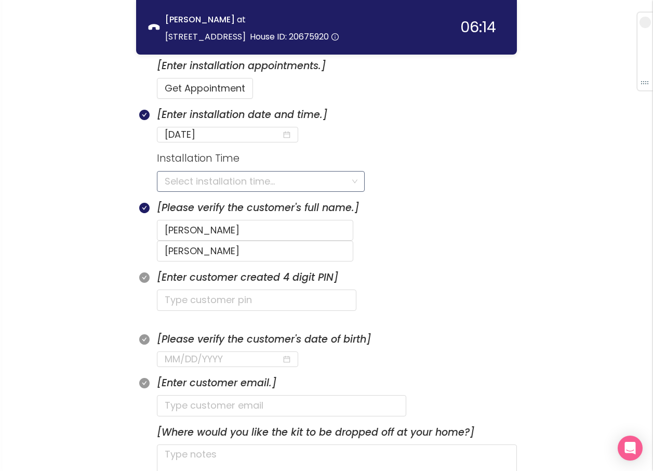
click at [215, 180] on input "search" at bounding box center [257, 181] width 185 height 20
click at [181, 289] on input "text" at bounding box center [256, 299] width 199 height 21
type input "7100"
click at [194, 178] on input "search" at bounding box center [257, 181] width 185 height 20
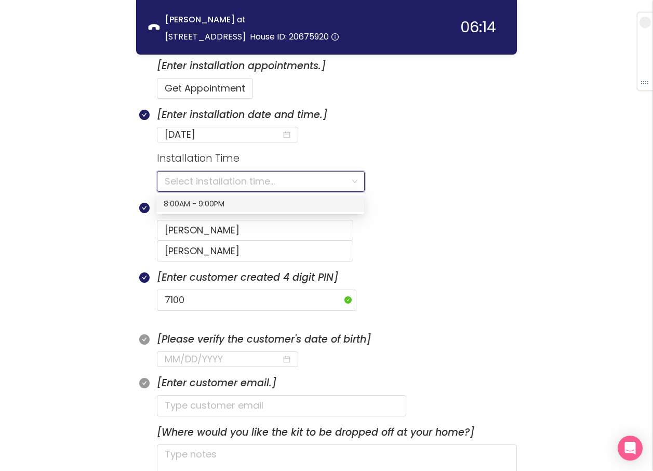
click at [186, 205] on div "8:00AM - 9:00PM" at bounding box center [260, 203] width 193 height 11
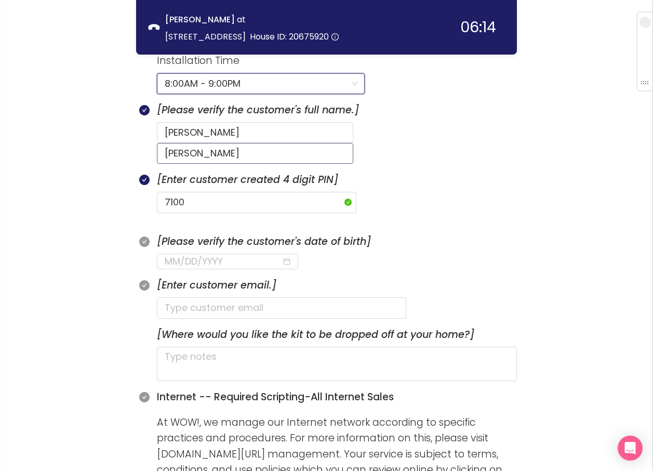
scroll to position [422, 0]
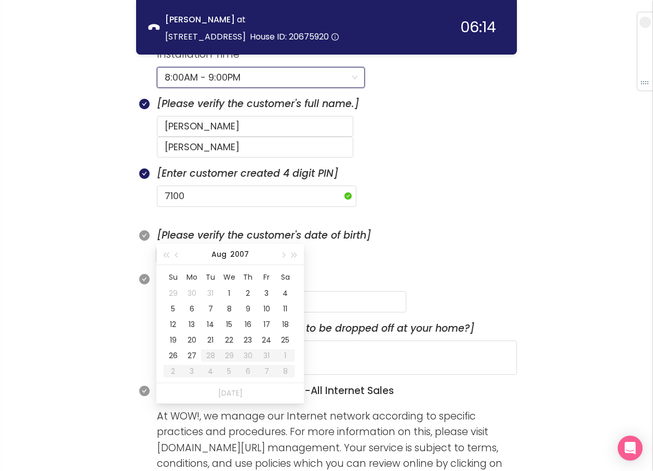
click at [176, 248] on input at bounding box center [223, 255] width 117 height 15
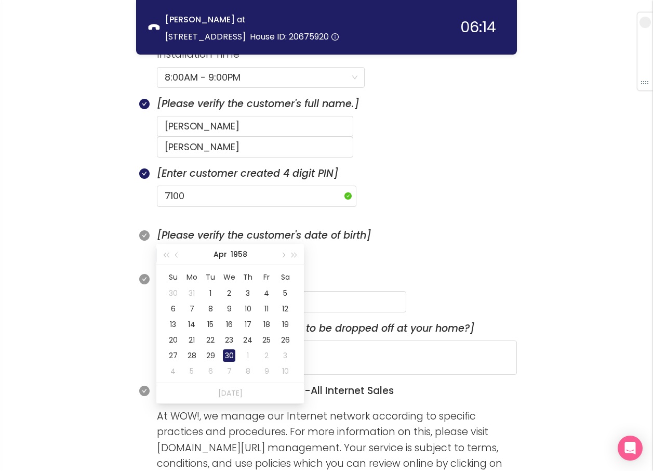
click at [225, 357] on div "30" at bounding box center [229, 355] width 12 height 12
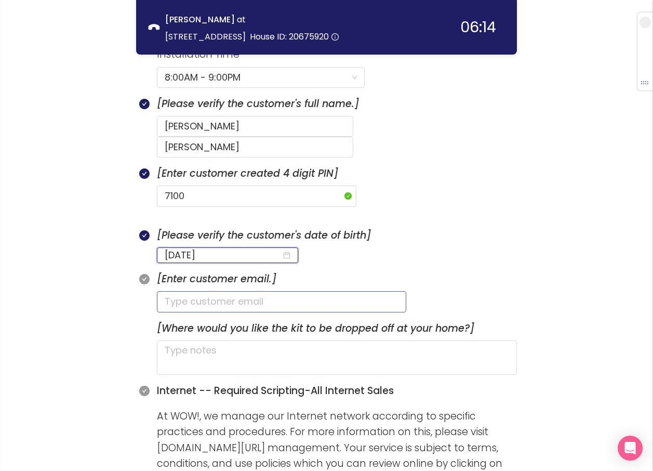
type input "[DATE]"
click at [197, 291] on input "text" at bounding box center [281, 301] width 249 height 21
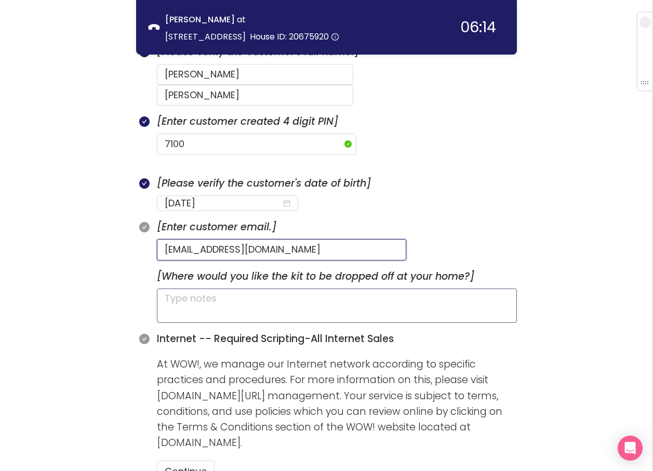
type input "[EMAIL_ADDRESS][DOMAIN_NAME]"
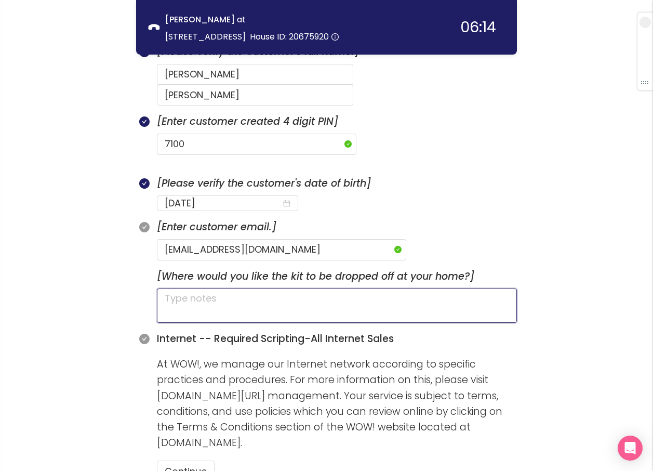
click at [303, 292] on textarea at bounding box center [337, 305] width 360 height 34
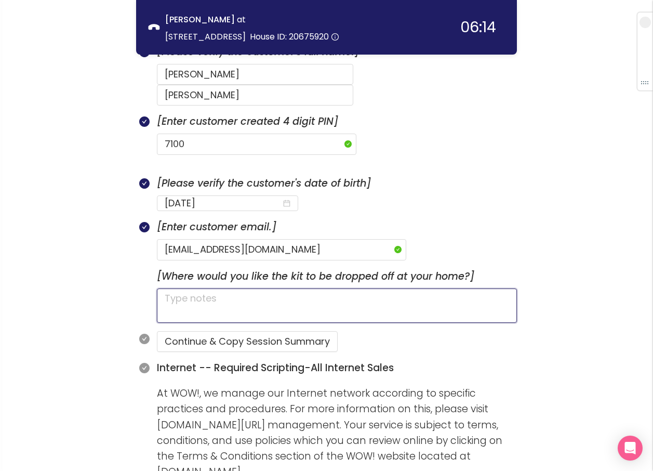
scroll to position [578, 0]
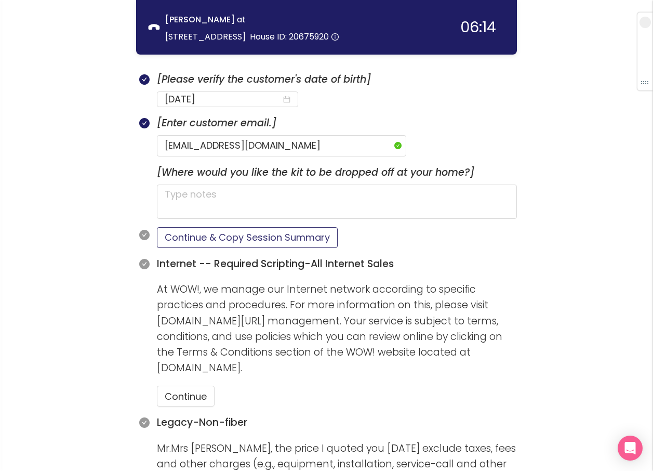
click at [250, 227] on button "Continue & Copy Session Summary" at bounding box center [247, 237] width 181 height 21
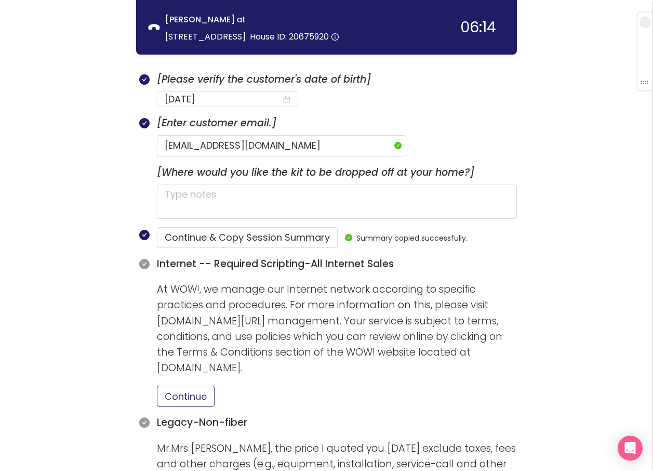
click at [204, 385] on button "Continue" at bounding box center [186, 395] width 58 height 21
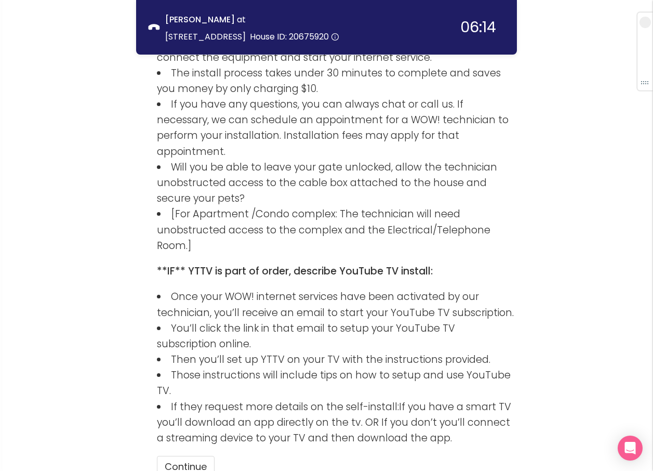
scroll to position [1468, 0]
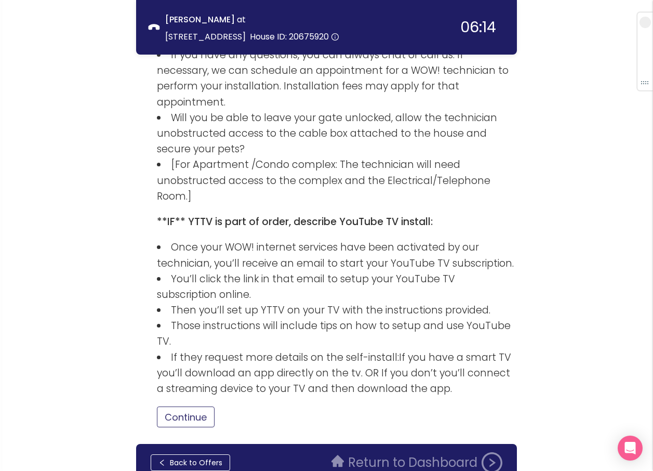
drag, startPoint x: 181, startPoint y: 371, endPoint x: 185, endPoint y: 365, distance: 7.1
click at [181, 406] on button "Continue" at bounding box center [186, 416] width 58 height 21
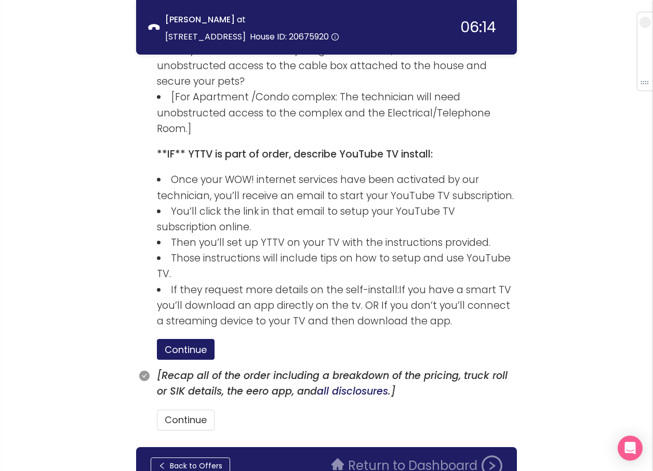
scroll to position [1538, 0]
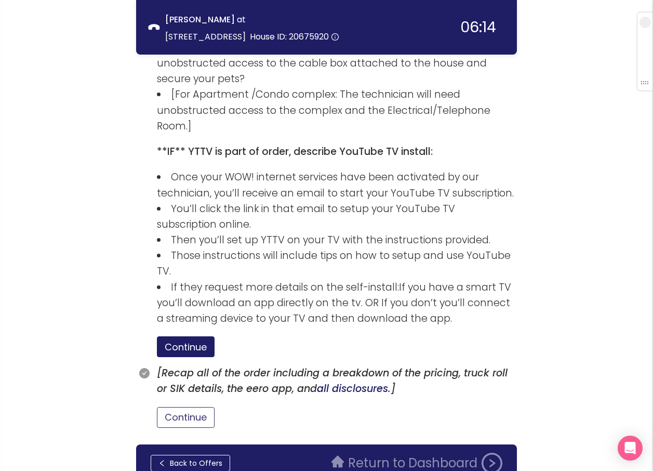
click at [197, 407] on button "Continue" at bounding box center [186, 417] width 58 height 21
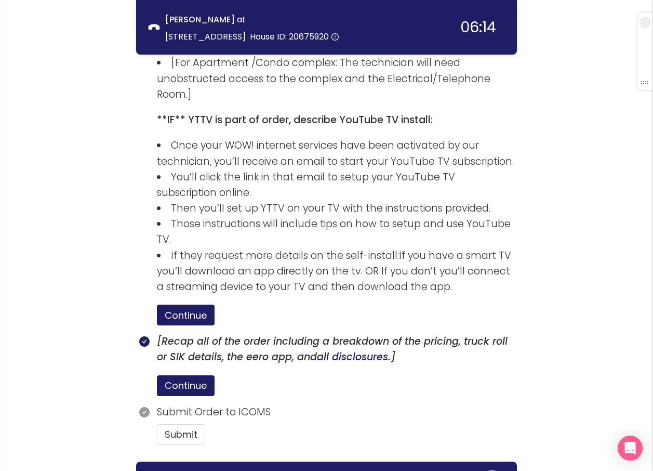
scroll to position [1587, 0]
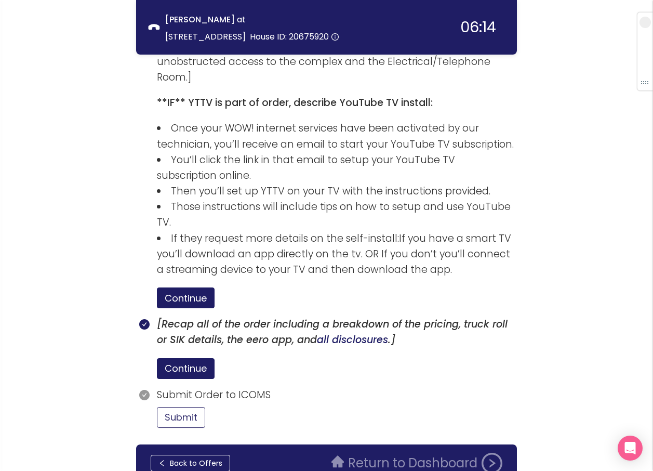
click at [191, 407] on button "Submit" at bounding box center [181, 417] width 48 height 21
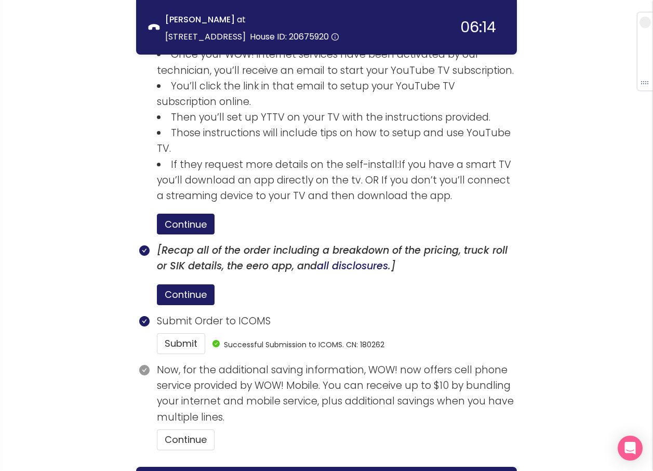
scroll to position [1683, 0]
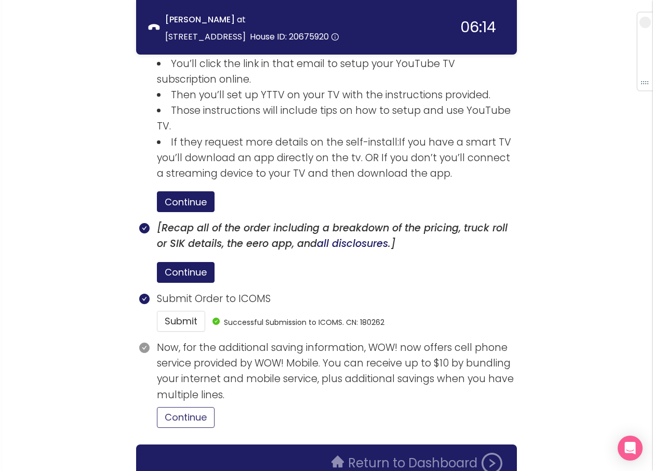
drag, startPoint x: 201, startPoint y: 366, endPoint x: 242, endPoint y: 336, distance: 50.5
click at [201, 407] on button "Continue" at bounding box center [186, 417] width 58 height 21
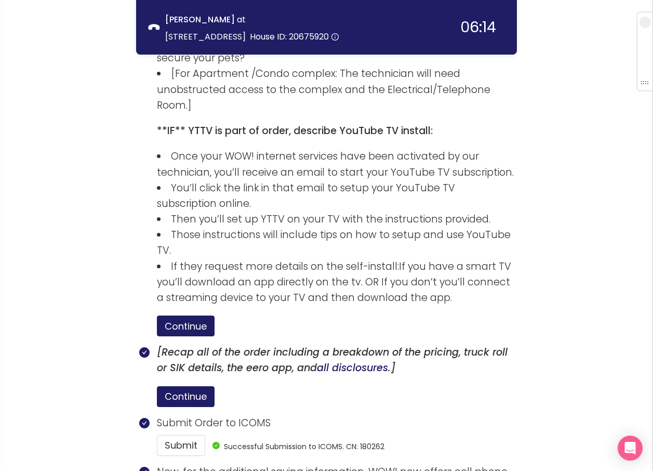
scroll to position [1779, 0]
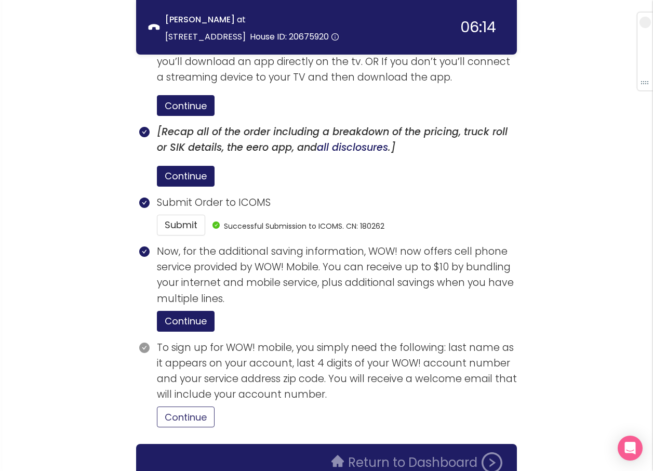
click at [186, 406] on button "Continue" at bounding box center [186, 416] width 58 height 21
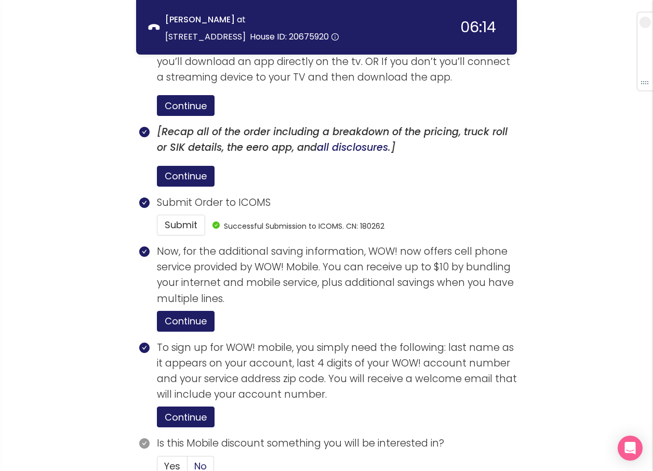
click at [202, 459] on span "No" at bounding box center [200, 465] width 12 height 13
click at [187, 469] on input "No" at bounding box center [187, 469] width 0 height 0
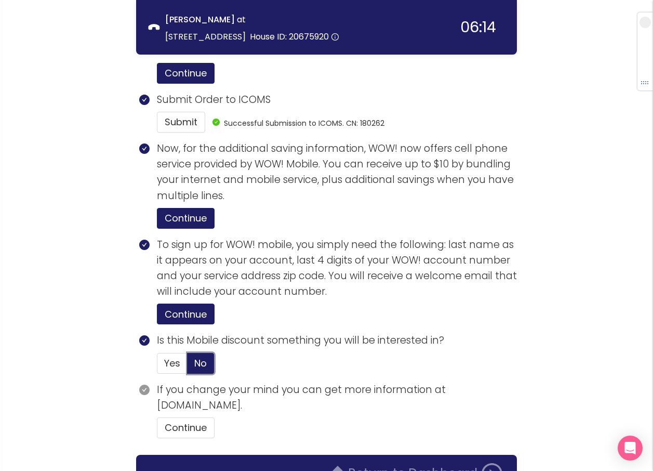
scroll to position [1893, 0]
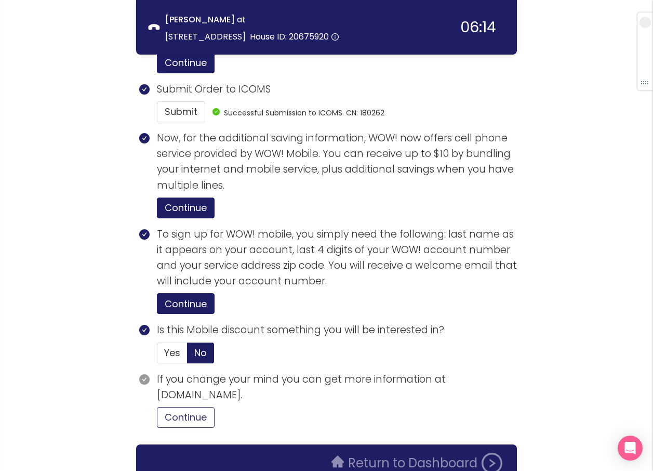
click at [210, 407] on button "Continue" at bounding box center [186, 417] width 58 height 21
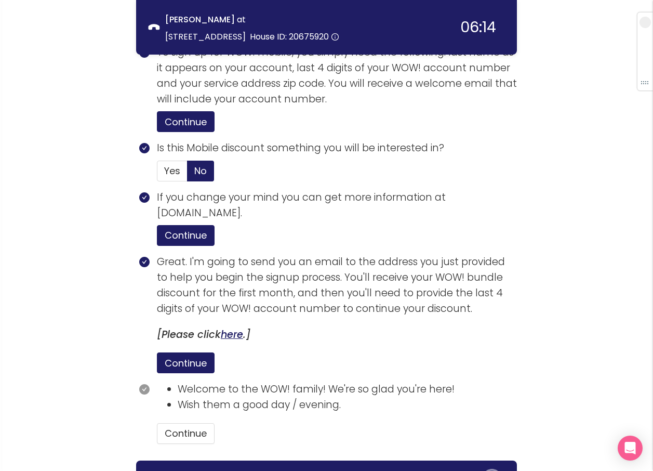
scroll to position [2090, 0]
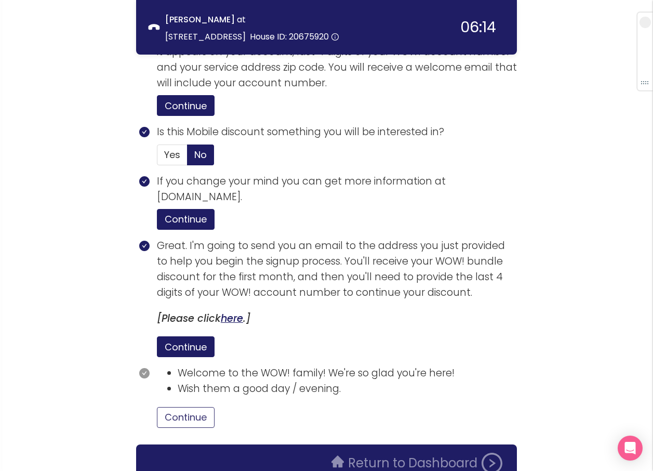
click at [210, 407] on button "Continue" at bounding box center [186, 417] width 58 height 21
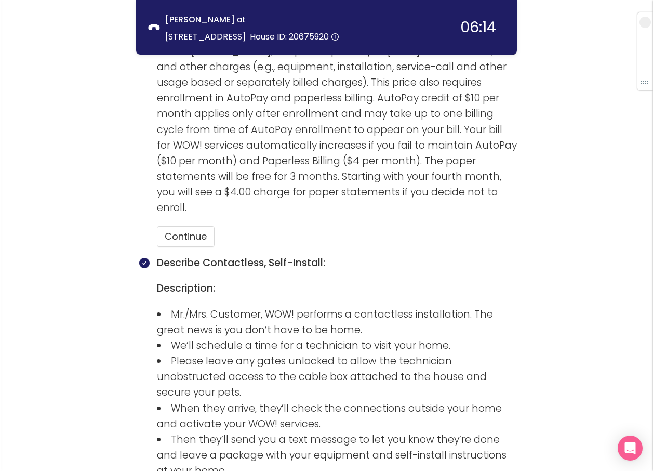
scroll to position [948, 0]
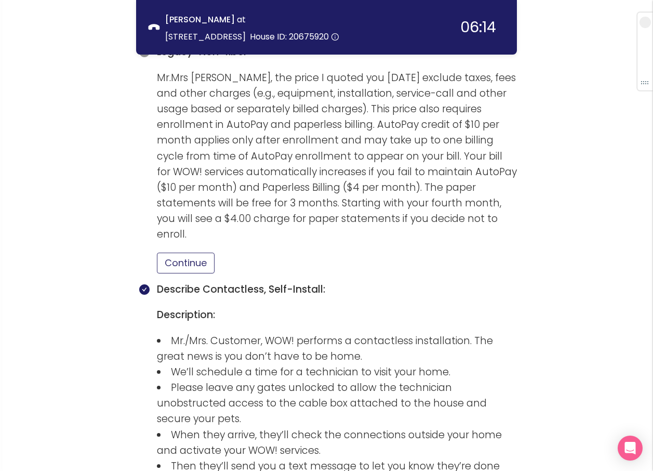
click at [186, 252] on button "Continue" at bounding box center [186, 262] width 58 height 21
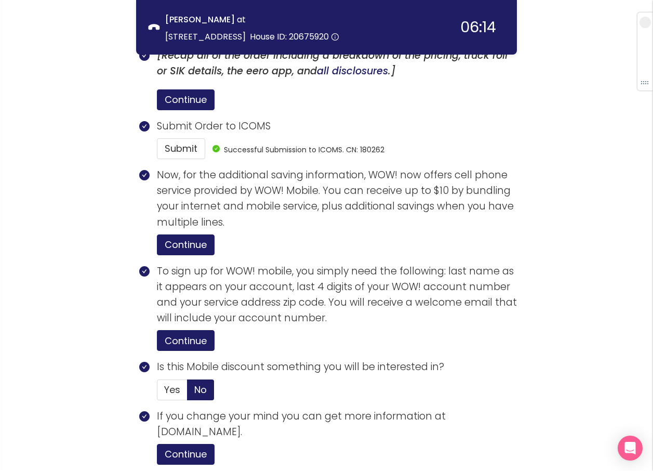
scroll to position [2090, 0]
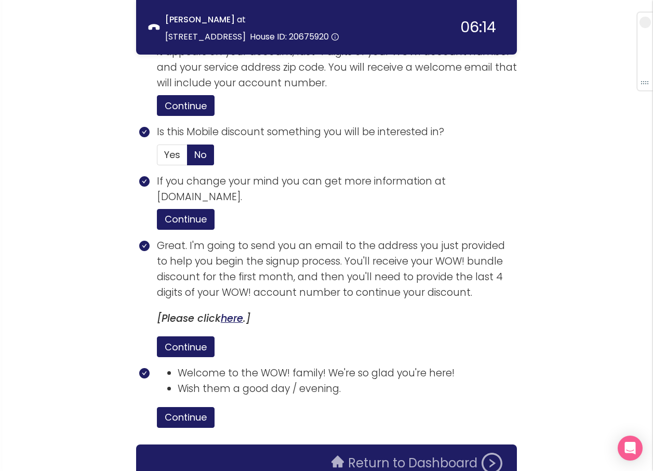
click at [404, 452] on button "Return to Dashboard" at bounding box center [416, 462] width 183 height 21
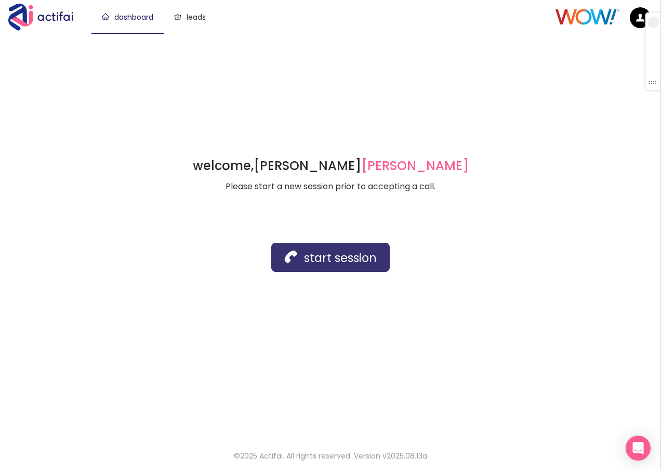
click at [293, 255] on button "start session" at bounding box center [330, 257] width 118 height 29
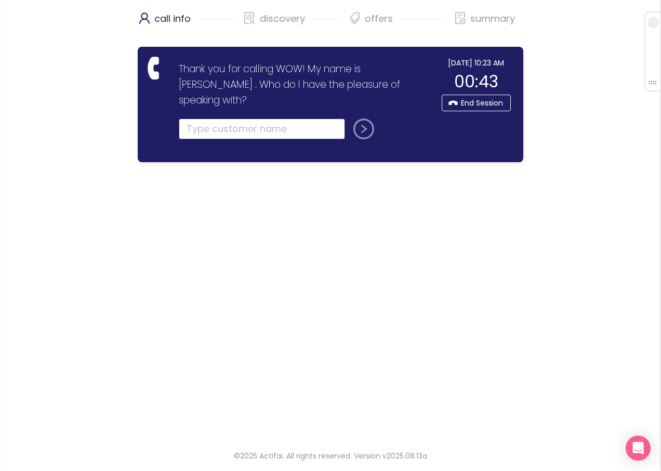
click at [210, 120] on input "text" at bounding box center [262, 128] width 166 height 21
drag, startPoint x: 226, startPoint y: 112, endPoint x: 186, endPoint y: 112, distance: 40.5
click at [186, 118] on input "[PERSON_NAME]" at bounding box center [262, 128] width 166 height 21
type input "[PERSON_NAME]"
click at [369, 118] on button "submit" at bounding box center [361, 128] width 25 height 21
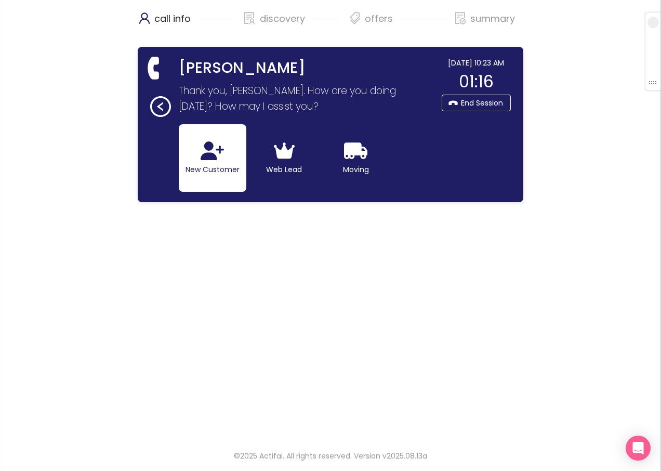
click at [238, 165] on button "New Customer" at bounding box center [213, 158] width 68 height 68
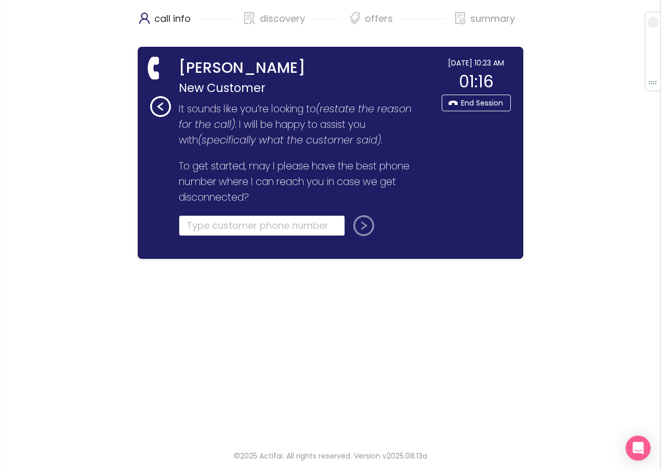
click at [196, 230] on input "tel" at bounding box center [262, 225] width 166 height 21
type input "[PHONE_NUMBER]"
click at [363, 225] on button "submit" at bounding box center [361, 225] width 25 height 21
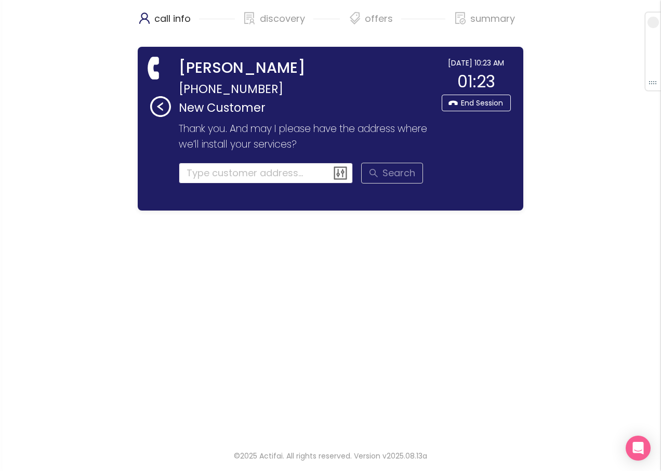
click at [202, 180] on input at bounding box center [266, 173] width 175 height 21
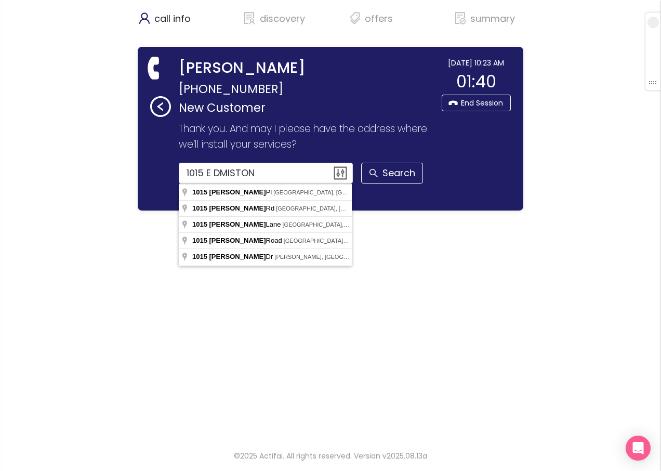
type input "[STREET_ADDRESS][PERSON_NAME]"
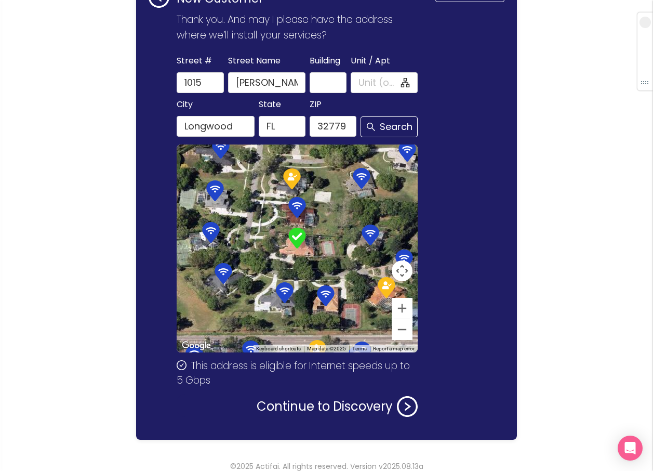
scroll to position [119, 0]
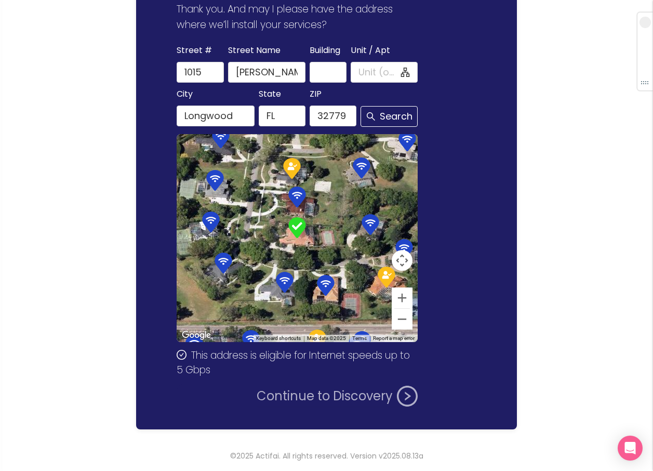
click at [327, 392] on button "Continue to Discovery" at bounding box center [337, 395] width 161 height 21
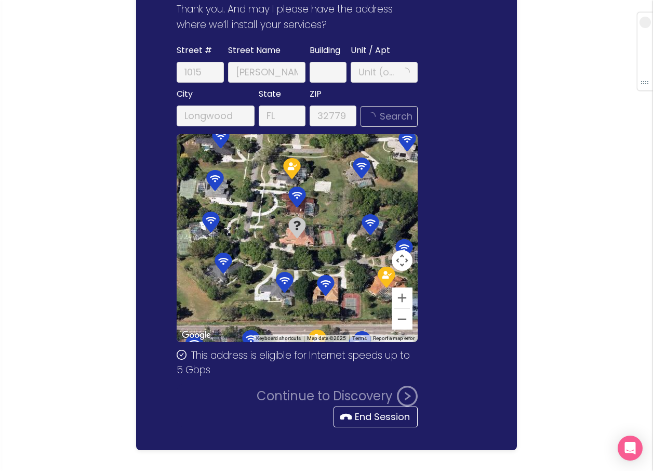
scroll to position [0, 0]
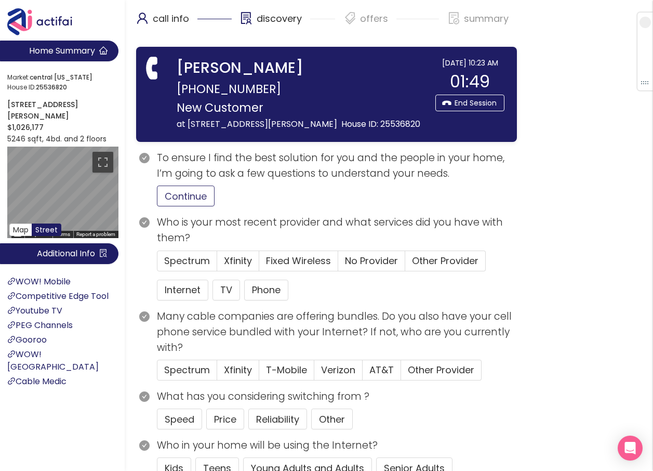
click at [187, 194] on button "Continue" at bounding box center [186, 195] width 58 height 21
click at [185, 261] on span "Spectrum" at bounding box center [187, 260] width 46 height 13
click at [157, 264] on input "Spectrum" at bounding box center [157, 264] width 0 height 0
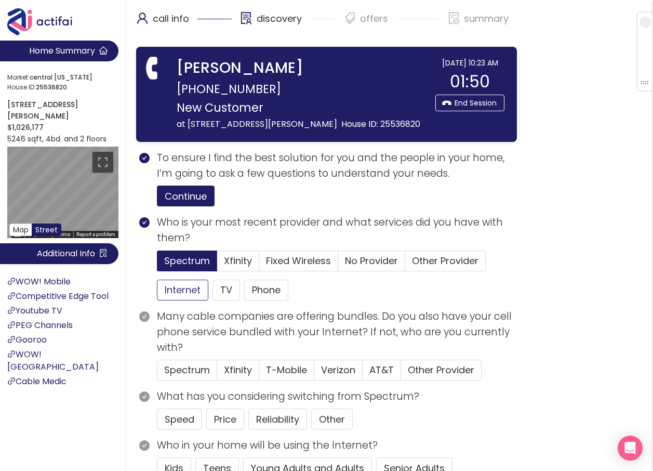
click at [189, 291] on button "Internet" at bounding box center [182, 289] width 51 height 21
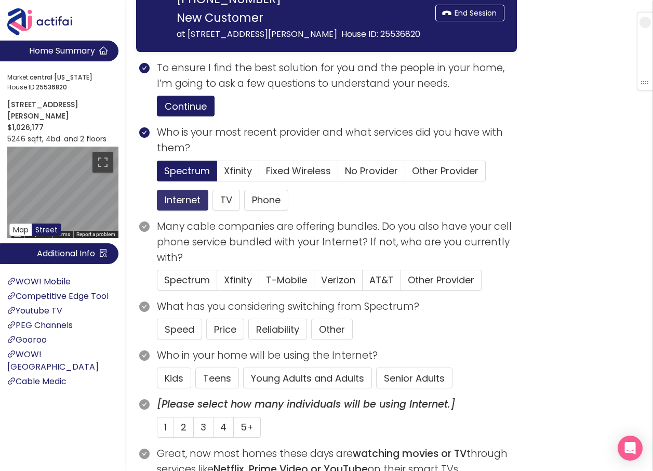
scroll to position [104, 0]
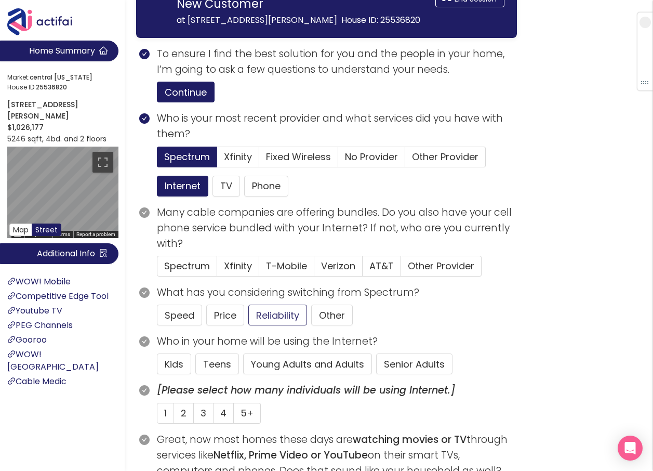
click at [258, 312] on button "Reliability" at bounding box center [277, 314] width 59 height 21
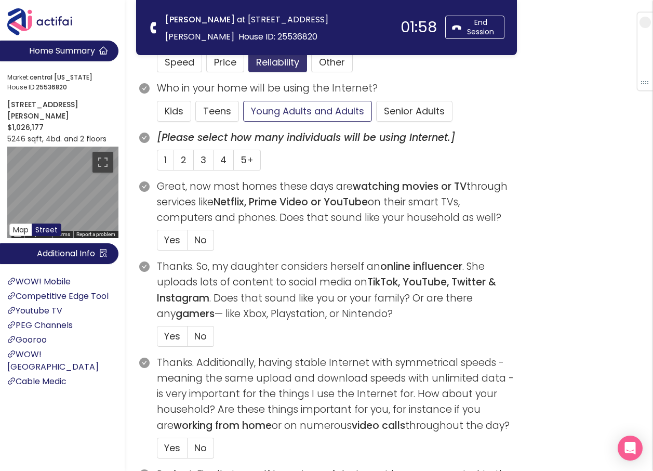
scroll to position [260, 0]
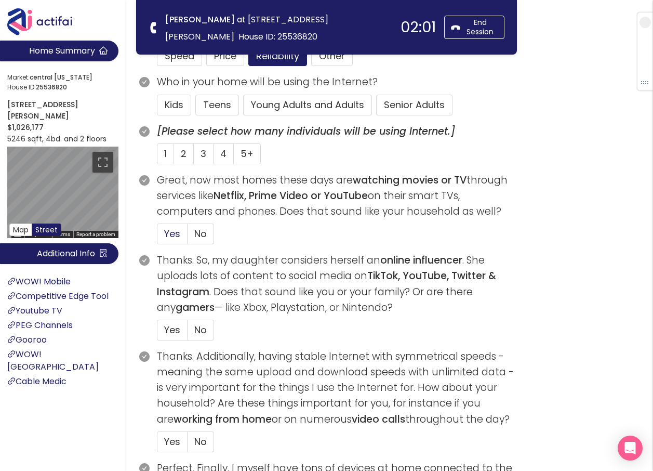
click at [167, 228] on span "Yes" at bounding box center [172, 233] width 16 height 13
click at [157, 237] on input "Yes" at bounding box center [157, 237] width 0 height 0
click at [315, 106] on button "Young Adults and Adults" at bounding box center [307, 105] width 129 height 21
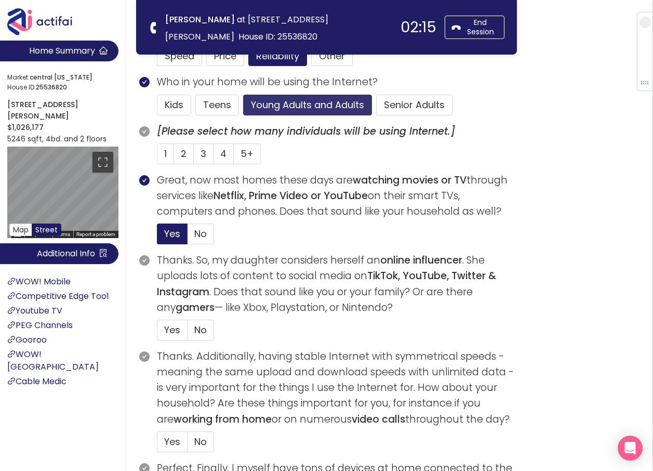
scroll to position [312, 0]
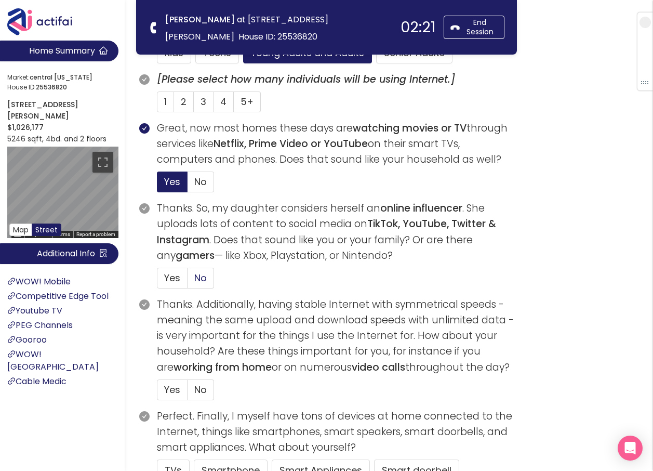
click at [201, 278] on span "No" at bounding box center [200, 277] width 12 height 13
click at [187, 281] on input "No" at bounding box center [187, 281] width 0 height 0
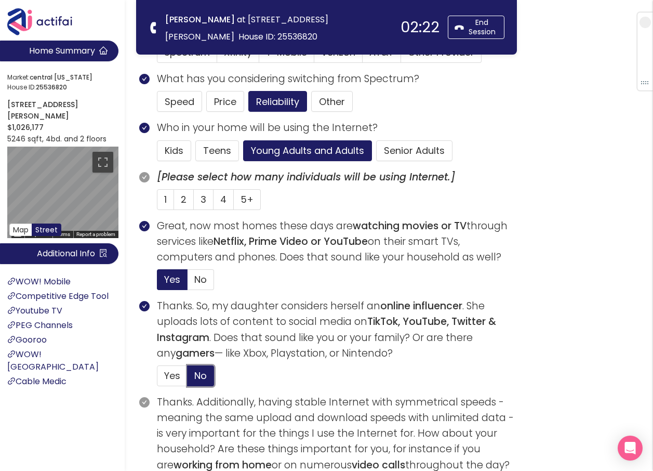
scroll to position [156, 0]
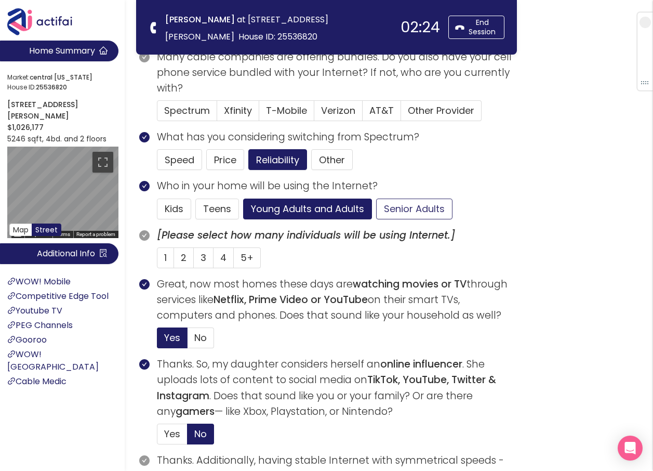
click at [388, 202] on button "Senior Adults" at bounding box center [414, 208] width 76 height 21
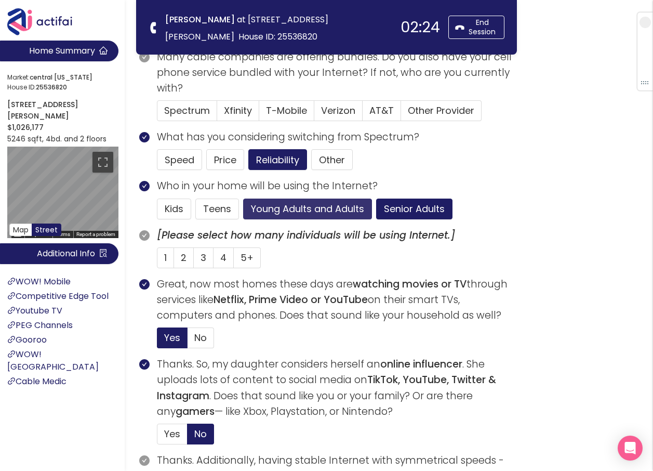
click at [315, 204] on button "Young Adults and Adults" at bounding box center [307, 208] width 129 height 21
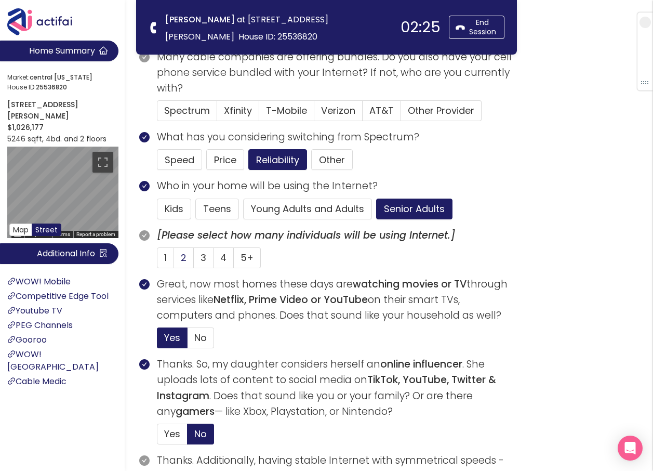
click at [181, 257] on span "2" at bounding box center [184, 257] width 6 height 13
click at [174, 261] on input "2" at bounding box center [174, 261] width 0 height 0
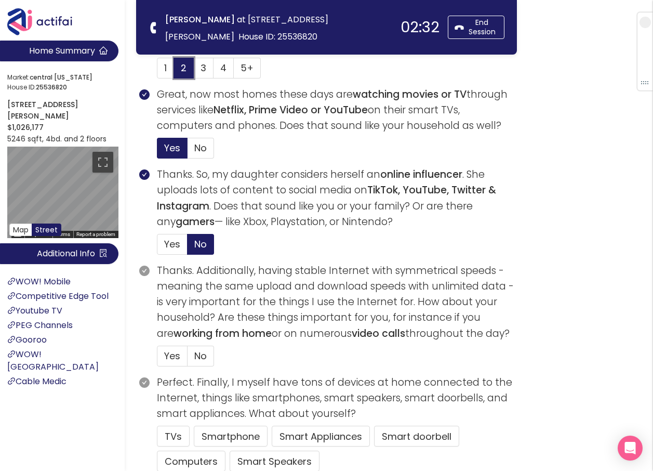
scroll to position [364, 0]
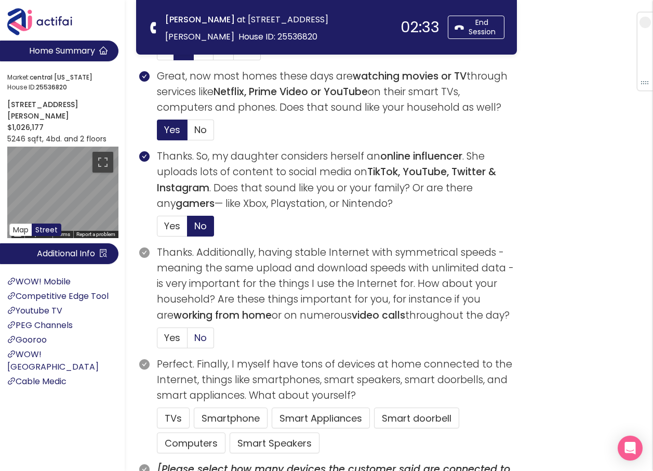
click at [199, 333] on span "No" at bounding box center [200, 337] width 12 height 13
click at [187, 341] on input "No" at bounding box center [187, 341] width 0 height 0
click at [172, 421] on button "TVs" at bounding box center [173, 417] width 33 height 21
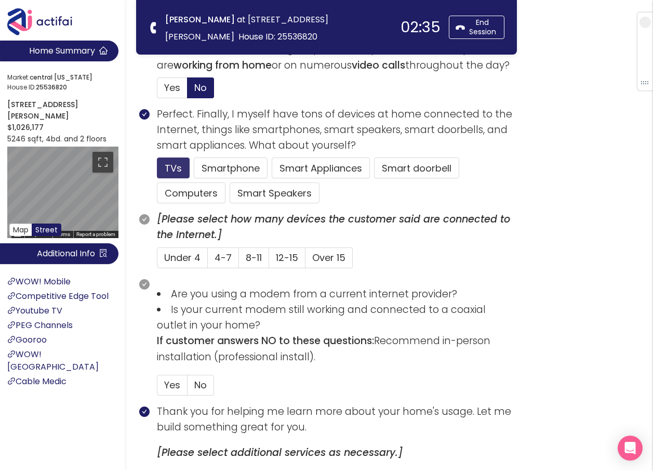
scroll to position [623, 0]
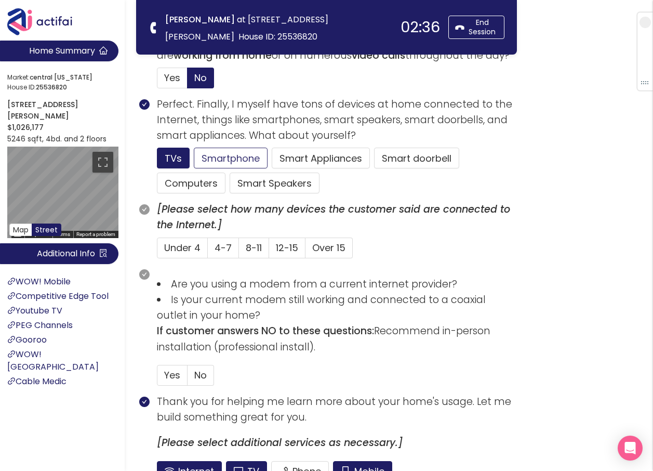
click at [230, 172] on button "Smartphone" at bounding box center [275, 182] width 90 height 21
click at [185, 181] on button "Computers" at bounding box center [191, 182] width 69 height 21
click at [221, 245] on span "4-7" at bounding box center [223, 247] width 17 height 13
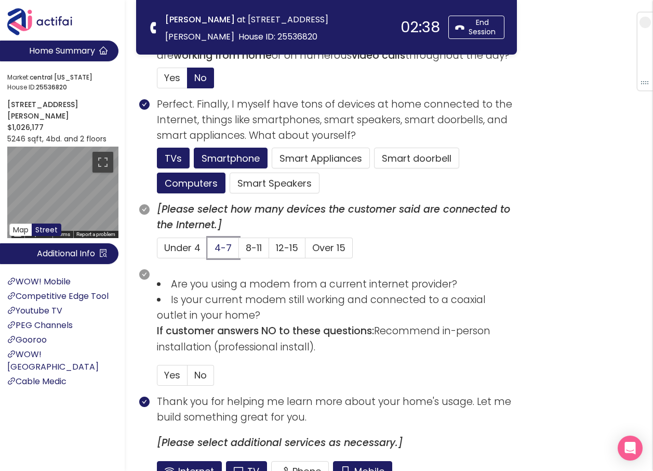
click at [208, 251] on input "4-7" at bounding box center [208, 251] width 0 height 0
click at [202, 377] on span "No" at bounding box center [200, 374] width 12 height 13
click at [187, 378] on input "No" at bounding box center [187, 378] width 0 height 0
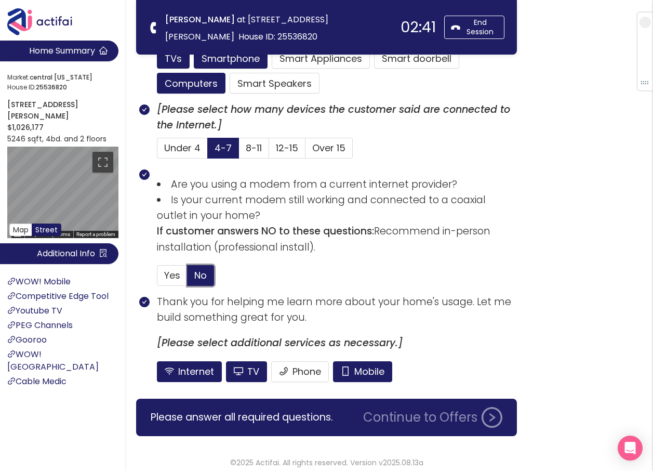
scroll to position [727, 0]
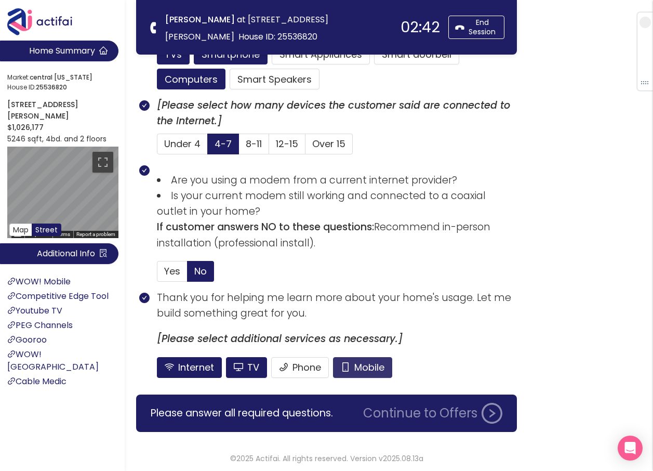
click at [375, 368] on button "Mobile" at bounding box center [362, 367] width 59 height 21
click at [251, 368] on button "TV" at bounding box center [246, 367] width 41 height 21
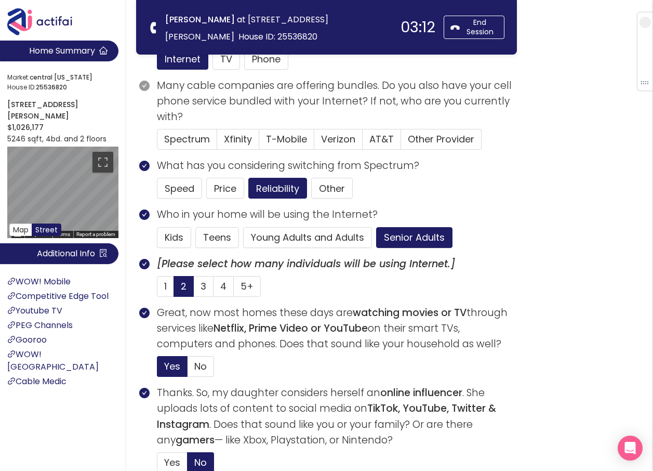
scroll to position [106, 0]
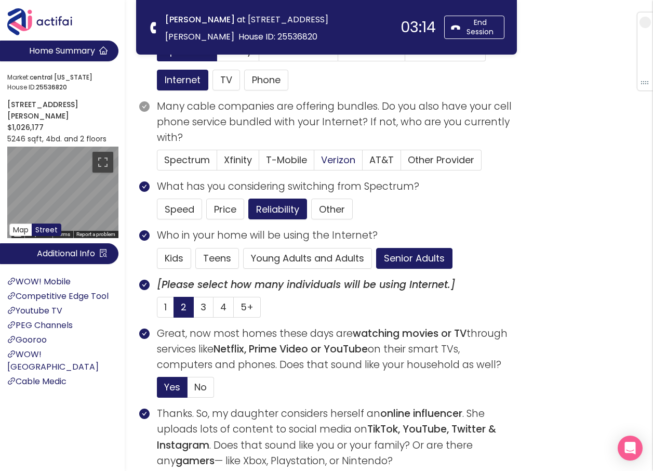
click at [327, 160] on span "Verizon" at bounding box center [338, 159] width 34 height 13
click at [314, 163] on input "Verizon" at bounding box center [314, 163] width 0 height 0
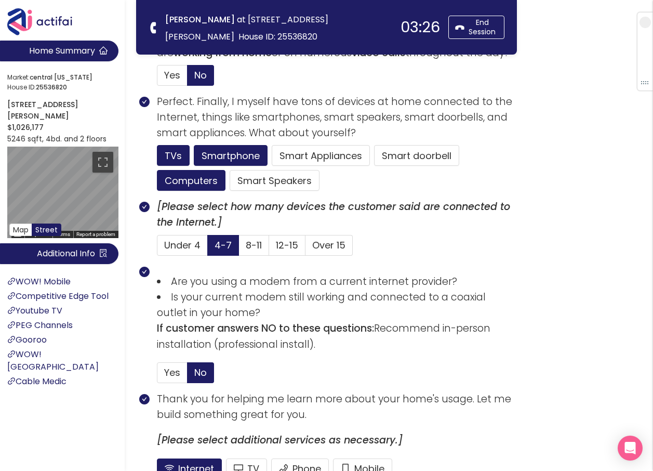
scroll to position [730, 0]
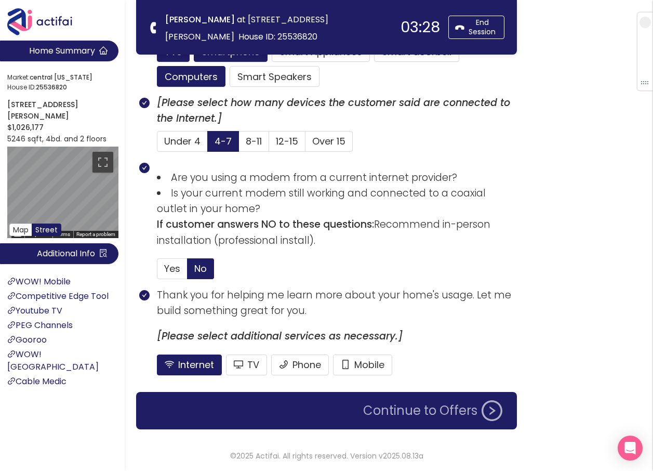
click at [430, 405] on button "Continue to Offers" at bounding box center [433, 410] width 152 height 21
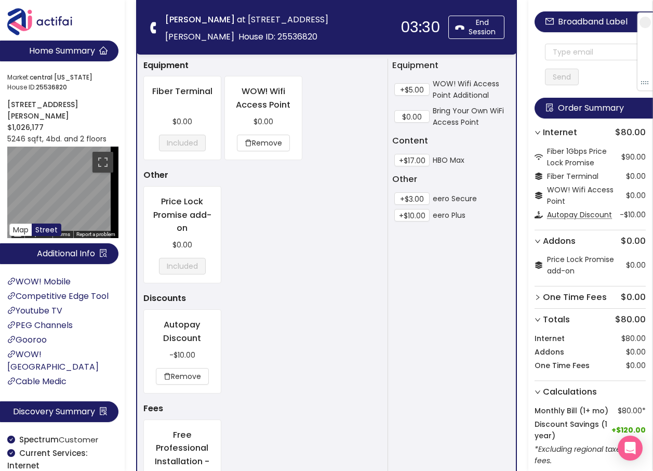
scroll to position [0, 0]
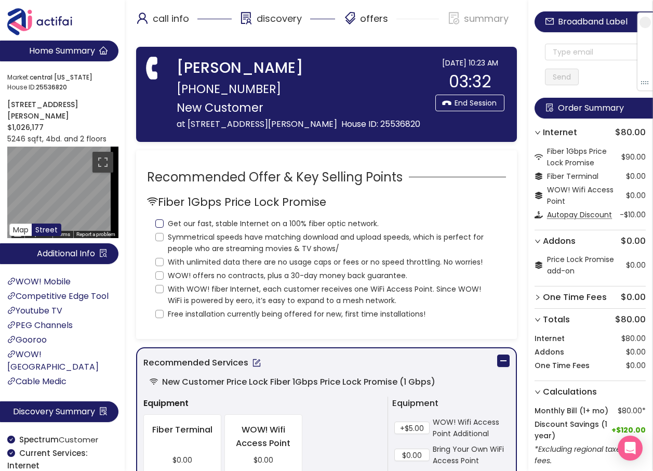
click at [158, 224] on input "Get our fast, stable Internet on a 100% fiber optic network." at bounding box center [159, 223] width 8 height 8
checkbox input "true"
click at [158, 238] on input "Symmetrical speeds have matching download and upload speeds, which is perfect f…" at bounding box center [159, 237] width 8 height 8
checkbox input "true"
click at [156, 261] on input "With unlimited data there are no usage caps or fees or no speed throttling. No …" at bounding box center [159, 262] width 8 height 8
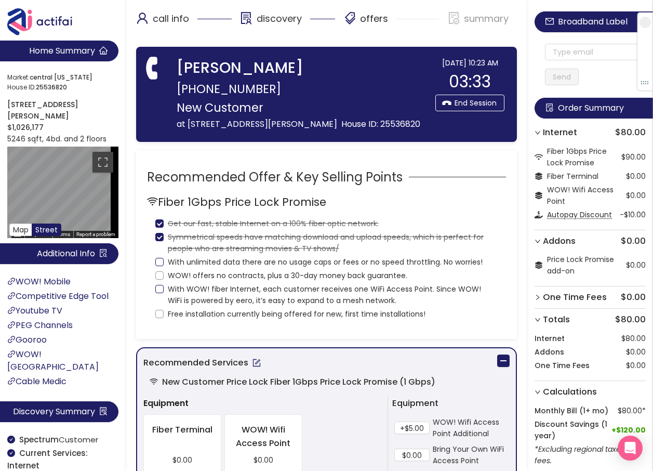
checkbox input "true"
click at [159, 273] on input "WOW! offers no contracts, plus a 30-day money back guarantee." at bounding box center [159, 275] width 8 height 8
checkbox input "true"
click at [160, 288] on input "With WOW! fiber Internet, each customer receives one WiFi Access Point. Since W…" at bounding box center [159, 289] width 8 height 8
checkbox input "true"
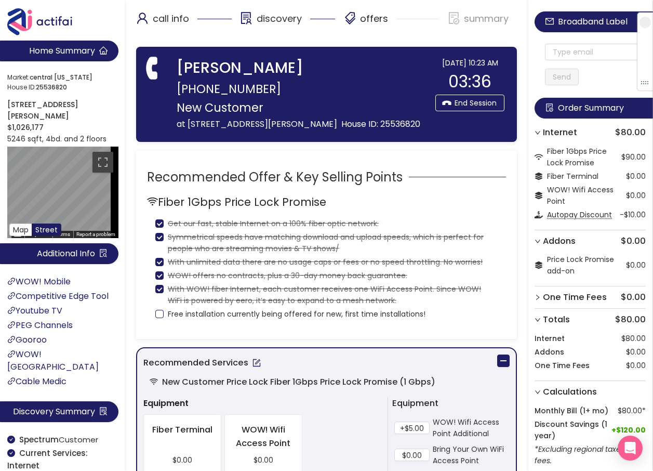
click at [157, 316] on input "Free installation currently being offered for new, first time installations!" at bounding box center [159, 314] width 8 height 8
checkbox input "true"
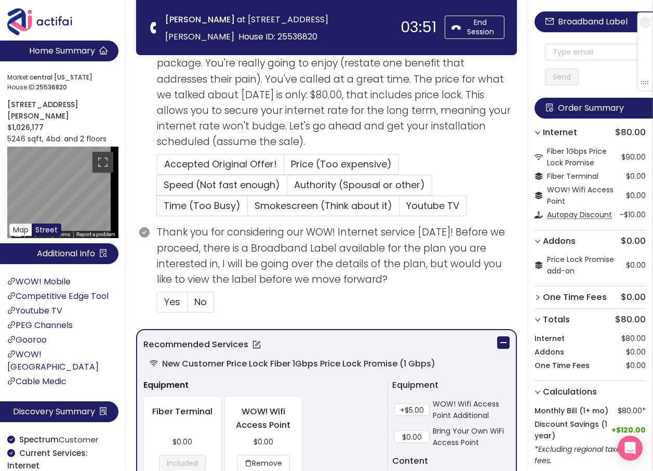
scroll to position [208, 0]
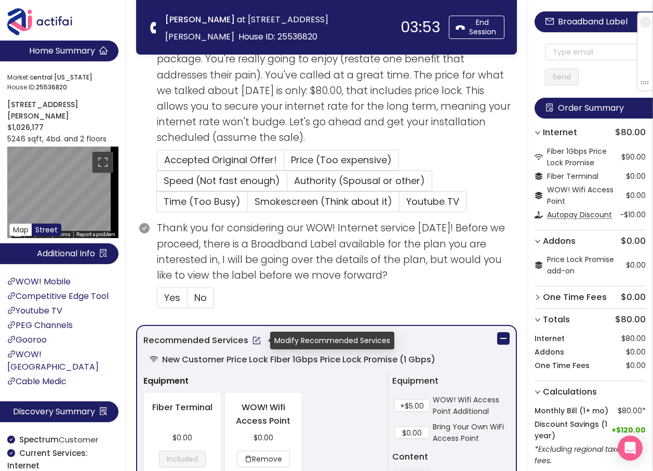
click at [258, 343] on button "button" at bounding box center [256, 340] width 17 height 17
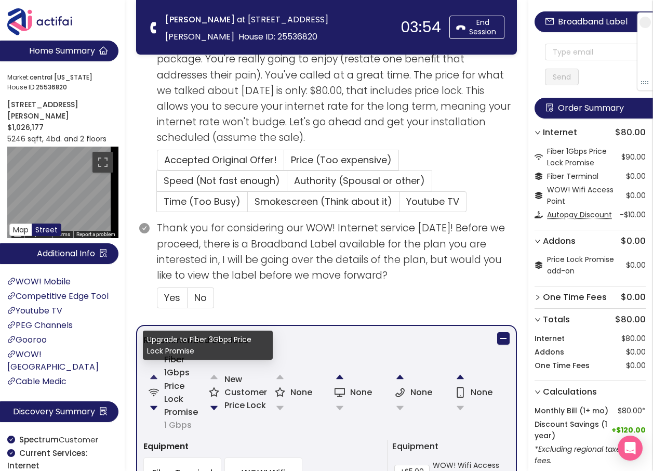
click at [155, 377] on button "button" at bounding box center [153, 376] width 21 height 21
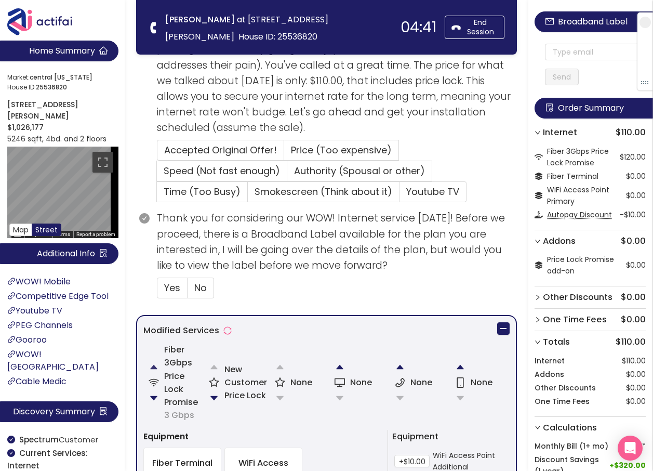
scroll to position [312, 0]
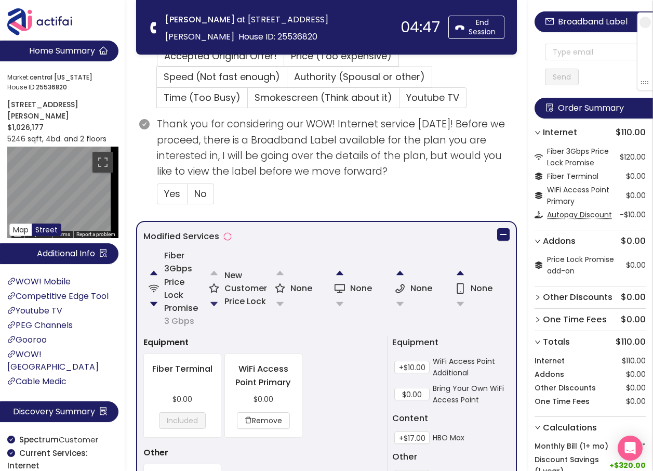
click at [210, 300] on button "button" at bounding box center [214, 303] width 21 height 21
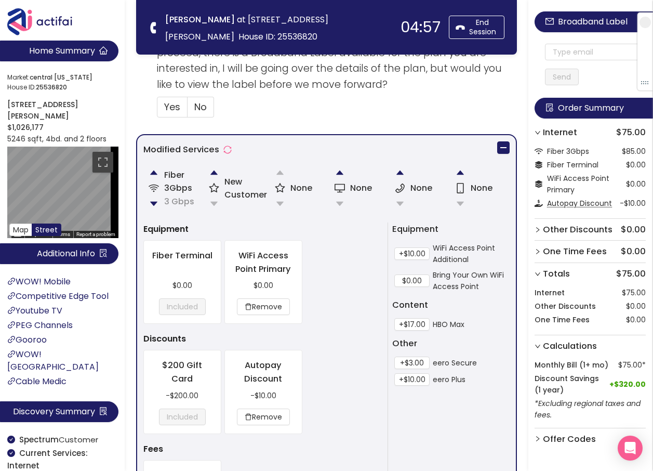
scroll to position [415, 0]
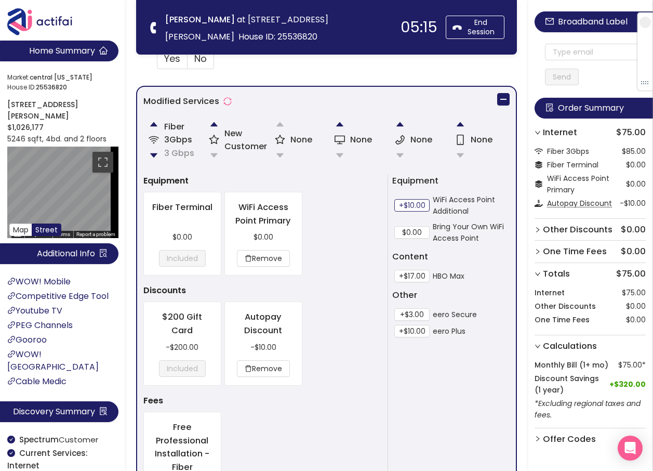
click at [415, 204] on button "+$10.00" at bounding box center [411, 205] width 35 height 12
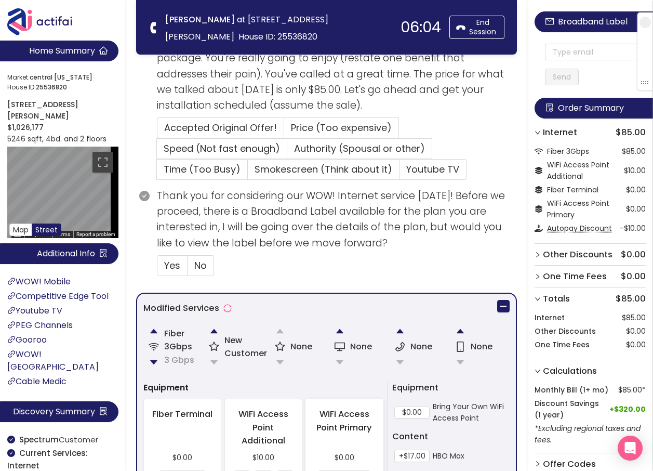
scroll to position [208, 0]
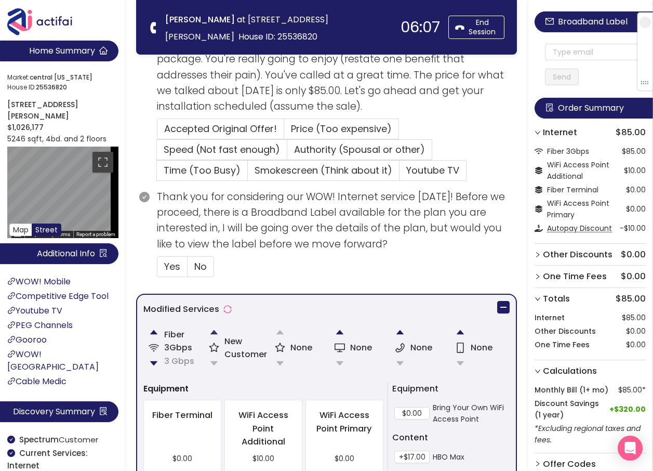
click at [216, 332] on button "button" at bounding box center [214, 331] width 21 height 21
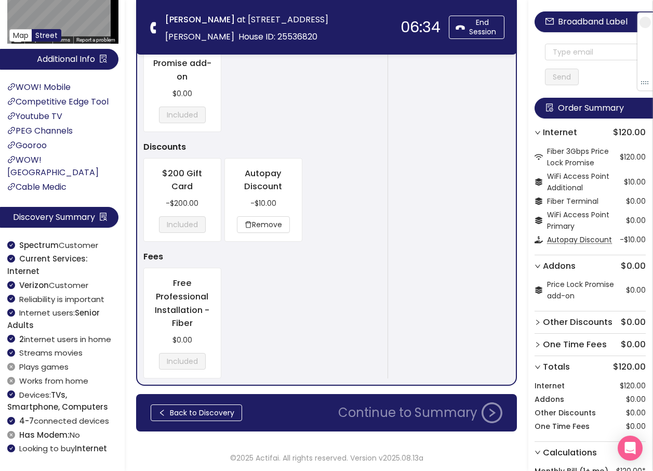
scroll to position [756, 0]
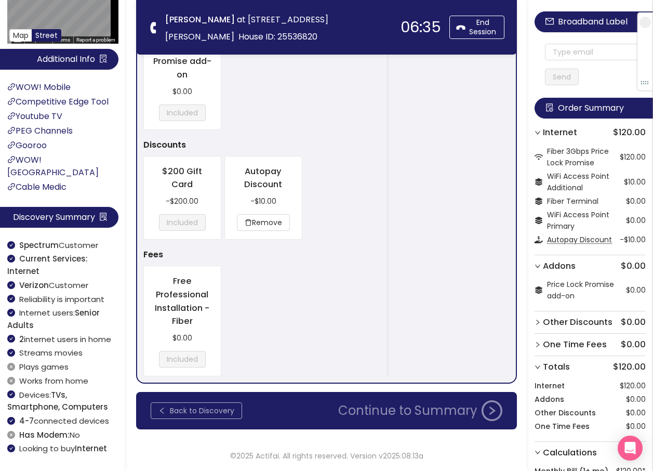
click at [195, 411] on button "Back to Discovery" at bounding box center [196, 410] width 91 height 17
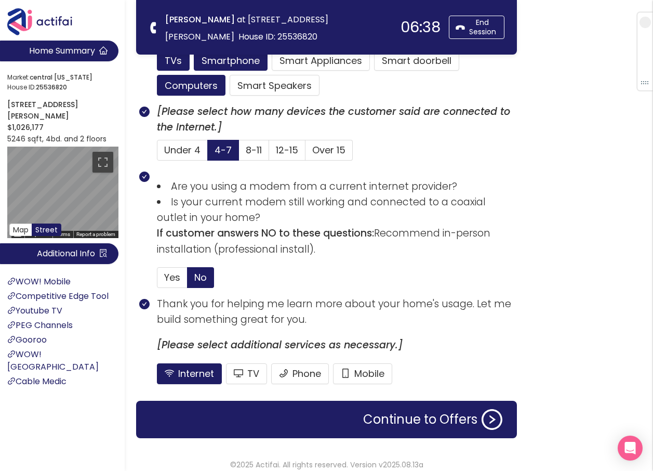
scroll to position [730, 0]
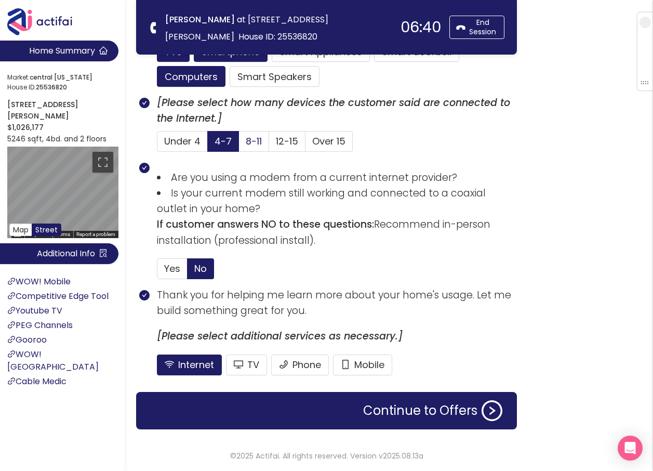
click at [254, 144] on span "8-11" at bounding box center [254, 141] width 16 height 13
click at [239, 144] on input "8-11" at bounding box center [239, 144] width 0 height 0
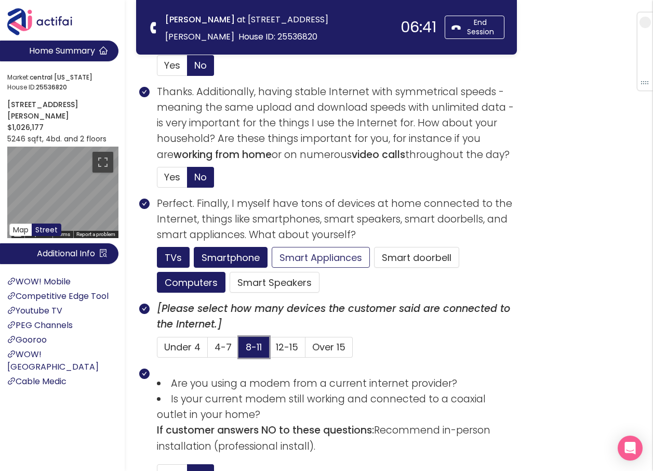
scroll to position [522, 0]
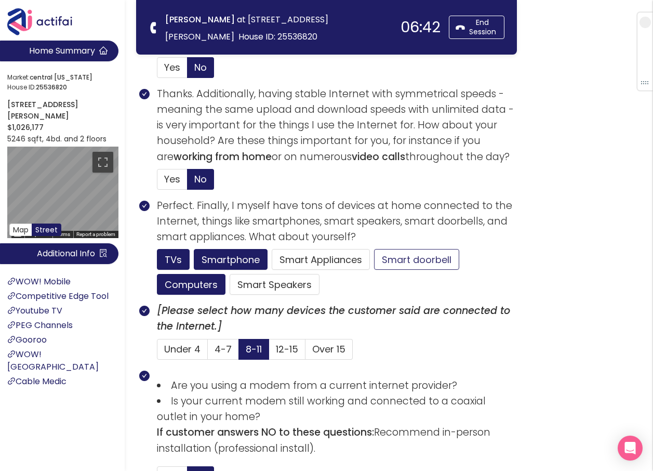
click at [415, 258] on button "Smart doorbell" at bounding box center [416, 259] width 85 height 21
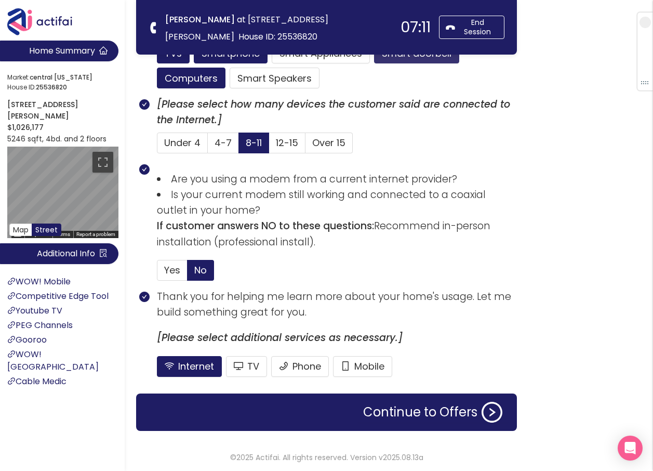
scroll to position [730, 0]
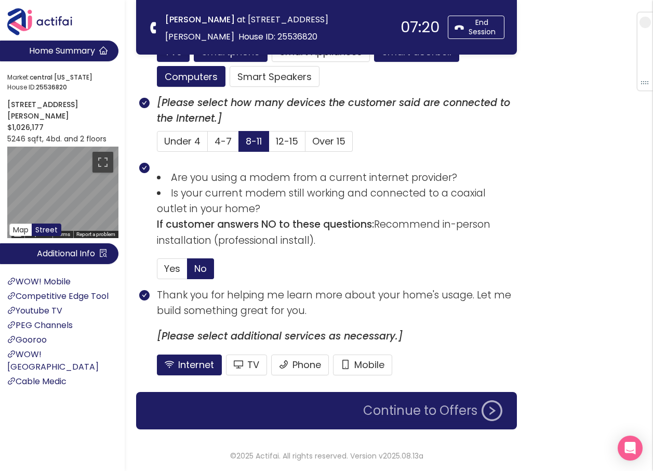
click at [403, 417] on button "Continue to Offers" at bounding box center [433, 410] width 152 height 21
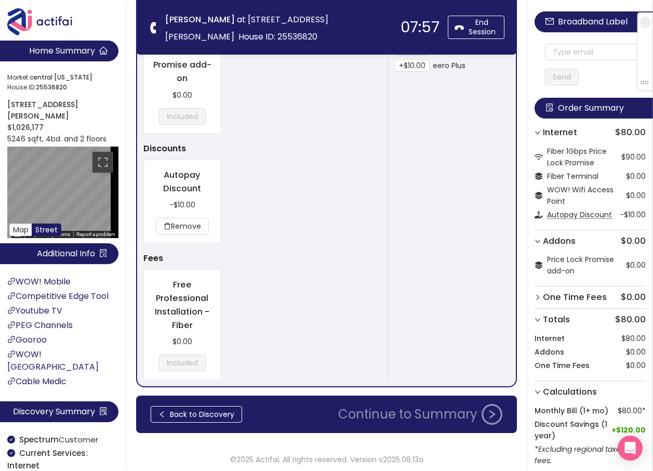
scroll to position [742, 0]
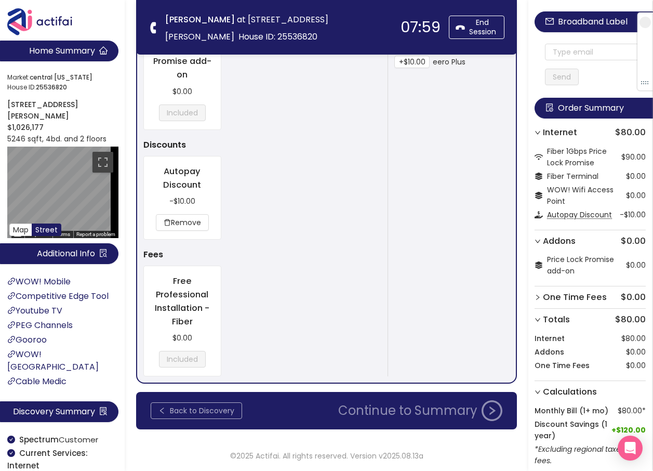
click at [178, 407] on button "Back to Discovery" at bounding box center [196, 410] width 91 height 17
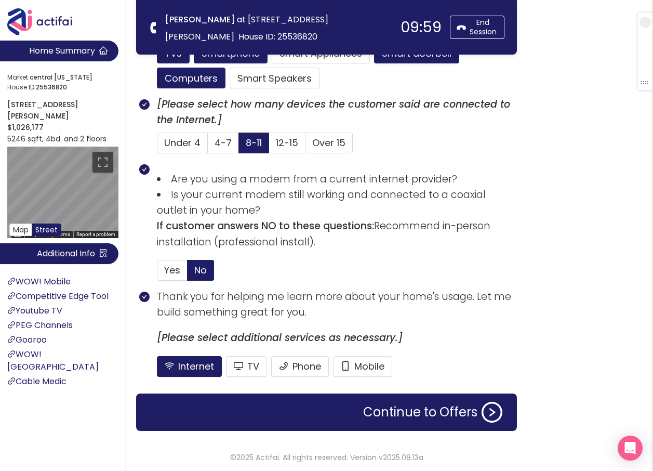
scroll to position [730, 0]
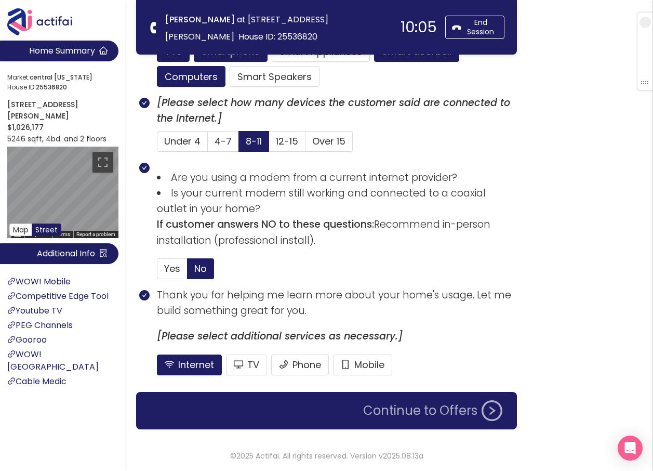
click at [381, 407] on button "Continue to Offers" at bounding box center [433, 410] width 152 height 21
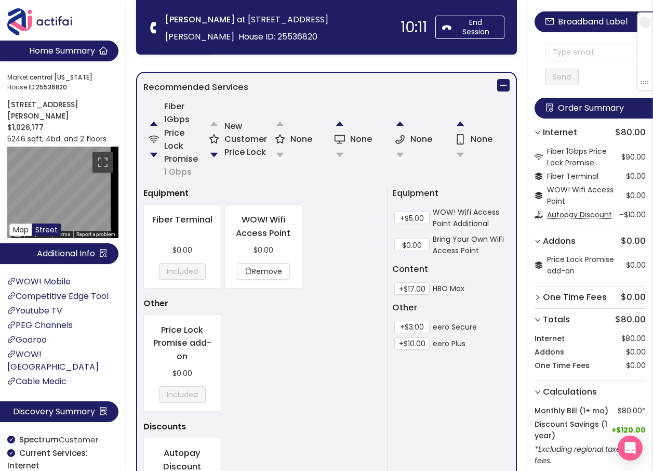
scroll to position [467, 0]
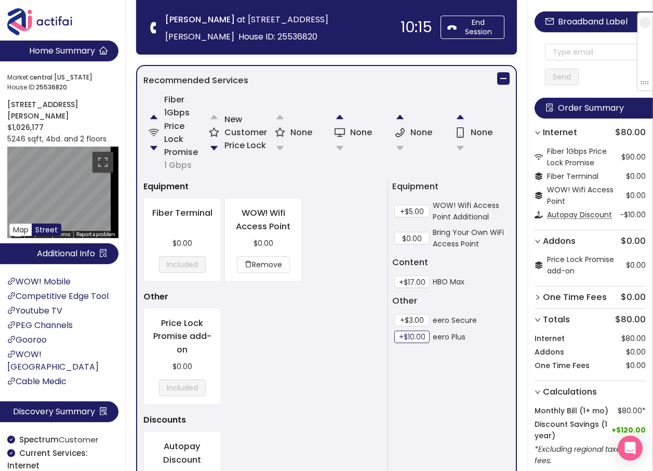
click at [403, 335] on button "+$10.00" at bounding box center [411, 336] width 35 height 12
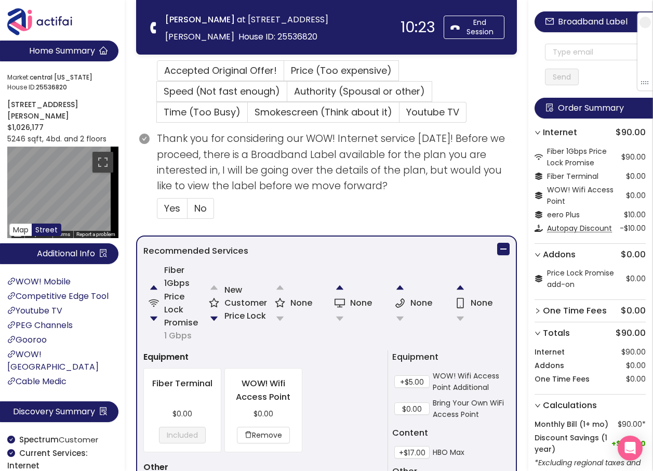
scroll to position [312, 0]
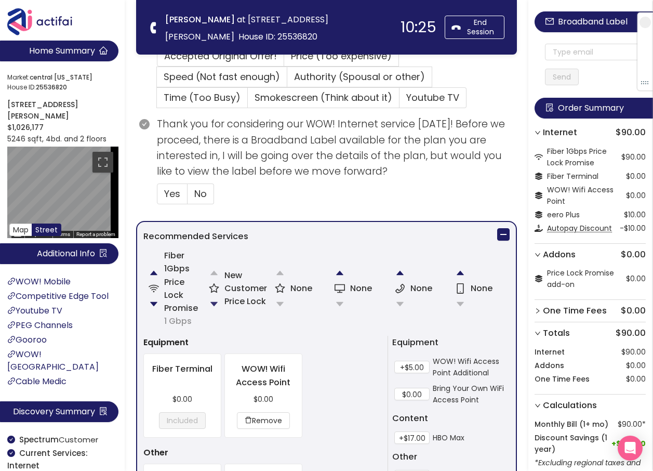
click at [210, 302] on button "button" at bounding box center [214, 303] width 21 height 21
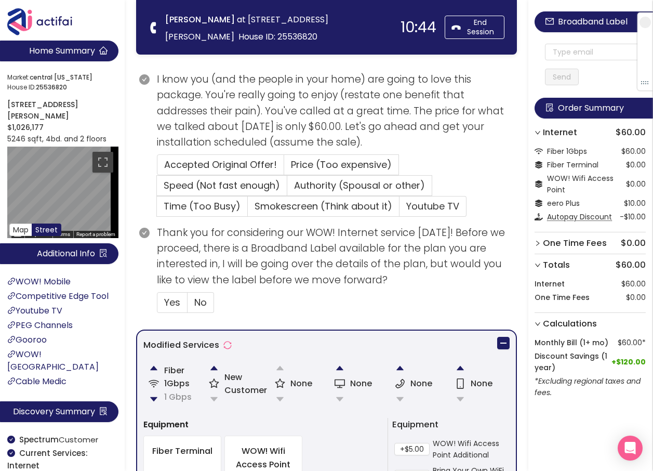
scroll to position [229, 0]
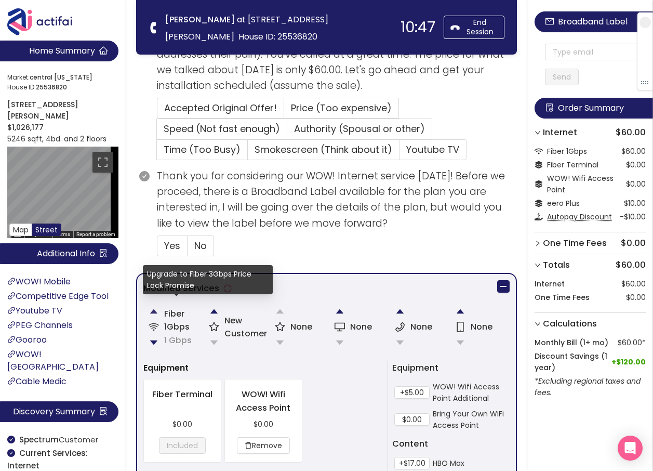
drag, startPoint x: 152, startPoint y: 310, endPoint x: 172, endPoint y: 309, distance: 20.3
click at [153, 310] on button "button" at bounding box center [153, 311] width 21 height 21
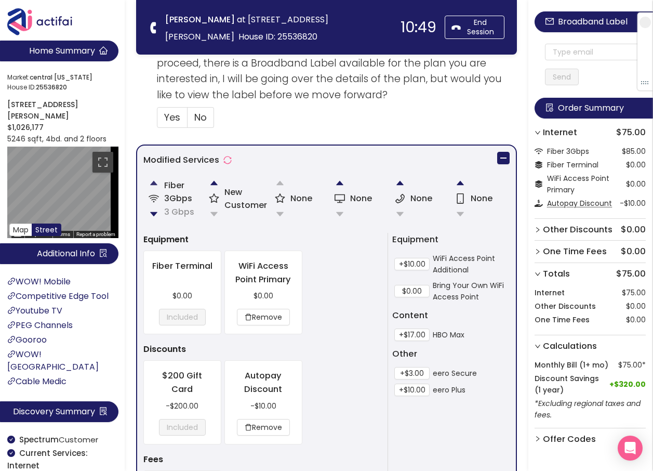
scroll to position [384, 0]
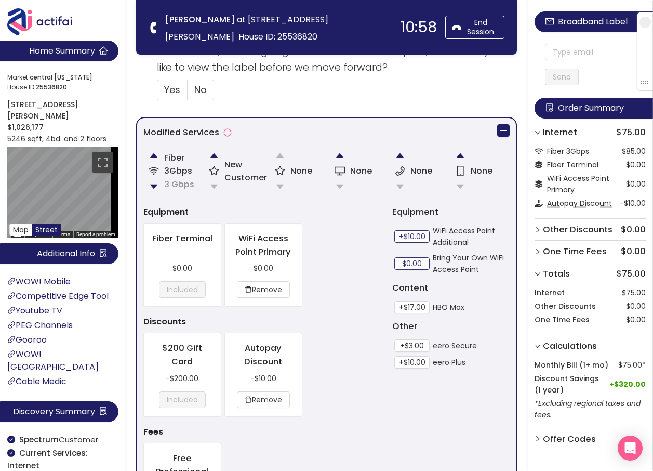
click at [409, 236] on button "+$10.00" at bounding box center [411, 236] width 35 height 12
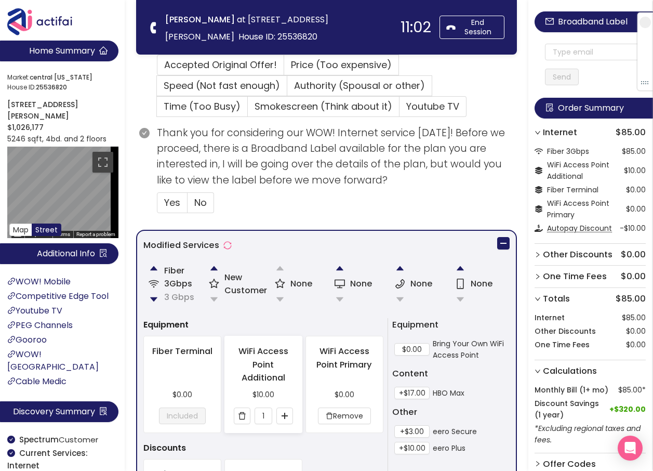
scroll to position [280, 0]
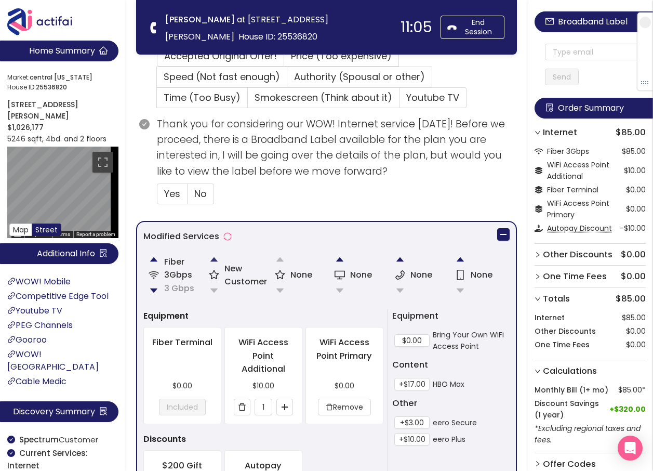
click at [215, 262] on button "button" at bounding box center [214, 259] width 21 height 21
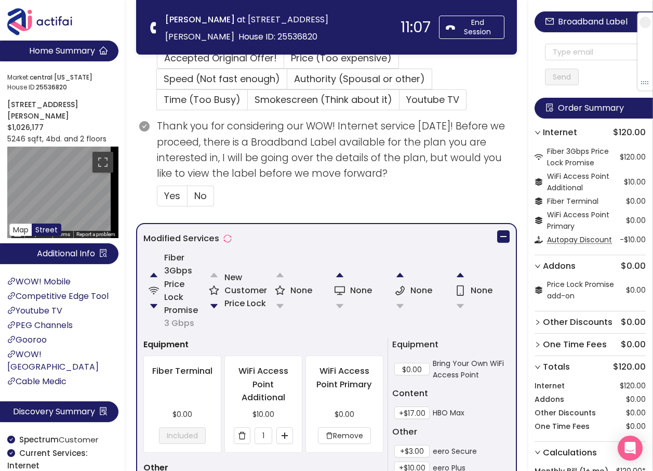
scroll to position [312, 0]
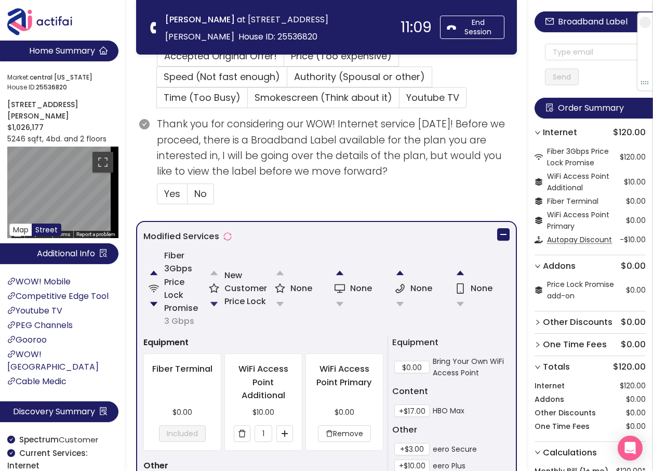
click at [215, 300] on button "button" at bounding box center [214, 303] width 21 height 21
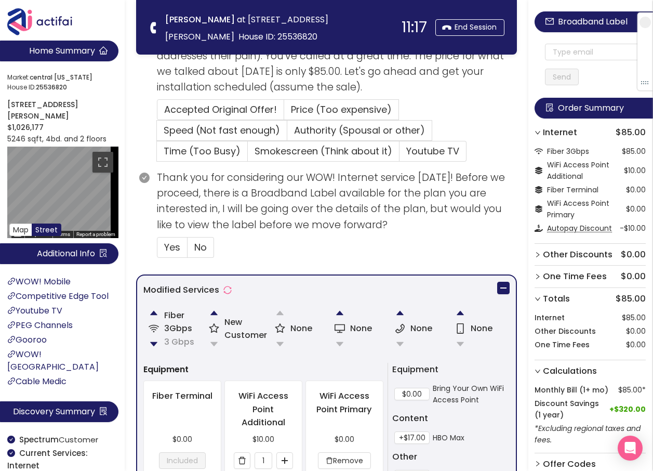
scroll to position [177, 0]
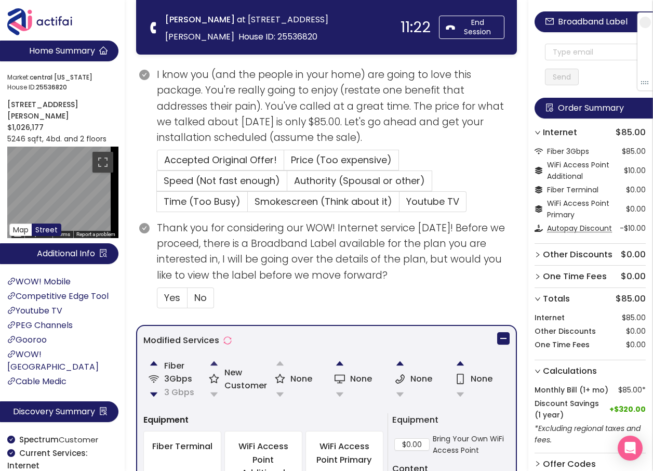
click at [213, 362] on button "button" at bounding box center [214, 363] width 21 height 21
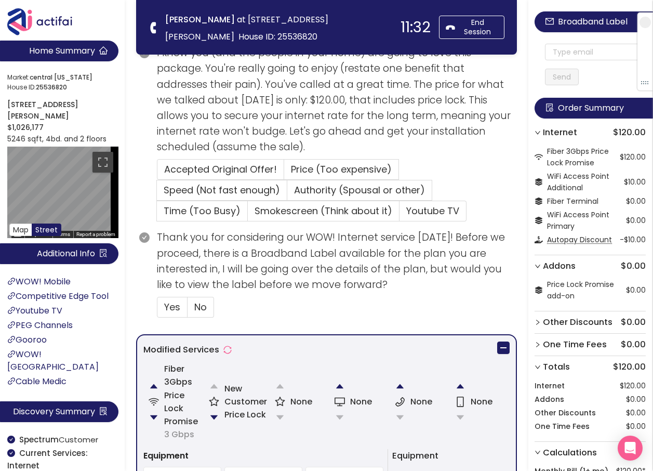
scroll to position [229, 0]
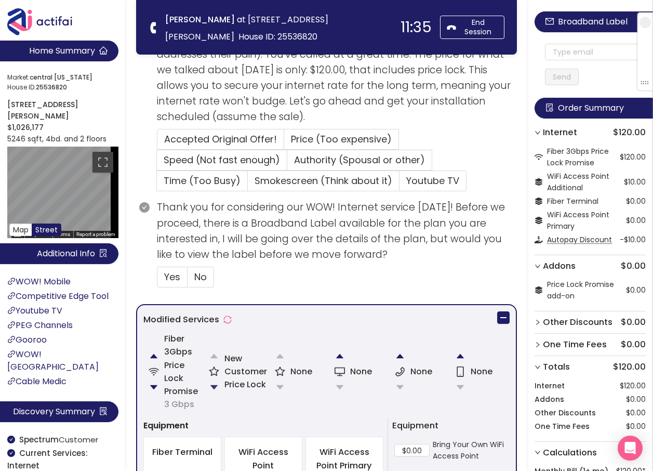
click at [211, 386] on button "button" at bounding box center [214, 387] width 21 height 21
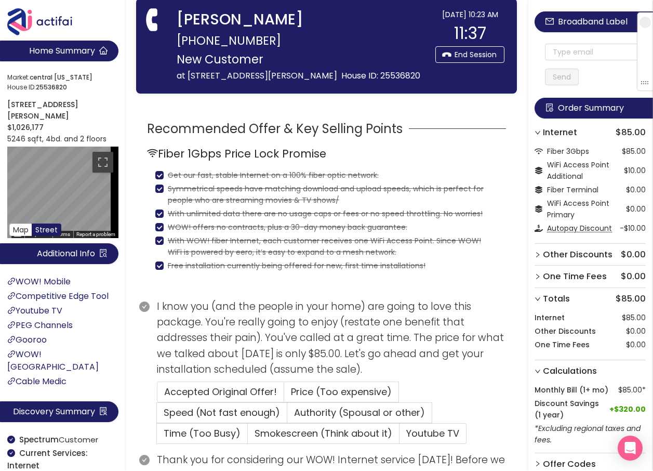
scroll to position [73, 0]
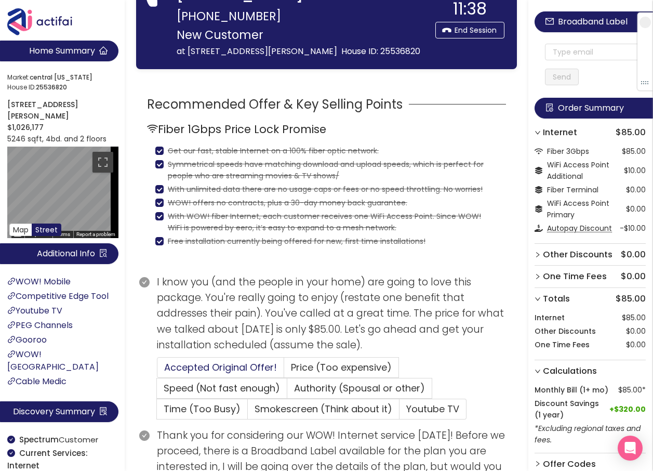
click at [223, 367] on span "Accepted Original Offer!" at bounding box center [220, 366] width 113 height 13
click at [157, 370] on input "Accepted Original Offer!" at bounding box center [157, 370] width 0 height 0
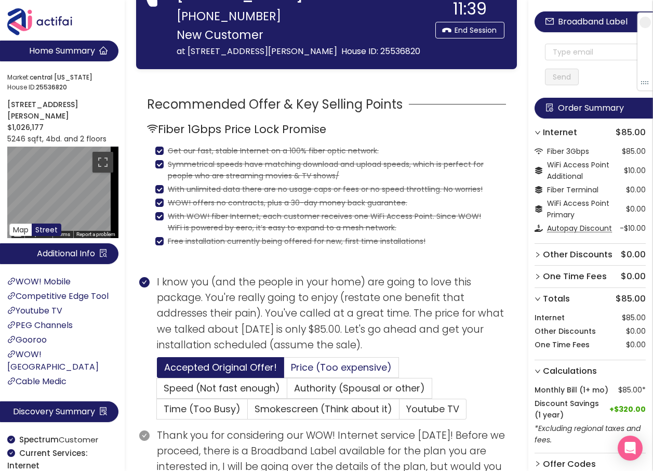
click at [305, 372] on span "Price (Too expensive)" at bounding box center [341, 366] width 101 height 13
click at [284, 370] on input "Price (Too expensive)" at bounding box center [284, 370] width 0 height 0
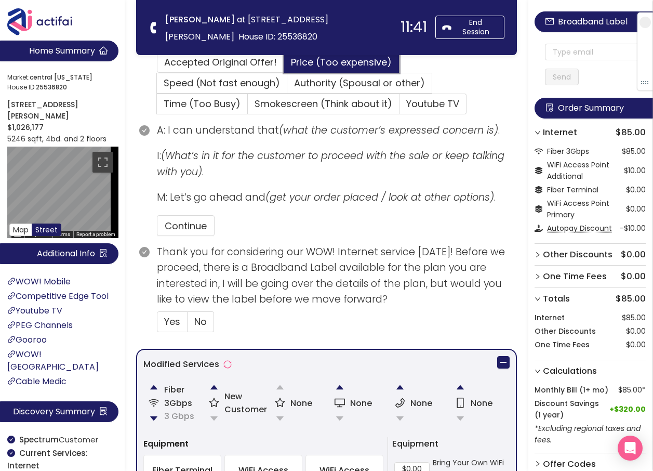
scroll to position [280, 0]
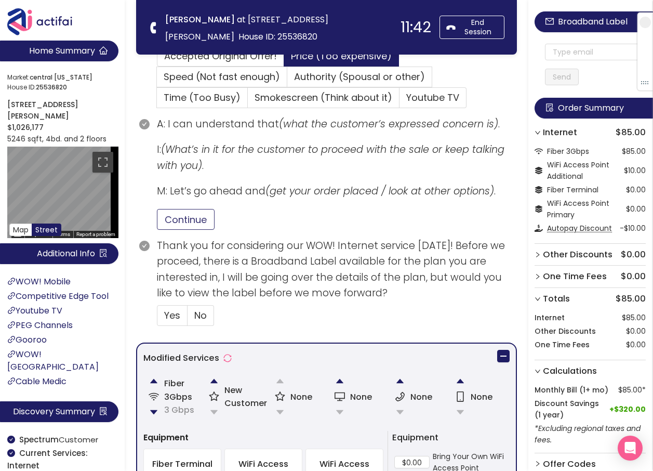
click at [187, 218] on button "Continue" at bounding box center [186, 219] width 58 height 21
click at [170, 314] on span "Yes" at bounding box center [172, 315] width 16 height 13
click at [157, 318] on input "Yes" at bounding box center [157, 318] width 0 height 0
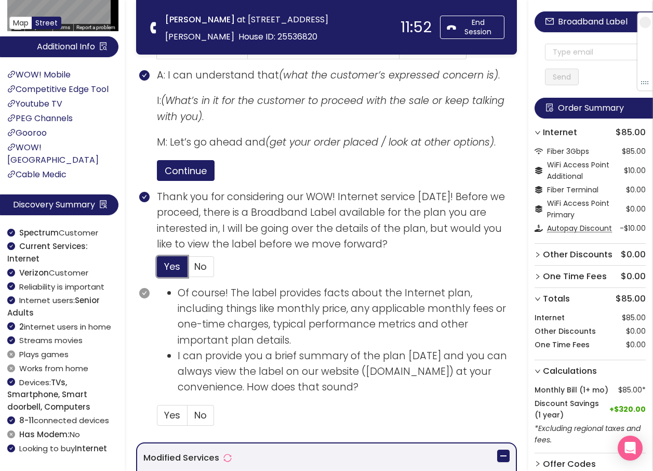
scroll to position [436, 0]
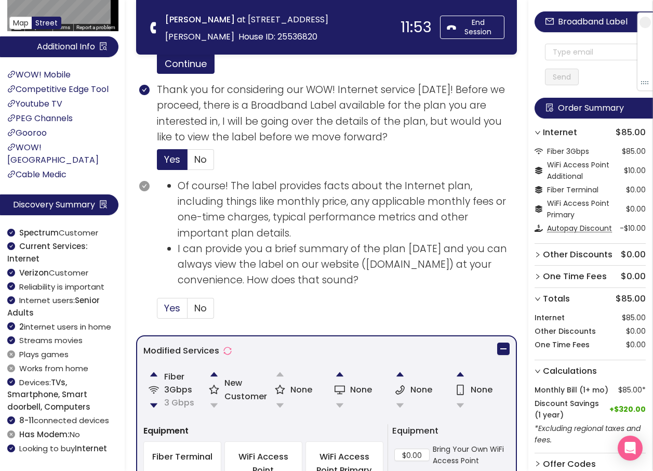
click at [166, 302] on span "Yes" at bounding box center [172, 307] width 16 height 13
click at [157, 311] on input "Yes" at bounding box center [157, 311] width 0 height 0
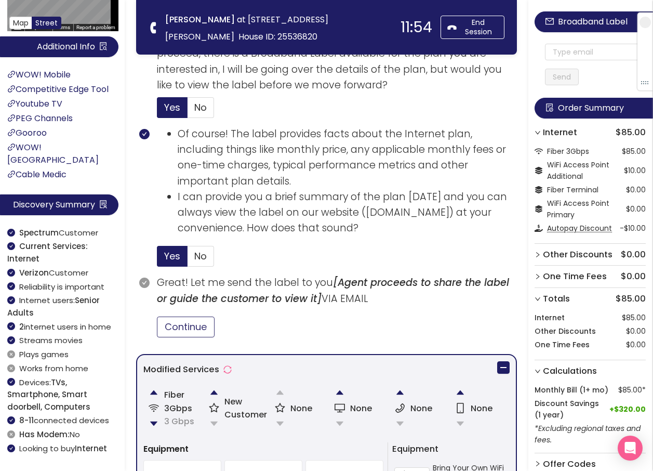
click at [200, 327] on button "Continue" at bounding box center [186, 326] width 58 height 21
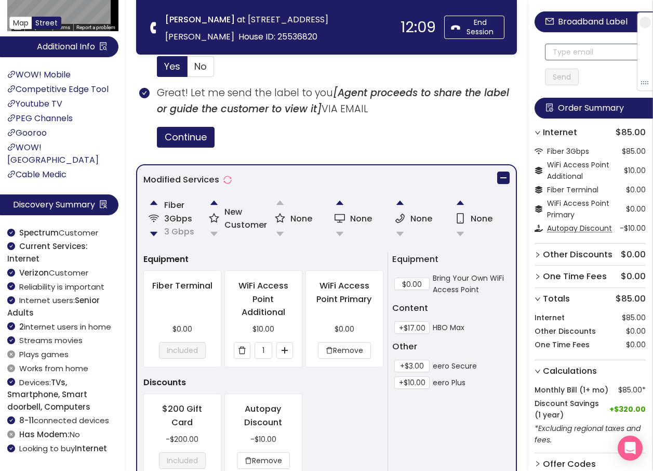
scroll to position [696, 0]
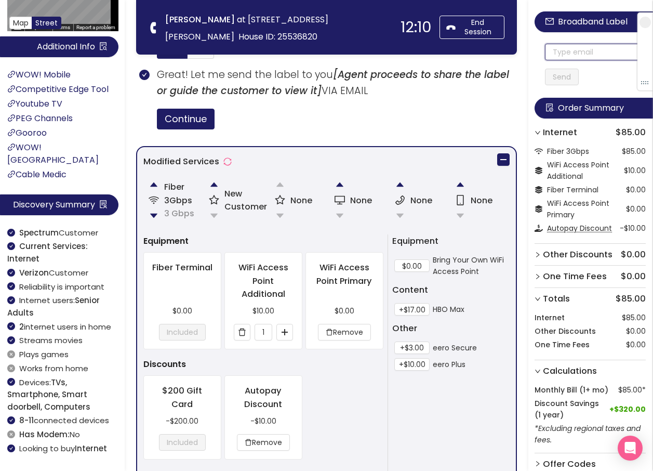
click at [577, 53] on input "text" at bounding box center [595, 52] width 101 height 17
drag, startPoint x: 603, startPoint y: 50, endPoint x: 538, endPoint y: 50, distance: 64.9
click at [538, 50] on div "Broadband Label [EMAIL_ADDRESS][DOMAIN_NAME] Send Order Summary Internet $85.00…" at bounding box center [590, 257] width 125 height 515
click at [557, 52] on input "[EMAIL_ADDRESS][DOMAIN_NAME]" at bounding box center [595, 52] width 101 height 17
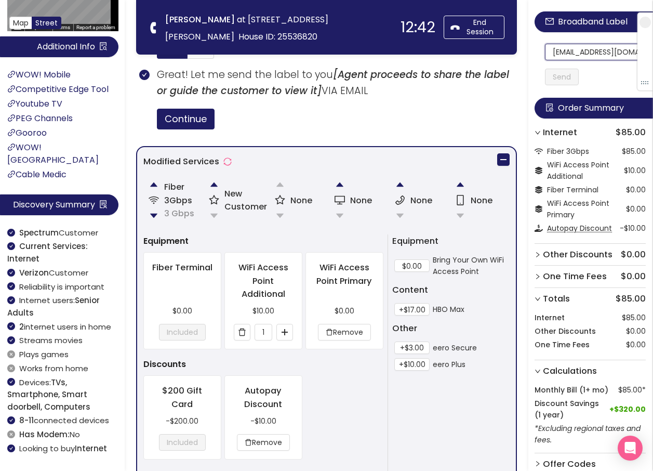
scroll to position [0, 16]
drag, startPoint x: 557, startPoint y: 52, endPoint x: 636, endPoint y: 53, distance: 78.4
type input "[EMAIL_ADDRESS][DOMAIN_NAME]"
click at [568, 78] on button "Send" at bounding box center [562, 77] width 34 height 17
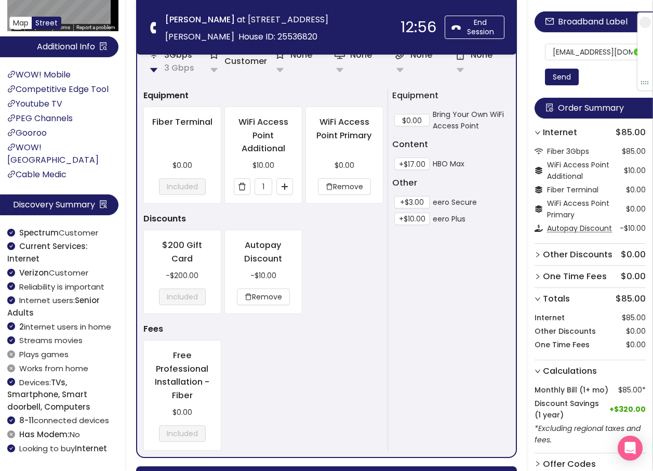
scroll to position [916, 0]
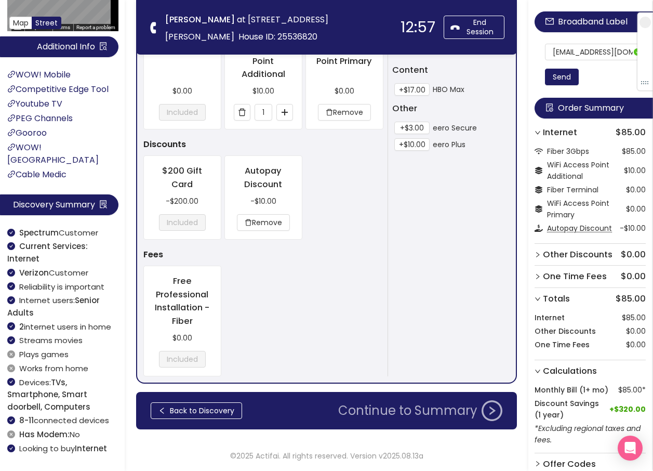
click at [405, 409] on button "Continue to Summary" at bounding box center [420, 410] width 177 height 21
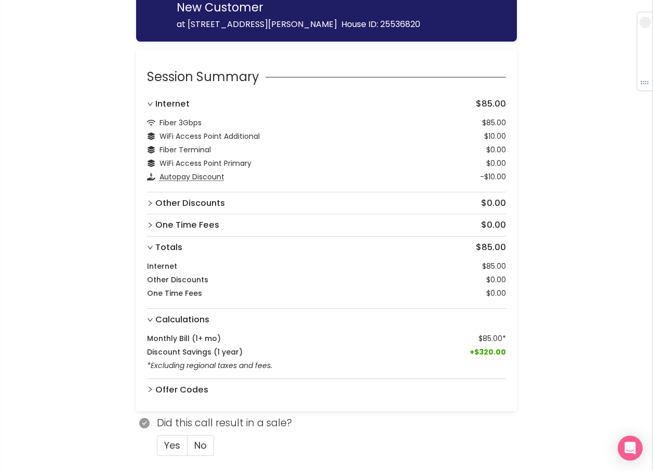
scroll to position [77, 0]
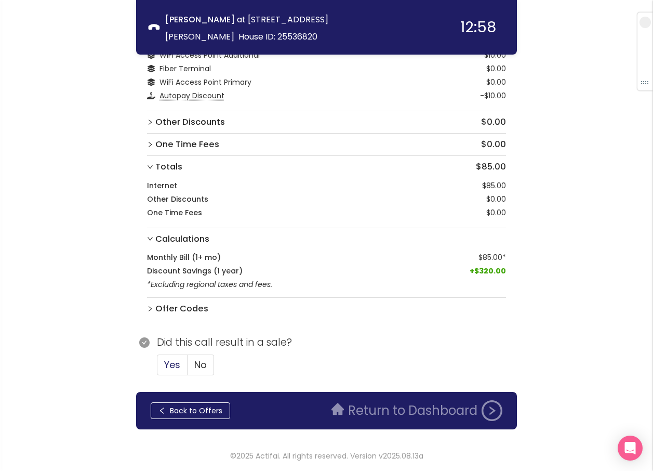
click at [164, 364] on span "Yes" at bounding box center [172, 364] width 16 height 13
click at [157, 368] on input "Yes" at bounding box center [157, 368] width 0 height 0
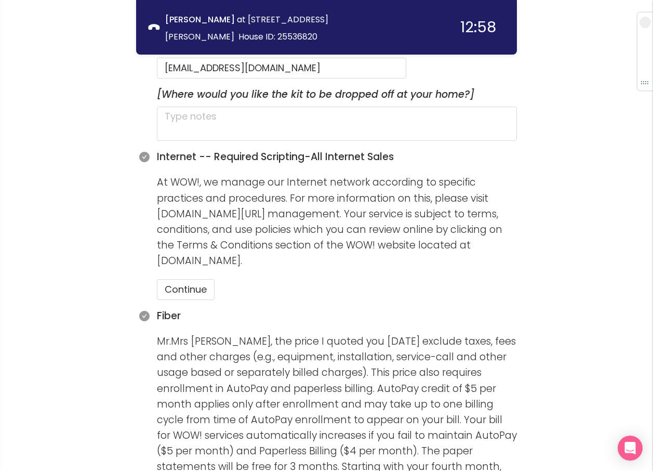
scroll to position [701, 0]
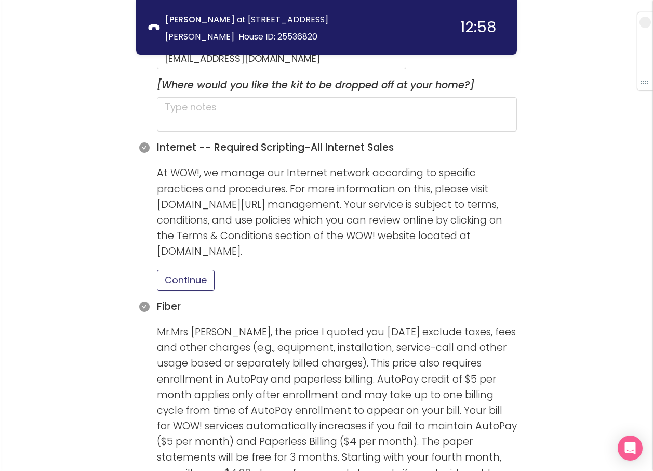
click at [180, 270] on button "Continue" at bounding box center [186, 280] width 58 height 21
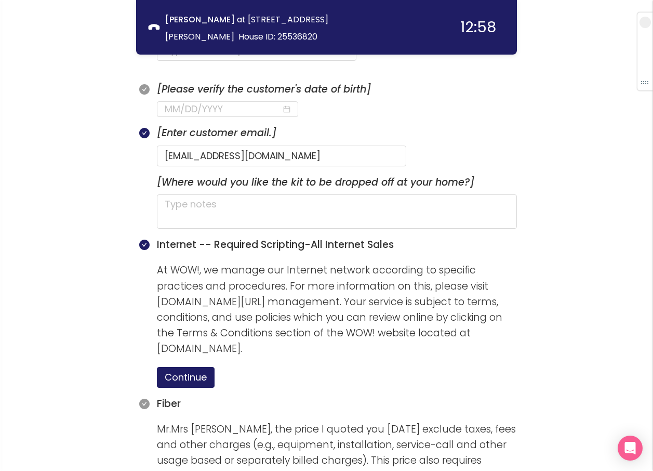
scroll to position [597, 0]
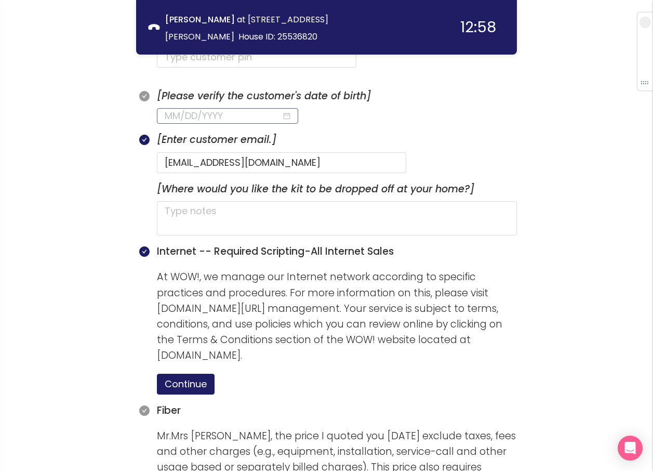
click at [208, 109] on input at bounding box center [223, 116] width 117 height 15
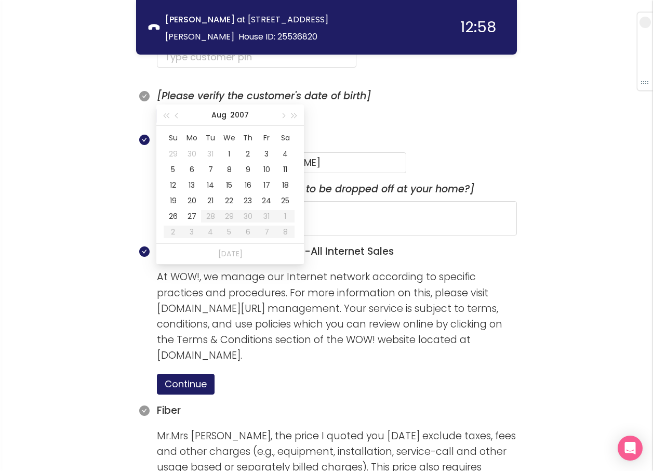
type input "[DATE]"
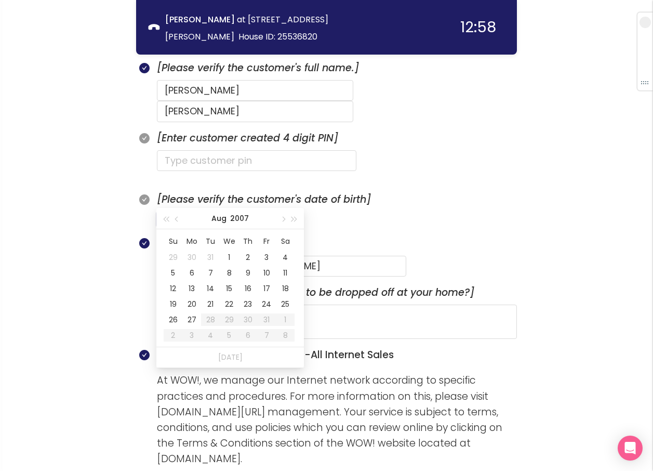
scroll to position [493, 0]
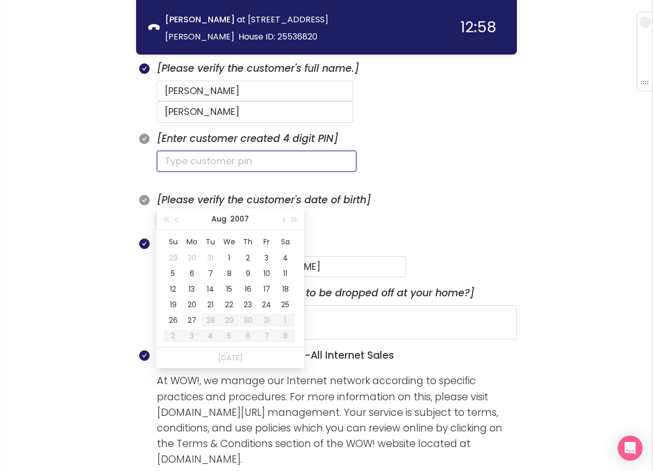
click at [190, 151] on input "text" at bounding box center [256, 161] width 199 height 21
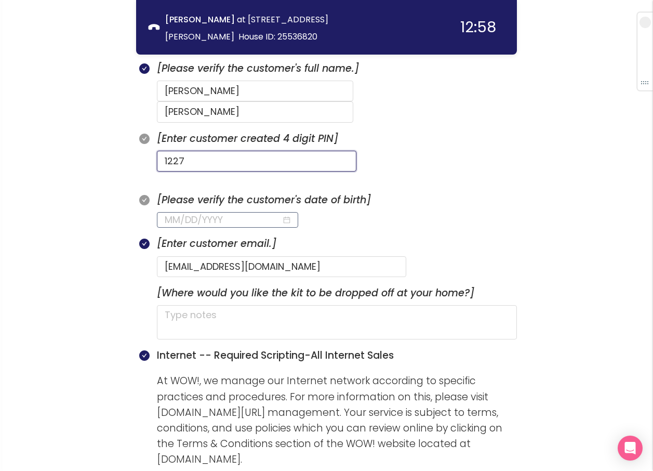
type input "1227"
click at [179, 212] on input at bounding box center [223, 219] width 117 height 15
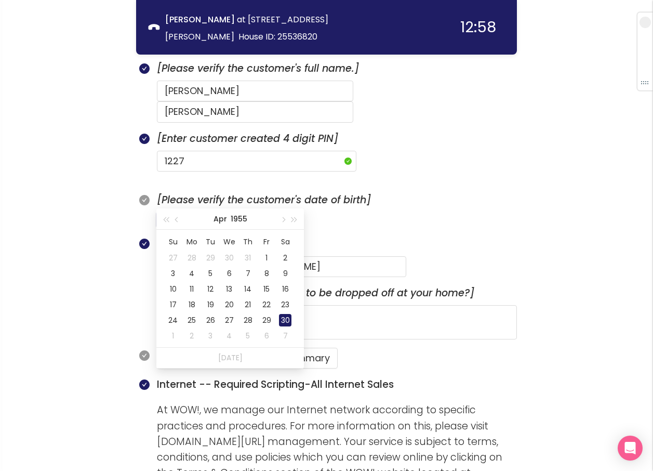
click at [276, 328] on tr "24 25 26 27 28 29 30" at bounding box center [229, 336] width 131 height 16
click at [283, 318] on div "30" at bounding box center [285, 320] width 12 height 12
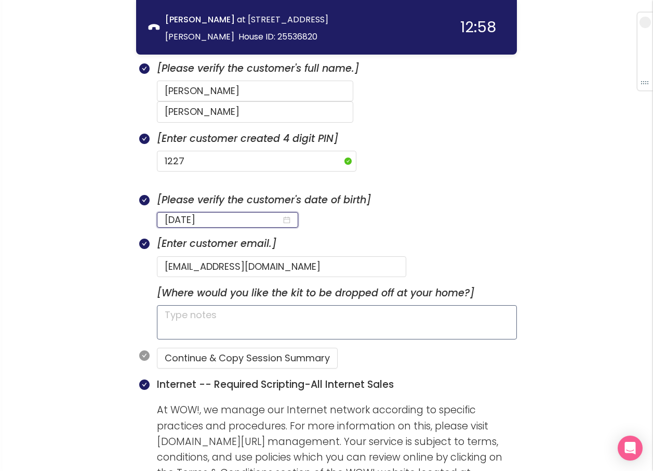
type input "[DATE]"
click at [221, 305] on textarea at bounding box center [337, 322] width 360 height 34
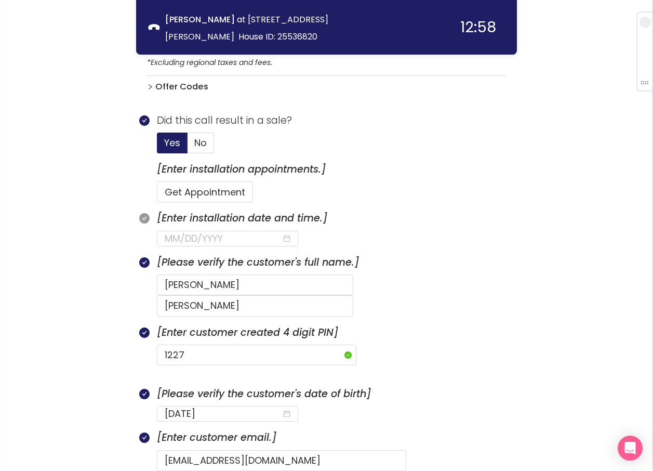
scroll to position [285, 0]
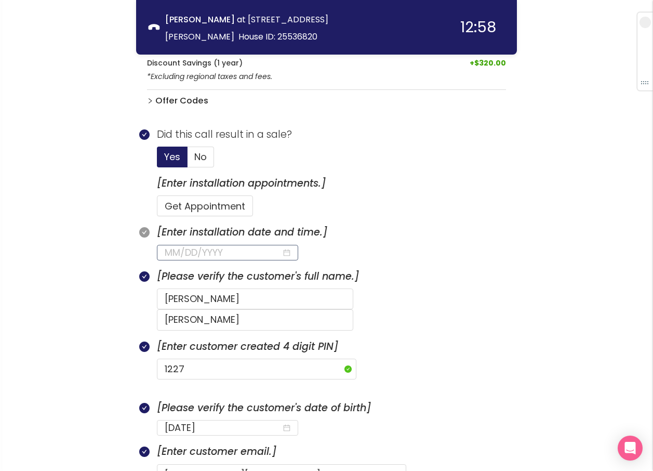
click at [190, 252] on input at bounding box center [223, 252] width 117 height 15
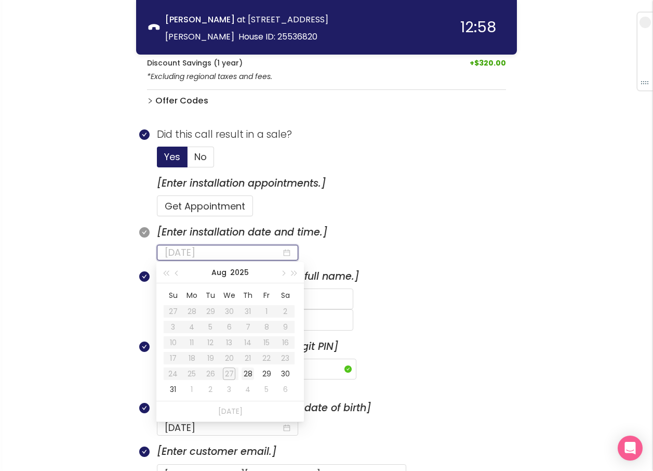
type input "[DATE]"
click at [245, 373] on div "28" at bounding box center [248, 373] width 12 height 12
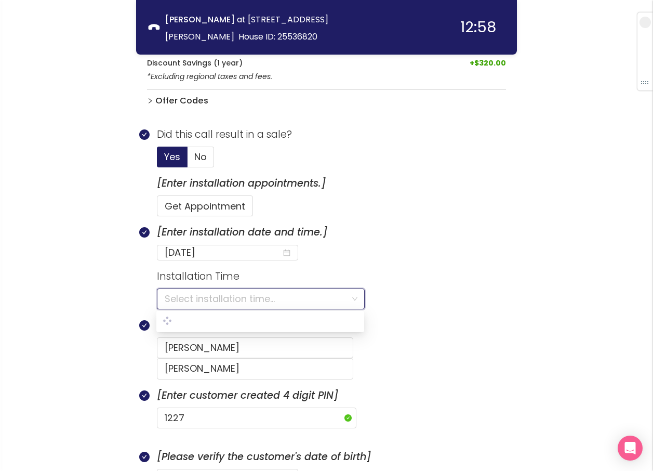
click at [191, 296] on input "search" at bounding box center [257, 299] width 185 height 20
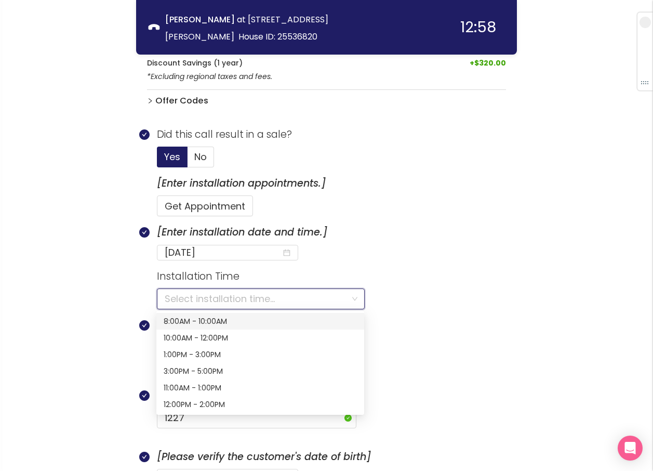
click at [191, 323] on div "8:00AM - 10:00AM" at bounding box center [260, 320] width 193 height 11
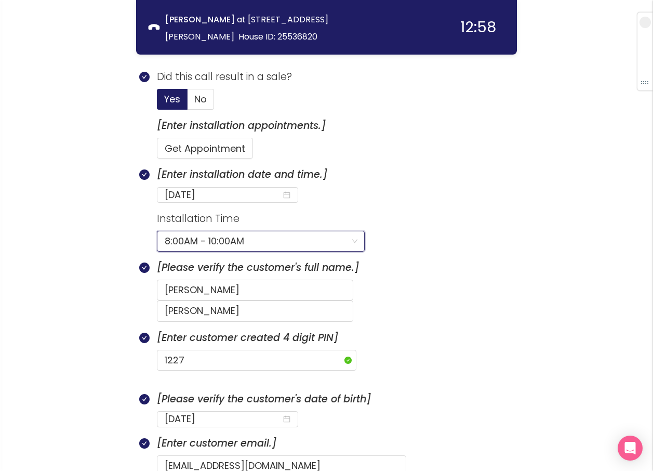
scroll to position [441, 0]
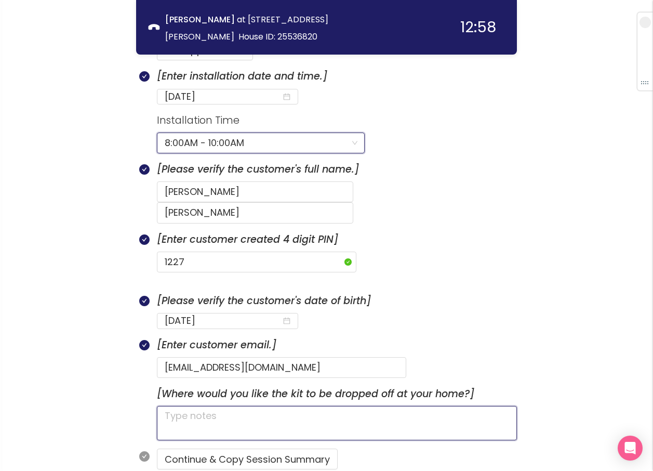
click at [258, 406] on textarea at bounding box center [337, 423] width 360 height 34
type textarea "H"
type textarea "h"
type textarea "ha"
type textarea "has"
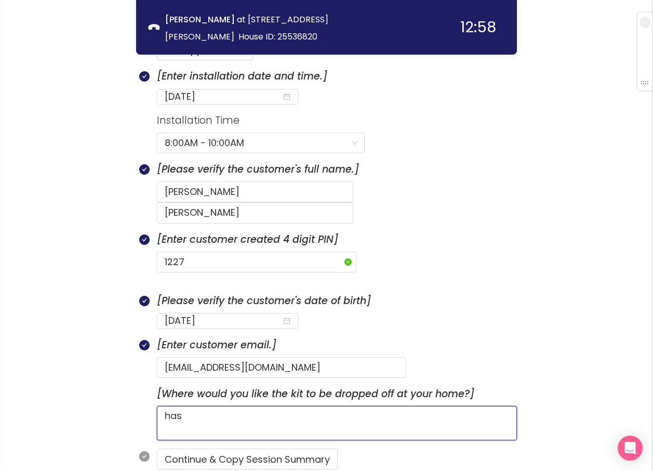
type textarea "has"
type textarea "has a"
type textarea "has a d"
type textarea "has a do"
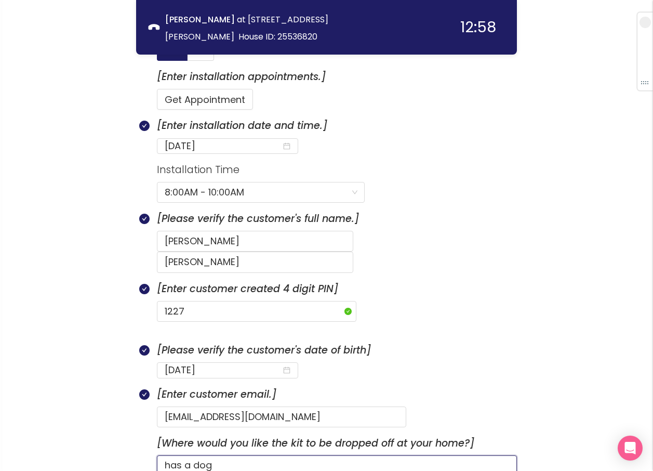
scroll to position [389, 0]
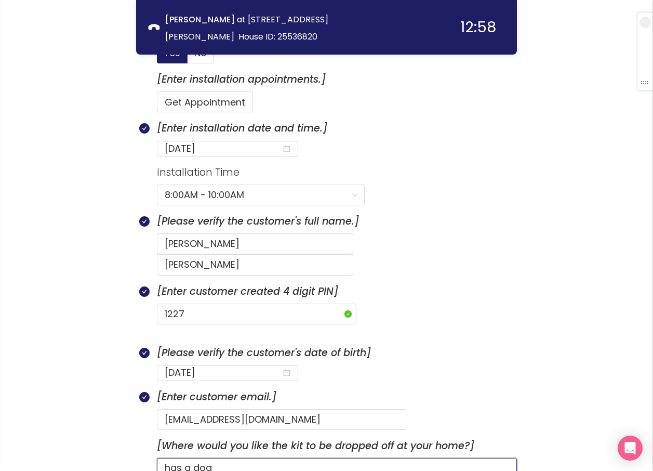
type textarea "has a dog"
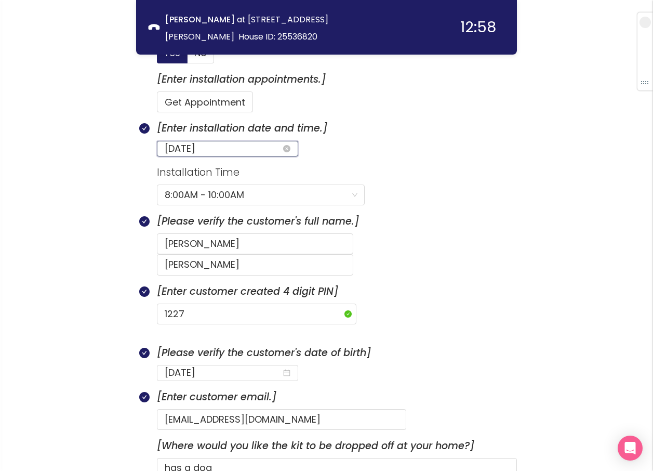
click at [222, 144] on input "[DATE]" at bounding box center [223, 148] width 117 height 15
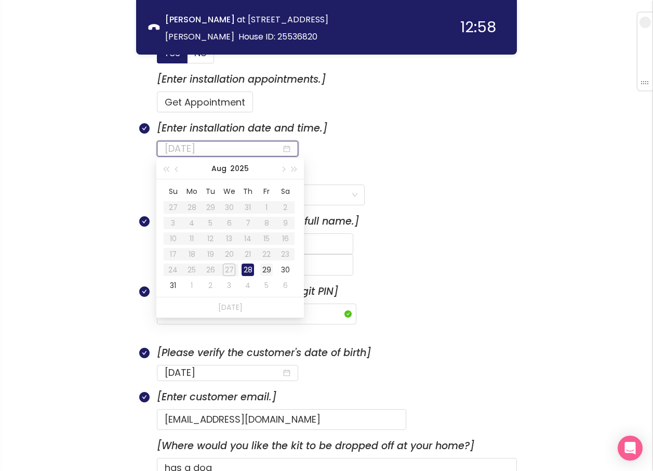
type input "[DATE]"
click at [262, 267] on div "29" at bounding box center [266, 269] width 12 height 12
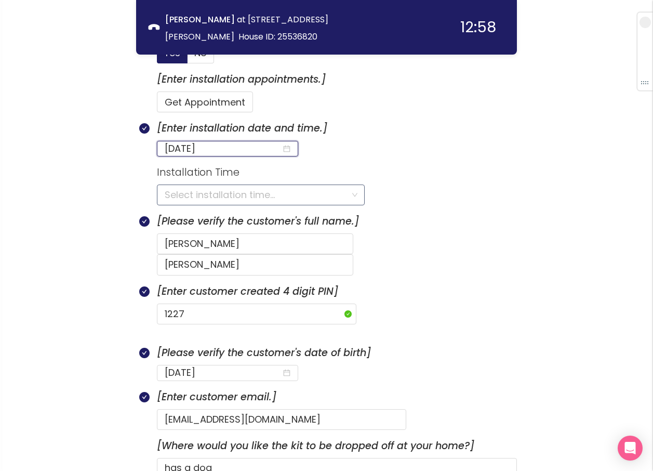
click at [175, 192] on input "search" at bounding box center [257, 195] width 185 height 20
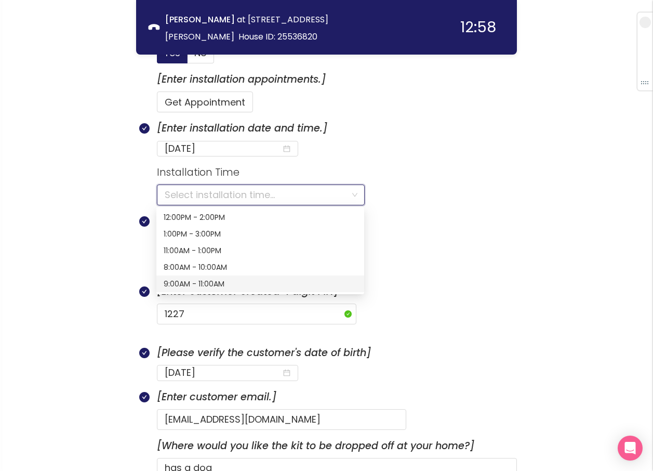
click at [187, 281] on div "9:00AM - 11:00AM" at bounding box center [260, 283] width 193 height 11
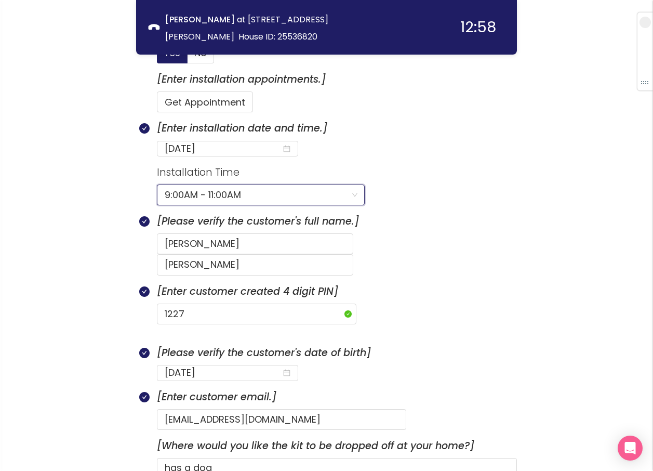
click at [385, 323] on section "[Enter customer created 4 digit PIN] 1227" at bounding box center [337, 314] width 360 height 61
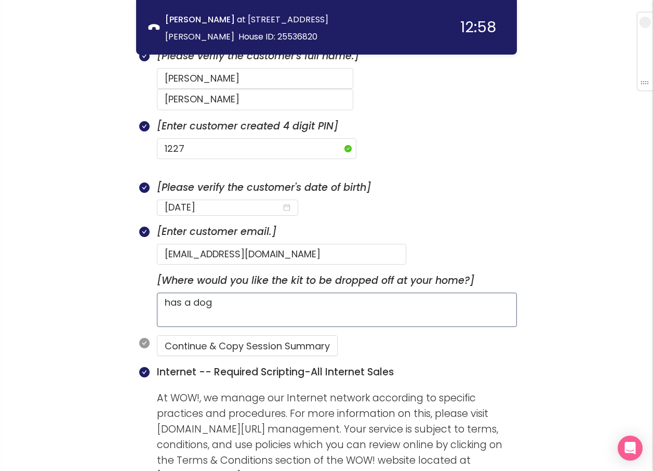
scroll to position [597, 0]
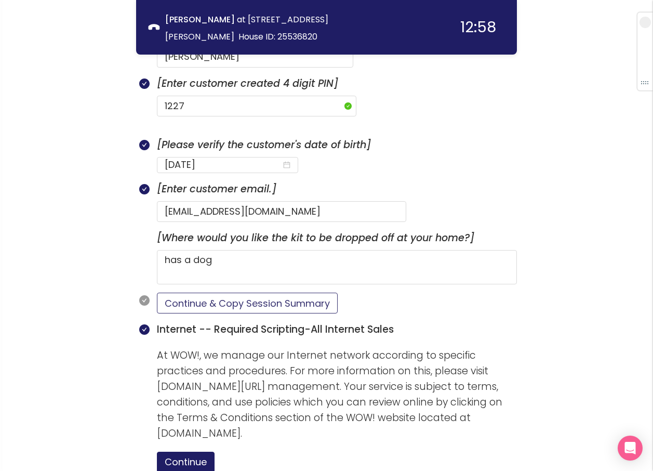
click at [254, 292] on button "Continue & Copy Session Summary" at bounding box center [247, 302] width 181 height 21
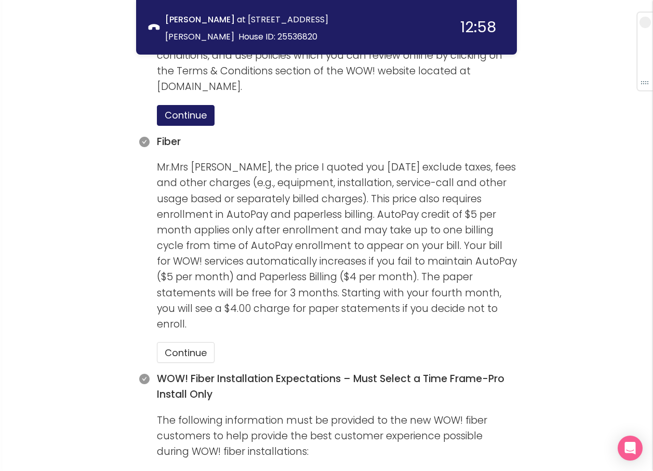
scroll to position [960, 0]
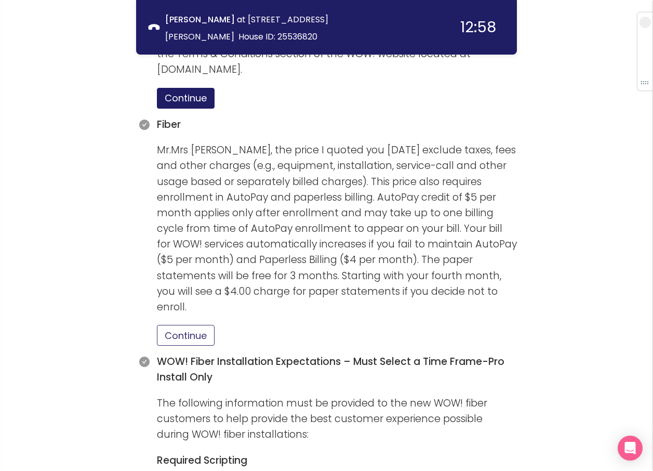
click at [197, 325] on button "Continue" at bounding box center [186, 335] width 58 height 21
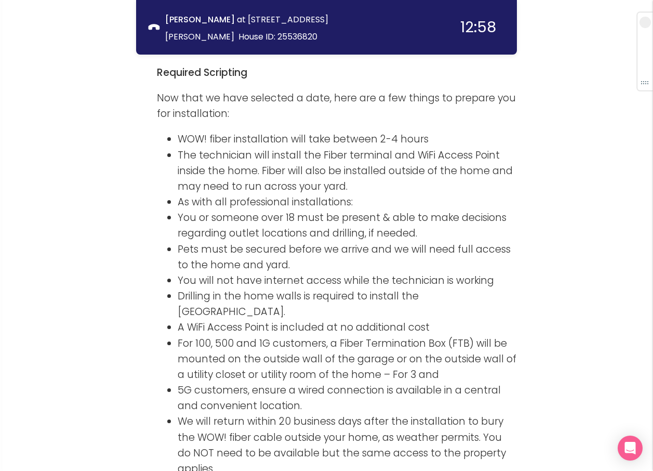
scroll to position [1376, 0]
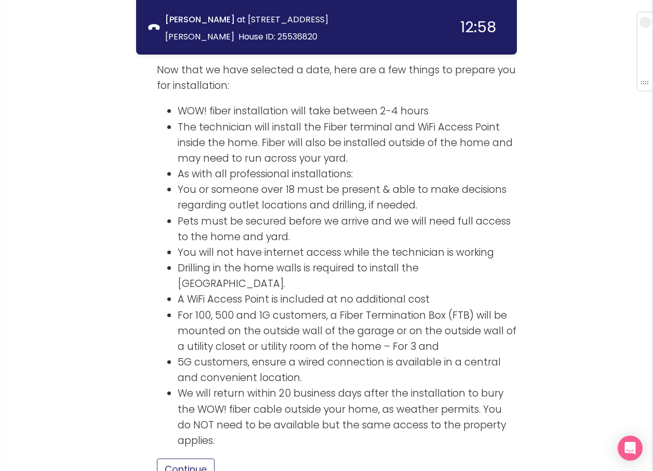
click at [200, 458] on button "Continue" at bounding box center [186, 468] width 58 height 21
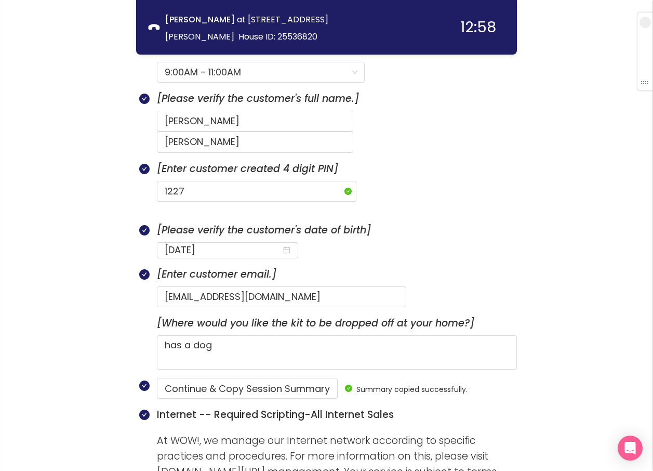
scroll to position [493, 0]
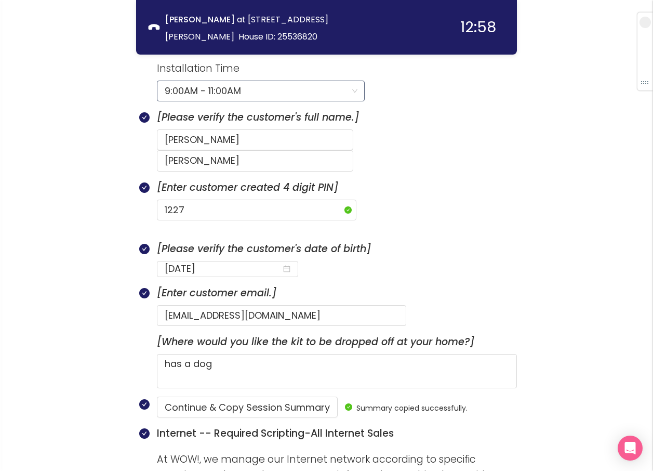
click at [250, 95] on span "9:00AM - 11:00AM" at bounding box center [261, 91] width 192 height 20
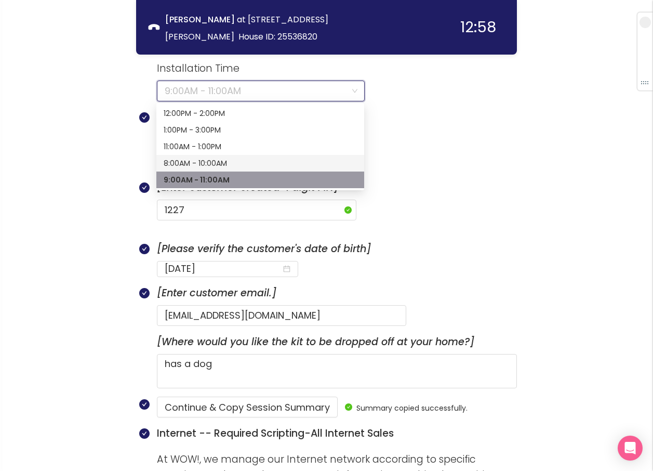
click at [205, 164] on div "8:00AM - 10:00AM" at bounding box center [260, 162] width 193 height 11
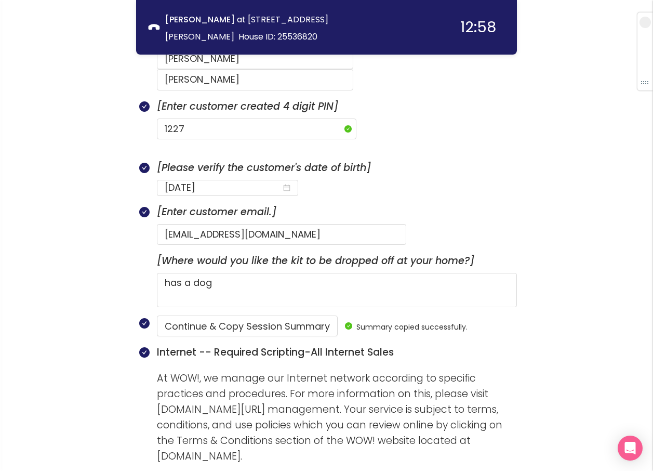
scroll to position [597, 0]
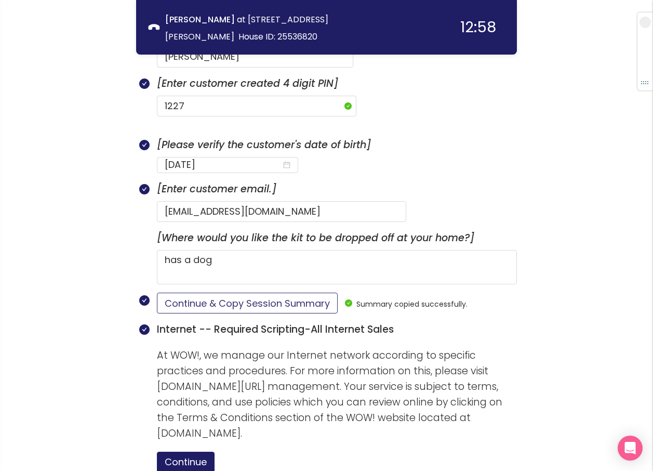
click at [231, 292] on button "Continue & Copy Session Summary" at bounding box center [247, 302] width 181 height 21
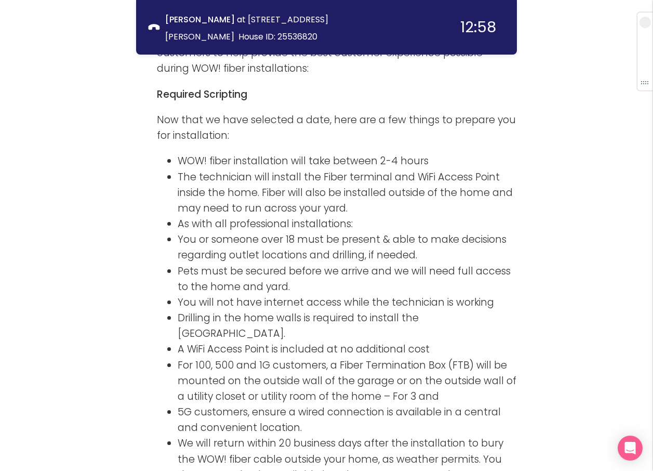
scroll to position [1498, 0]
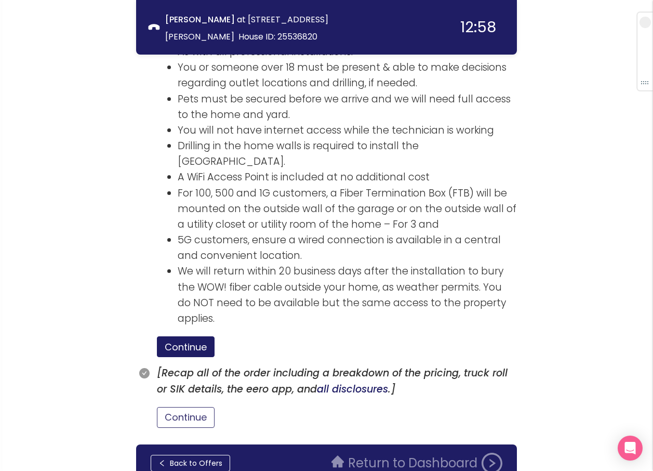
click at [193, 407] on button "Continue" at bounding box center [186, 417] width 58 height 21
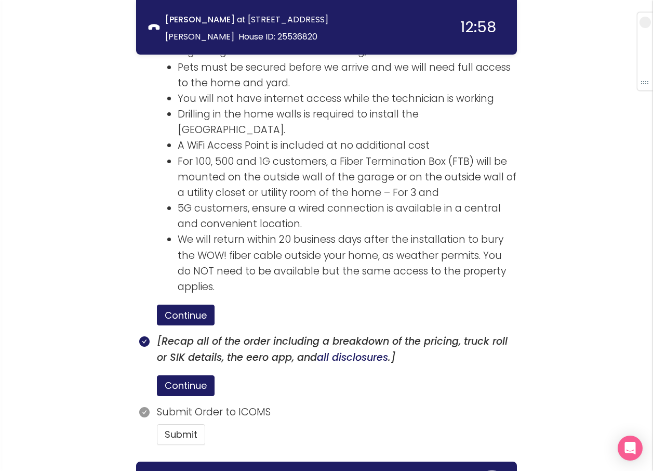
scroll to position [1547, 0]
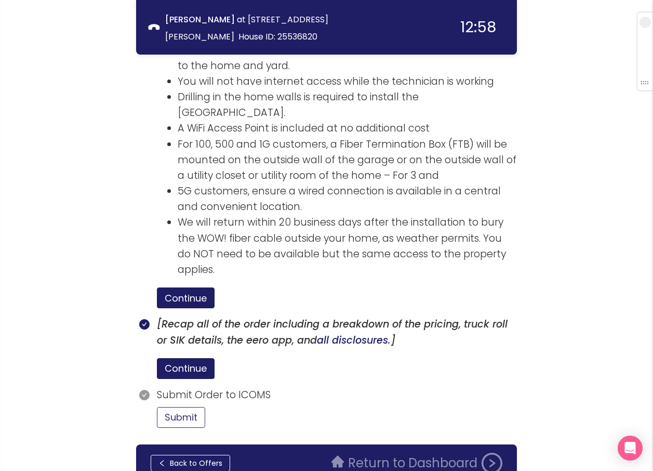
click at [187, 407] on button "Submit" at bounding box center [181, 417] width 48 height 21
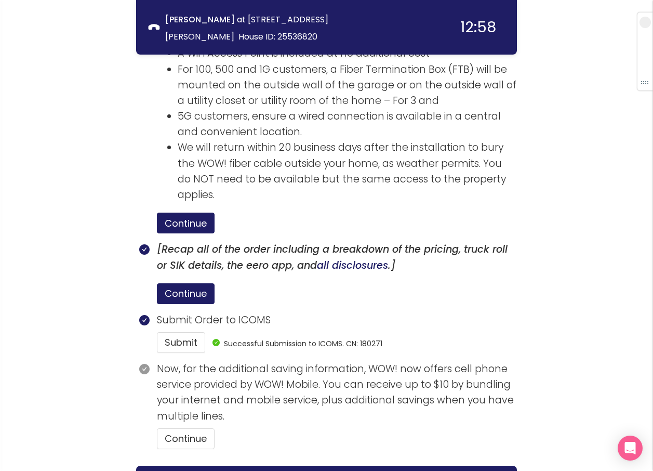
scroll to position [1643, 0]
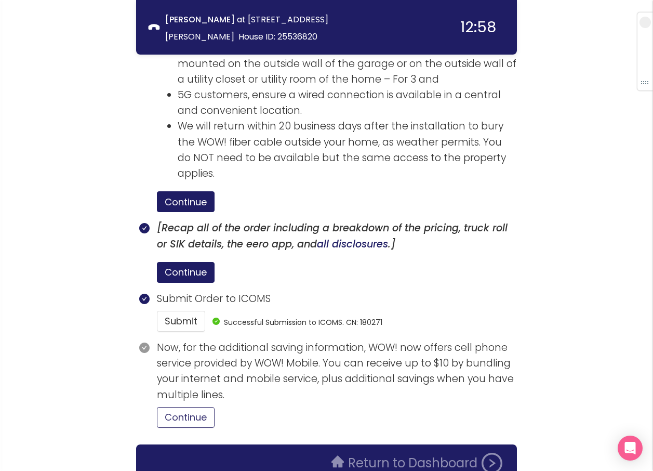
click at [184, 407] on button "Continue" at bounding box center [186, 417] width 58 height 21
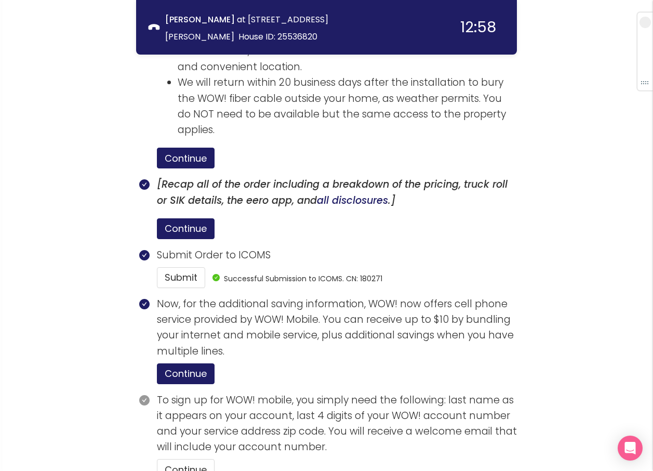
scroll to position [1739, 0]
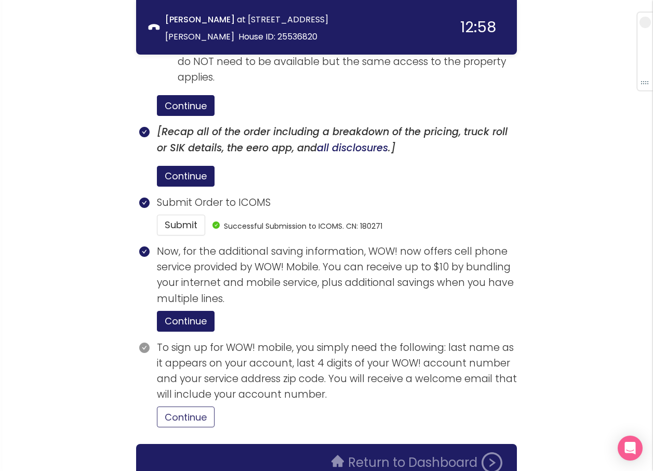
click at [175, 406] on button "Continue" at bounding box center [186, 416] width 58 height 21
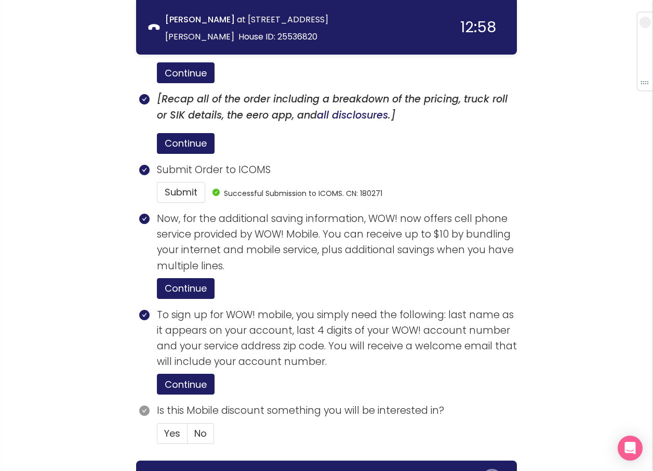
scroll to position [1788, 0]
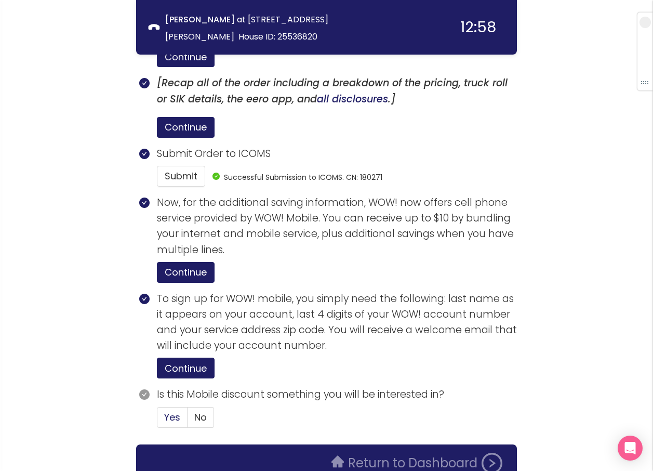
click at [171, 410] on span "Yes" at bounding box center [172, 416] width 16 height 13
click at [157, 420] on input "Yes" at bounding box center [157, 420] width 0 height 0
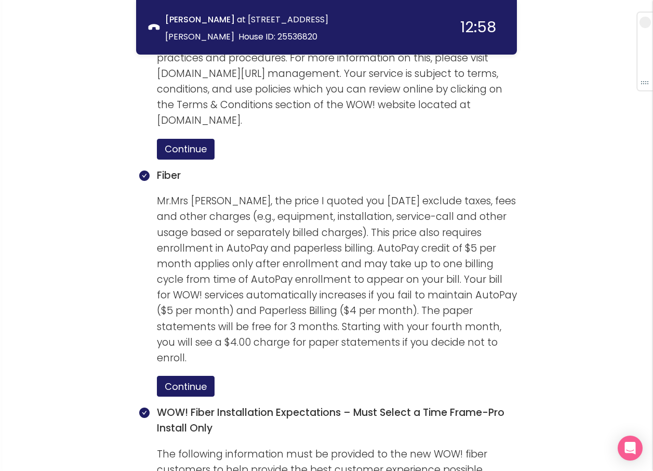
scroll to position [1986, 0]
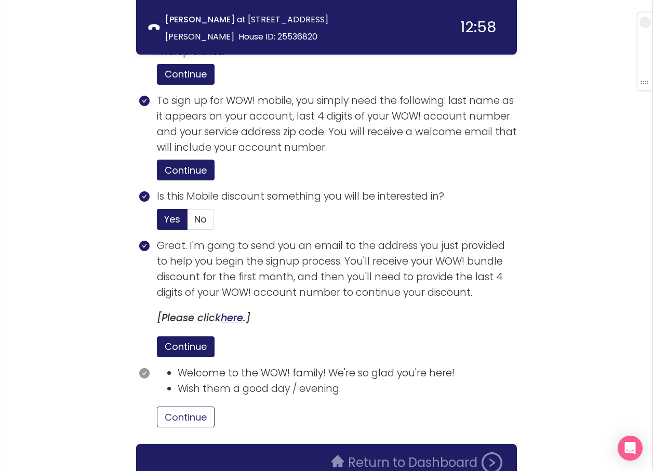
click at [184, 406] on button "Continue" at bounding box center [186, 416] width 58 height 21
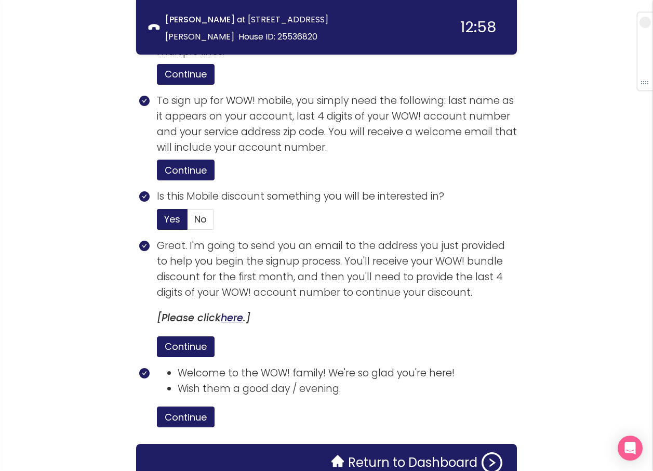
click at [432, 444] on div "Return to Dashboard" at bounding box center [326, 462] width 381 height 37
click at [421, 452] on button "Return to Dashboard" at bounding box center [416, 462] width 183 height 21
